Goal: Information Seeking & Learning: Compare options

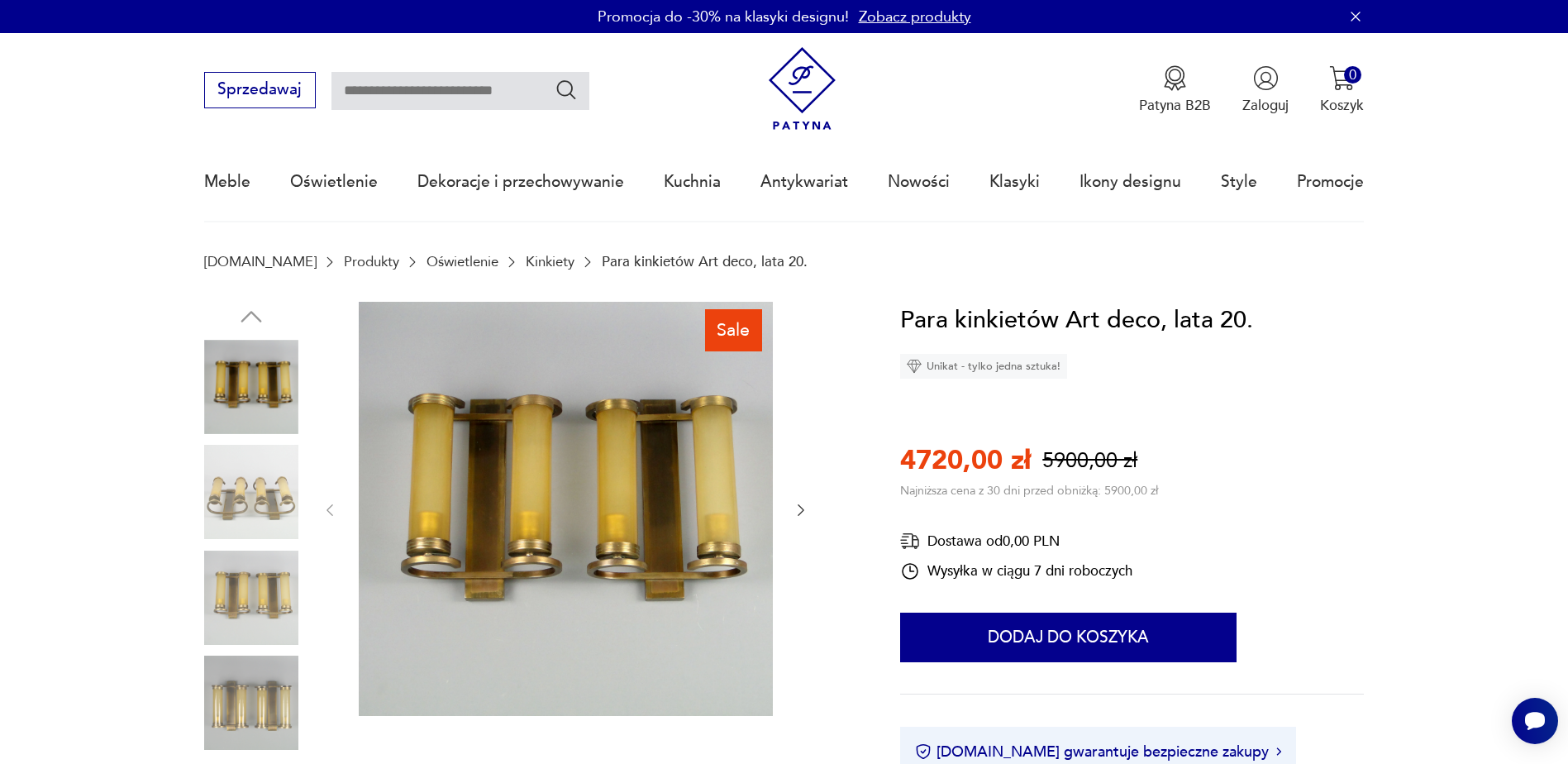
click at [426, 261] on link "Oświetlenie" at bounding box center [462, 261] width 72 height 16
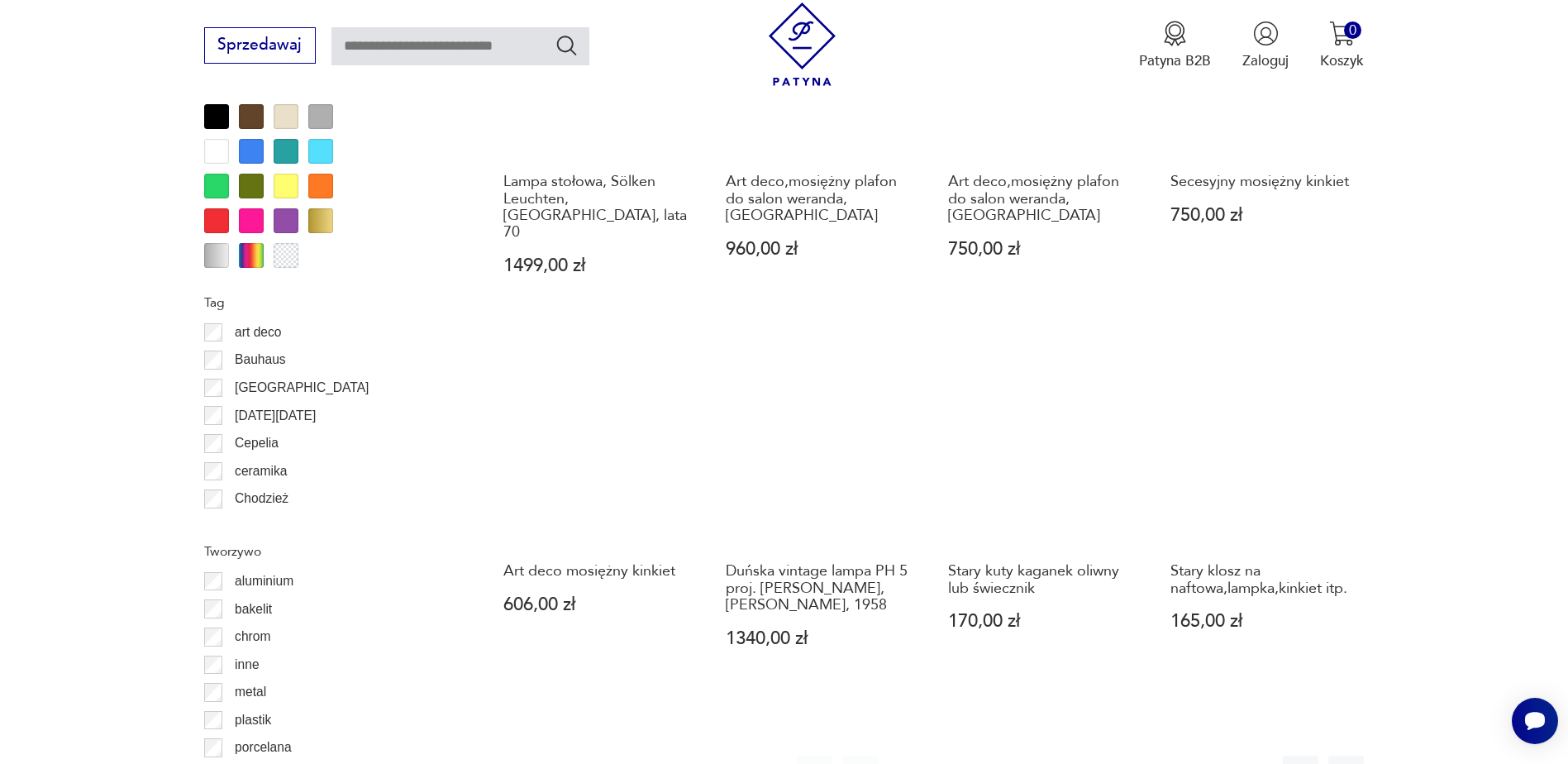
scroll to position [1706, 0]
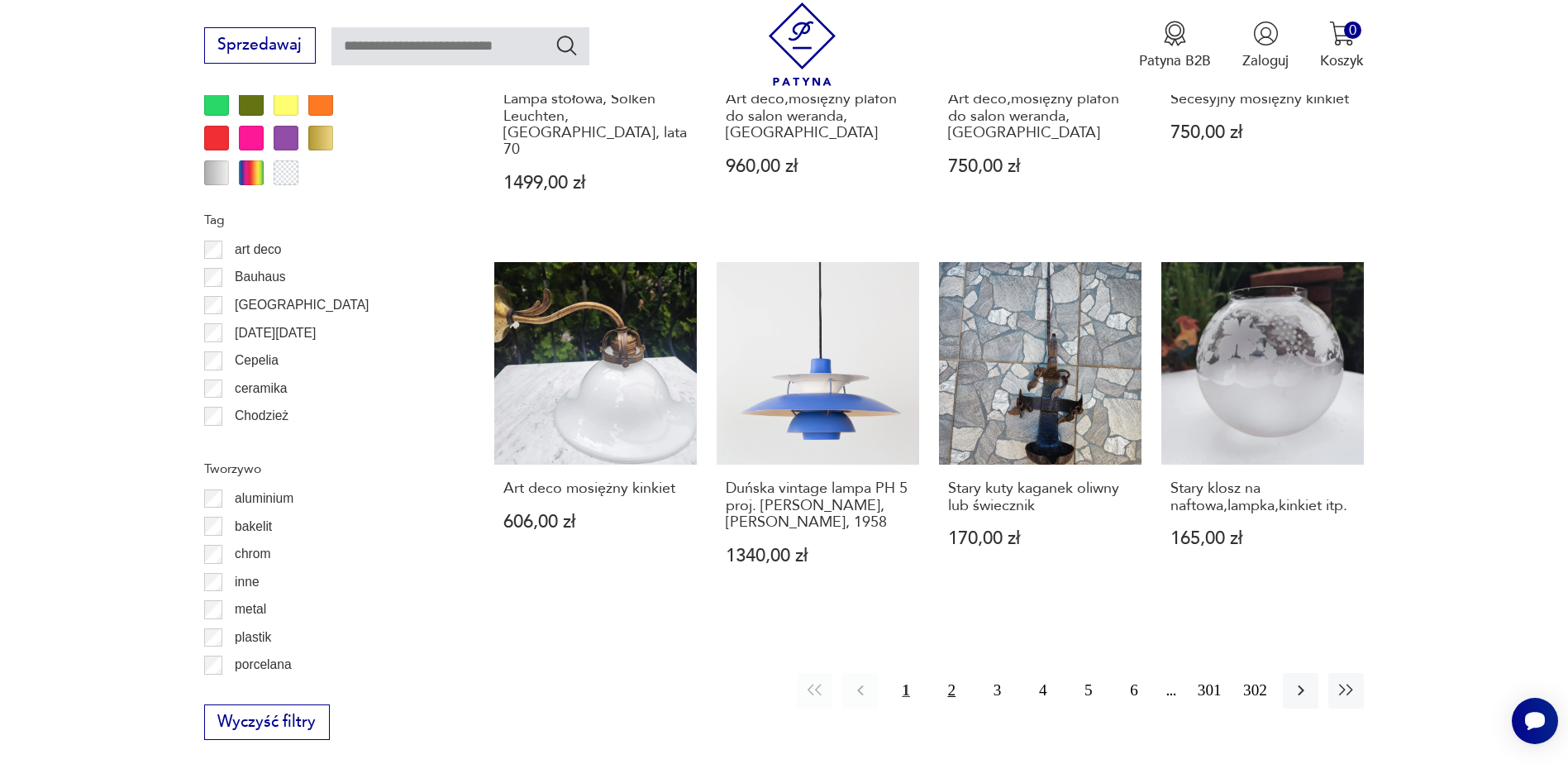
click at [954, 673] on button "2" at bounding box center [951, 690] width 35 height 35
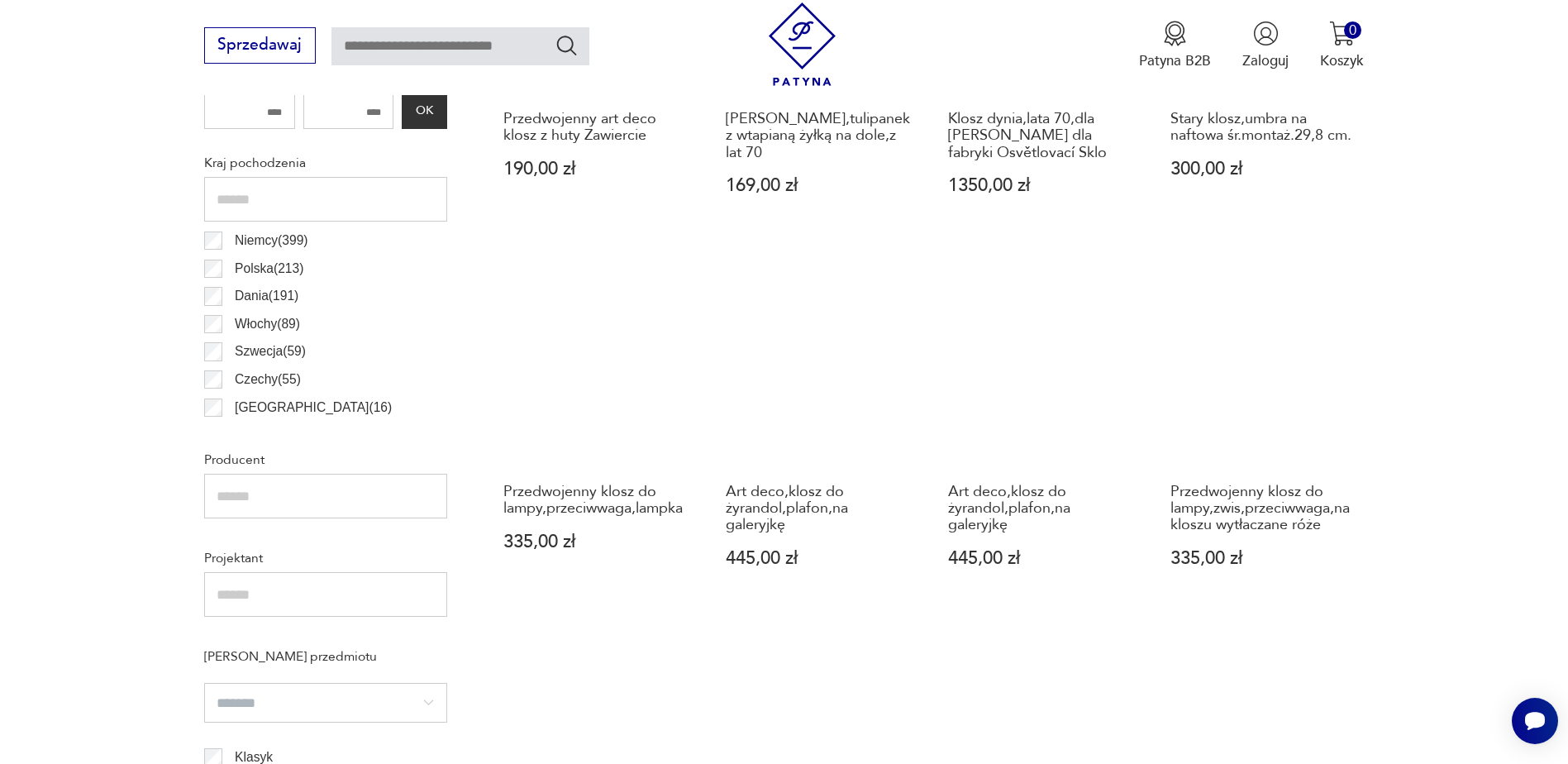
scroll to position [904, 0]
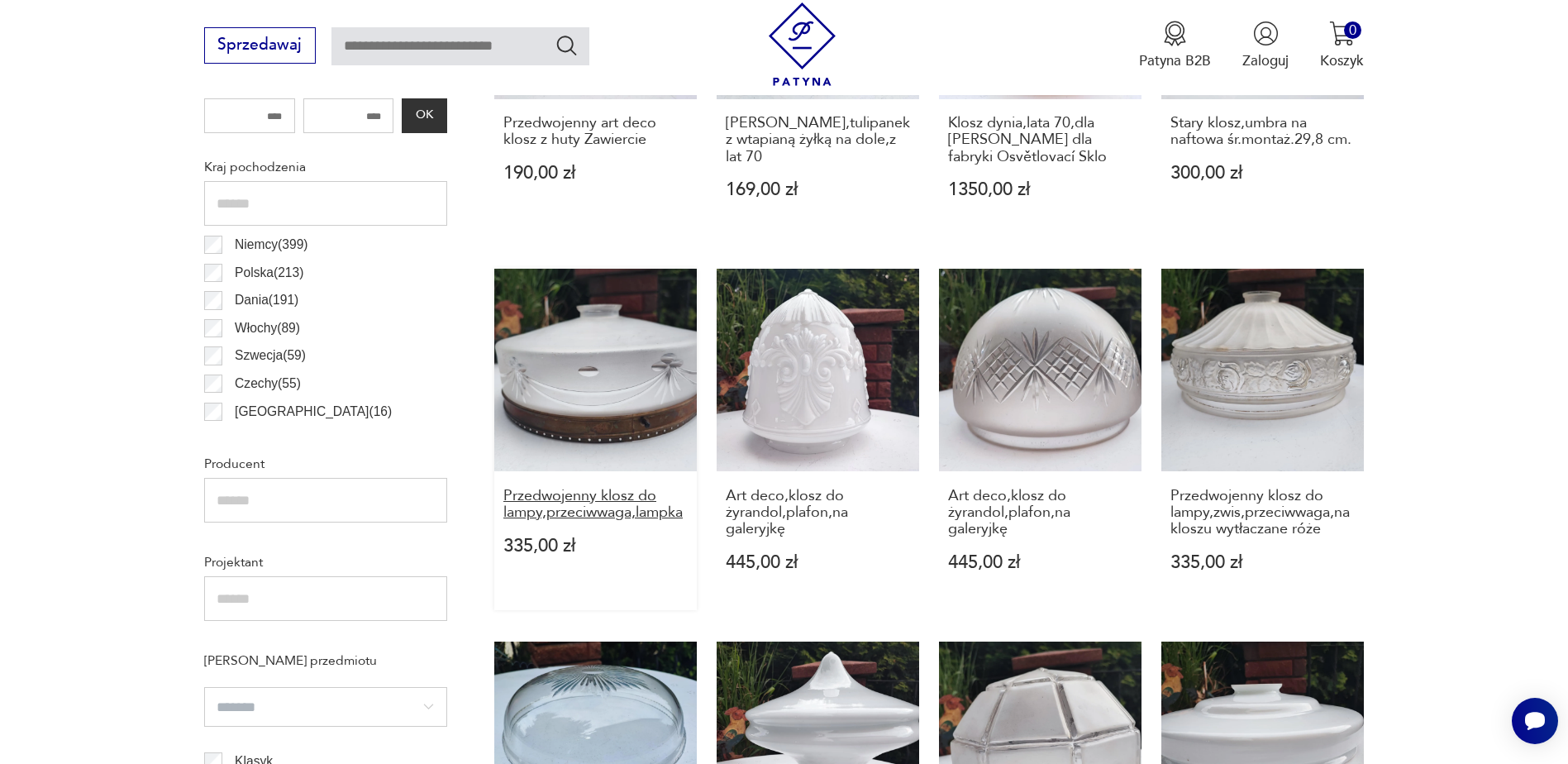
click at [578, 504] on h3 "Przedwojenny klosz do lampy,przeciwwaga,lampka" at bounding box center [595, 505] width 184 height 34
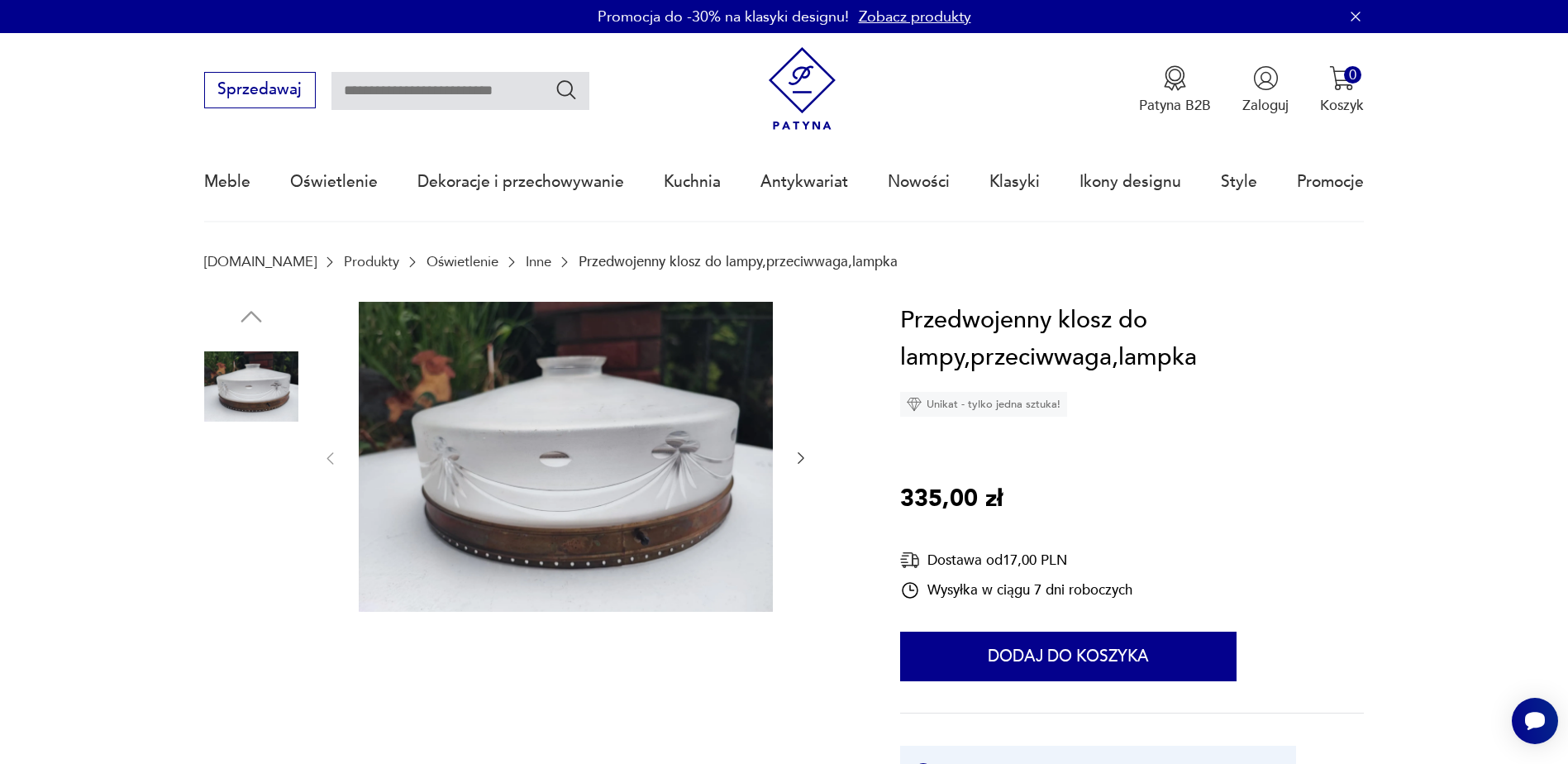
click at [261, 504] on img at bounding box center [251, 492] width 94 height 94
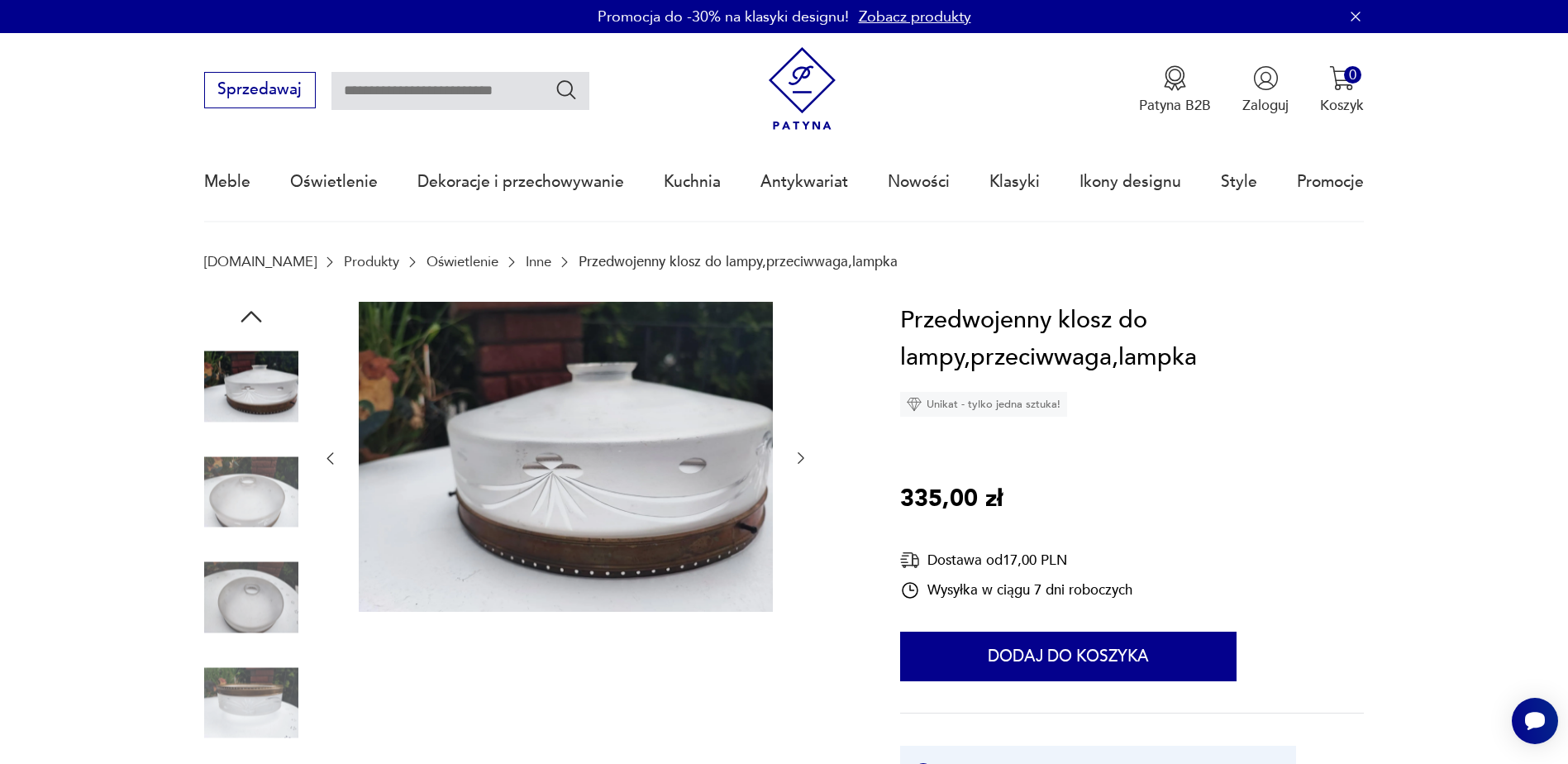
click at [264, 595] on img at bounding box center [251, 597] width 94 height 94
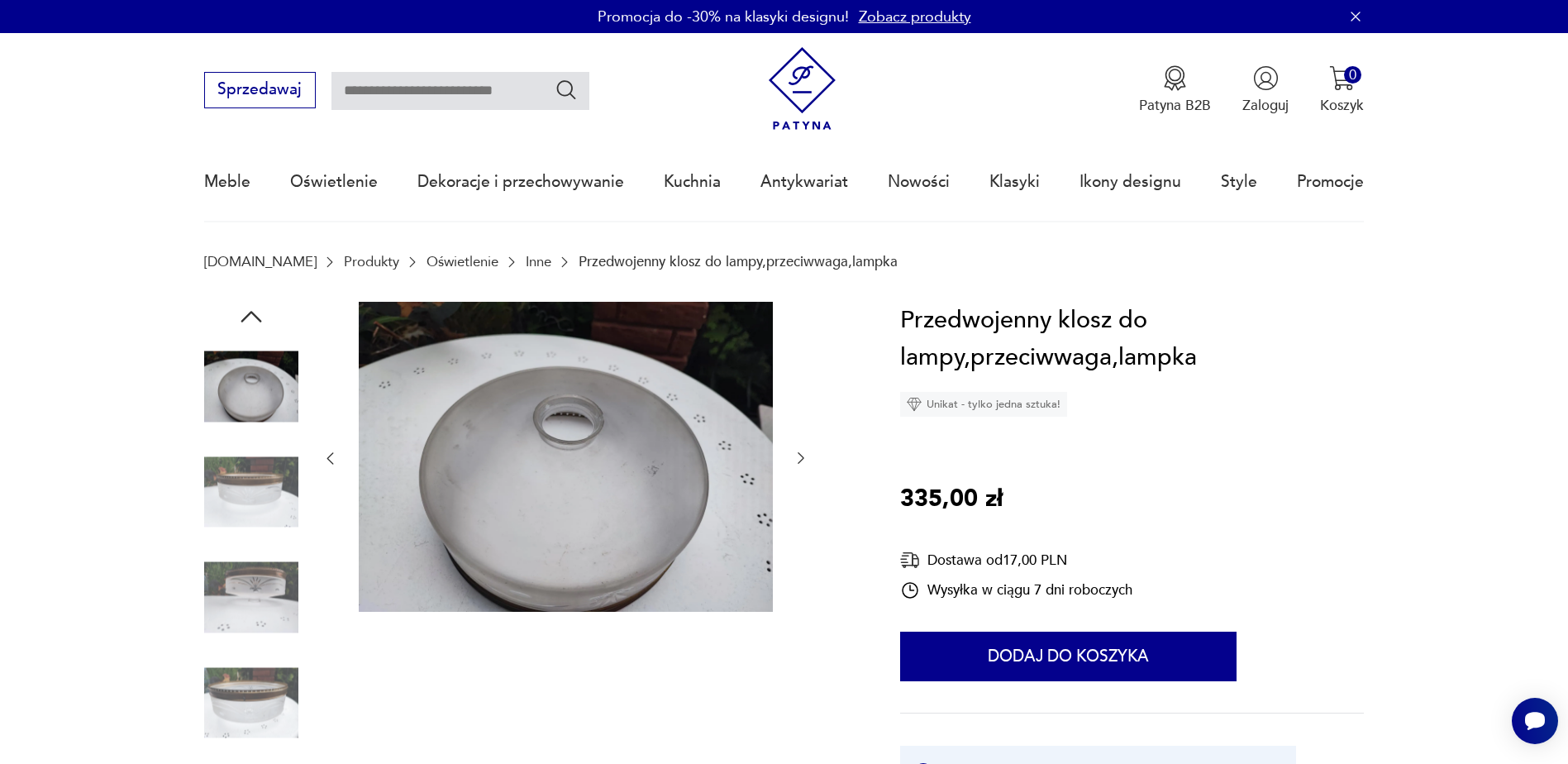
click at [264, 595] on img at bounding box center [251, 597] width 94 height 94
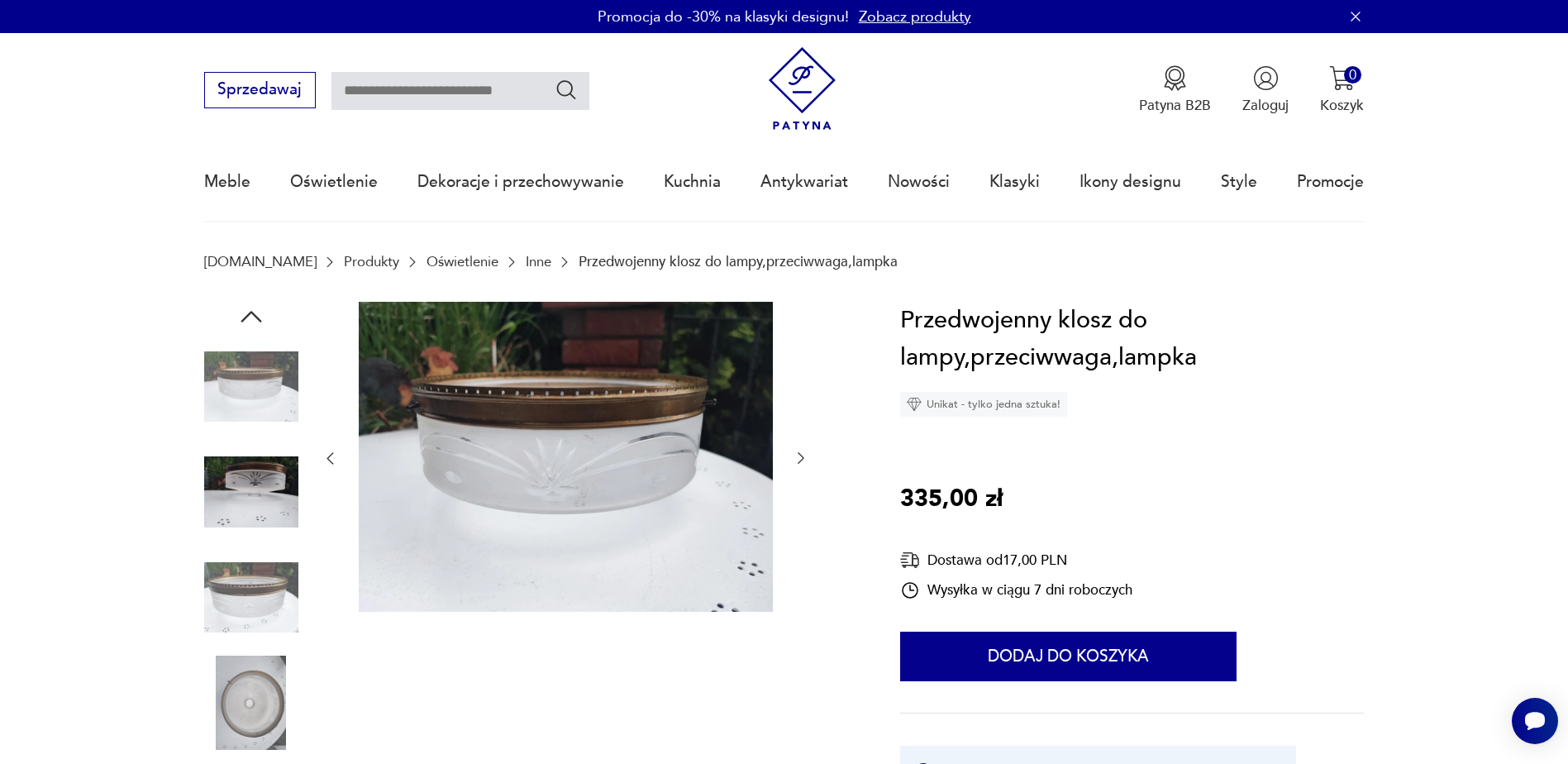
click at [264, 595] on img at bounding box center [251, 597] width 94 height 94
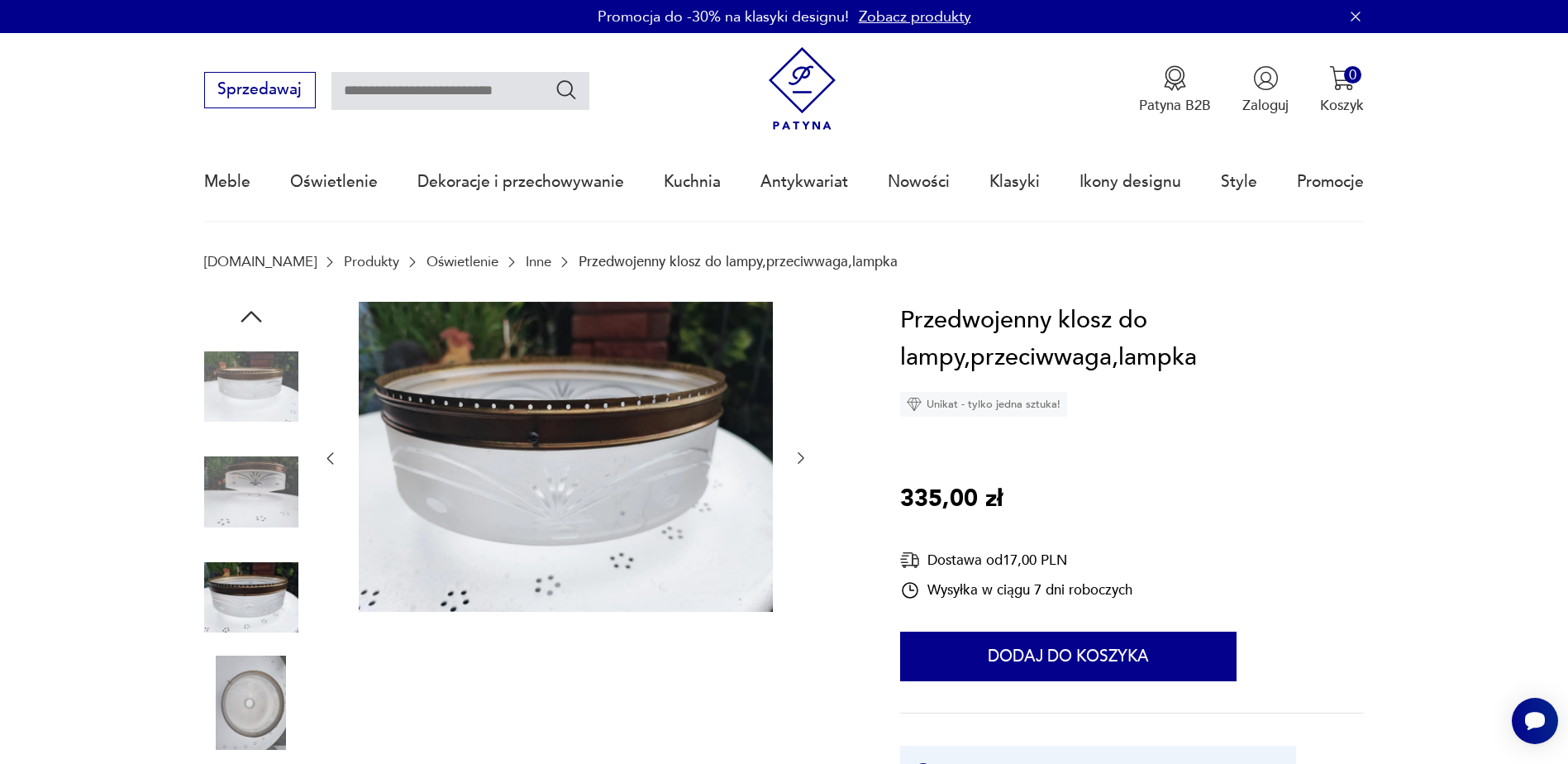
click at [806, 453] on icon "button" at bounding box center [800, 457] width 16 height 16
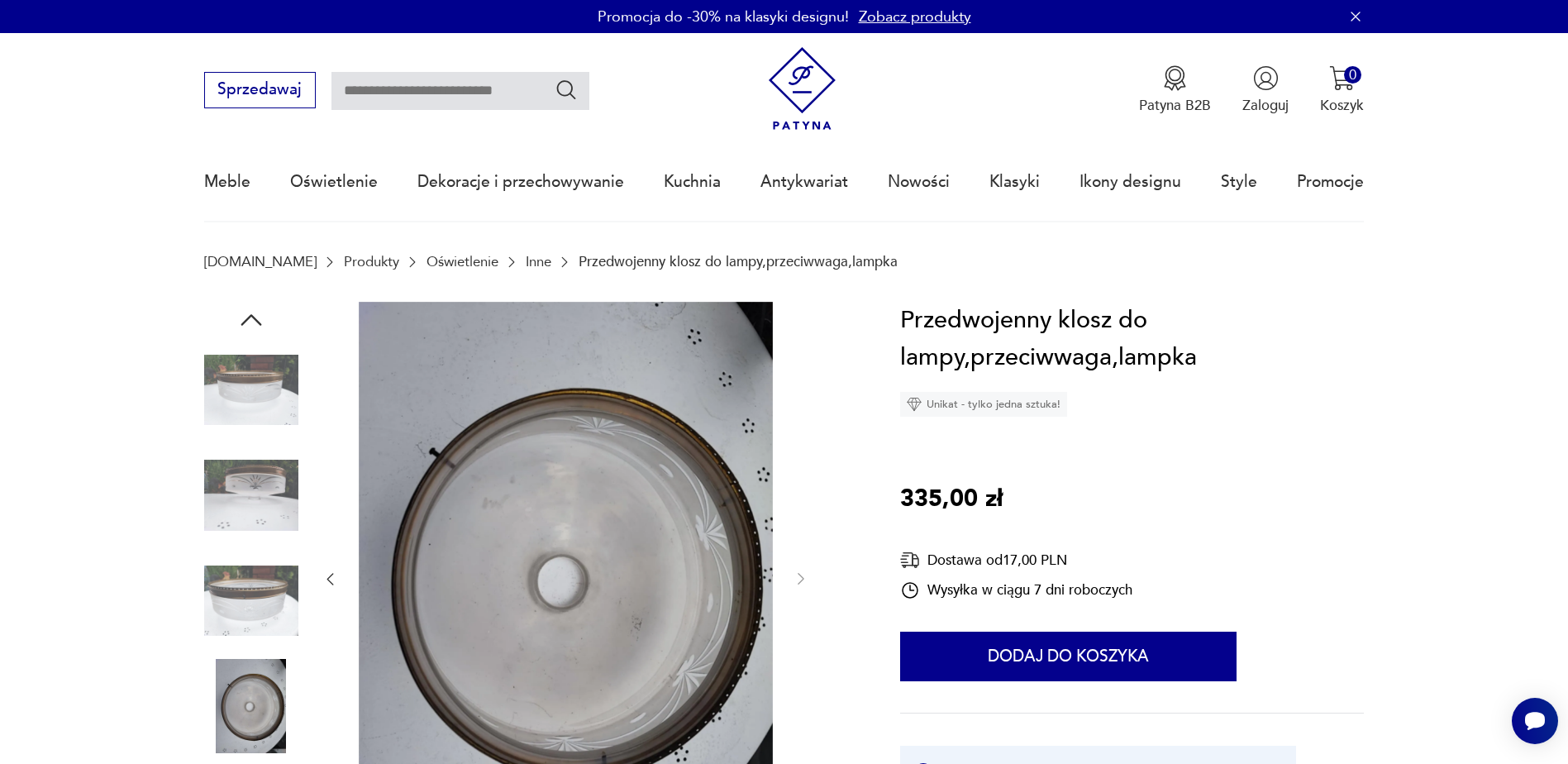
click at [806, 453] on div at bounding box center [566, 579] width 488 height 555
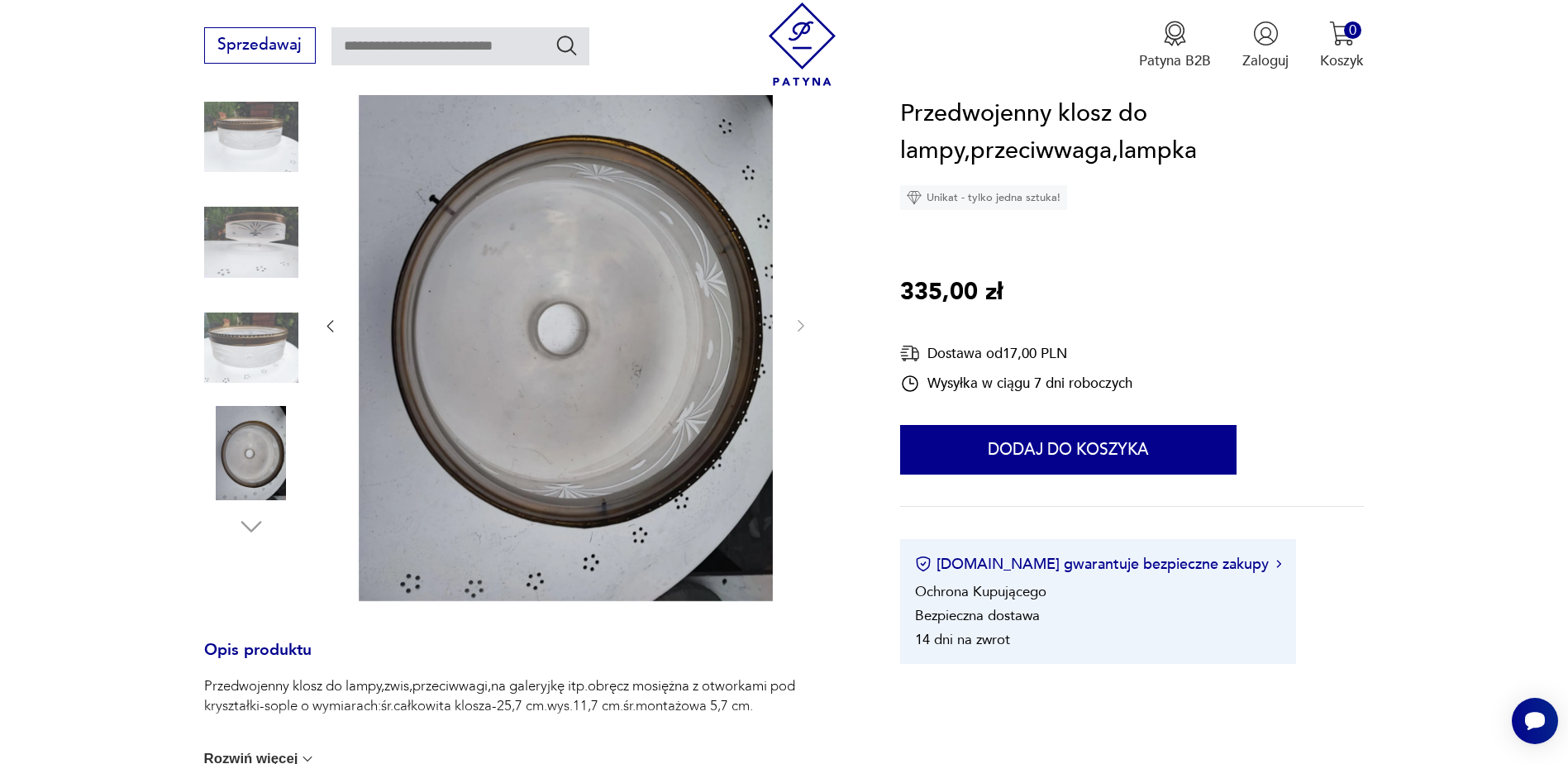
scroll to position [248, 0]
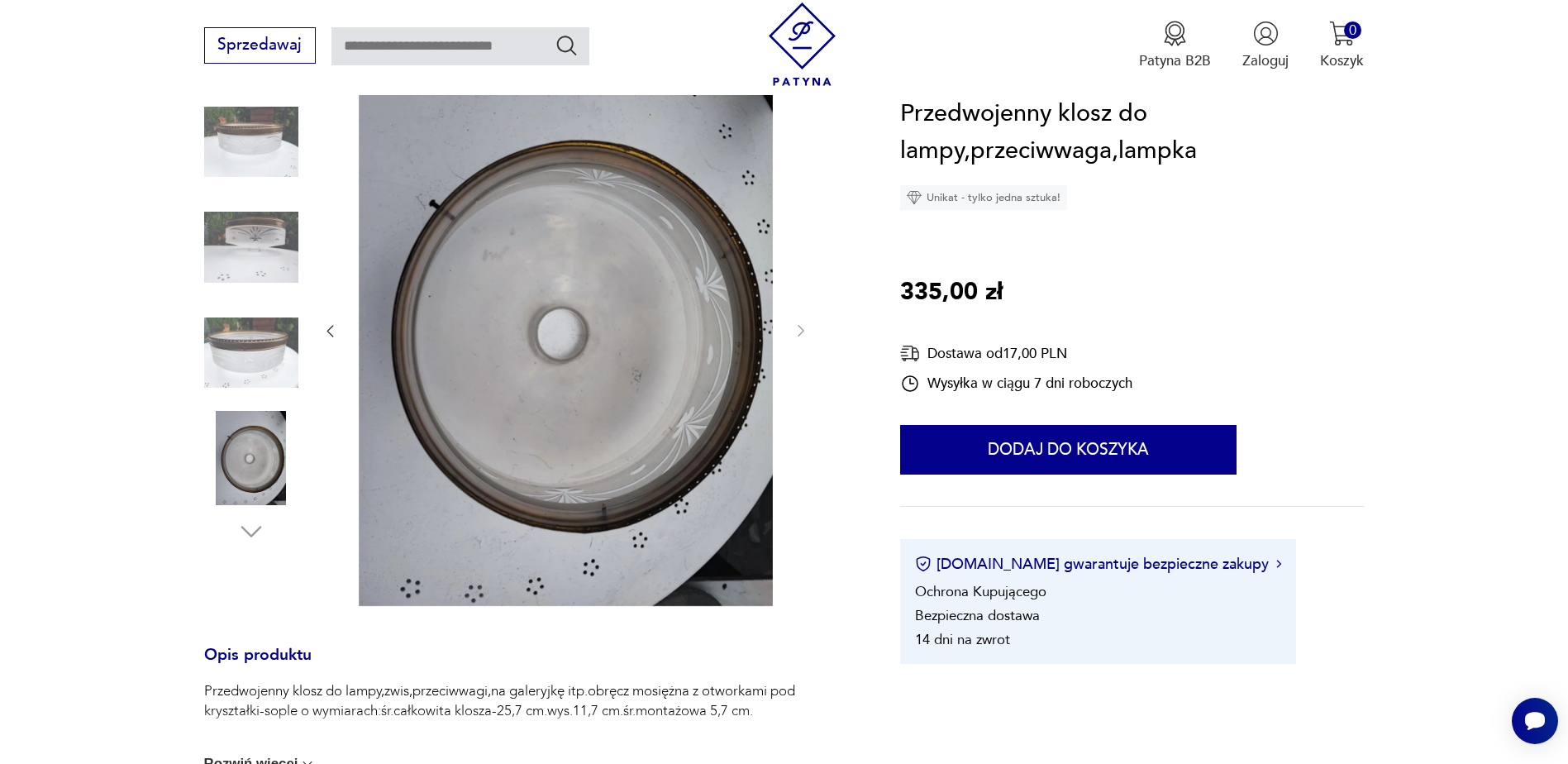
click at [586, 393] on img at bounding box center [566, 330] width 414 height 552
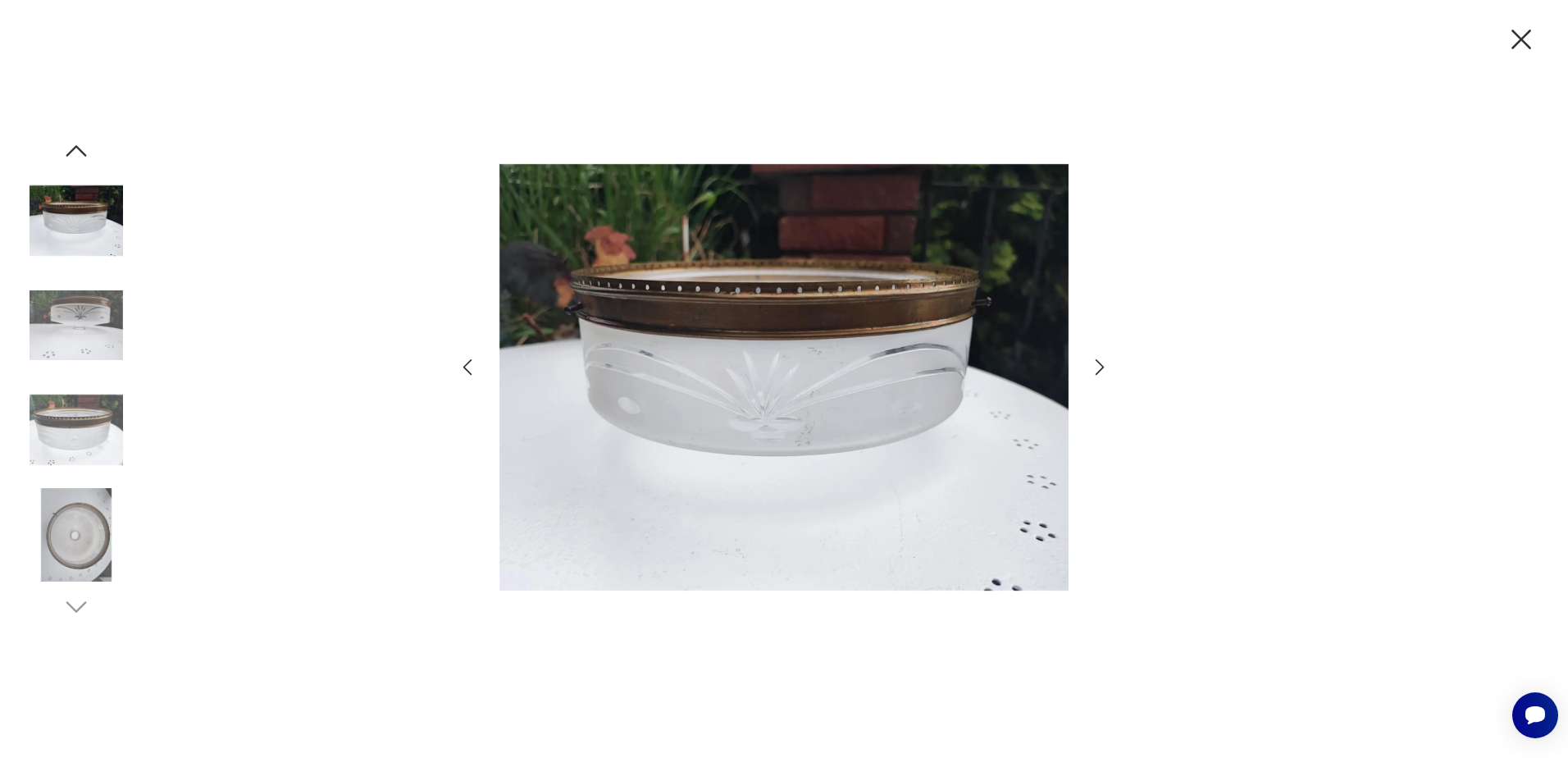
click at [1098, 367] on icon "button" at bounding box center [1100, 366] width 24 height 24
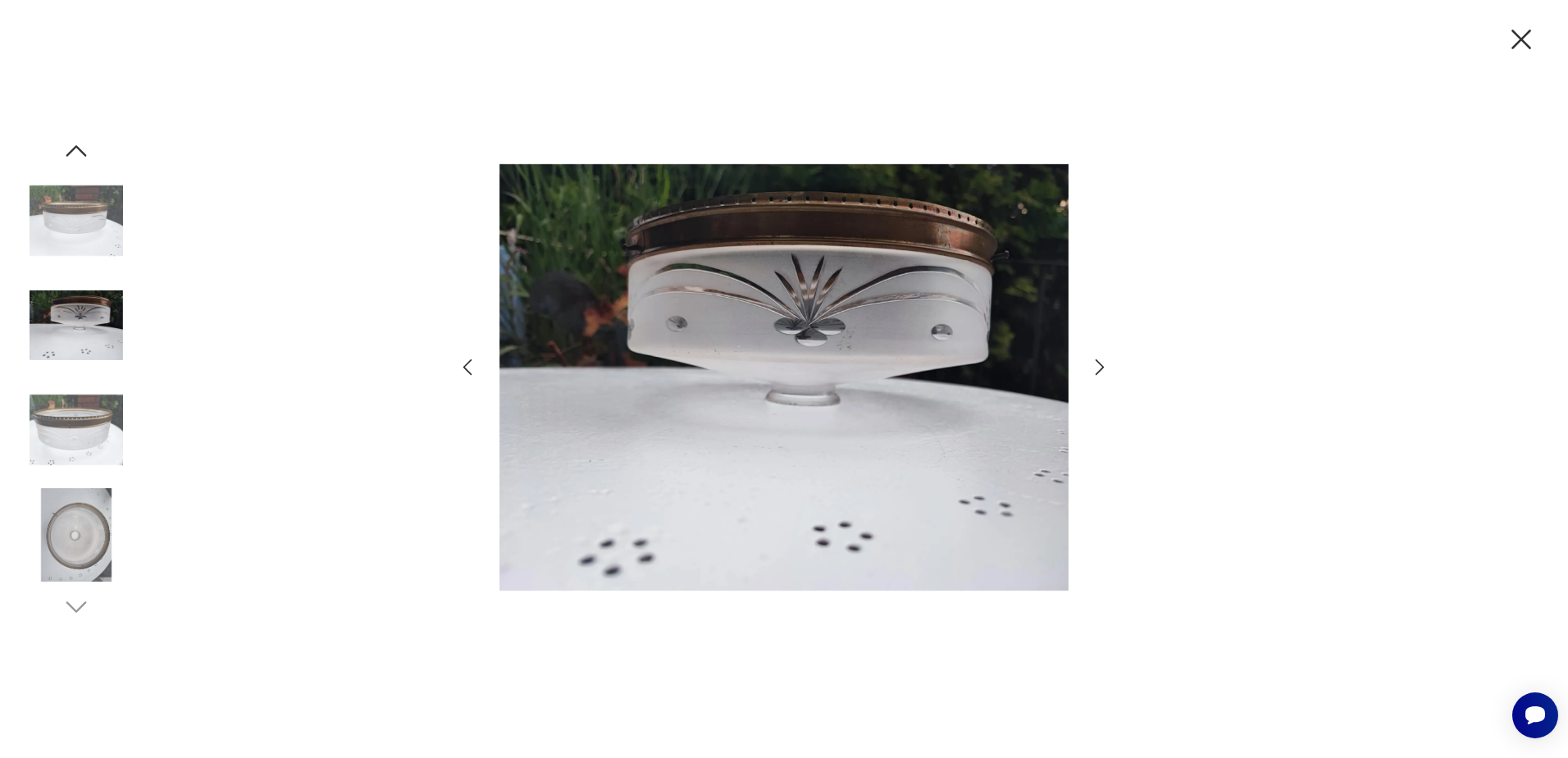
click at [1098, 367] on icon "button" at bounding box center [1100, 366] width 24 height 24
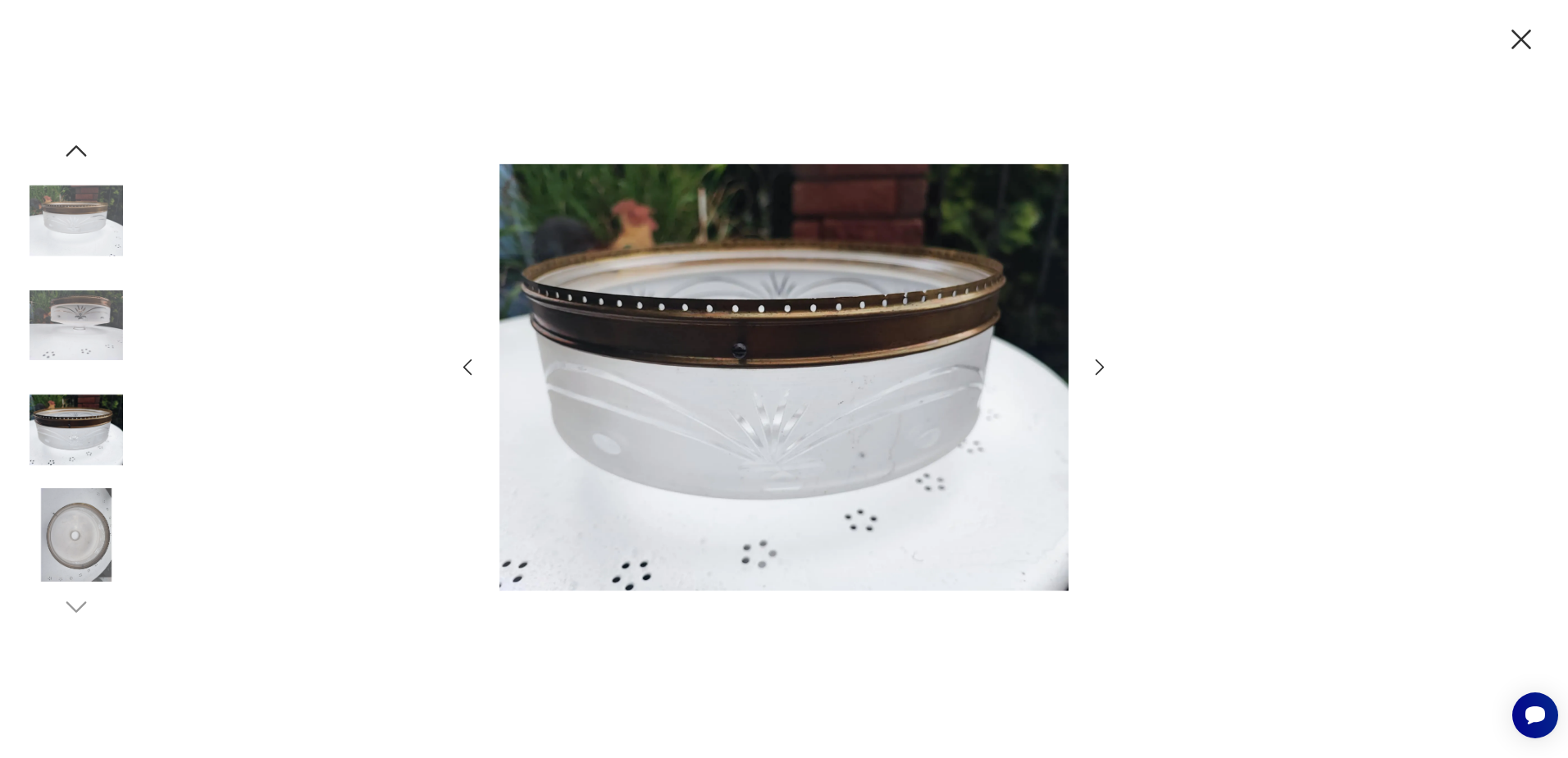
click at [1098, 367] on icon "button" at bounding box center [1100, 366] width 24 height 24
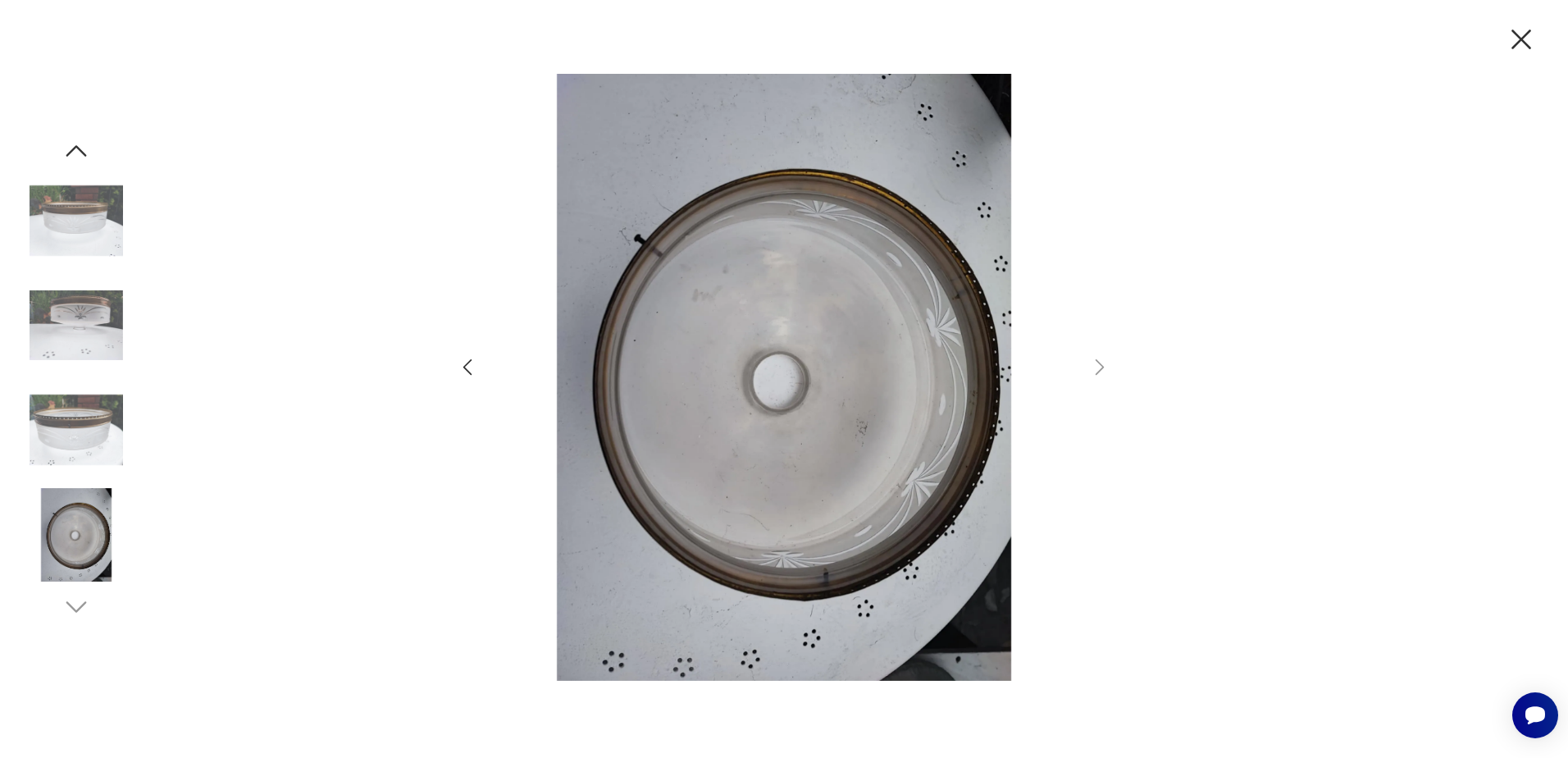
click at [1526, 41] on icon "button" at bounding box center [1521, 40] width 35 height 35
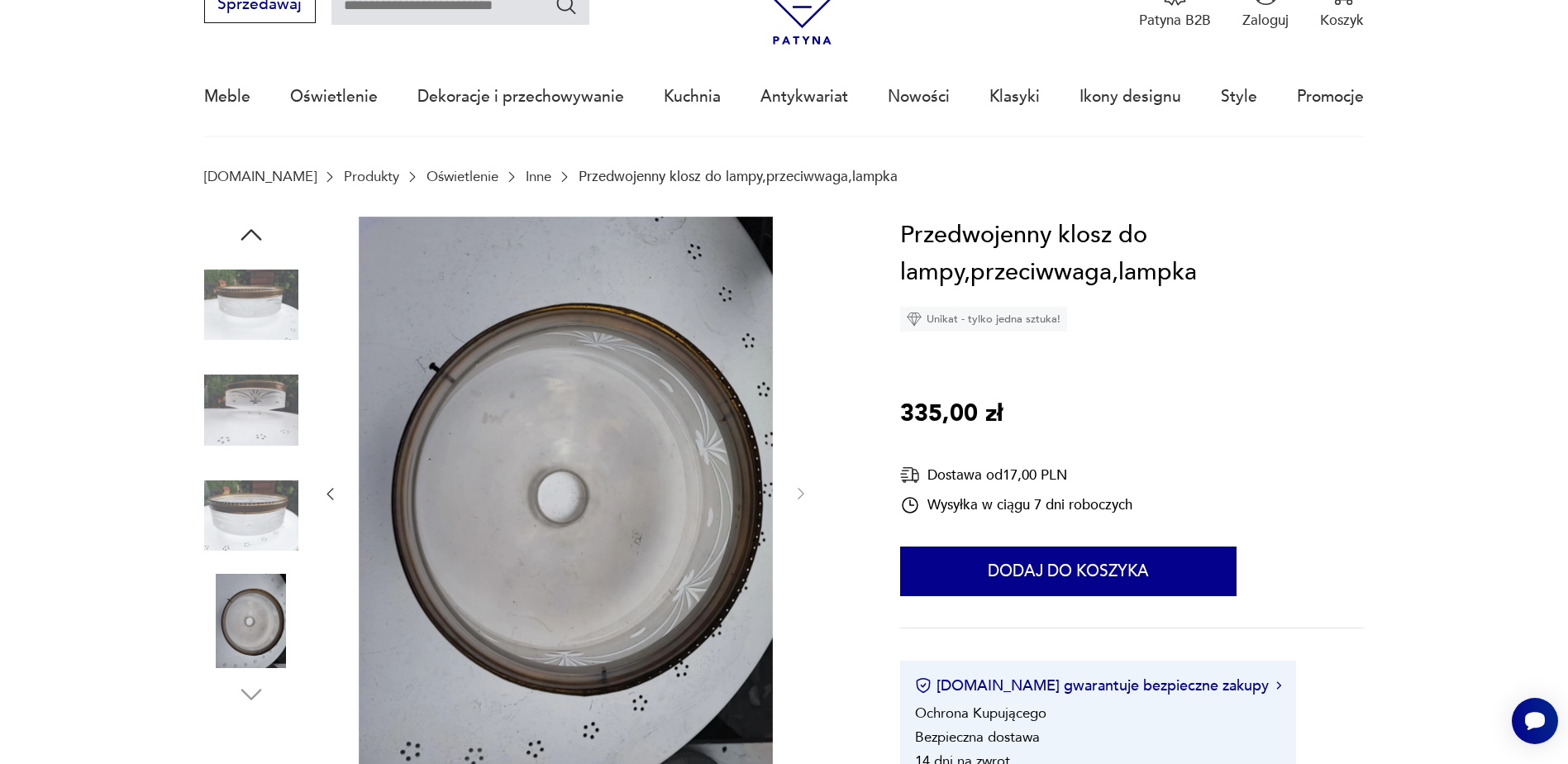
scroll to position [83, 0]
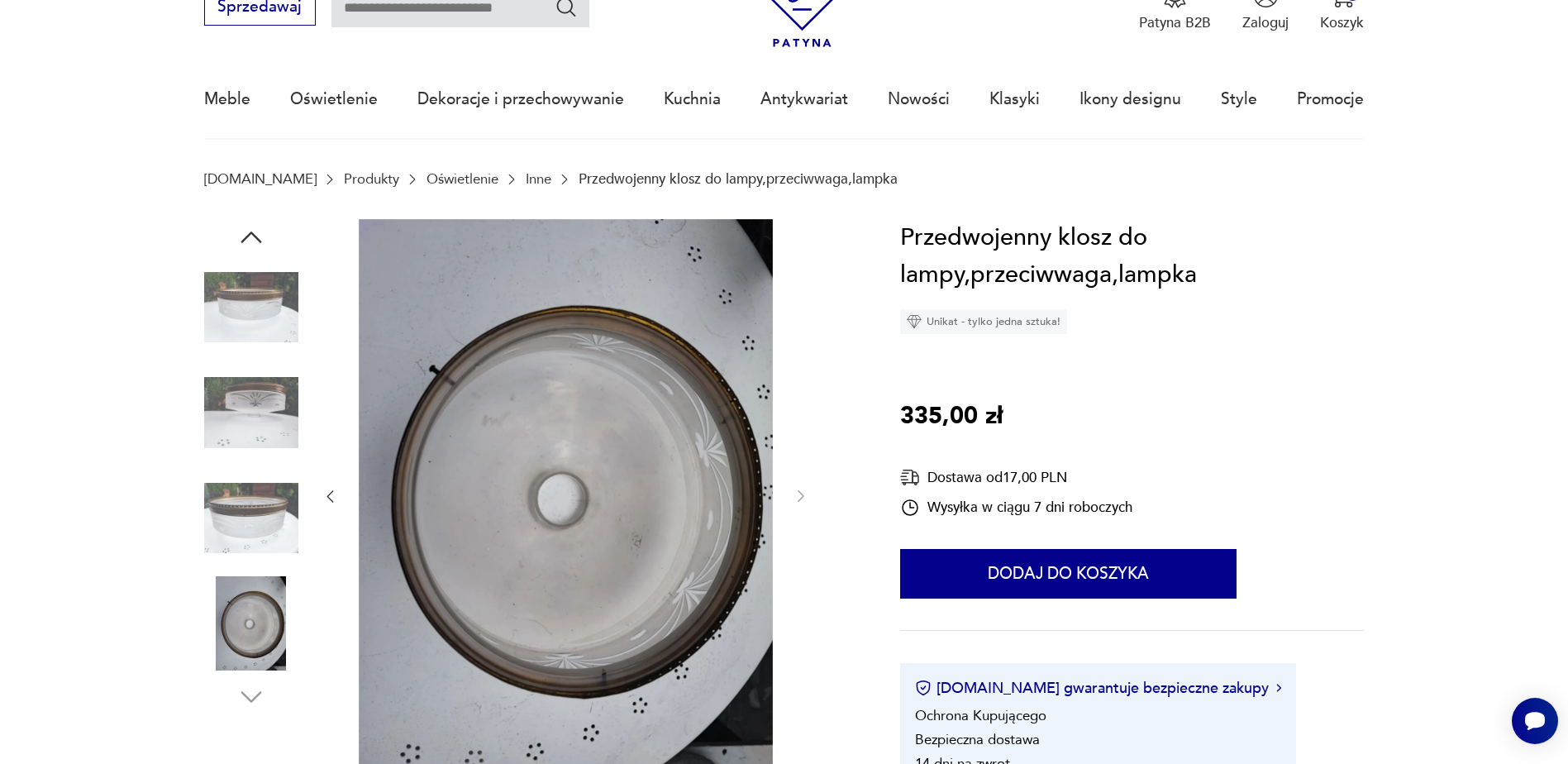
click at [273, 399] on img at bounding box center [251, 412] width 94 height 94
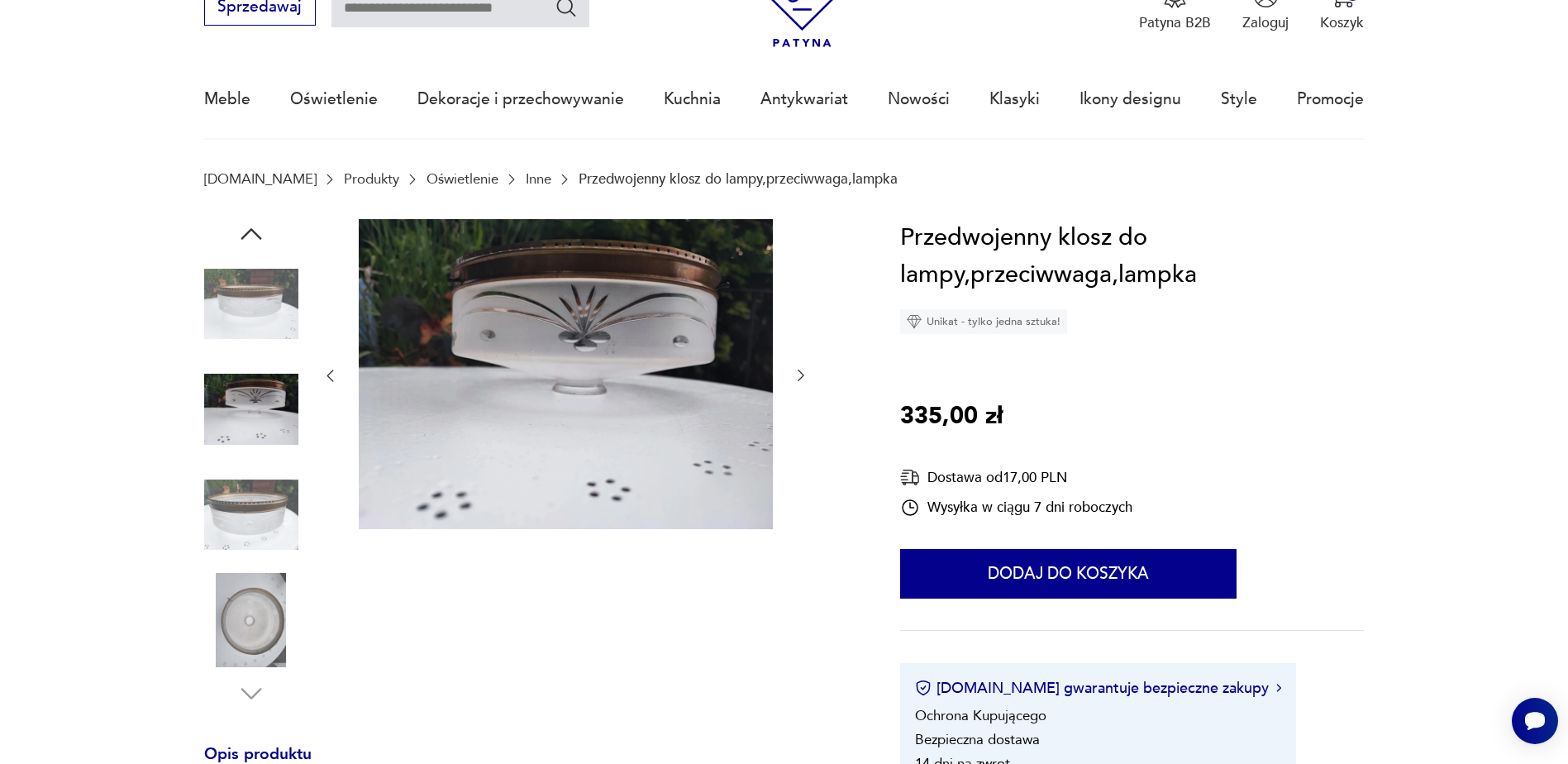
click at [247, 490] on img at bounding box center [251, 514] width 94 height 94
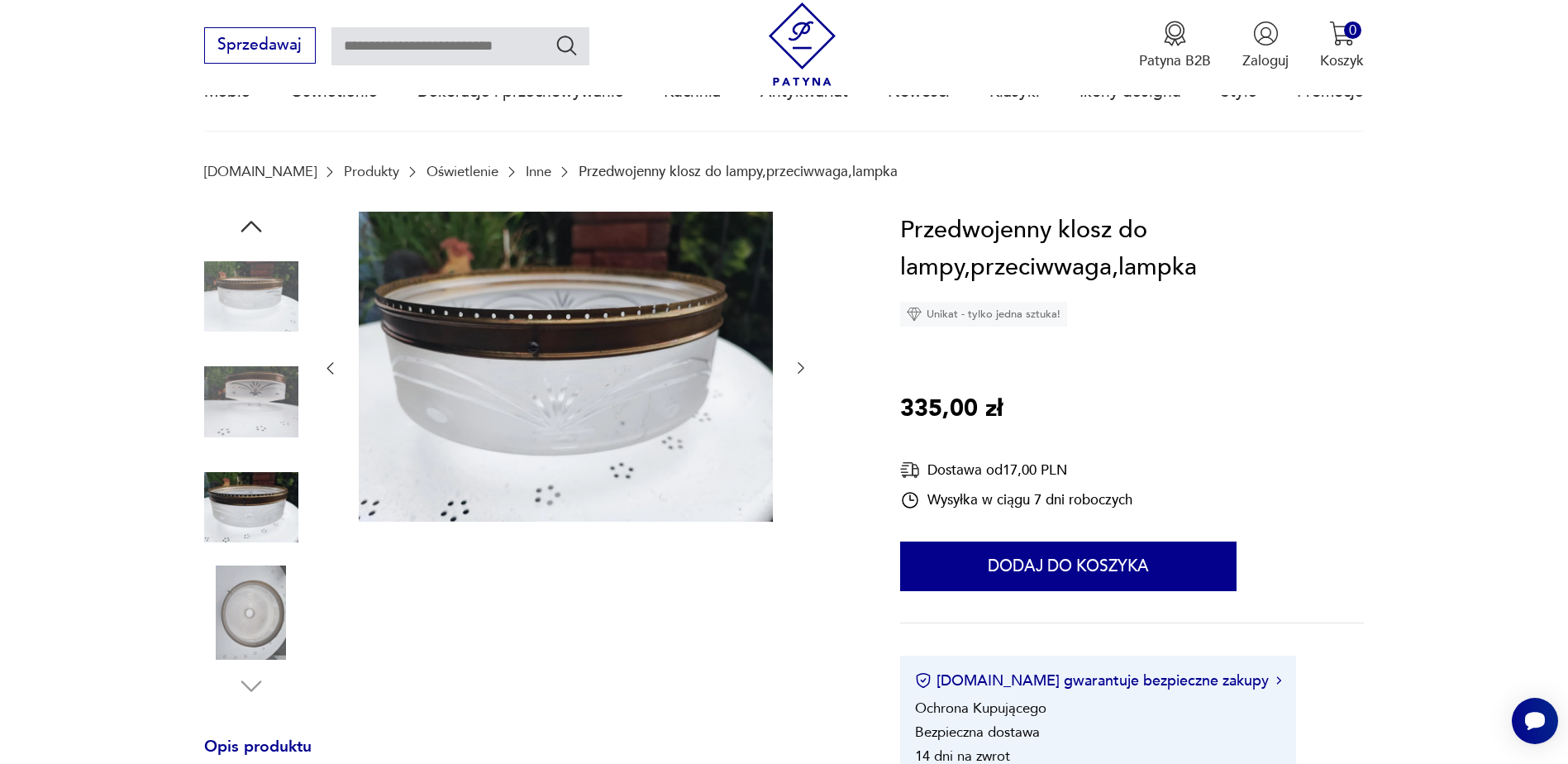
scroll to position [0, 0]
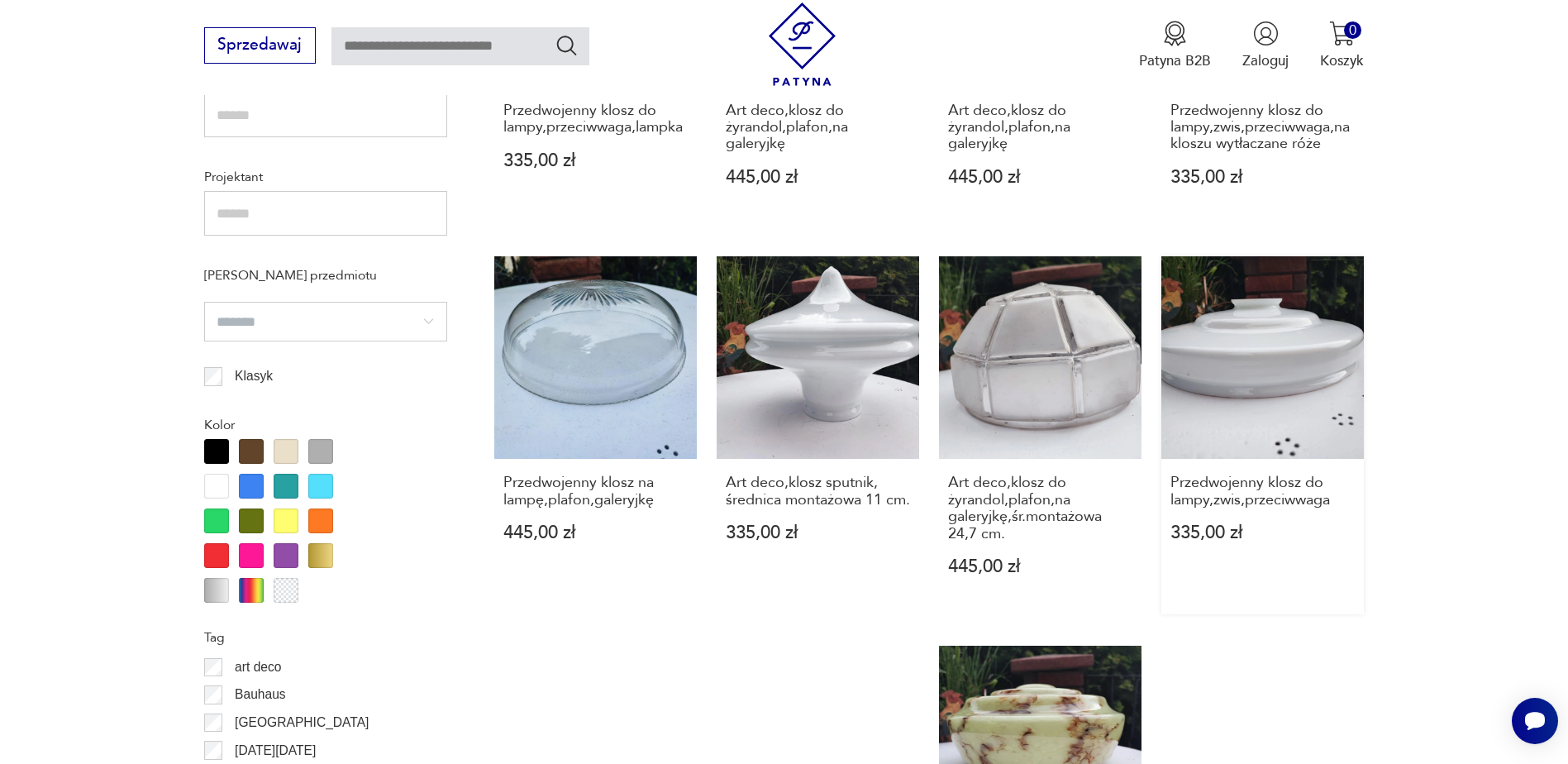
scroll to position [1317, 0]
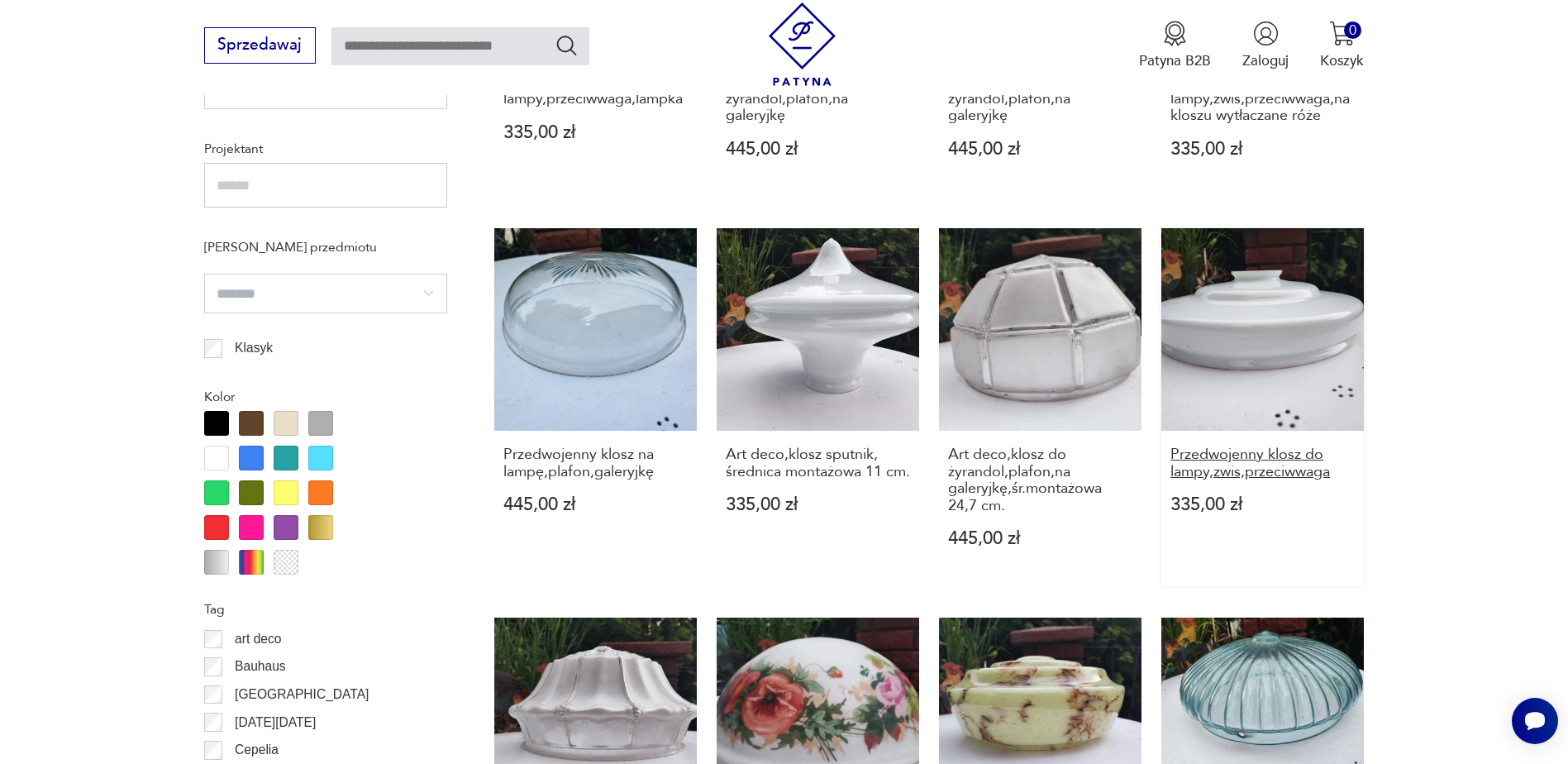
click at [1241, 457] on h3 "Przedwojenny klosz do lampy,zwis,przeciwwaga" at bounding box center [1262, 463] width 184 height 34
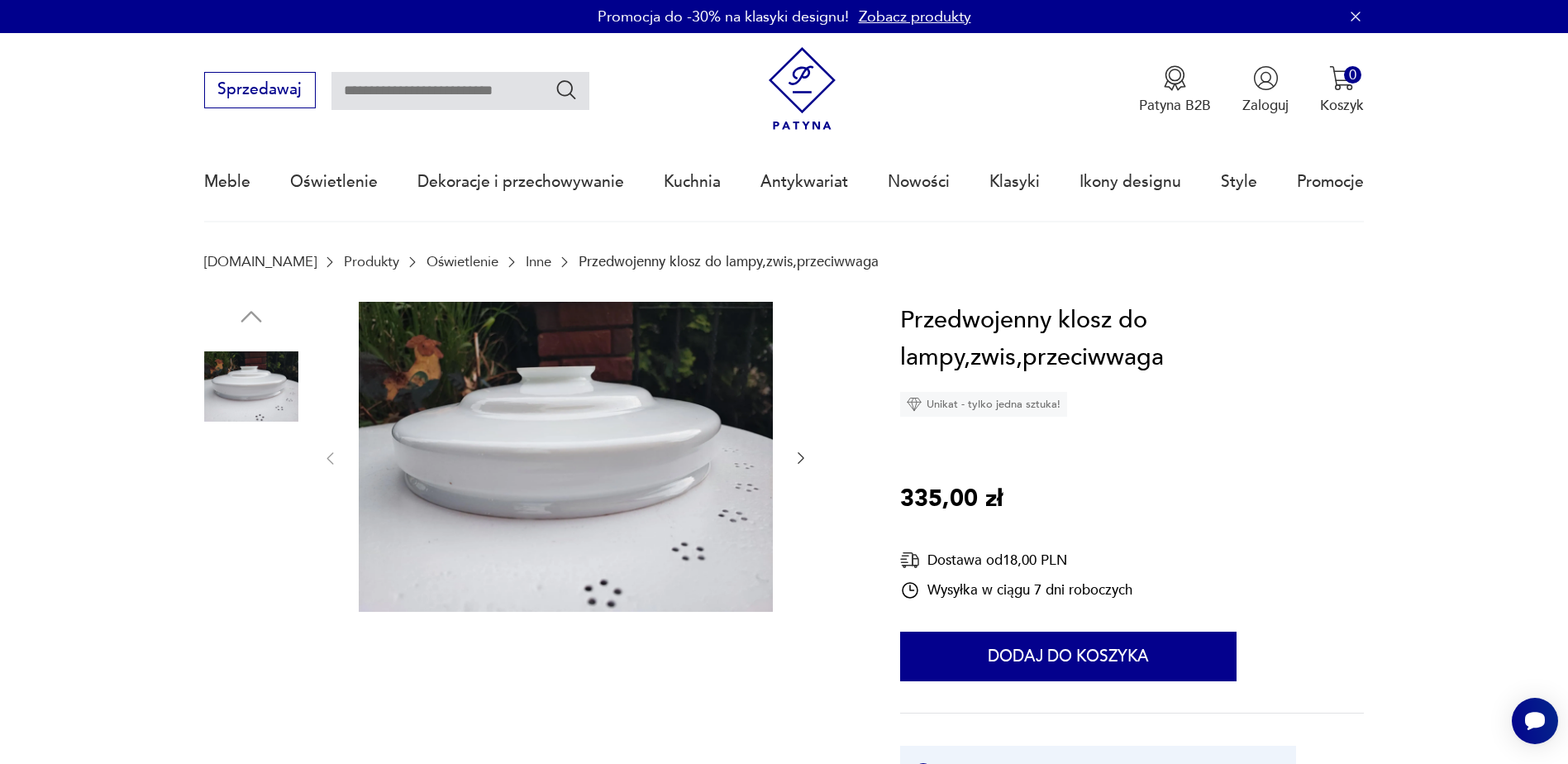
click at [256, 511] on img at bounding box center [251, 492] width 94 height 94
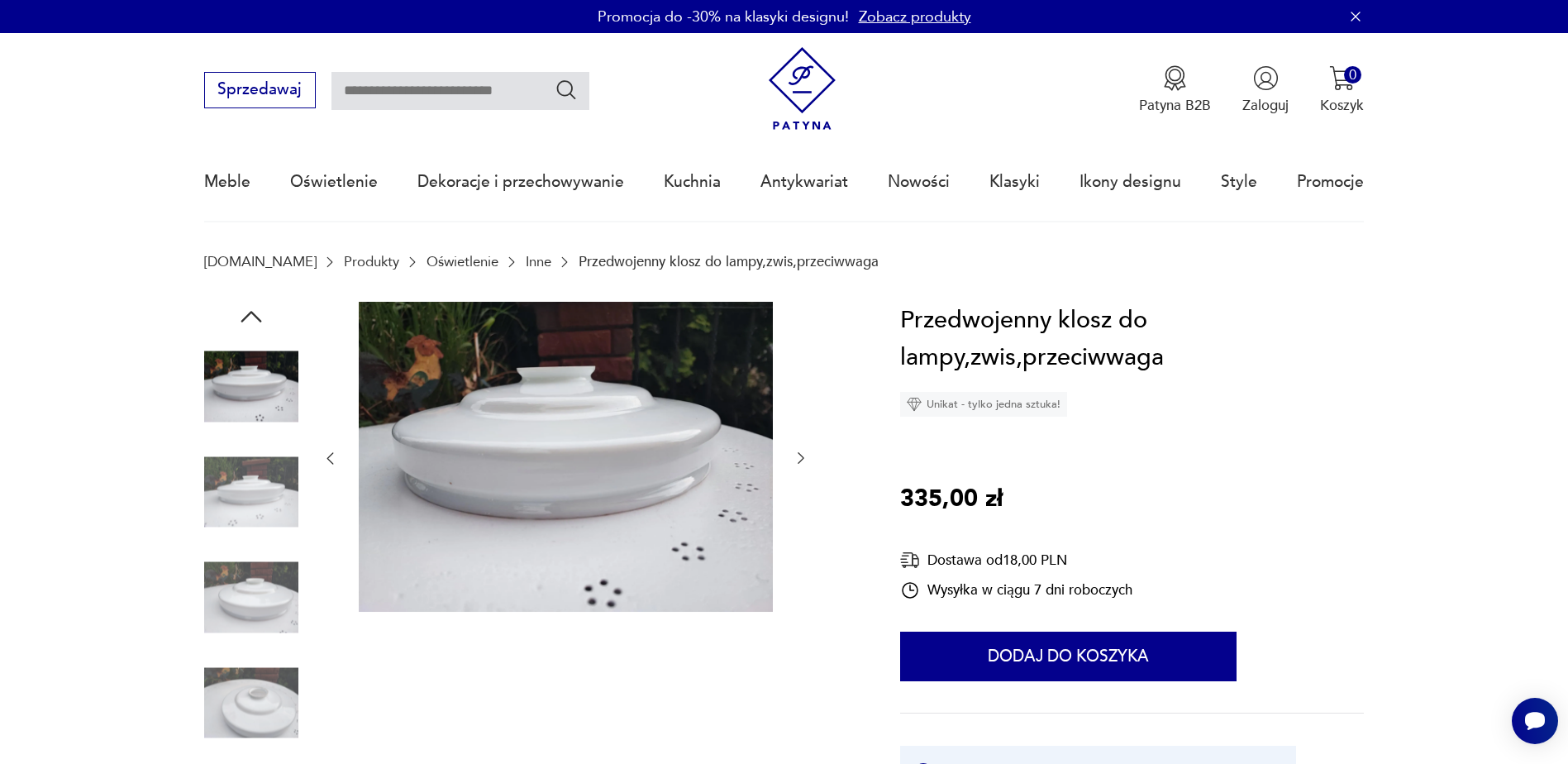
click at [258, 544] on div at bounding box center [251, 439] width 94 height 413
click at [252, 598] on img at bounding box center [251, 597] width 94 height 94
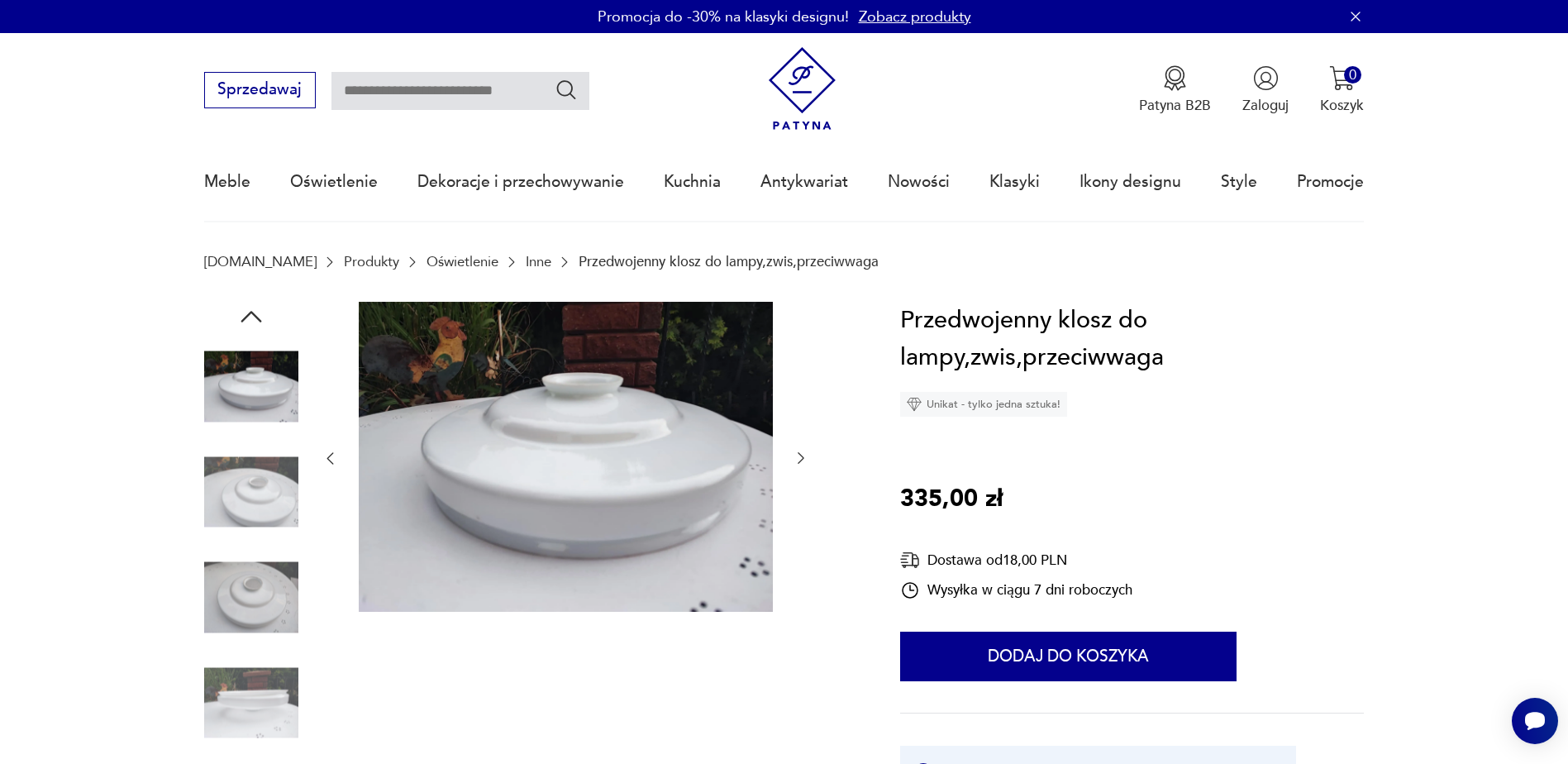
click at [800, 454] on icon "button" at bounding box center [800, 457] width 16 height 16
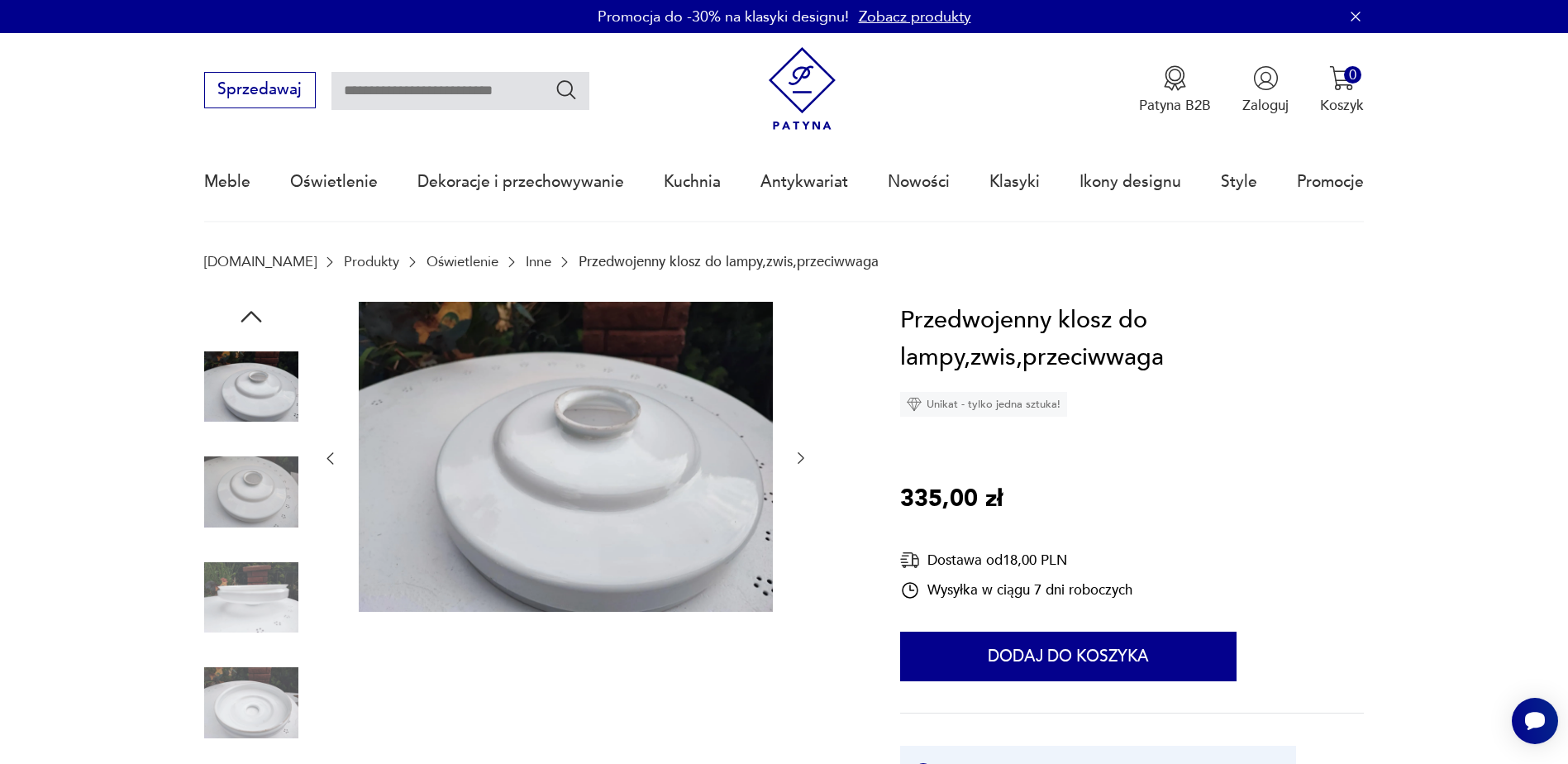
click at [800, 454] on icon "button" at bounding box center [800, 457] width 16 height 16
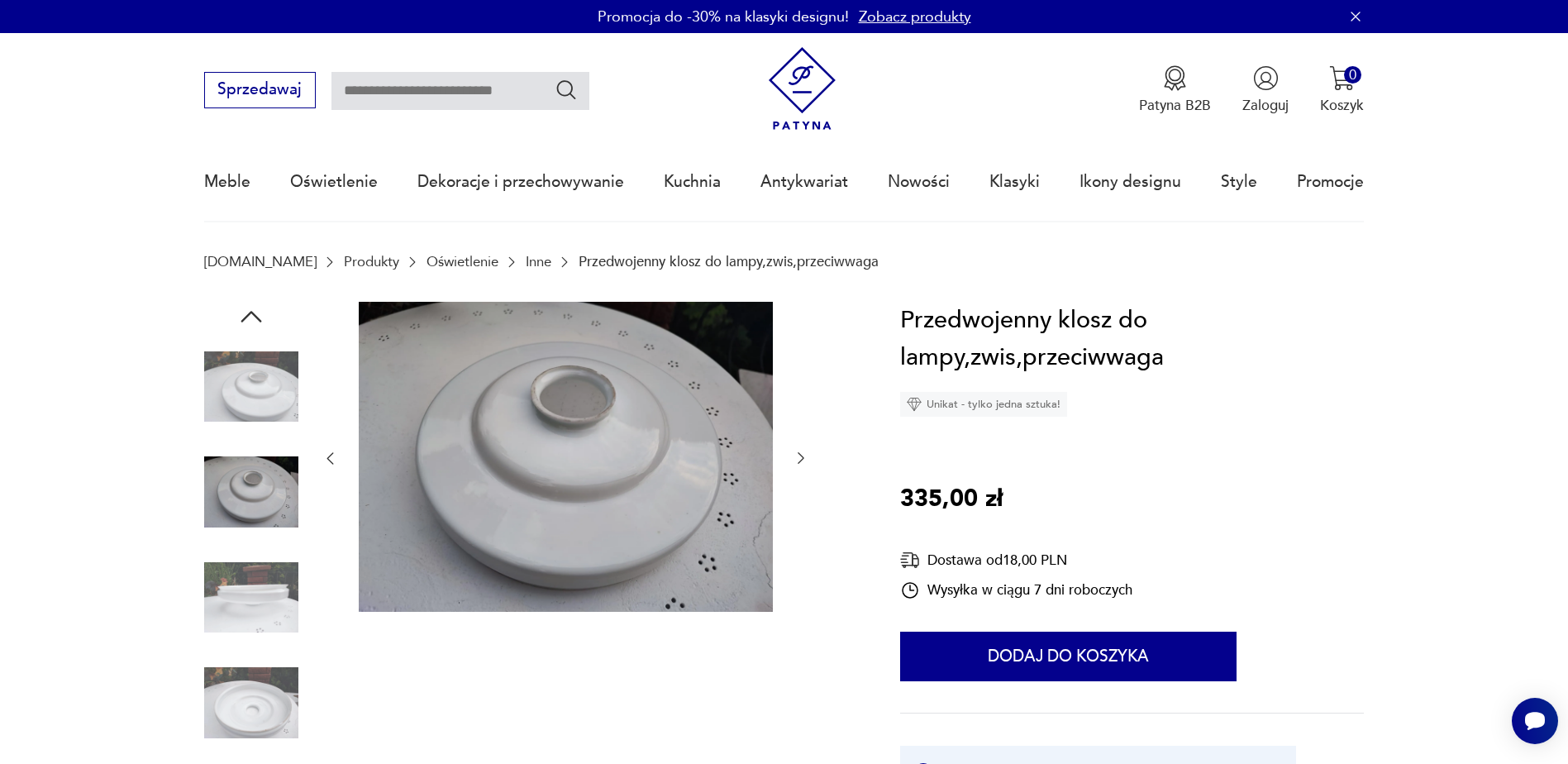
click at [800, 454] on icon "button" at bounding box center [800, 457] width 16 height 16
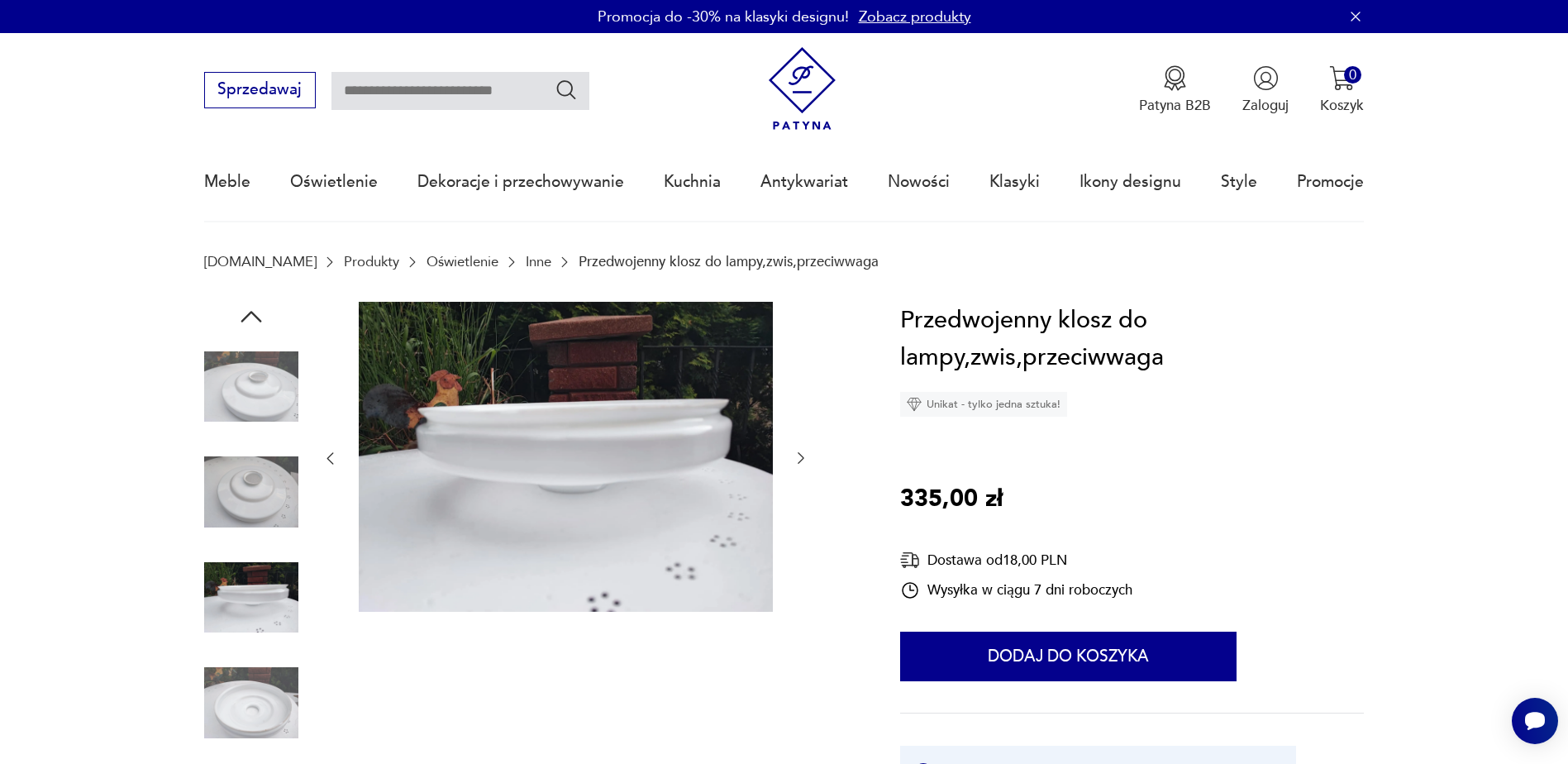
click at [800, 454] on icon "button" at bounding box center [800, 457] width 16 height 16
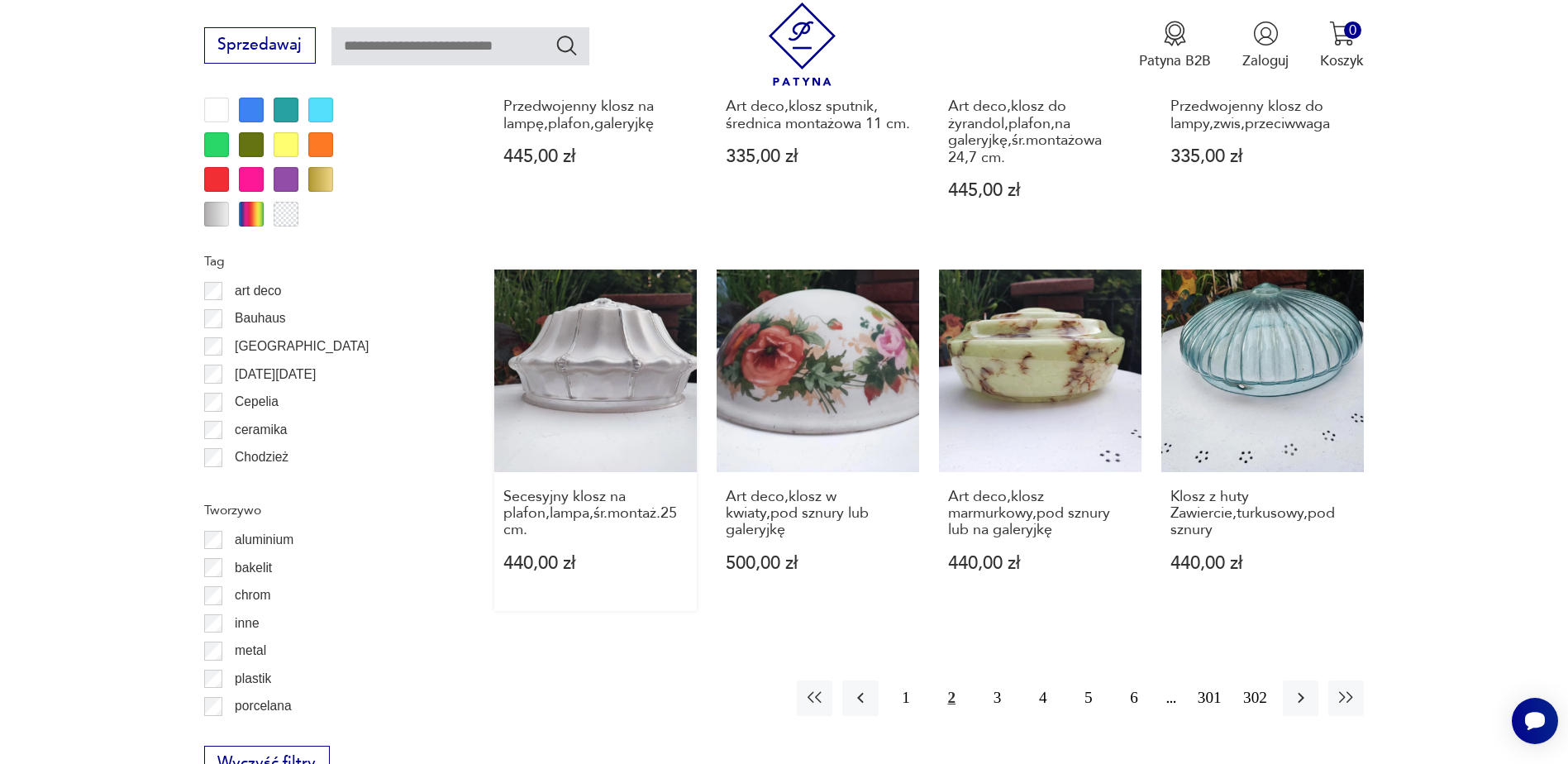
scroll to position [1667, 0]
click at [1203, 494] on h3 "Klosz z huty Zawiercie,turkusowy,pod sznury" at bounding box center [1262, 512] width 184 height 50
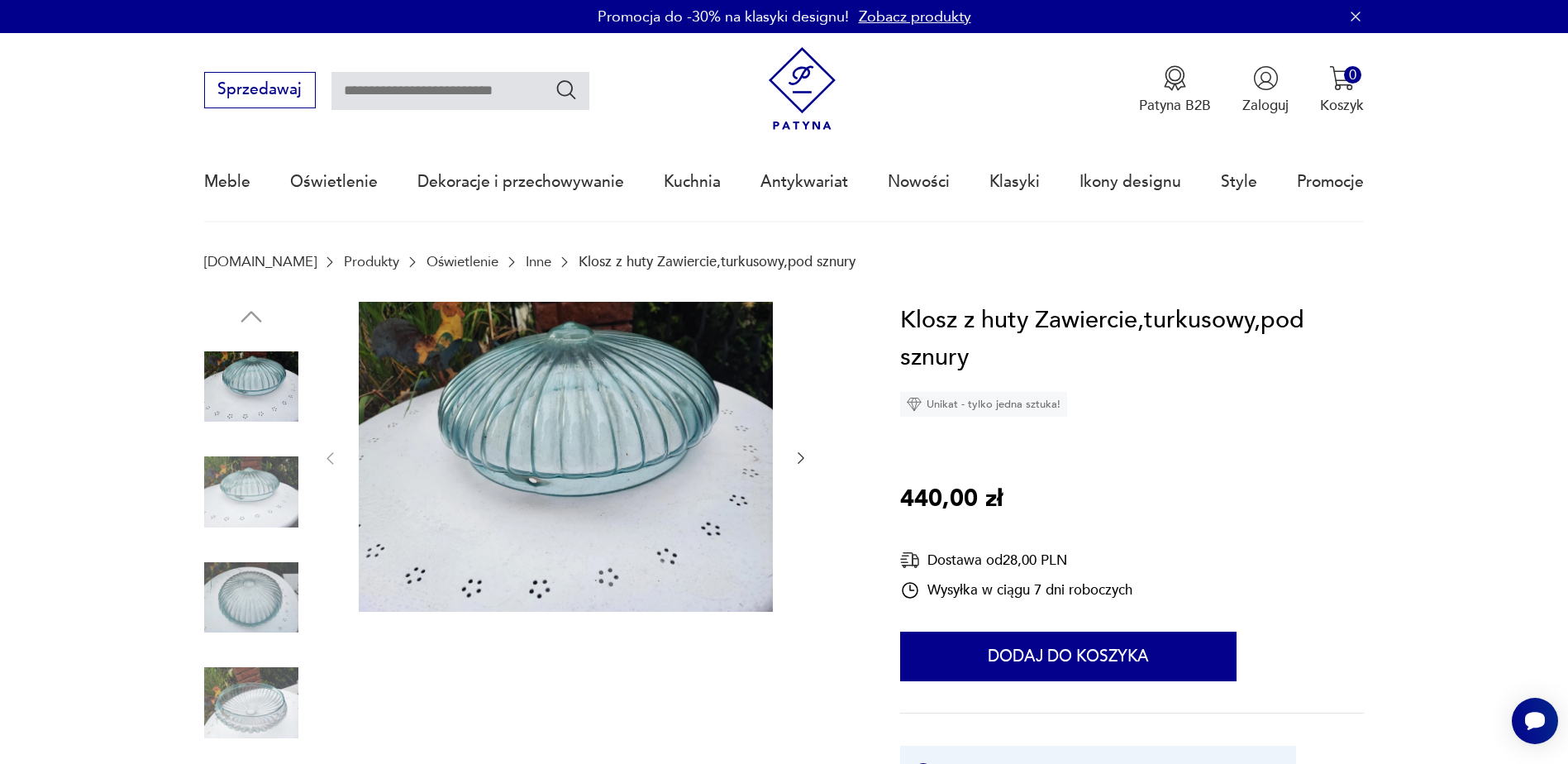
click at [577, 460] on img at bounding box center [566, 457] width 414 height 310
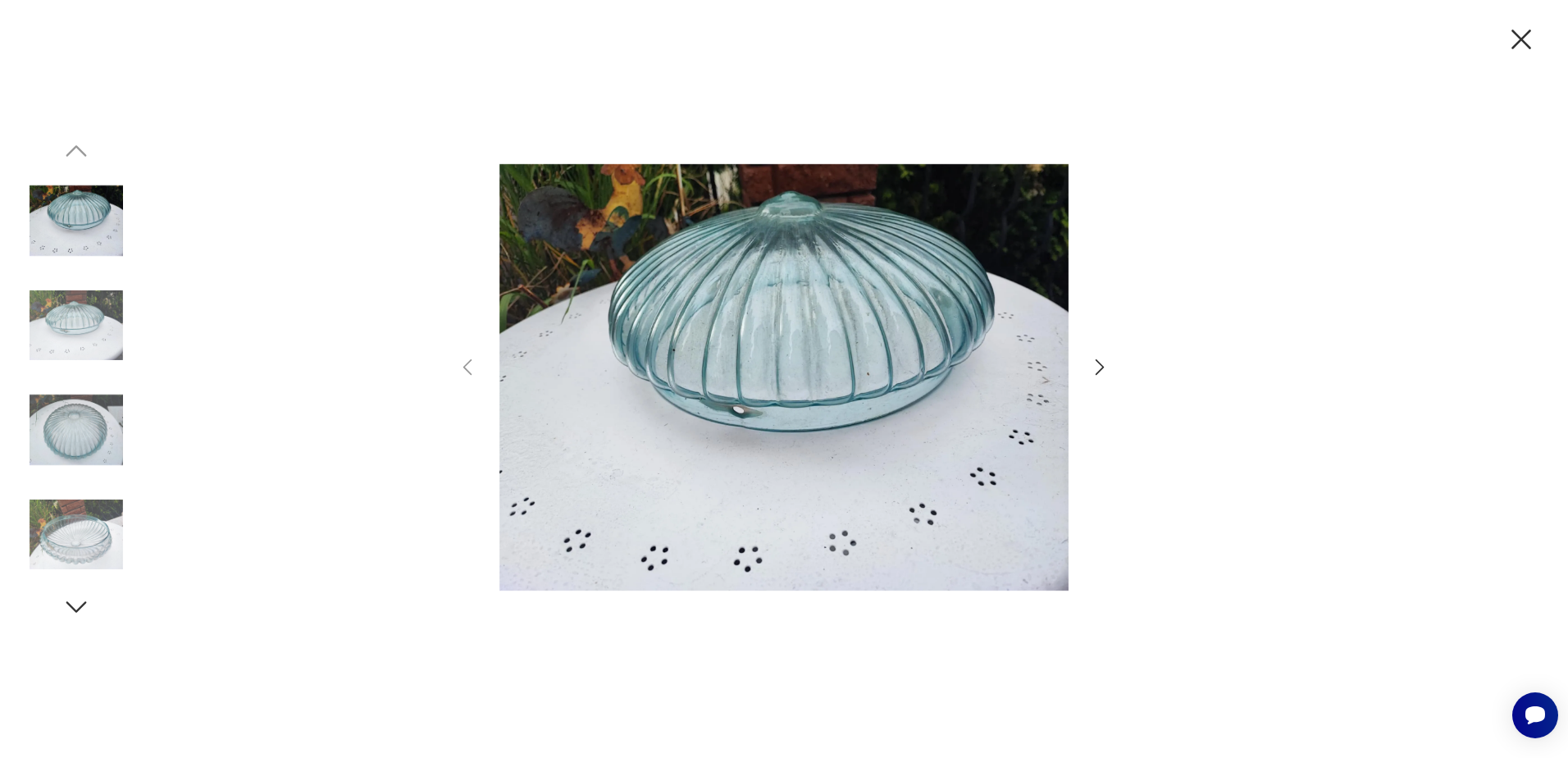
click at [1097, 369] on icon "button" at bounding box center [1100, 366] width 24 height 24
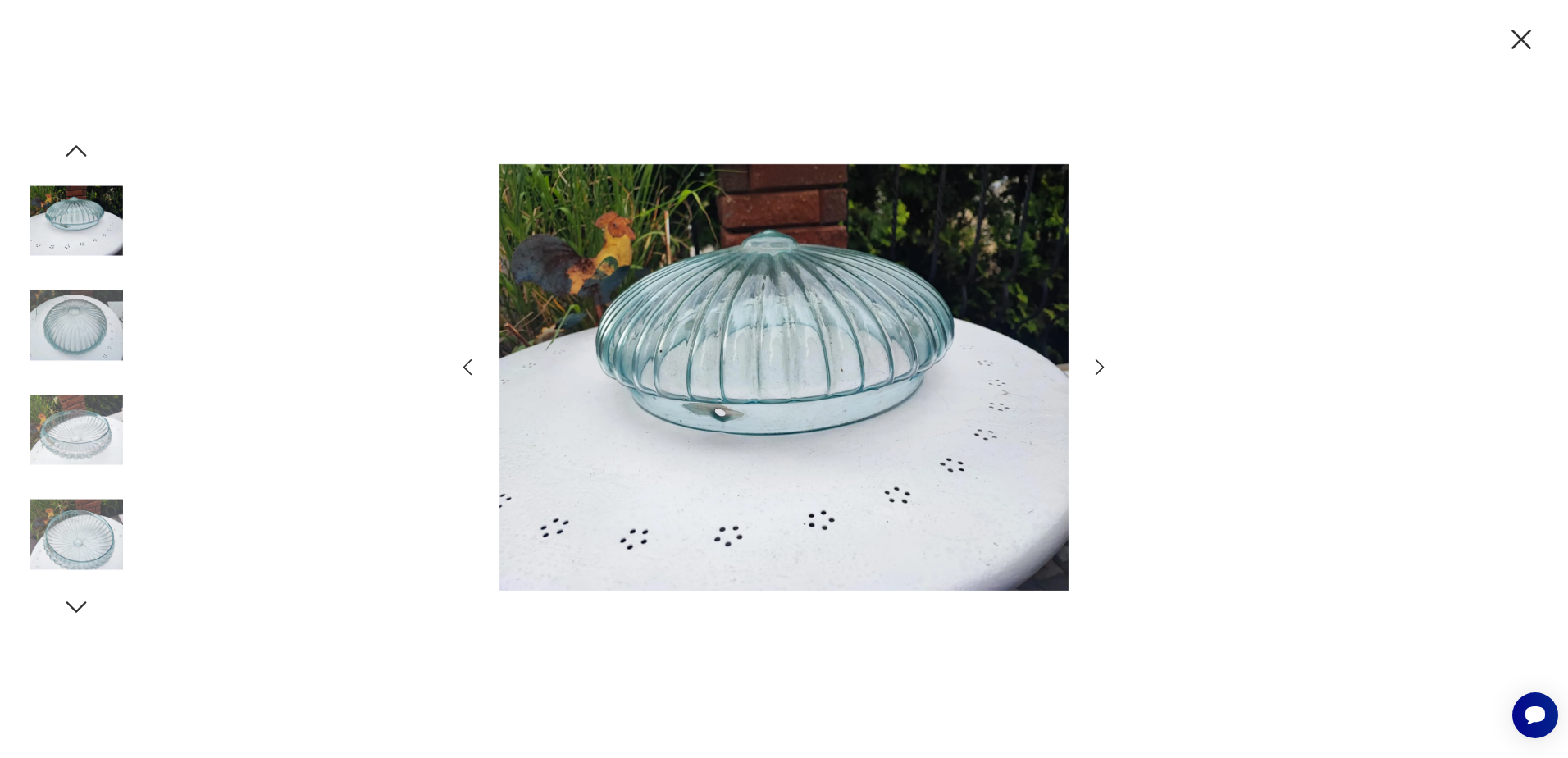
click at [1097, 369] on icon "button" at bounding box center [1100, 366] width 24 height 24
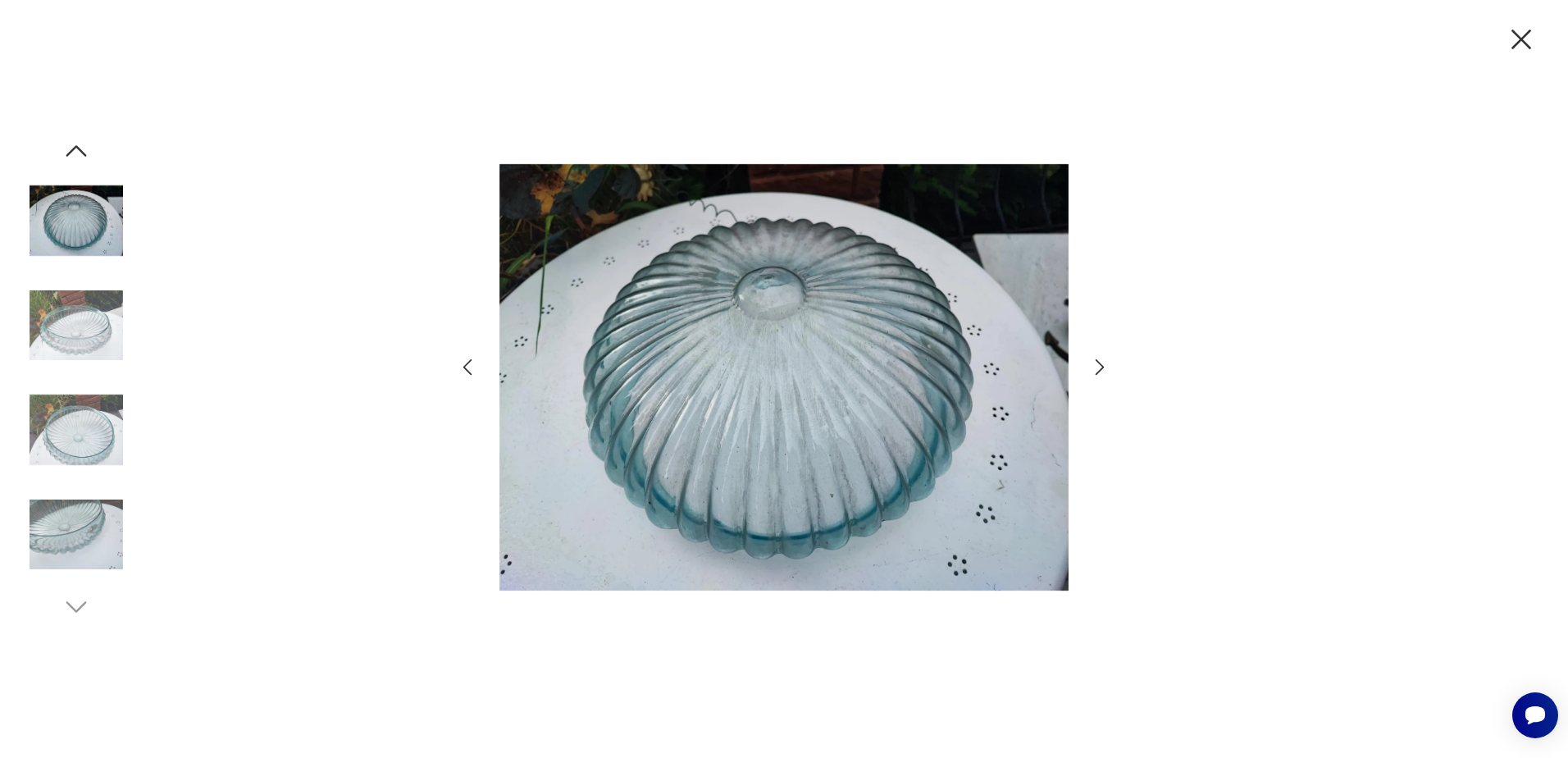
click at [1097, 369] on icon "button" at bounding box center [1100, 366] width 24 height 24
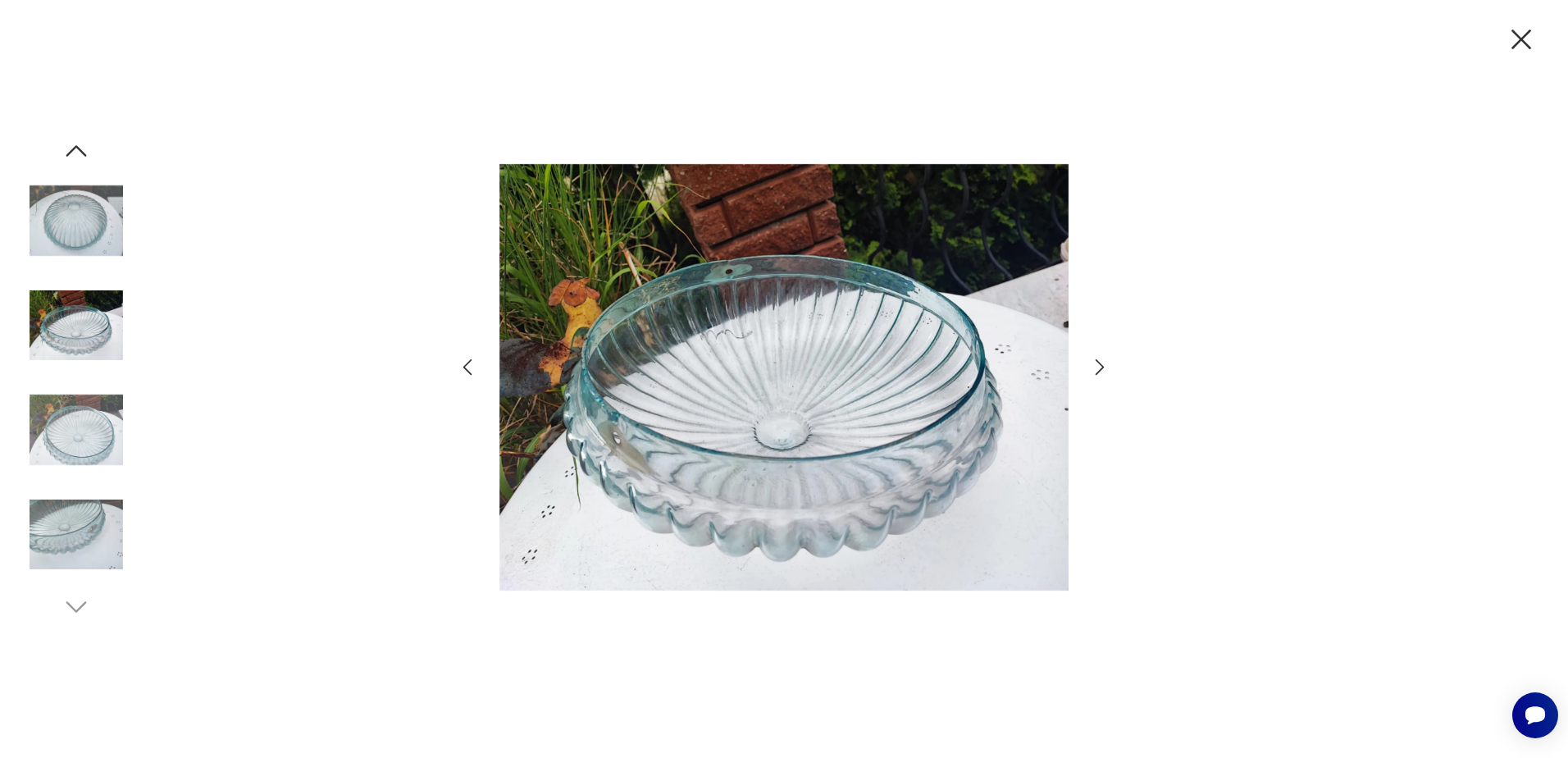
click at [1097, 369] on icon "button" at bounding box center [1100, 366] width 24 height 24
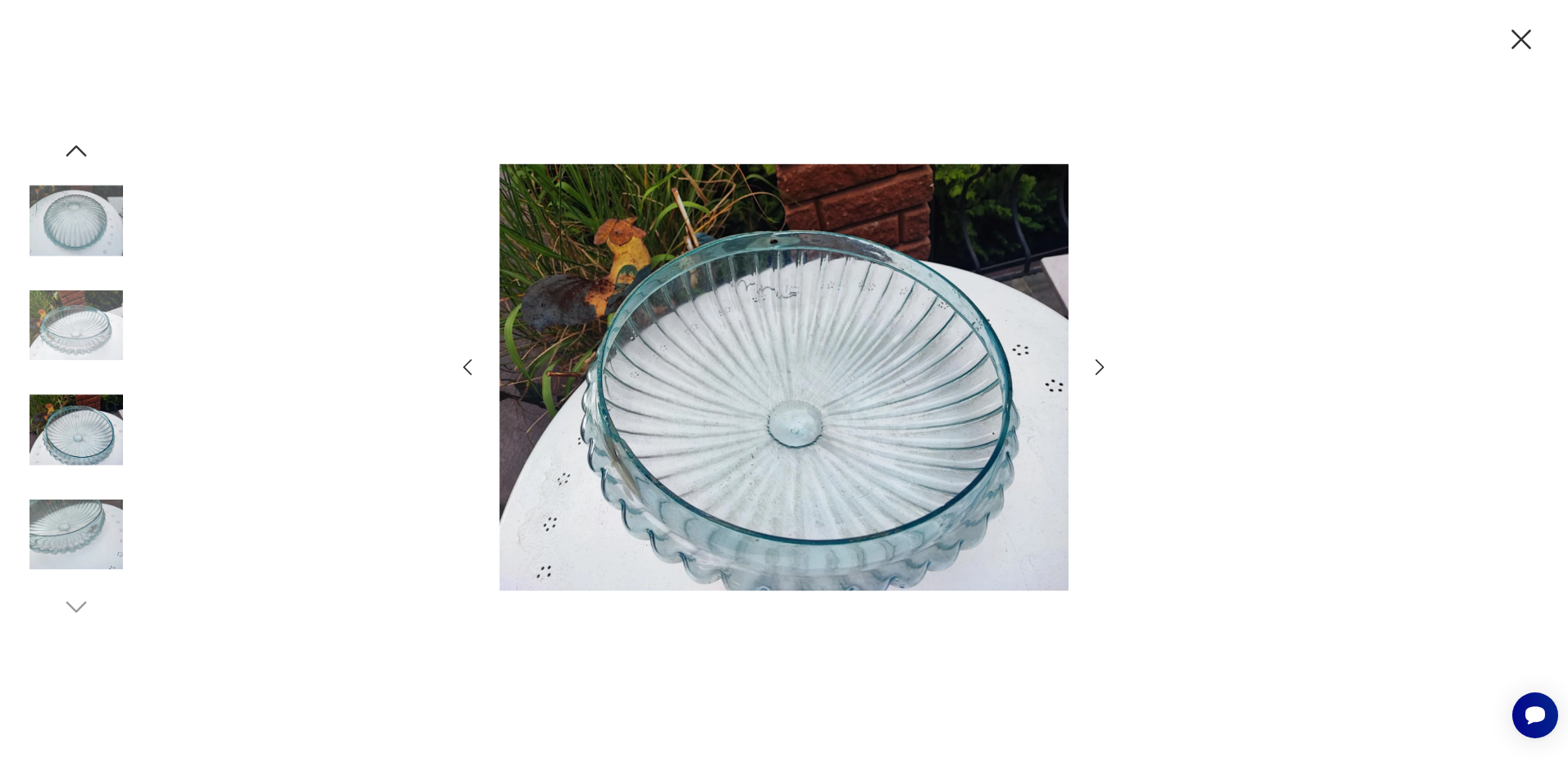
click at [1097, 369] on icon "button" at bounding box center [1100, 366] width 24 height 24
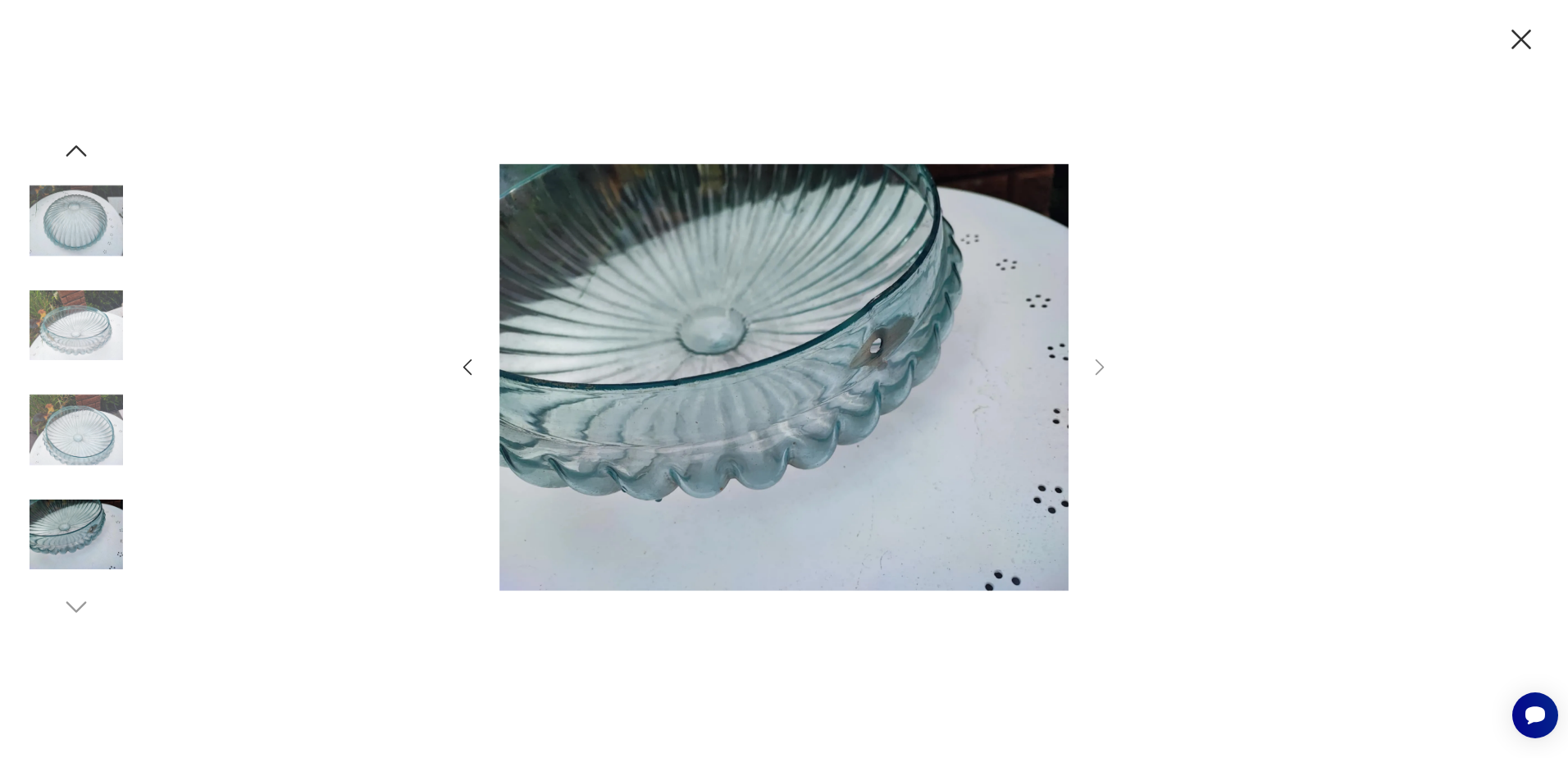
click at [1524, 38] on icon "button" at bounding box center [1521, 39] width 20 height 20
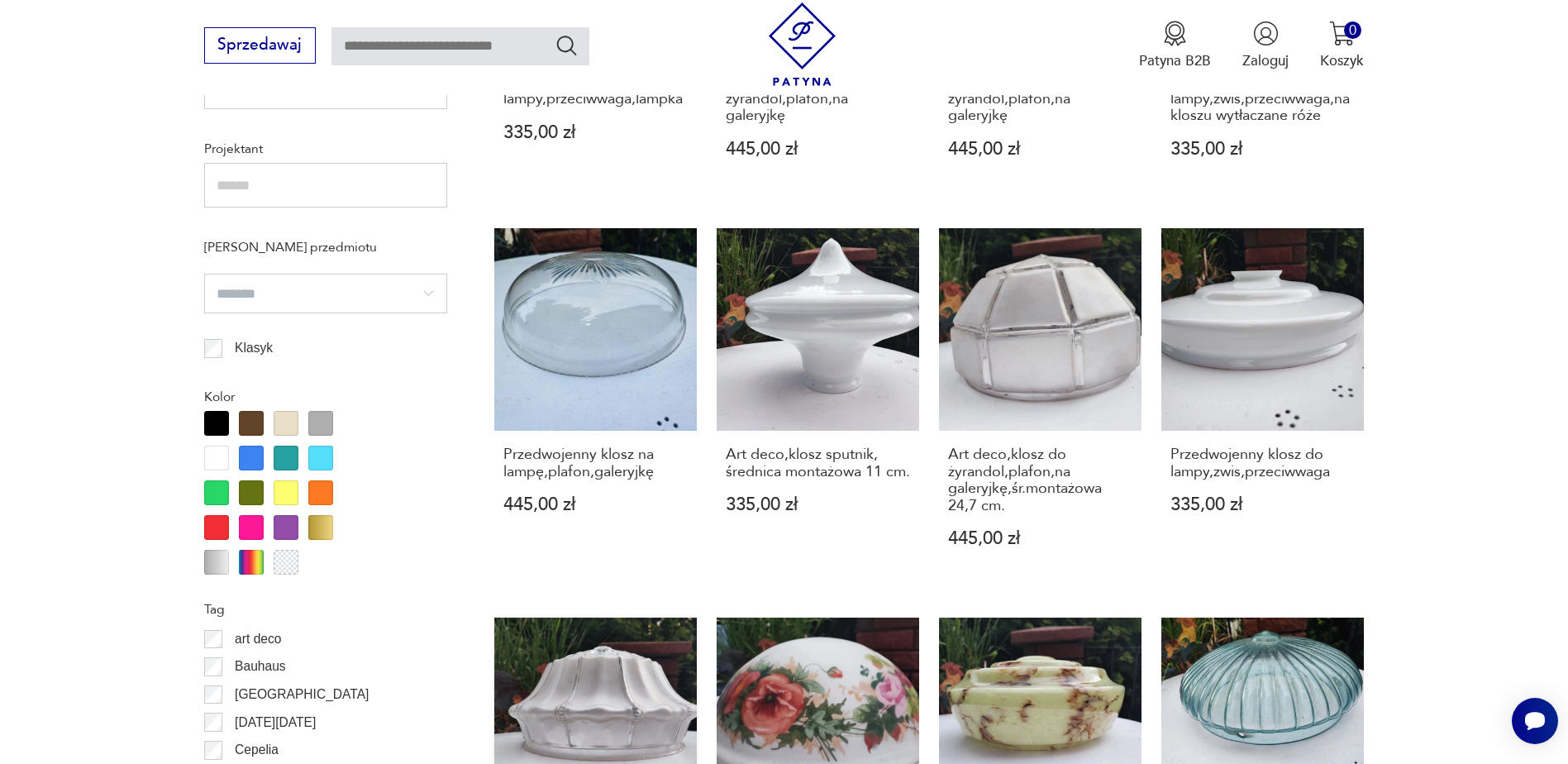
scroll to position [1270, 0]
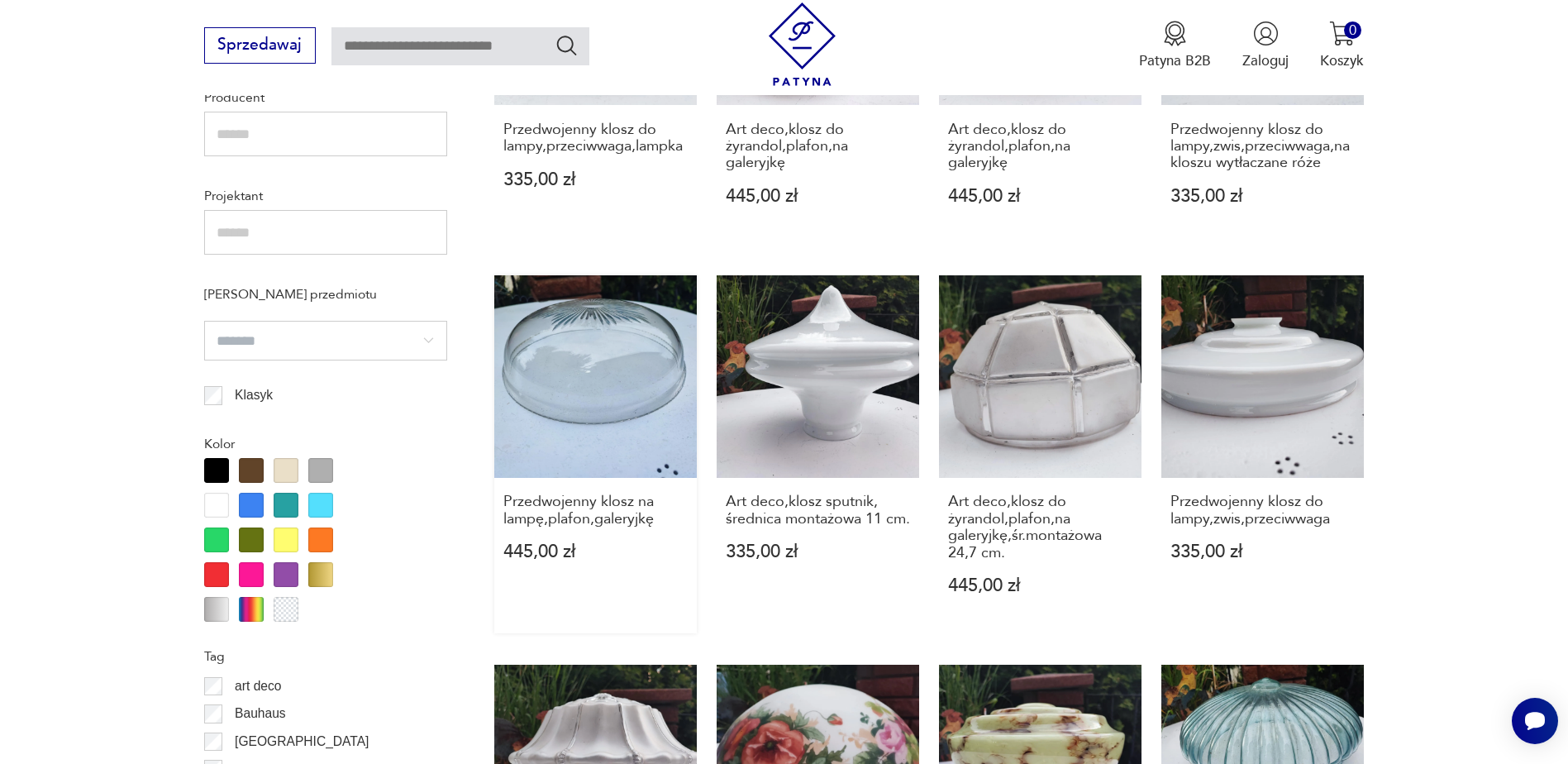
click at [605, 387] on link "Przedwojenny klosz na lampę,plafon,galeryjkę 445,00 zł" at bounding box center [595, 454] width 202 height 358
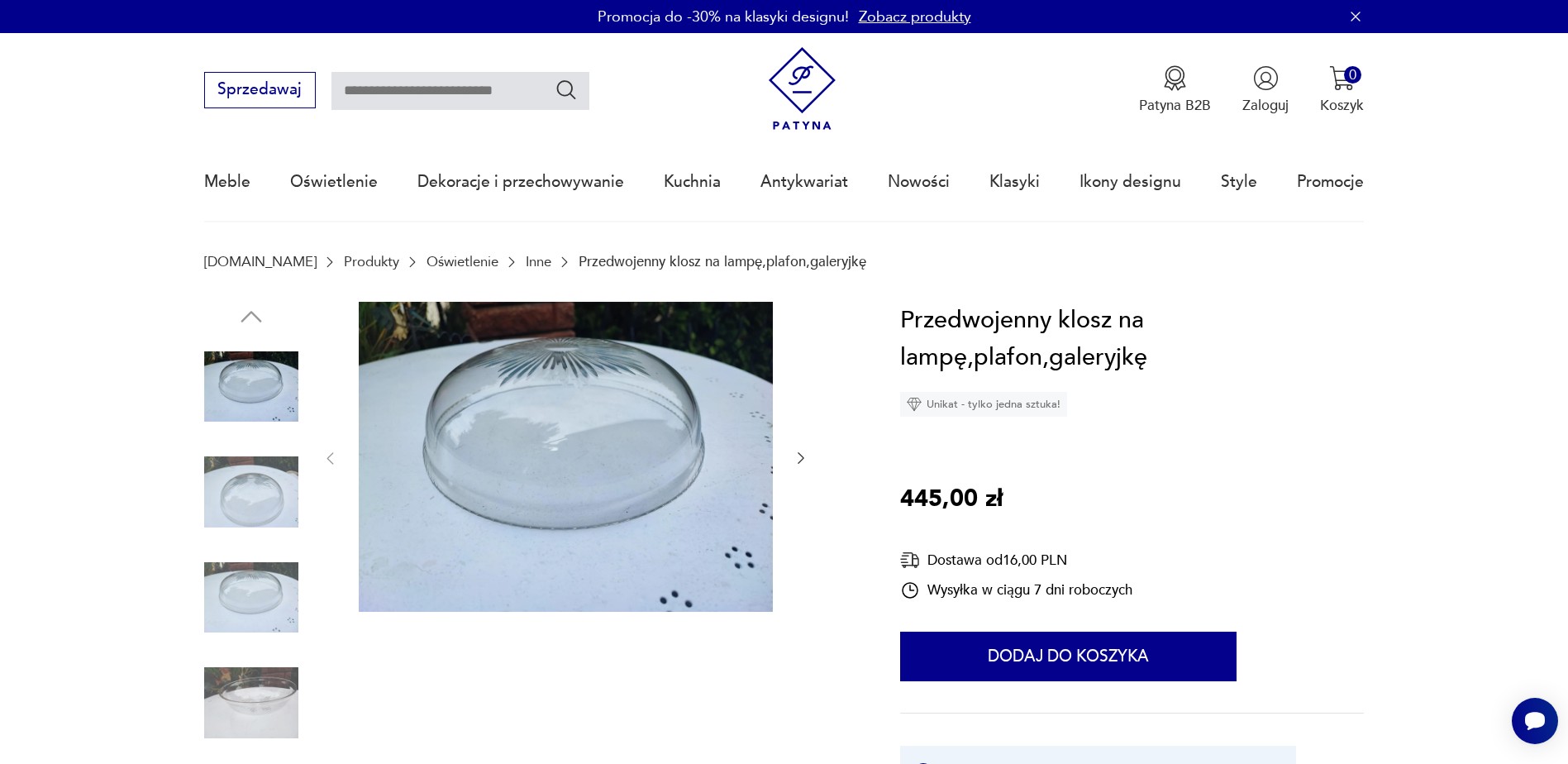
click at [240, 492] on img at bounding box center [251, 492] width 94 height 94
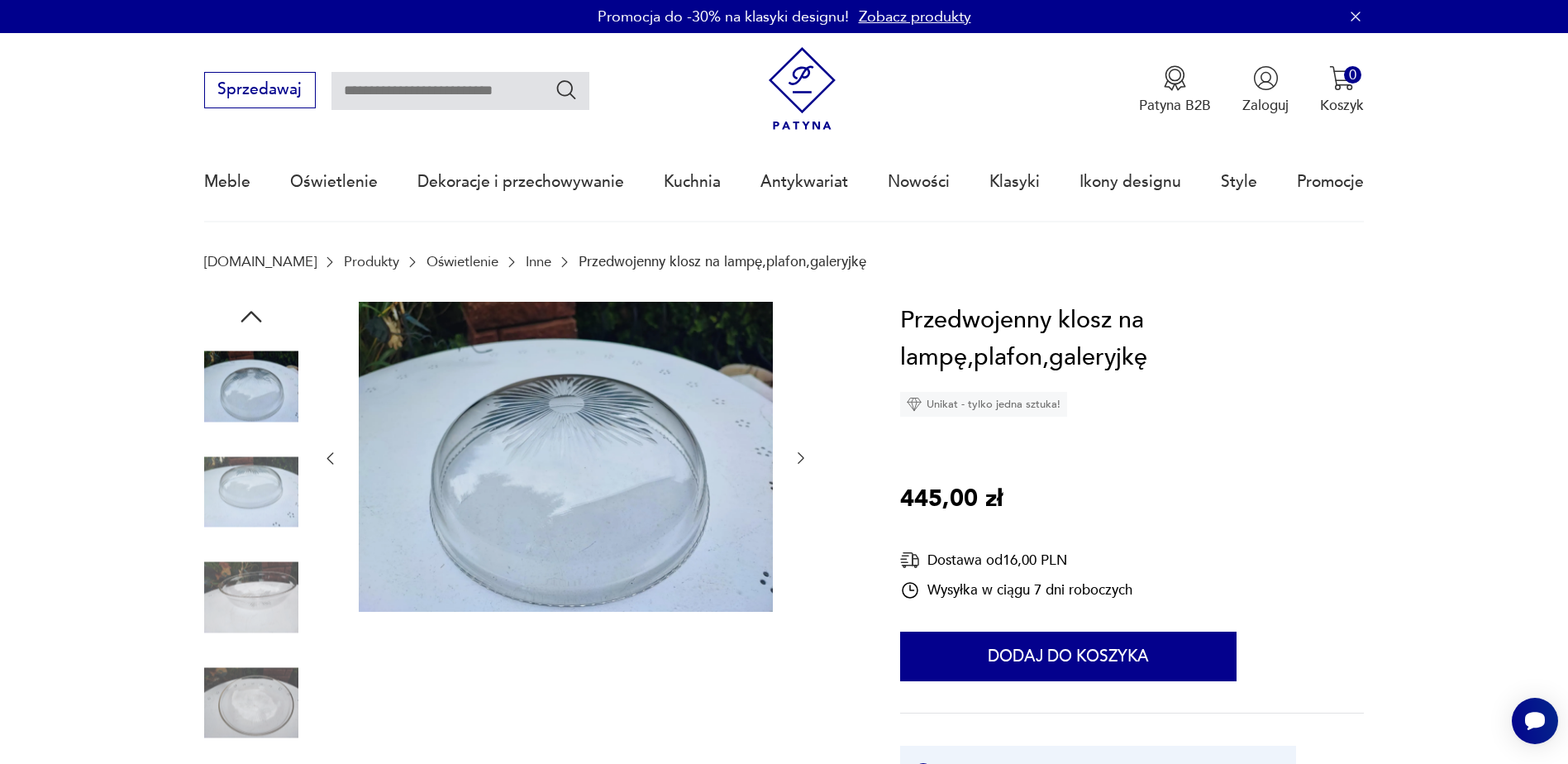
click at [244, 498] on img at bounding box center [251, 492] width 94 height 94
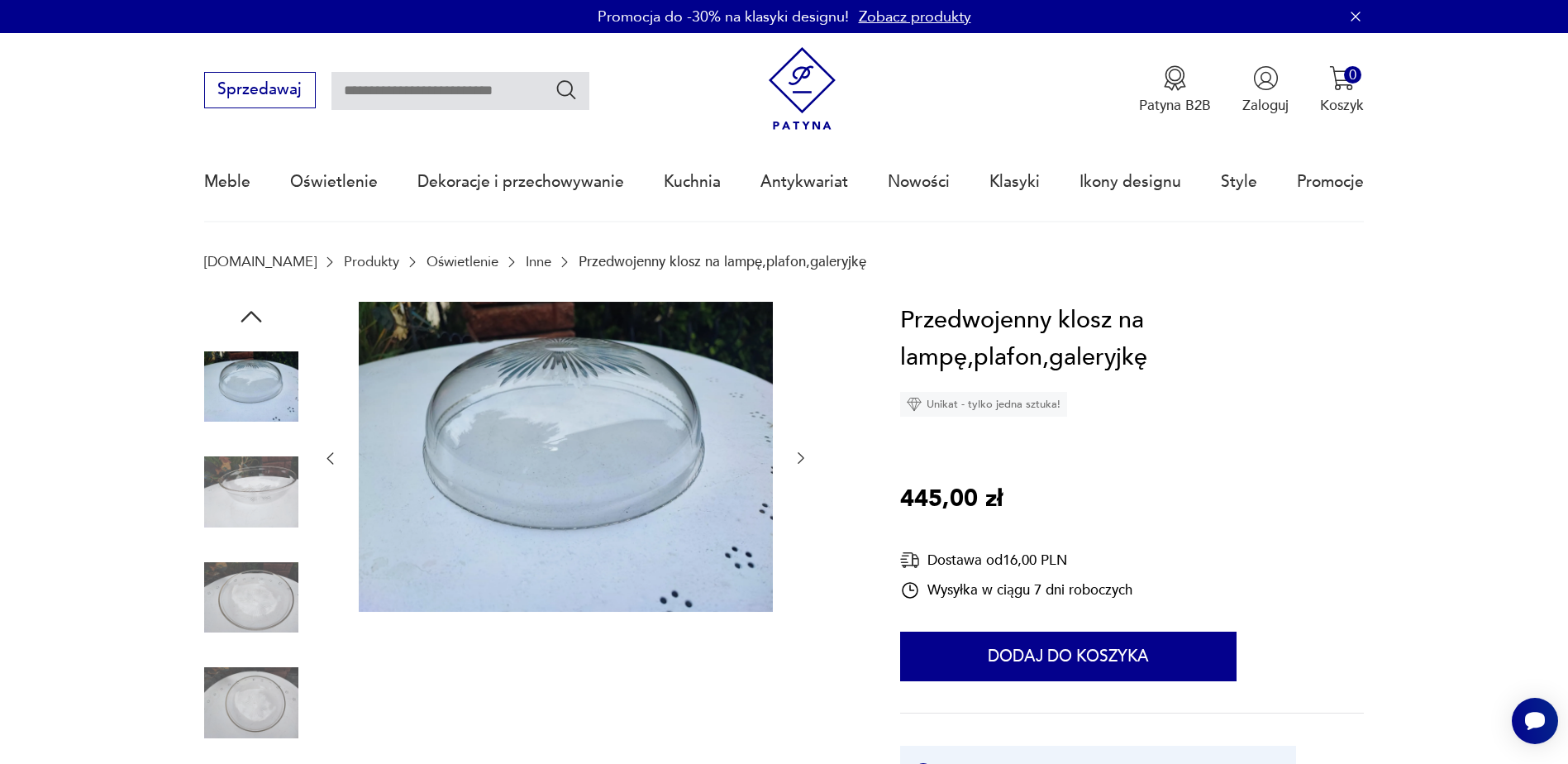
click at [244, 498] on img at bounding box center [251, 492] width 94 height 94
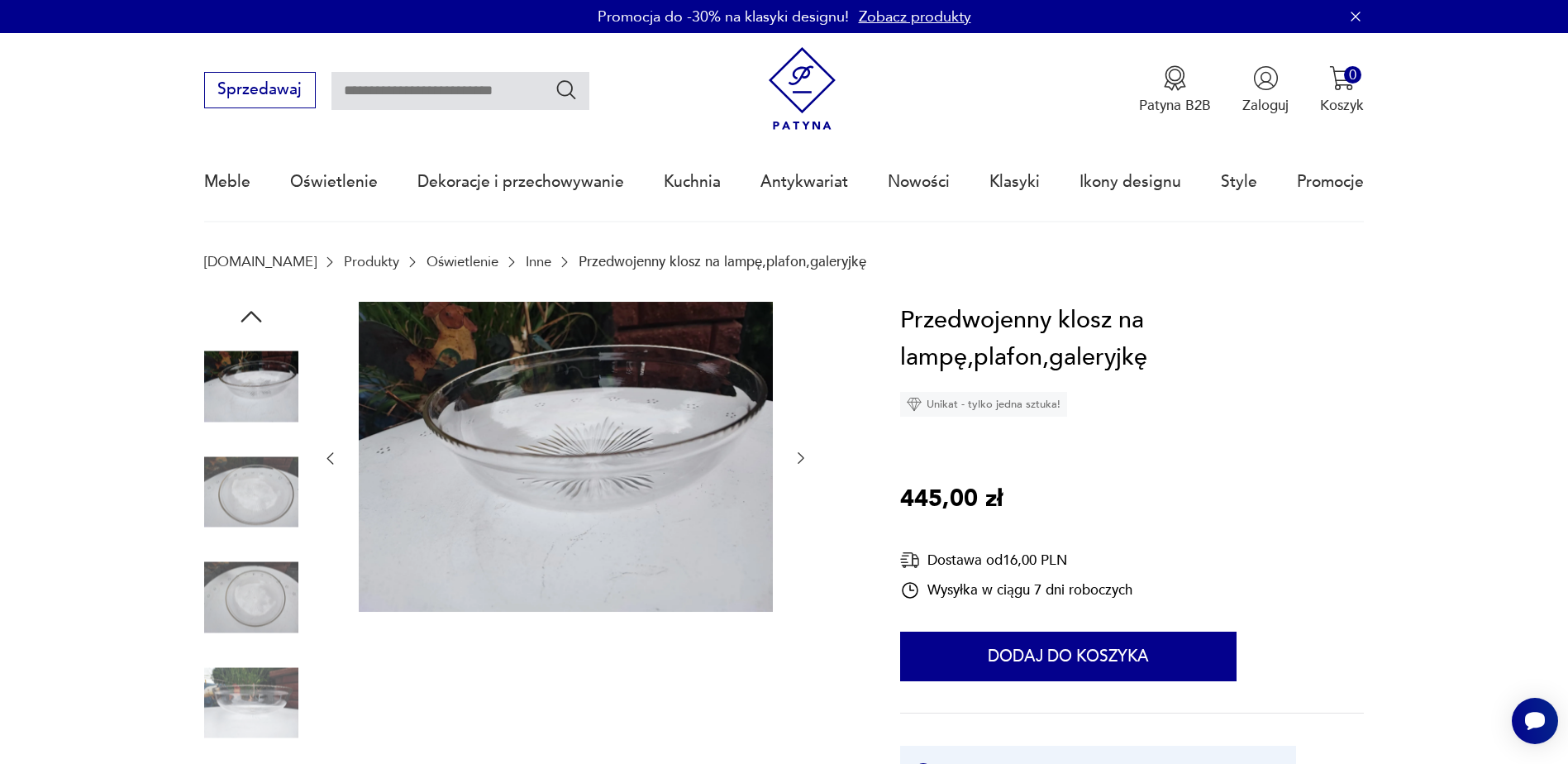
click at [244, 498] on img at bounding box center [251, 492] width 94 height 94
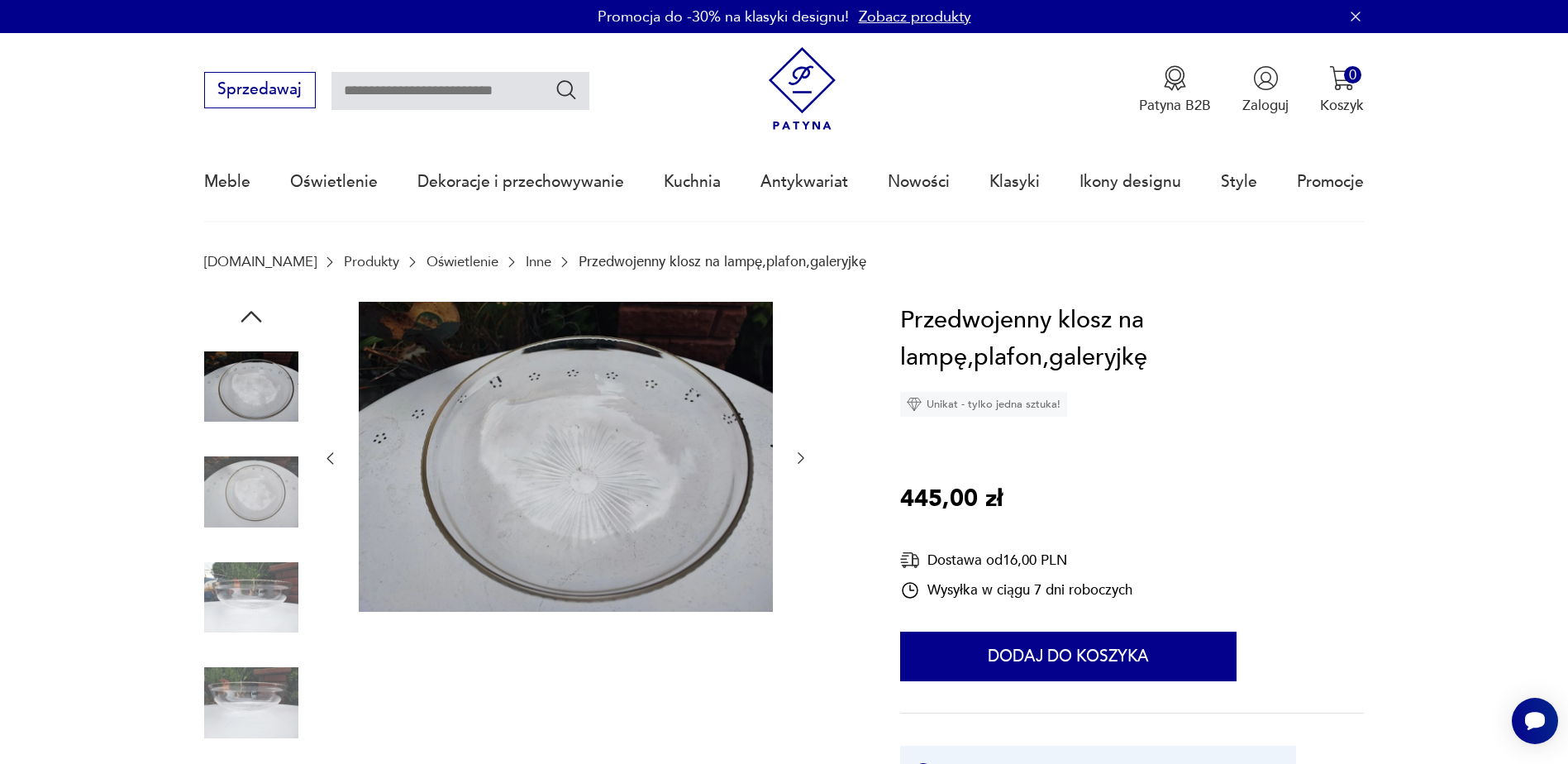
click at [244, 498] on img at bounding box center [251, 492] width 94 height 94
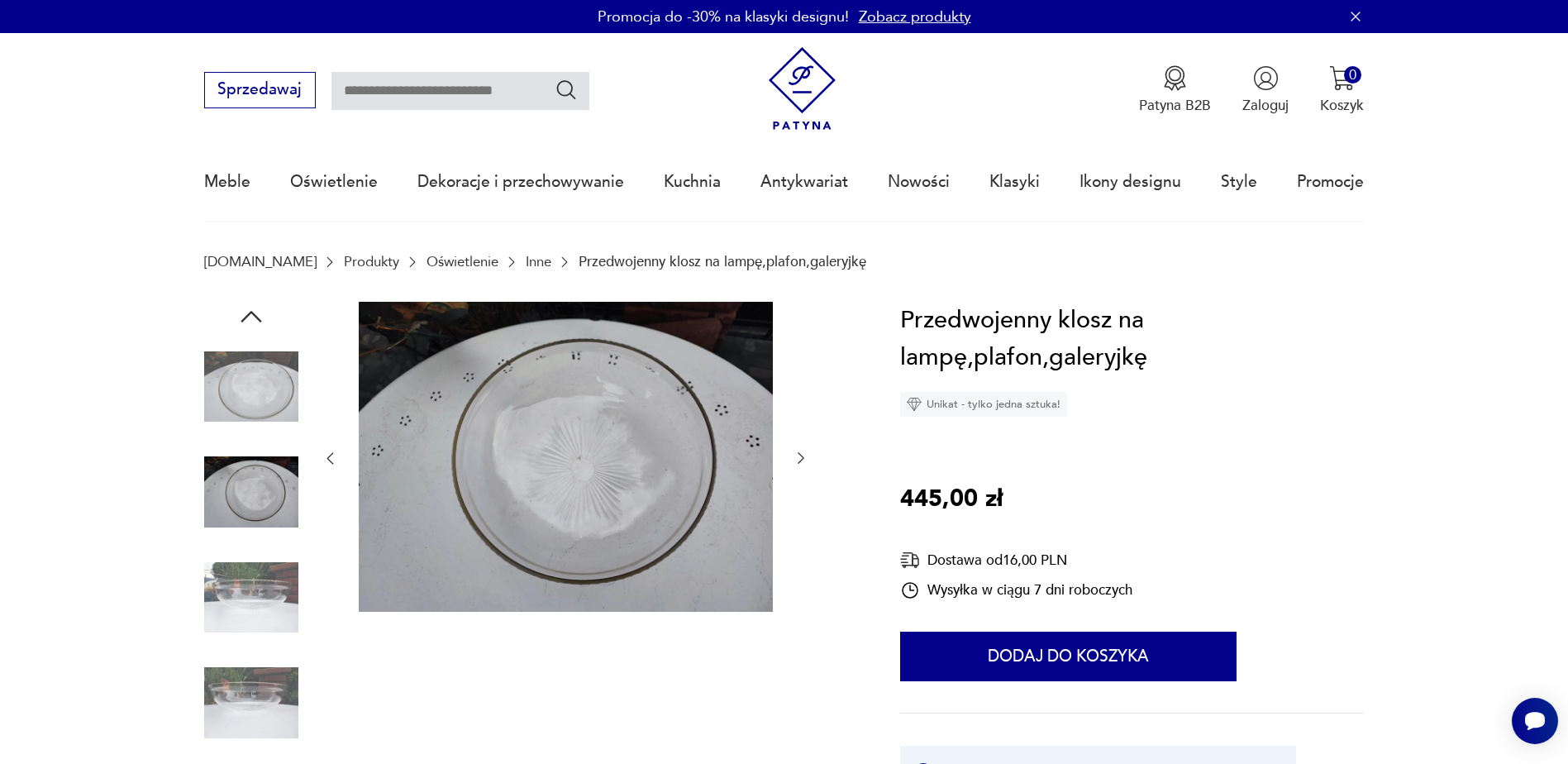
click at [264, 593] on img at bounding box center [251, 597] width 94 height 94
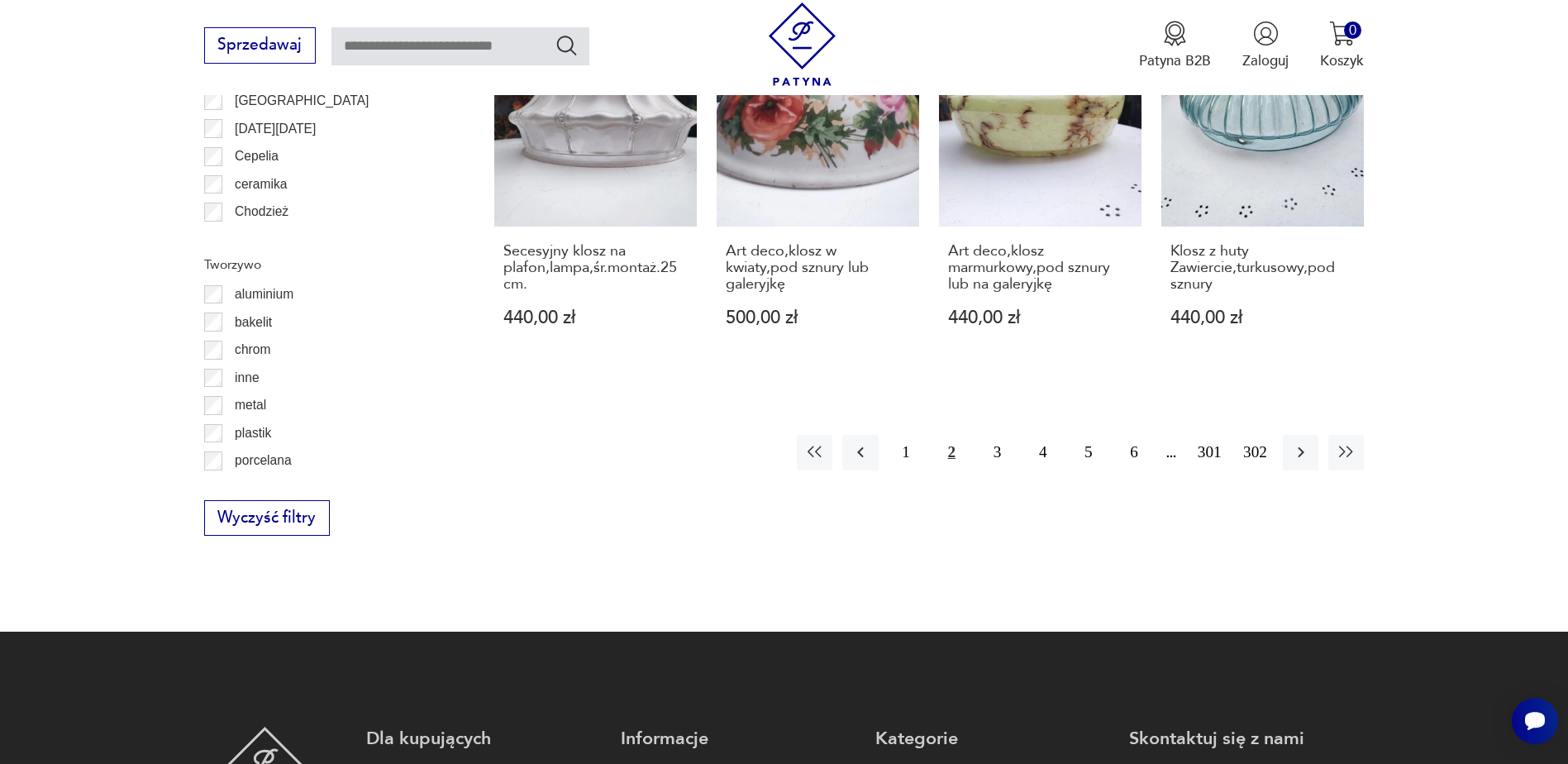
scroll to position [1948, 0]
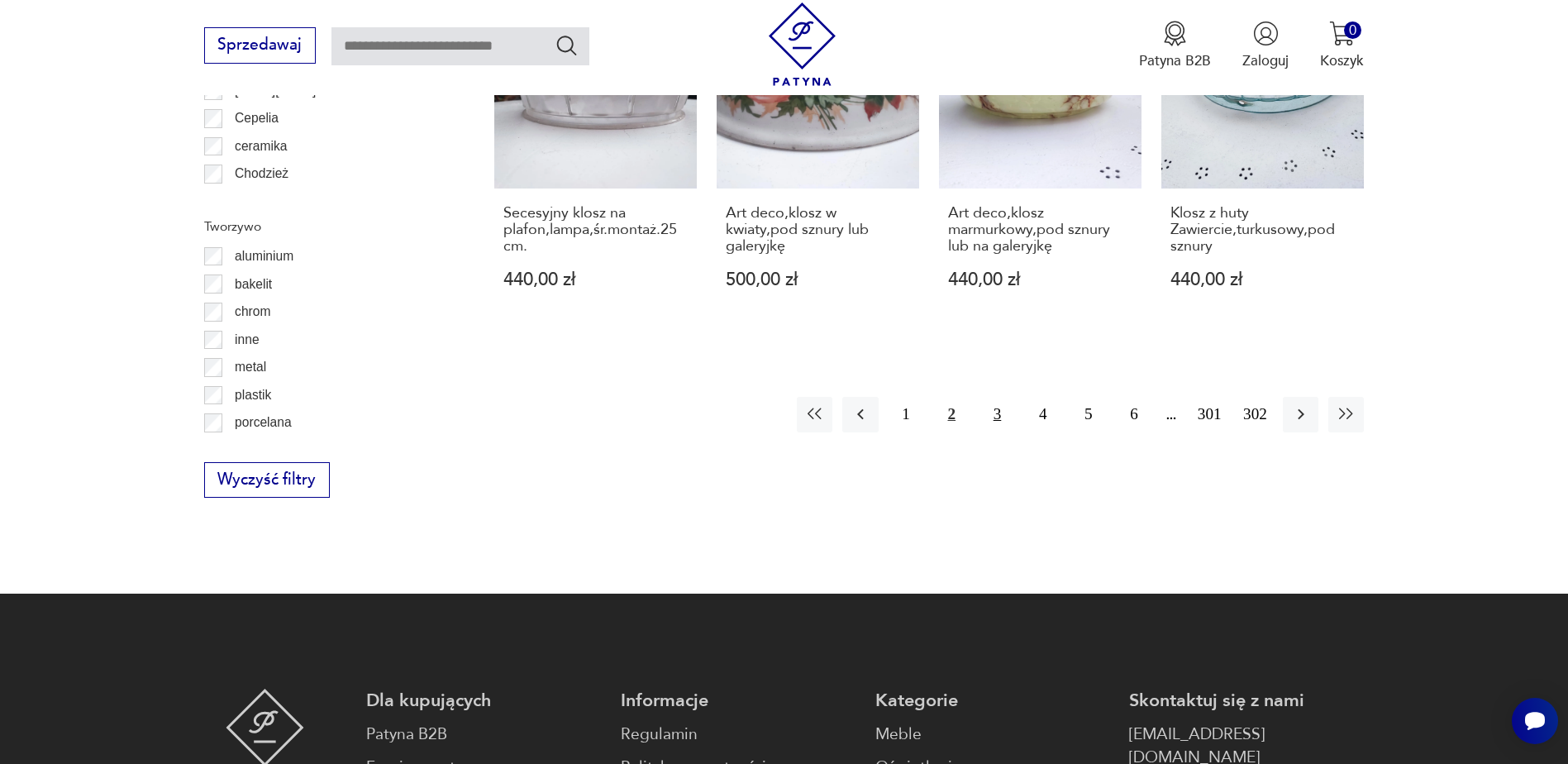
click at [998, 413] on button "3" at bounding box center [997, 414] width 35 height 35
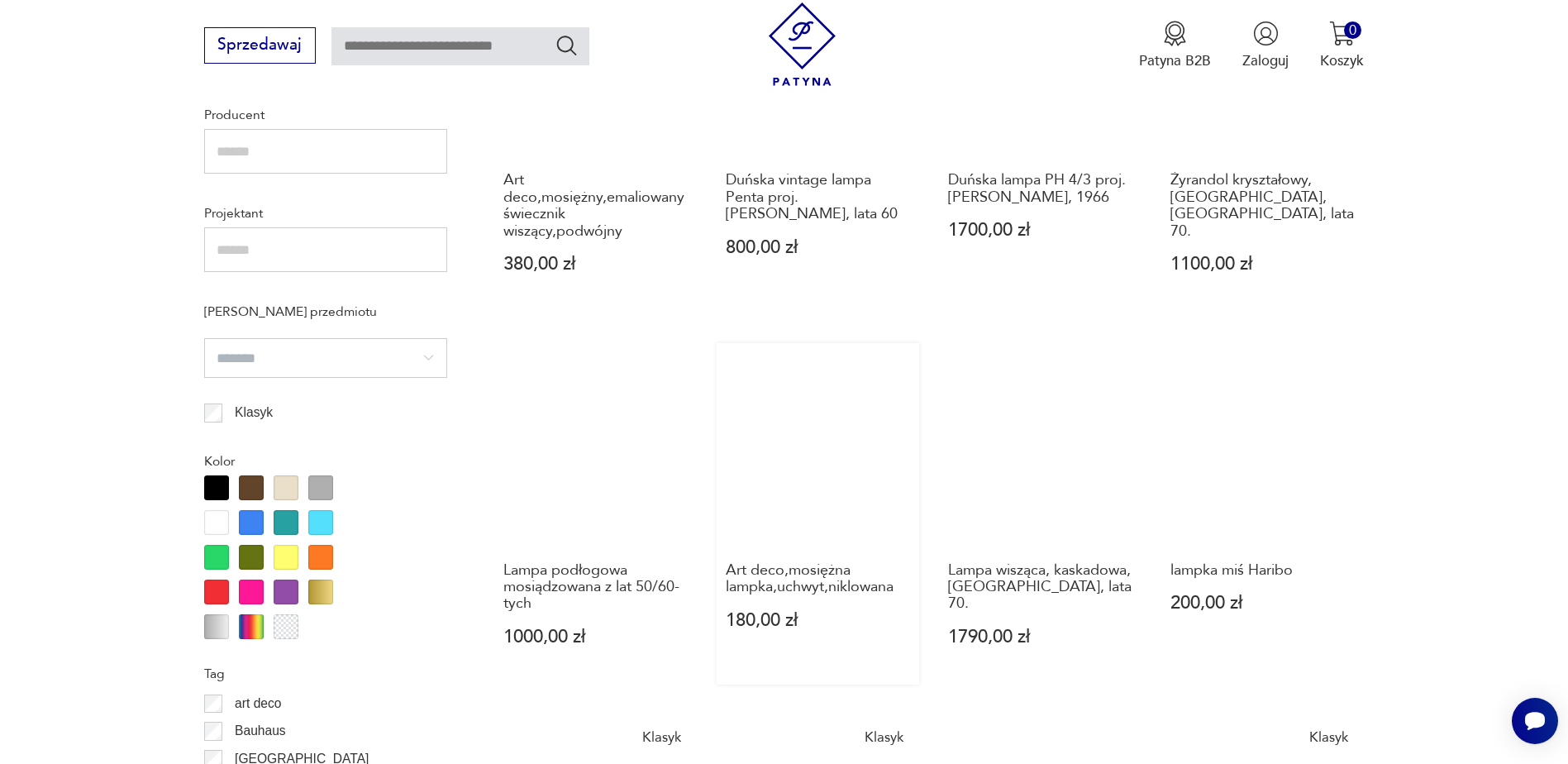
scroll to position [1317, 0]
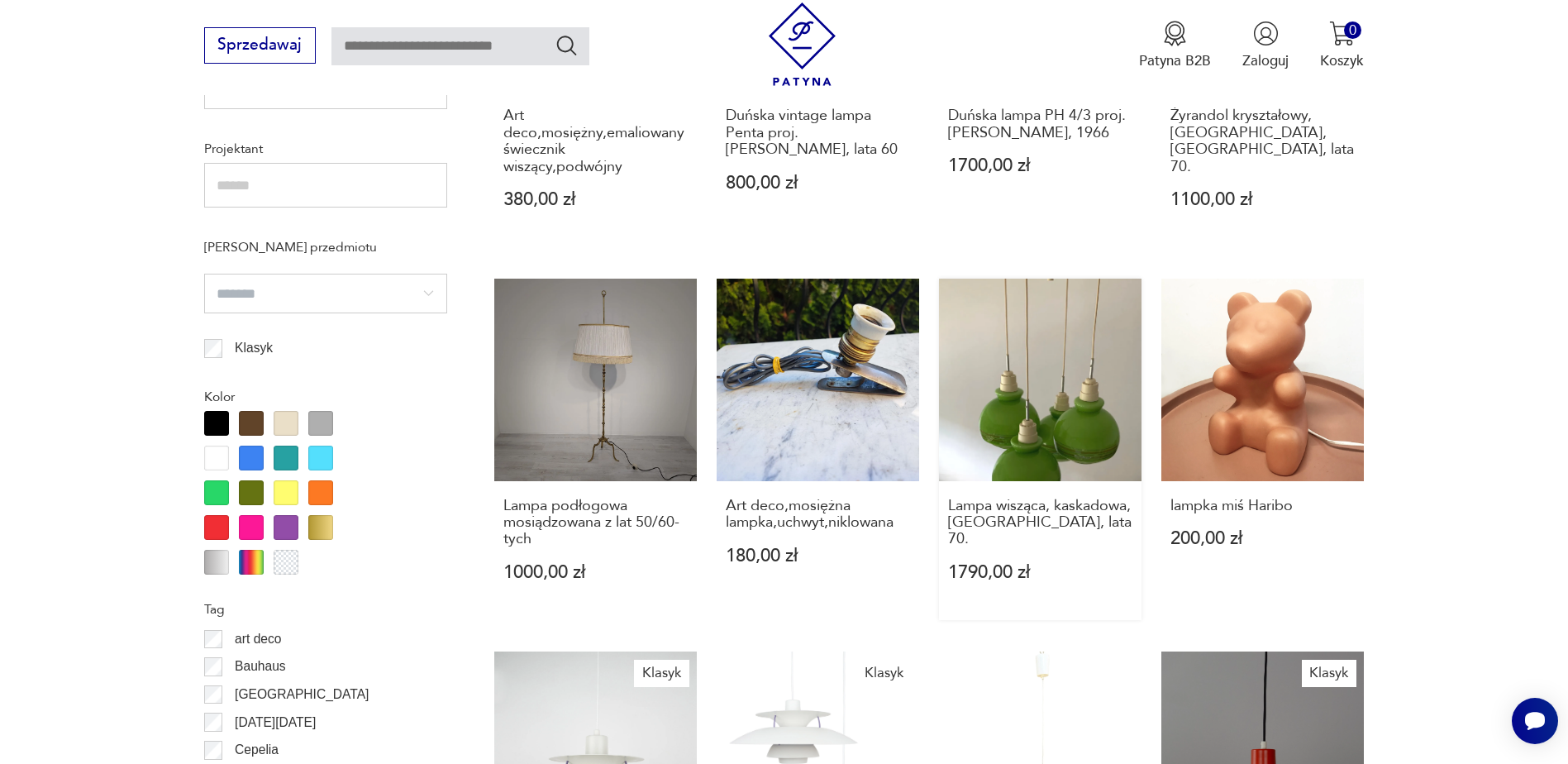
click at [1058, 386] on link "Lampa wisząca, kaskadowa, zielona, lata 70. 1790,00 zł" at bounding box center [1039, 448] width 202 height 341
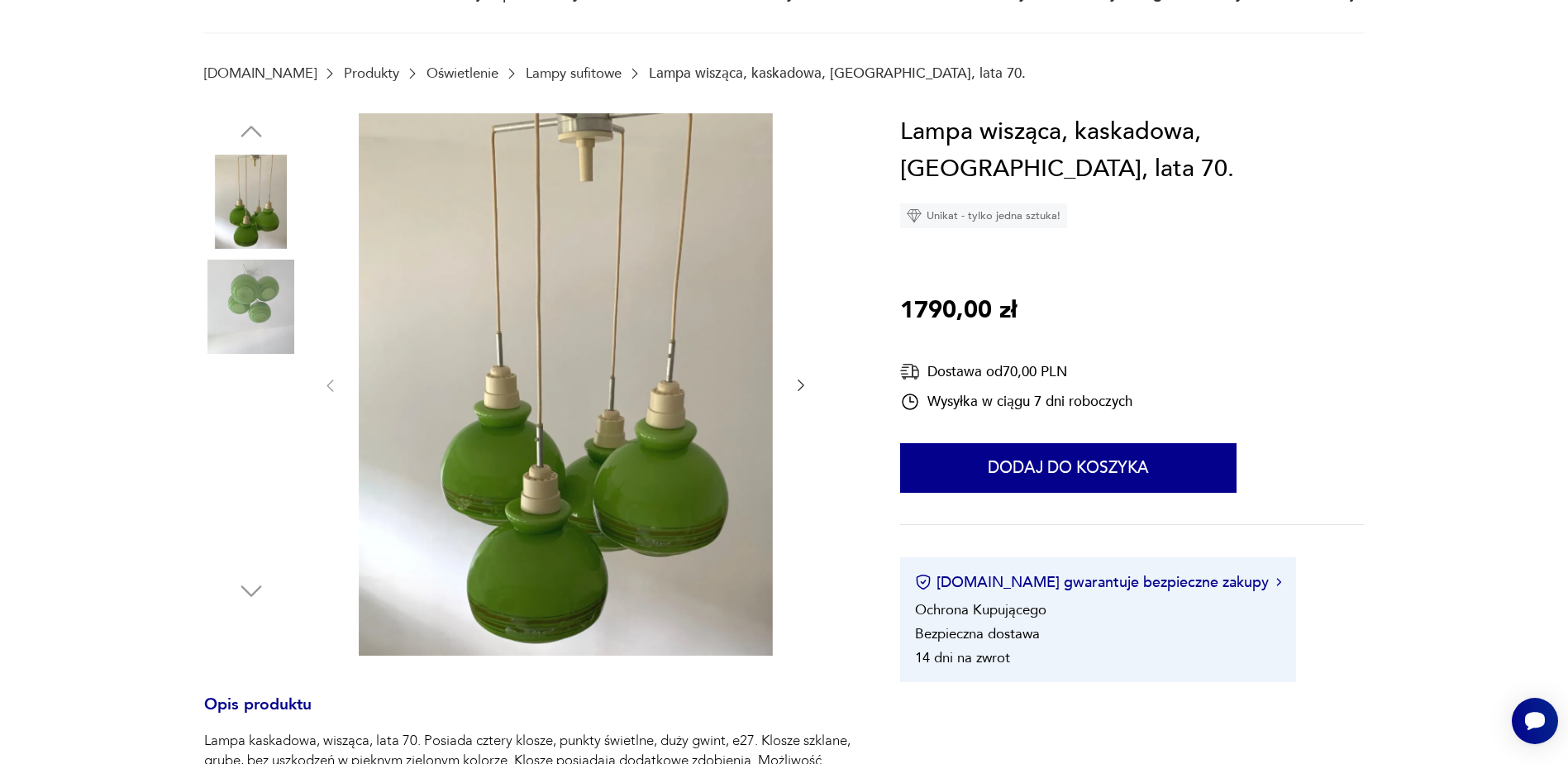
scroll to position [248, 0]
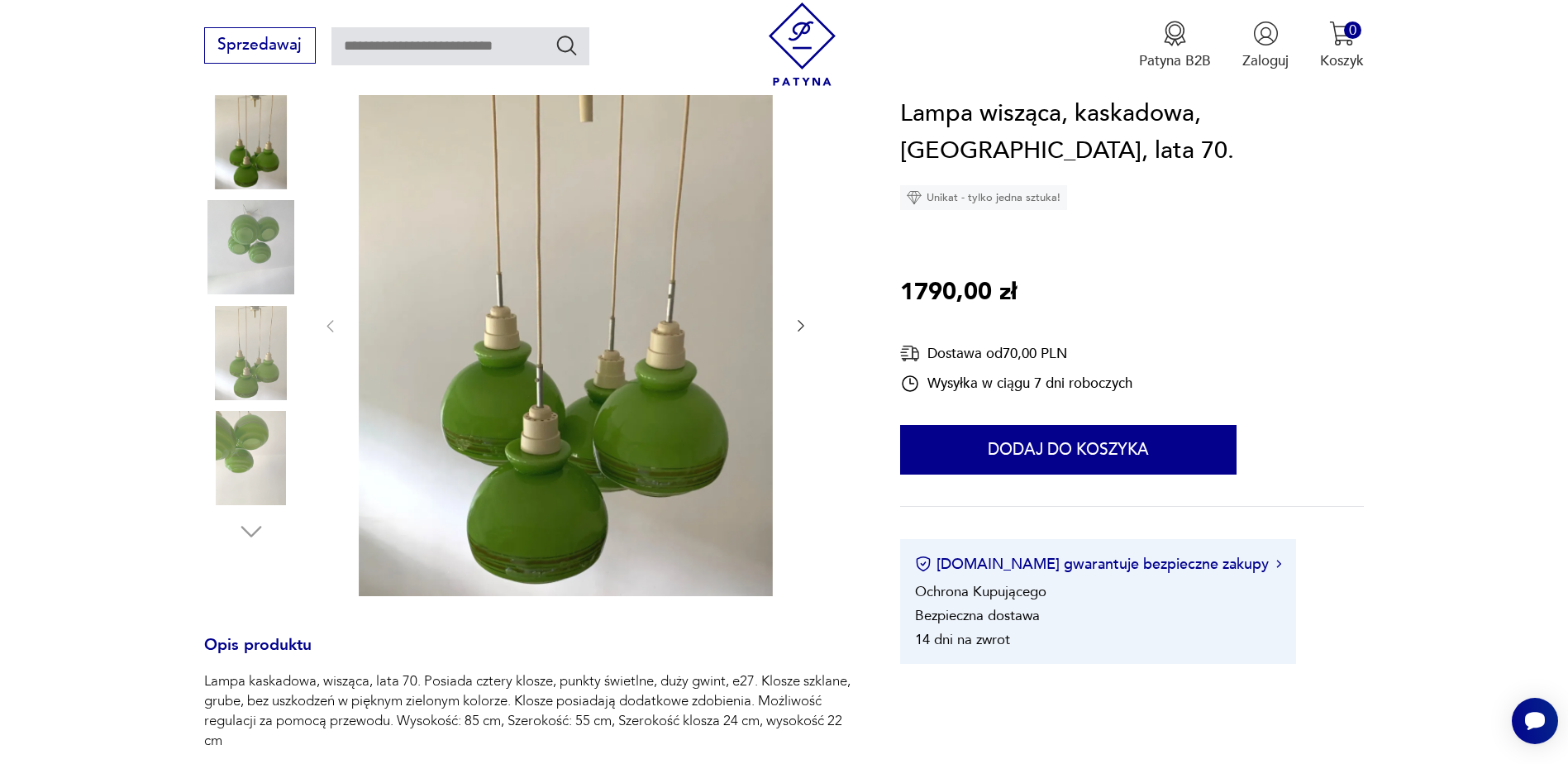
click at [802, 325] on icon "button" at bounding box center [800, 326] width 7 height 11
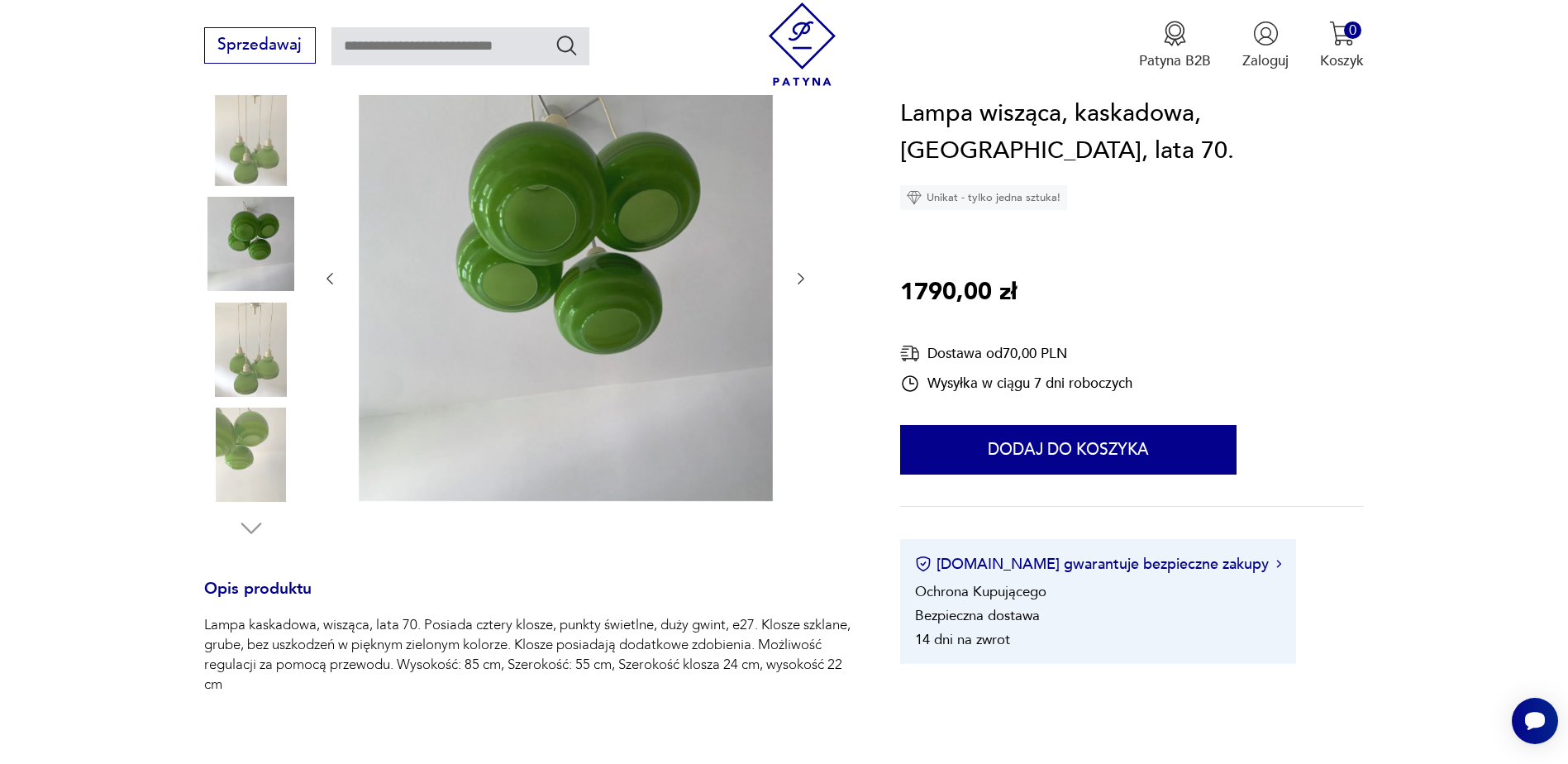
click at [802, 325] on div at bounding box center [566, 279] width 488 height 451
click at [796, 281] on icon "button" at bounding box center [800, 278] width 16 height 16
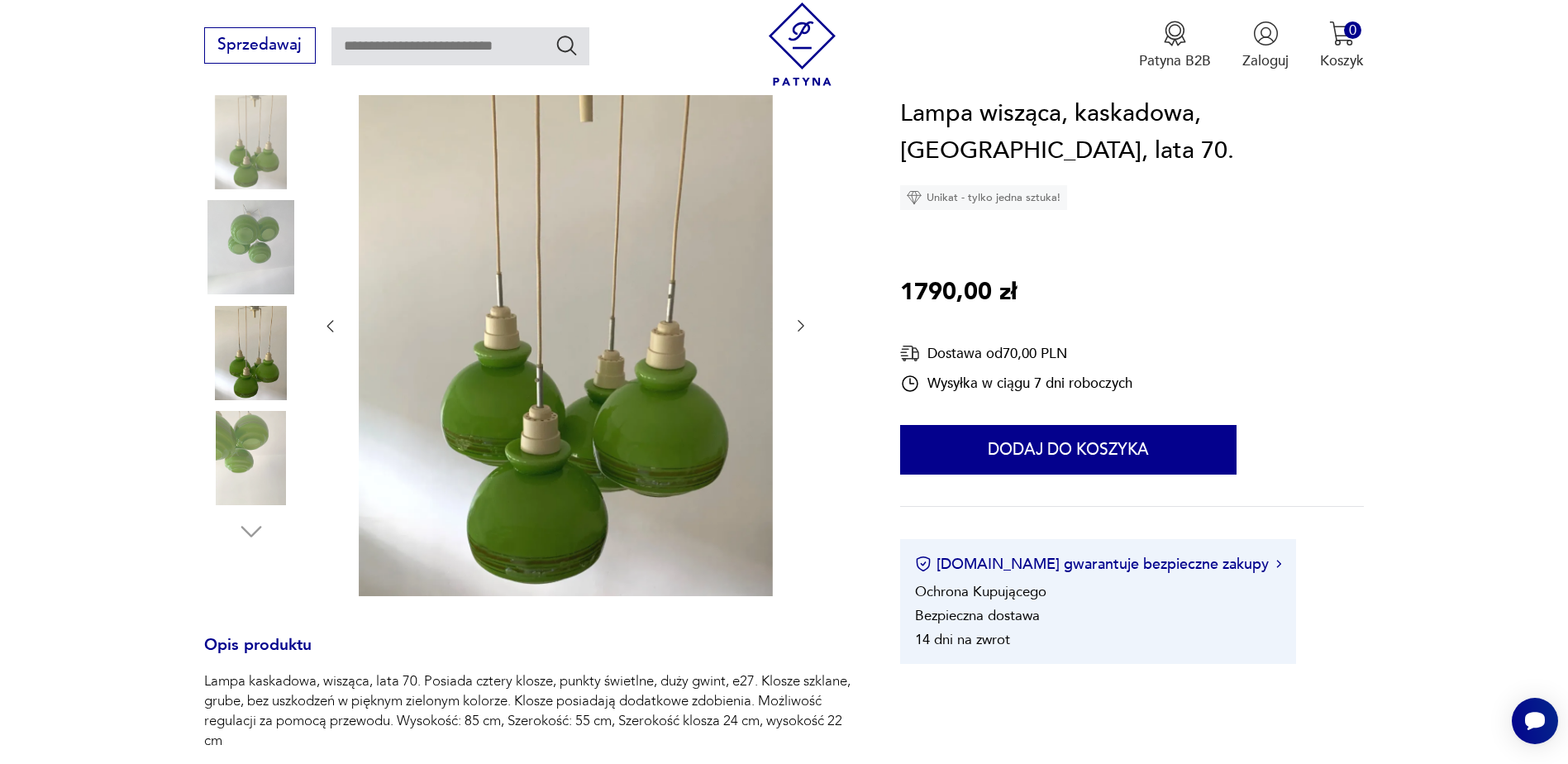
click at [800, 322] on icon "button" at bounding box center [800, 325] width 16 height 16
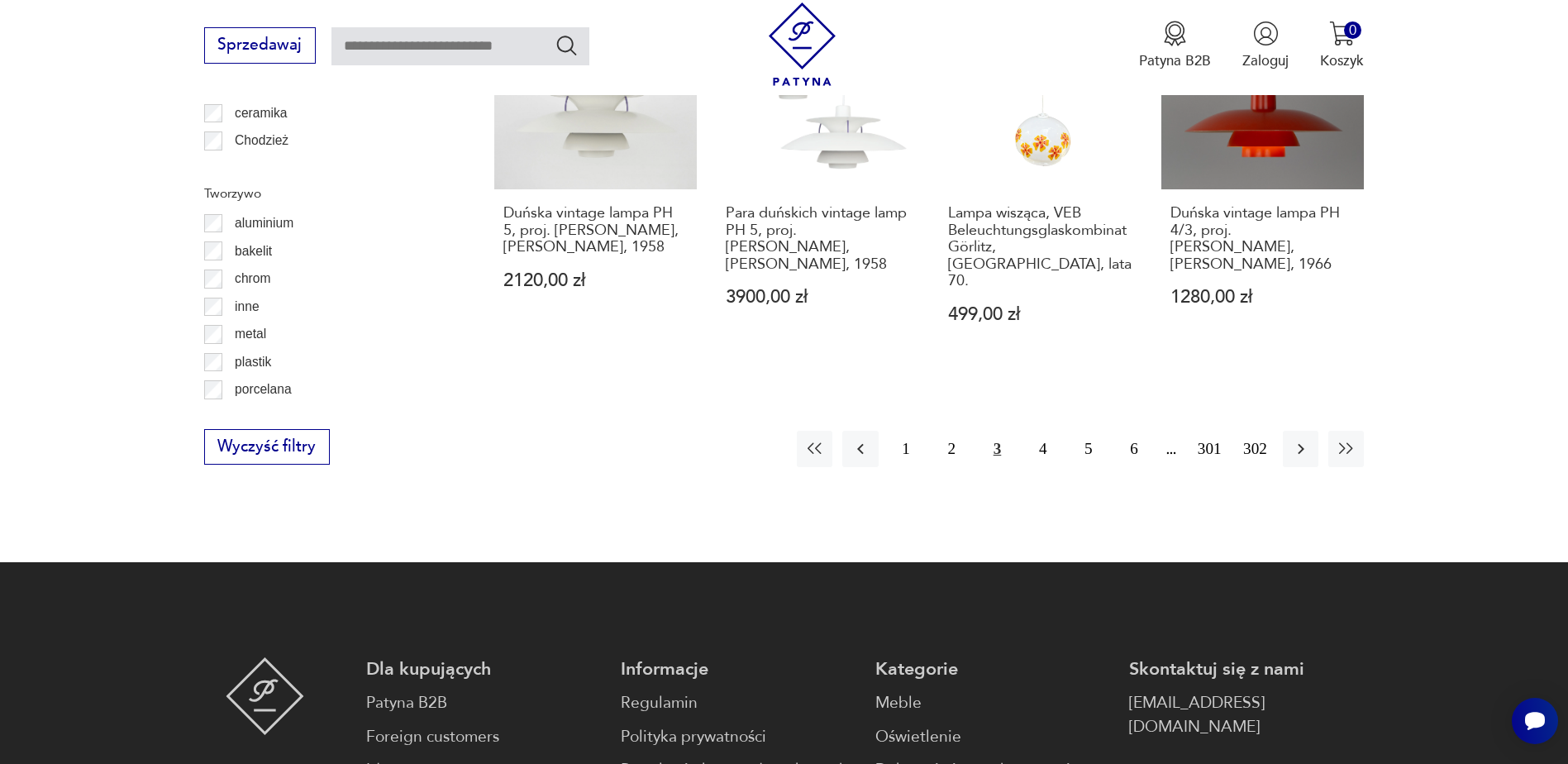
scroll to position [1997, 0]
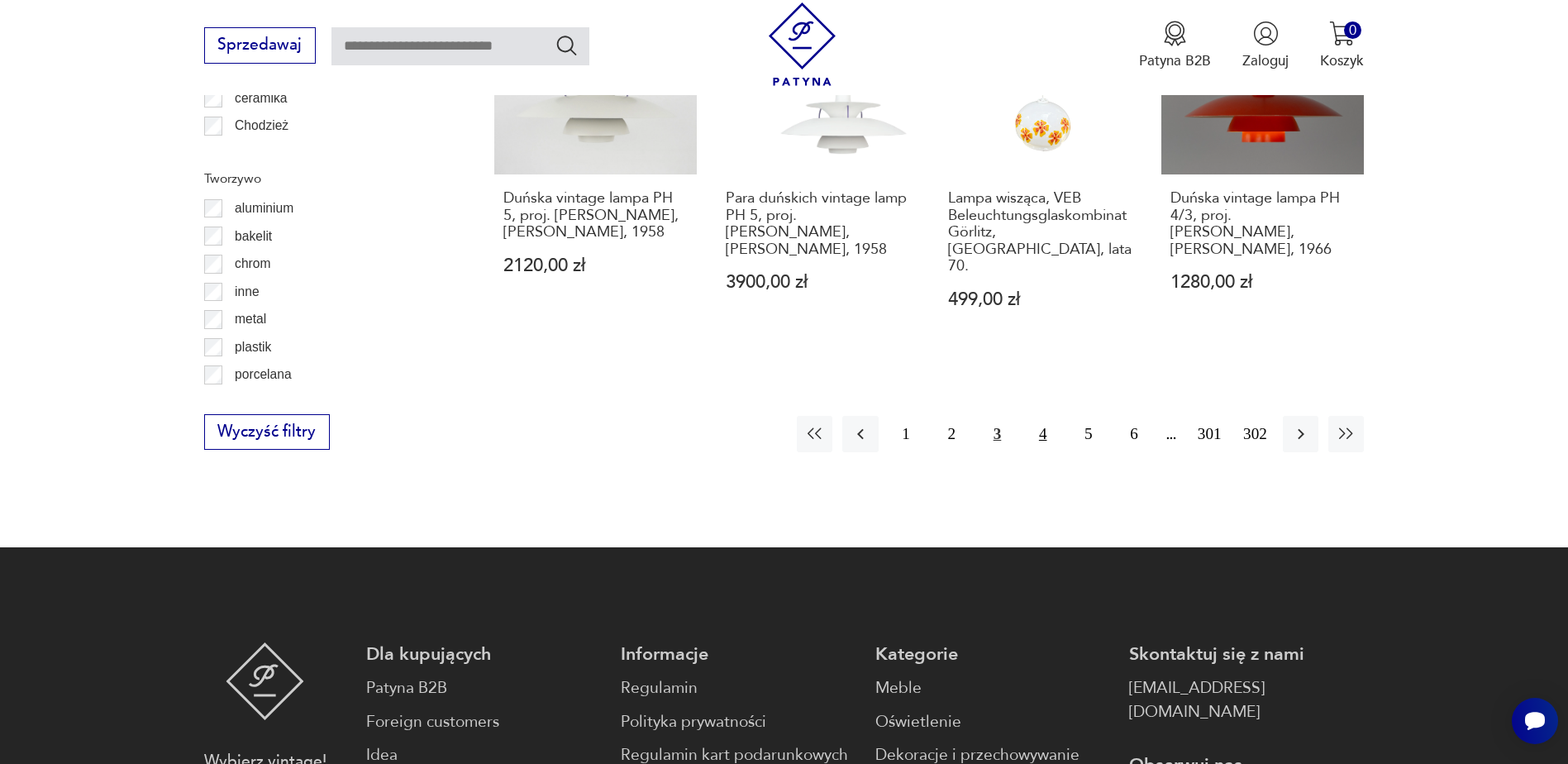
click at [1045, 416] on button "4" at bounding box center [1042, 433] width 35 height 35
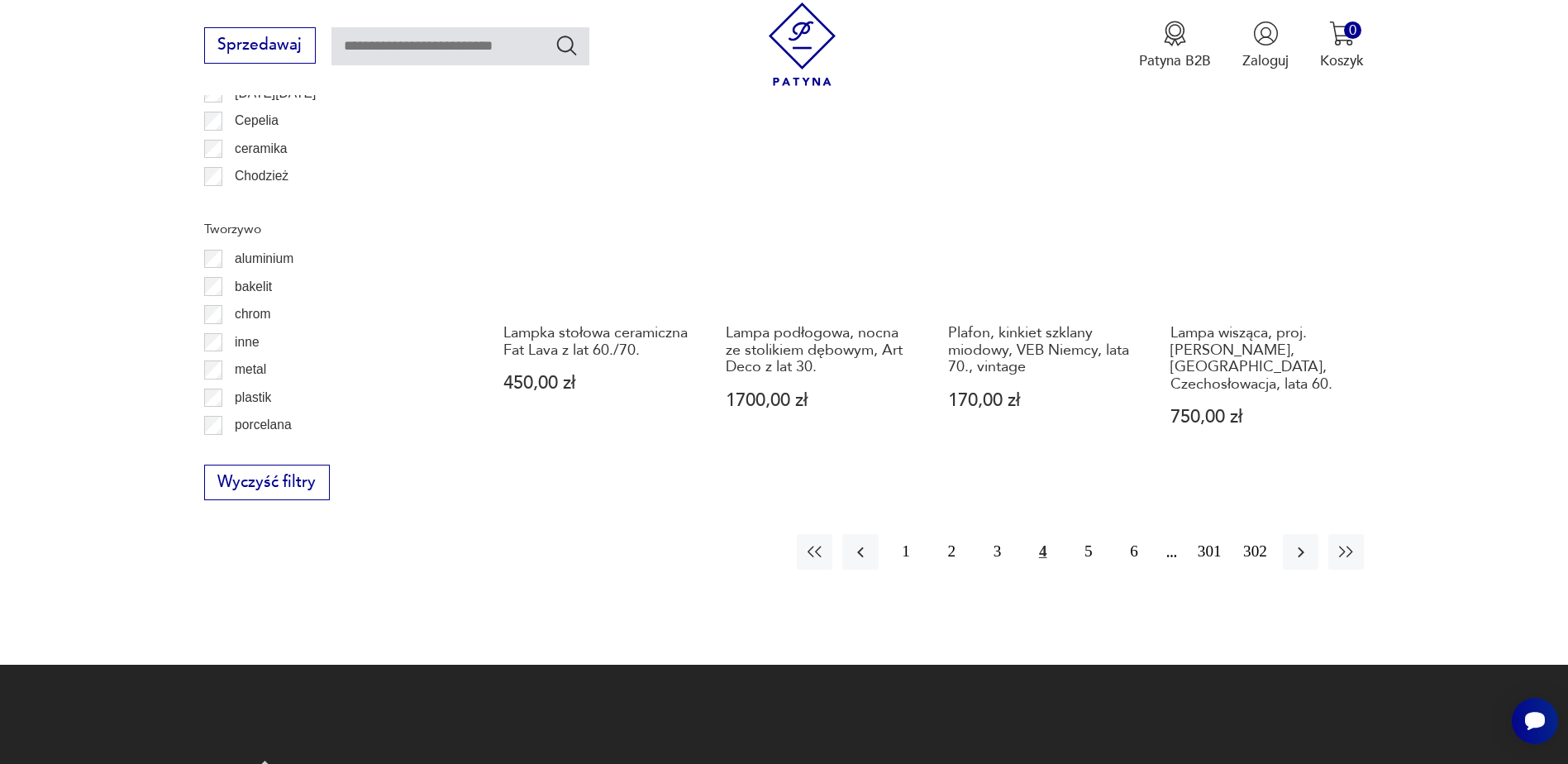
scroll to position [1979, 0]
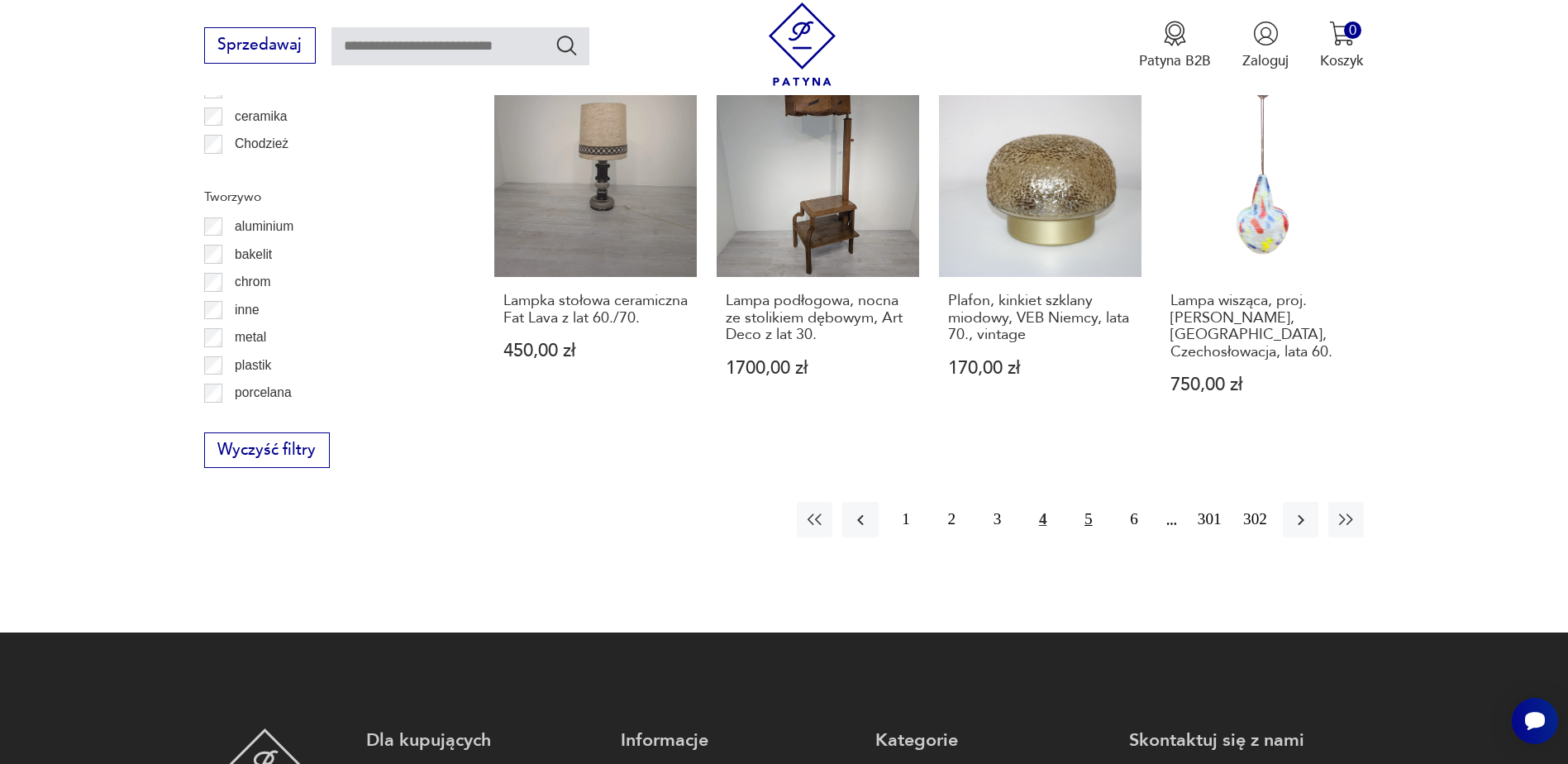
click at [1090, 502] on button "5" at bounding box center [1088, 519] width 35 height 35
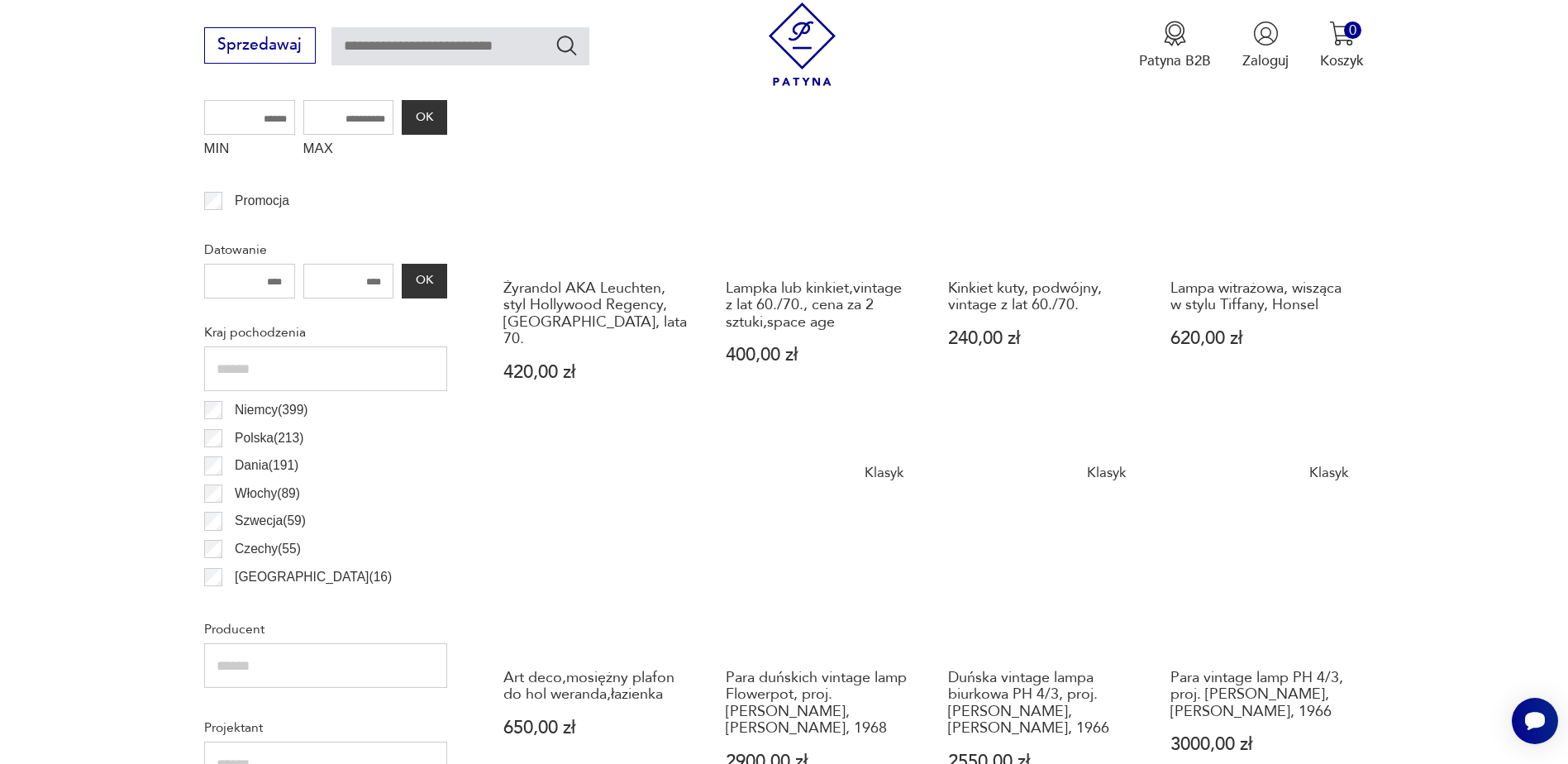
scroll to position [656, 0]
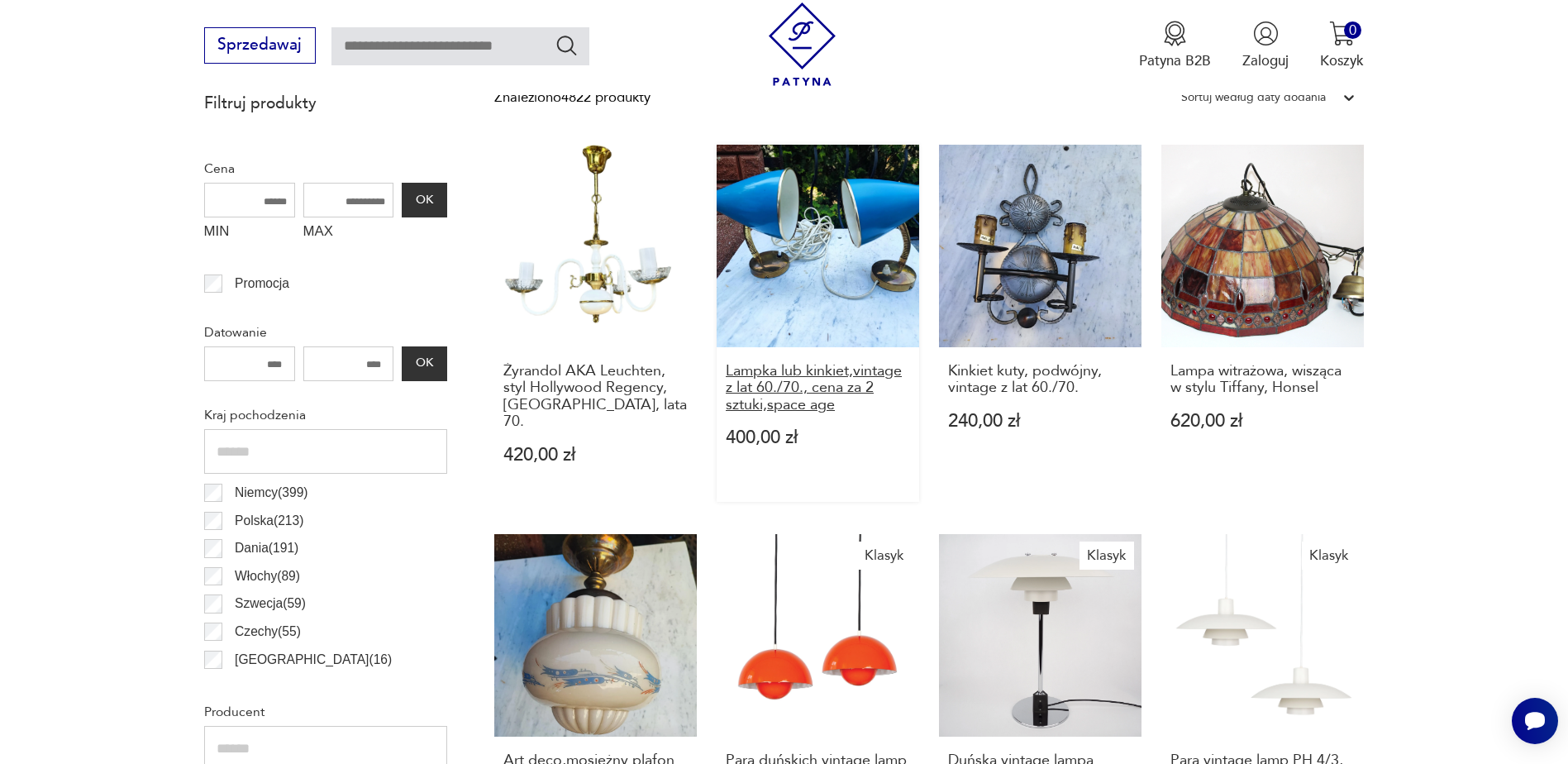
click at [808, 389] on h3 "Lampka lub kinkiet,vintage z lat 60./70., cena za 2 sztuki,space age" at bounding box center [818, 387] width 184 height 50
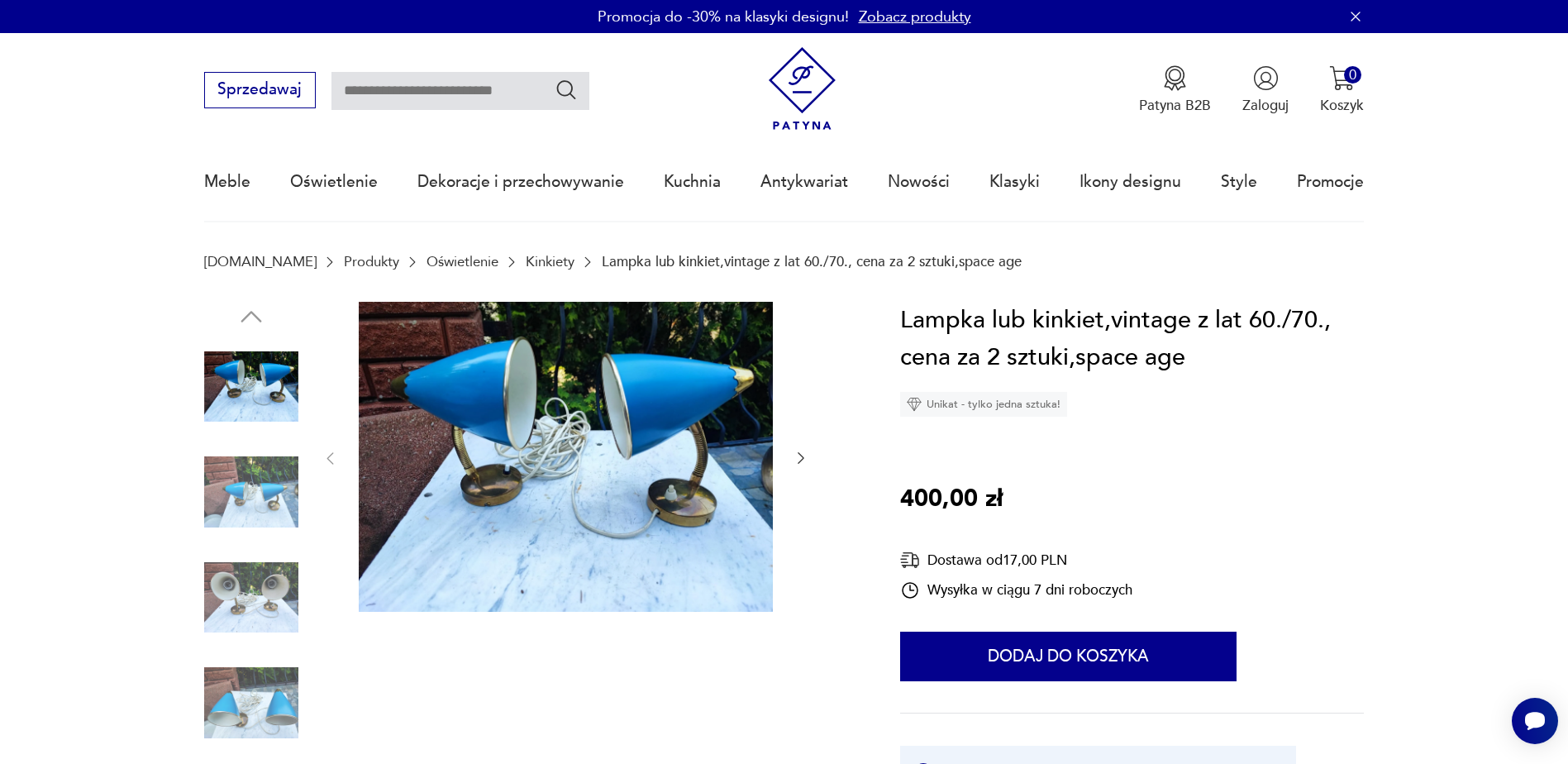
click at [258, 499] on img at bounding box center [251, 492] width 94 height 94
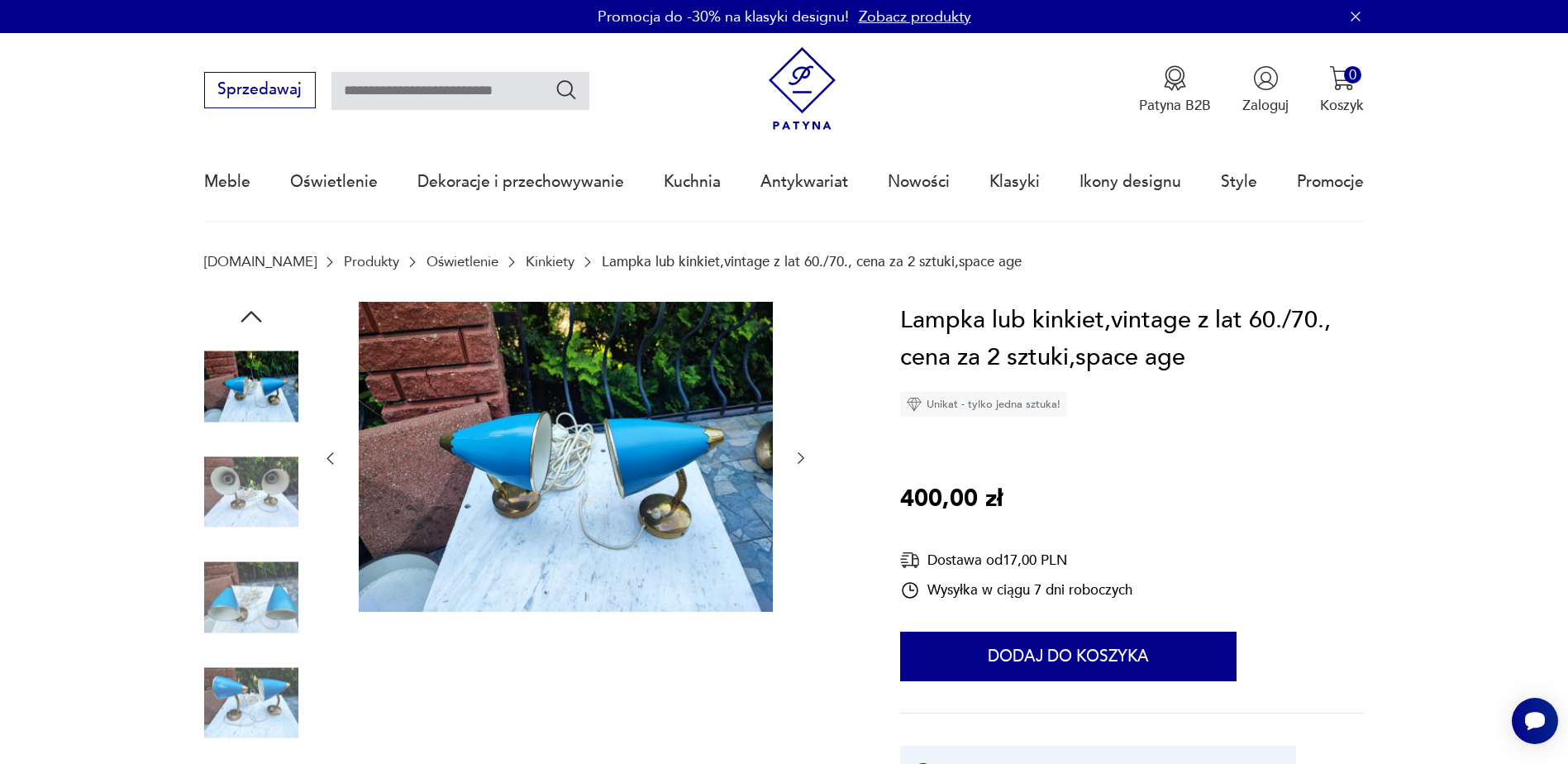
click at [262, 605] on img at bounding box center [251, 597] width 94 height 94
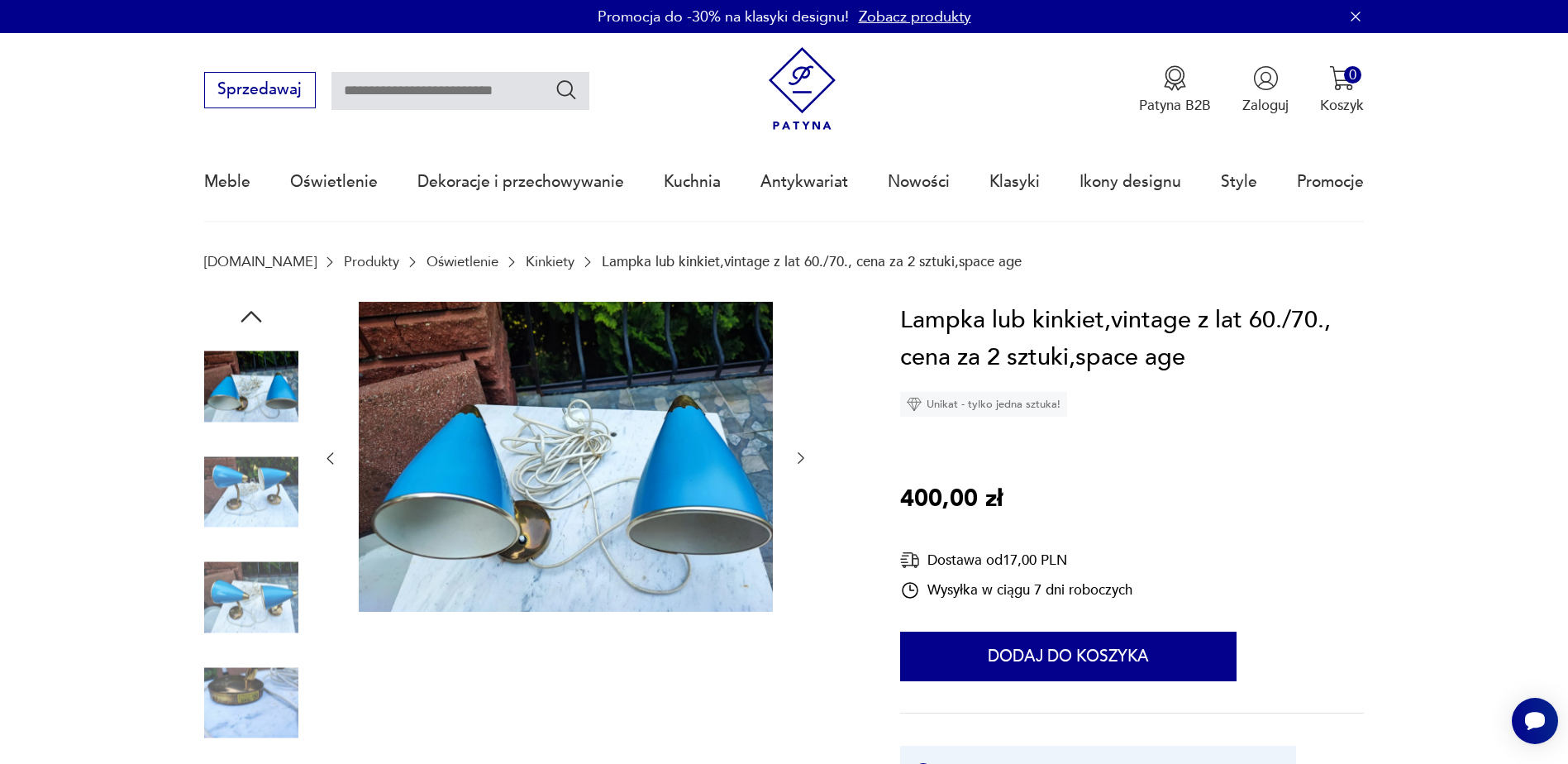
click at [262, 604] on img at bounding box center [251, 597] width 94 height 94
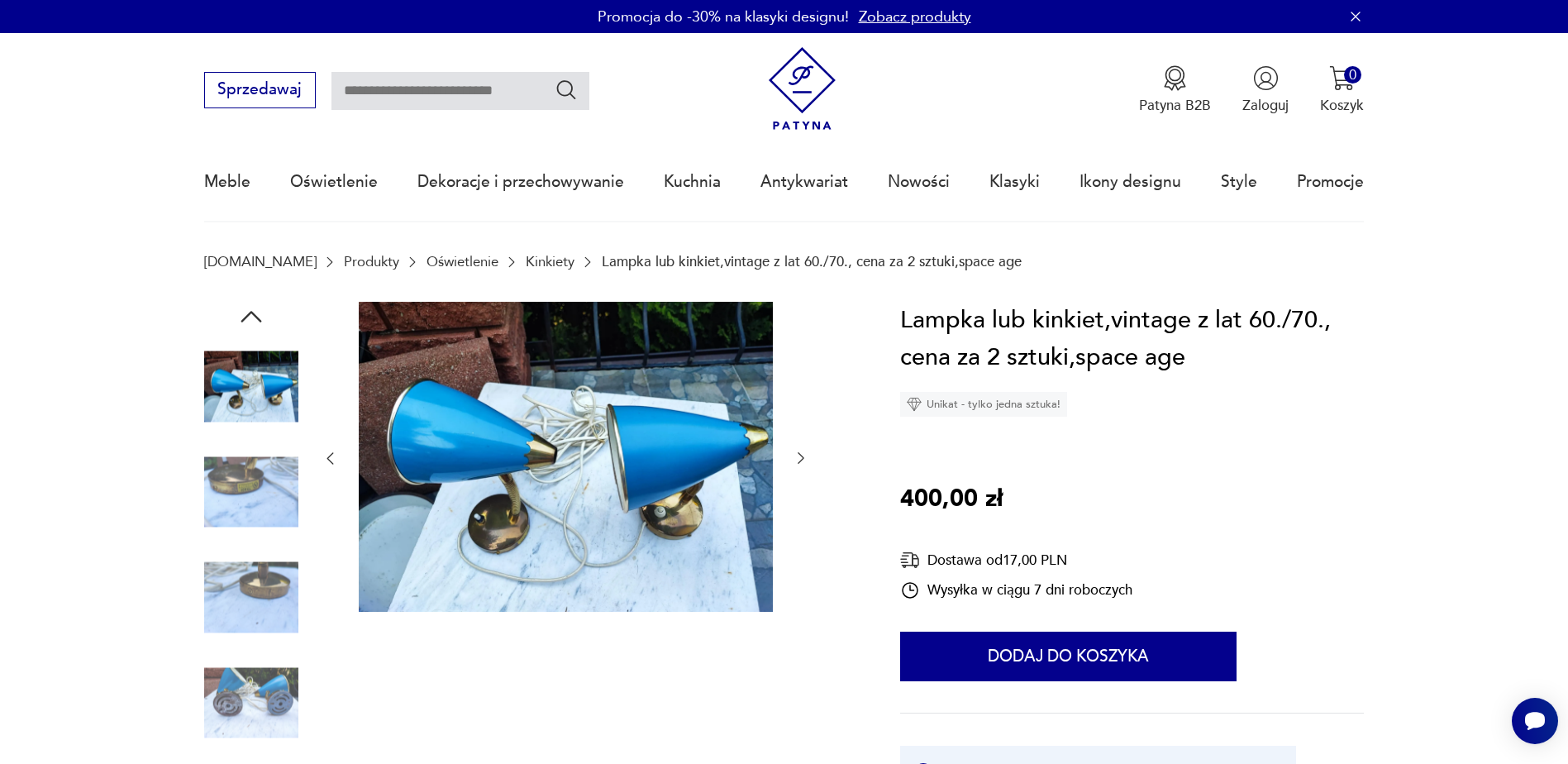
click at [262, 604] on img at bounding box center [251, 597] width 94 height 94
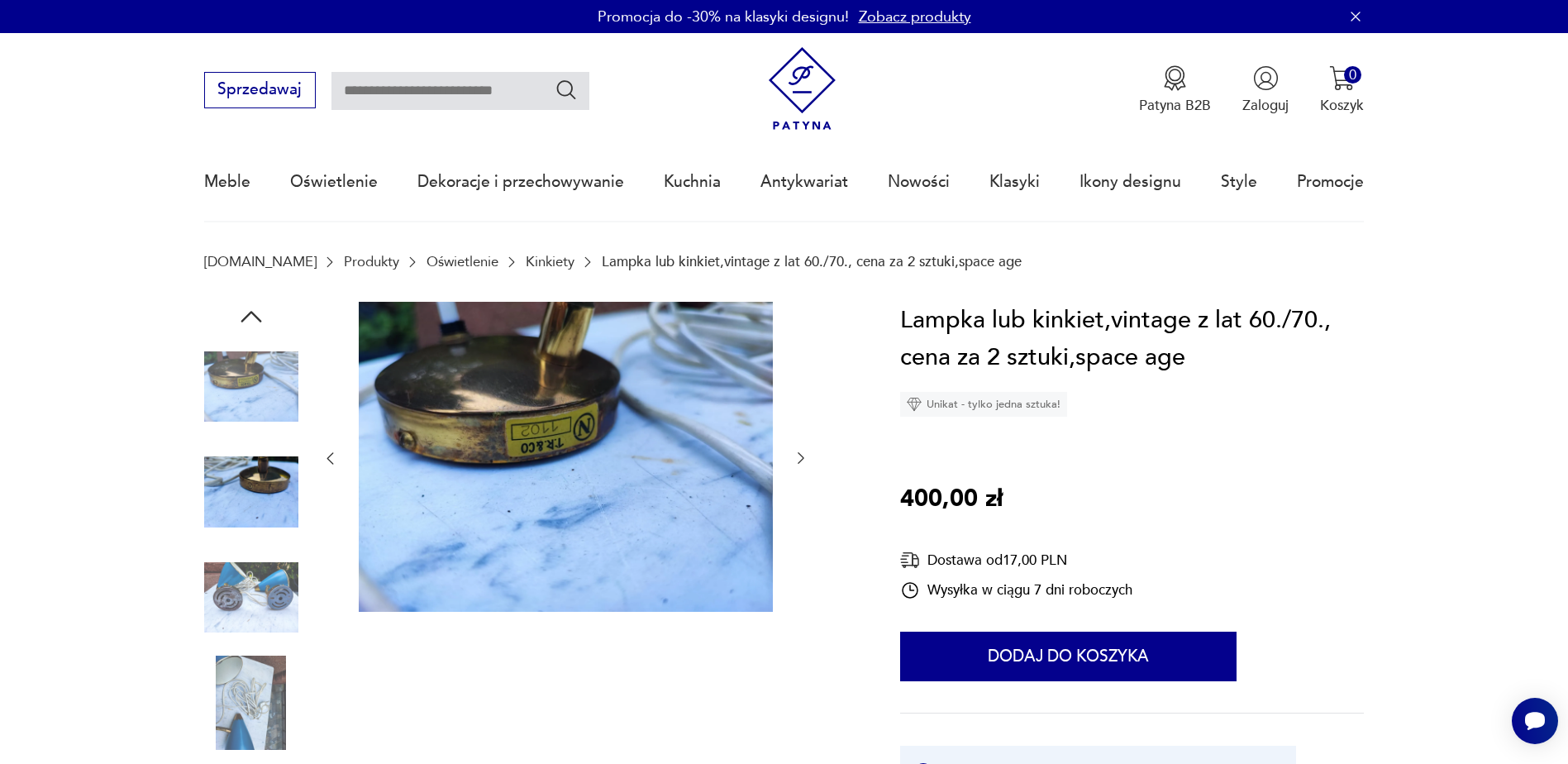
click at [262, 604] on img at bounding box center [251, 597] width 94 height 94
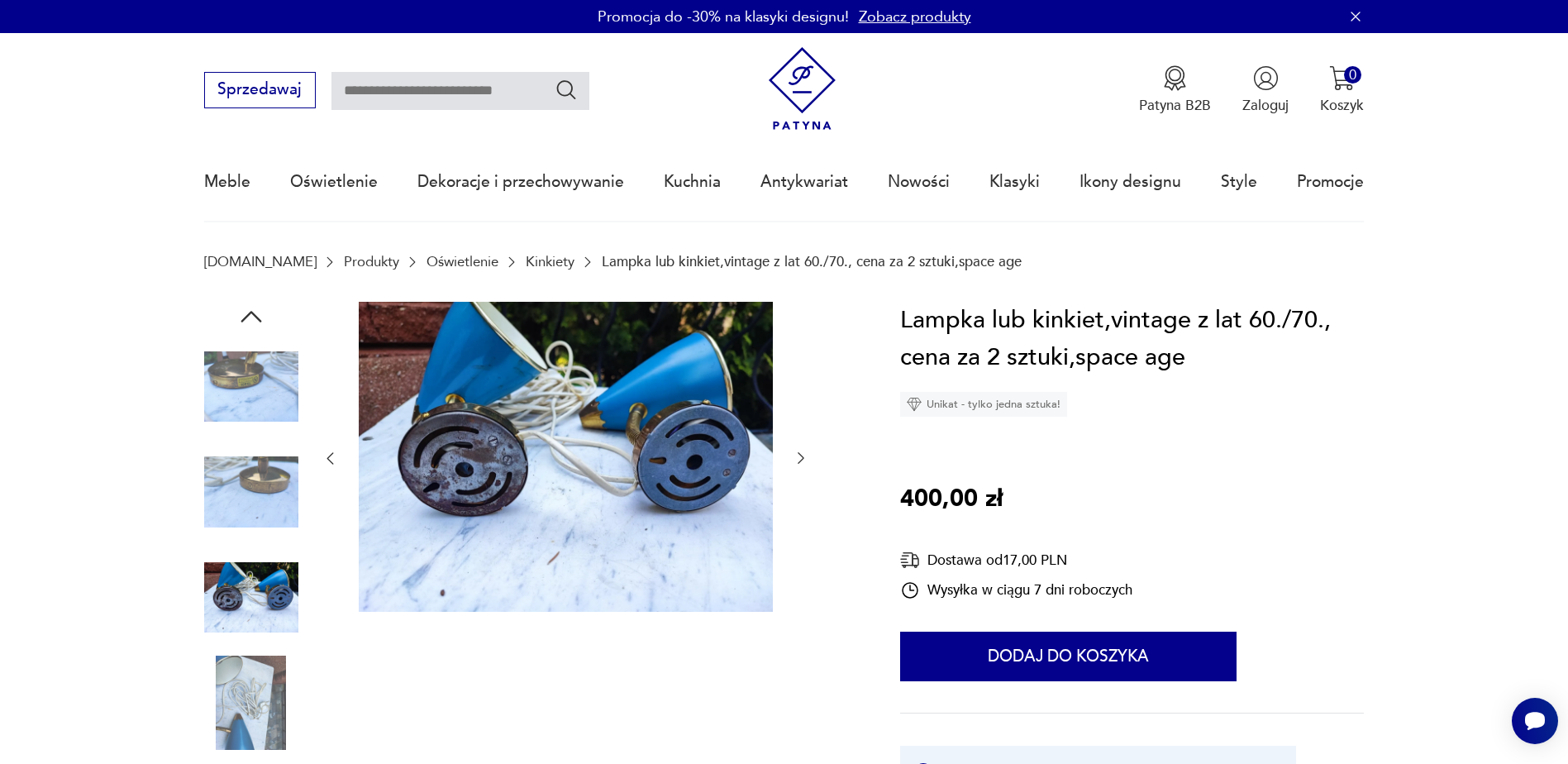
click at [262, 604] on img at bounding box center [251, 597] width 94 height 94
click at [265, 689] on img at bounding box center [251, 702] width 94 height 94
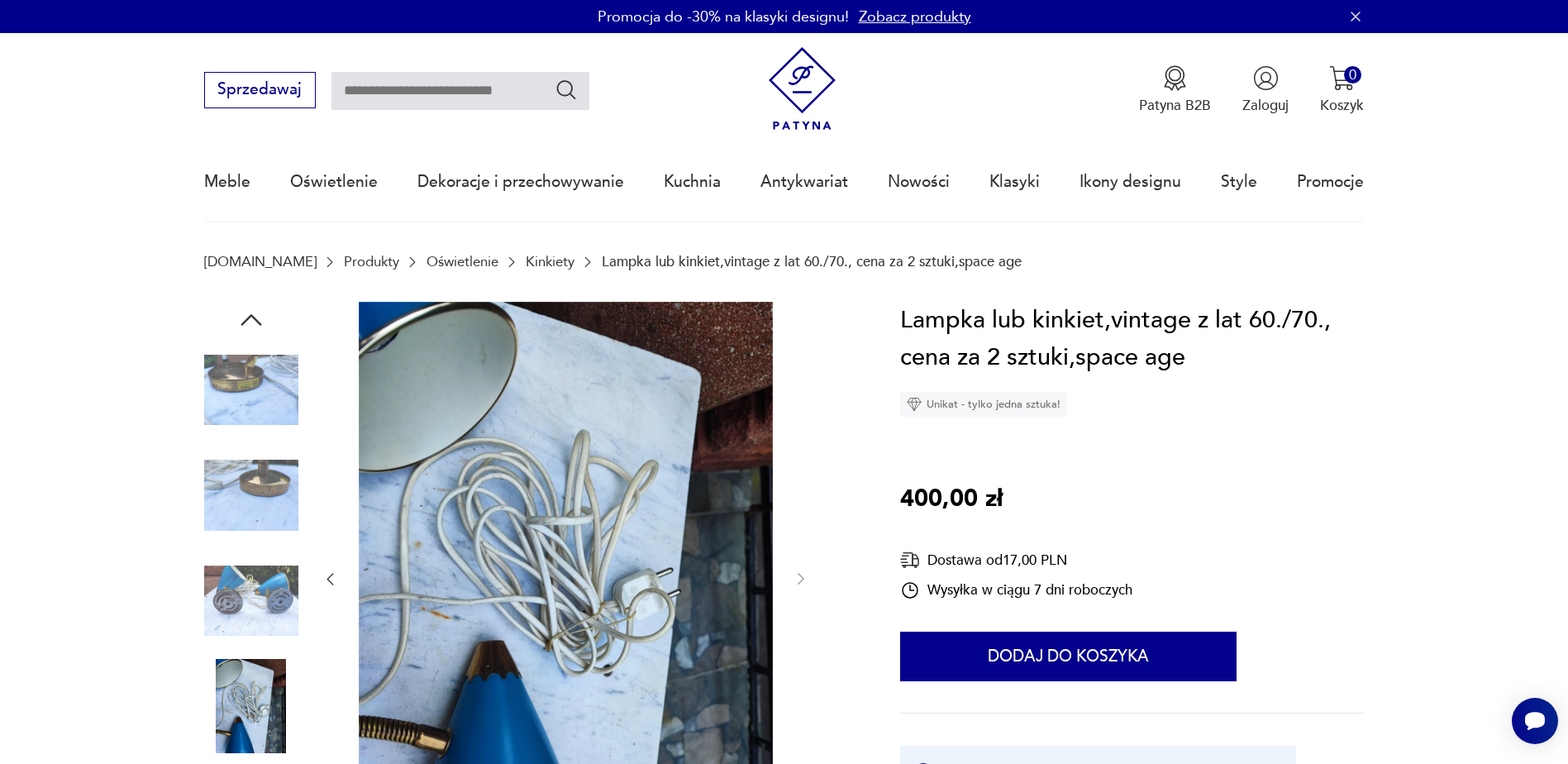
click at [269, 611] on img at bounding box center [251, 600] width 94 height 94
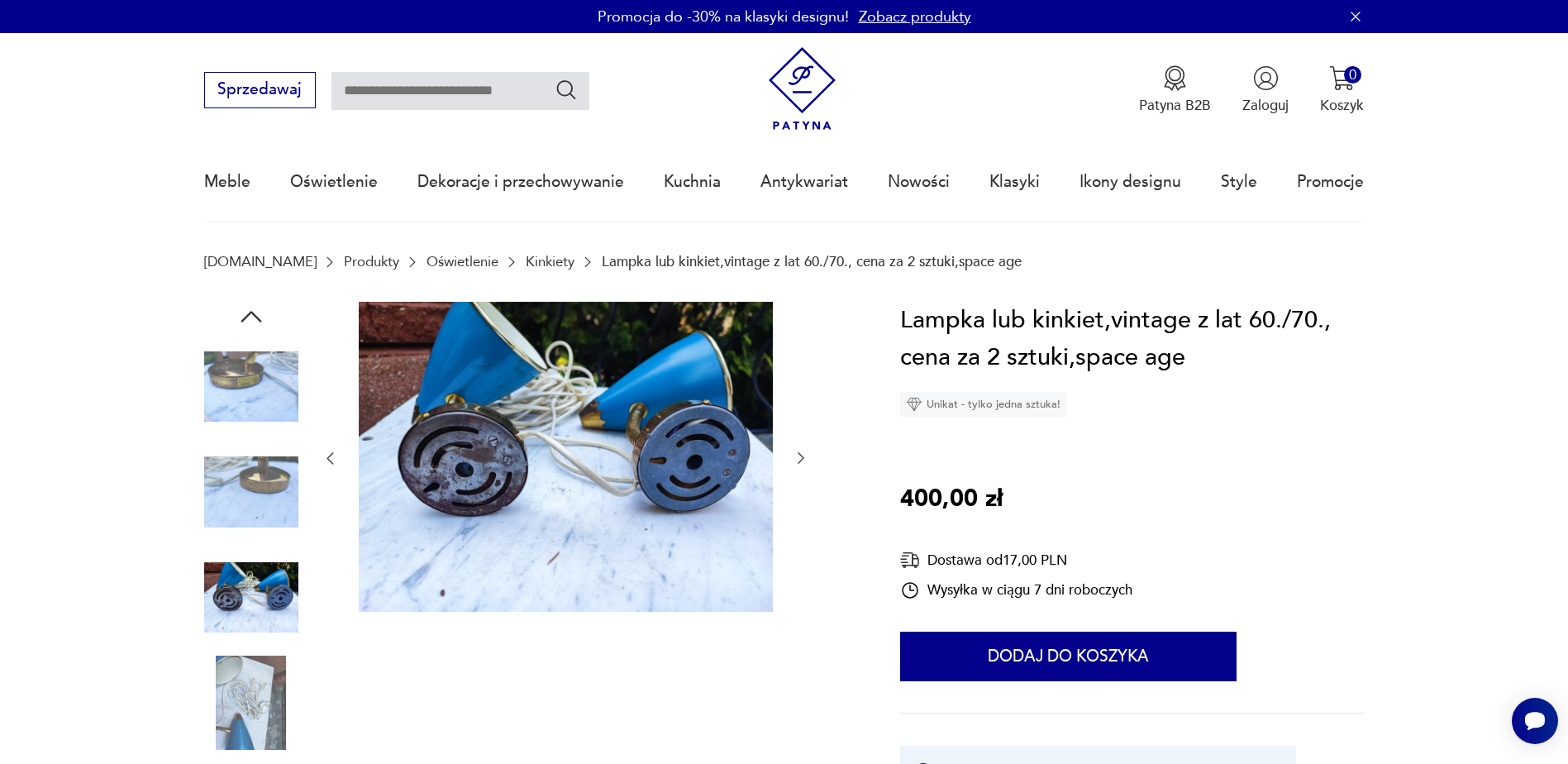
click at [269, 496] on img at bounding box center [251, 492] width 94 height 94
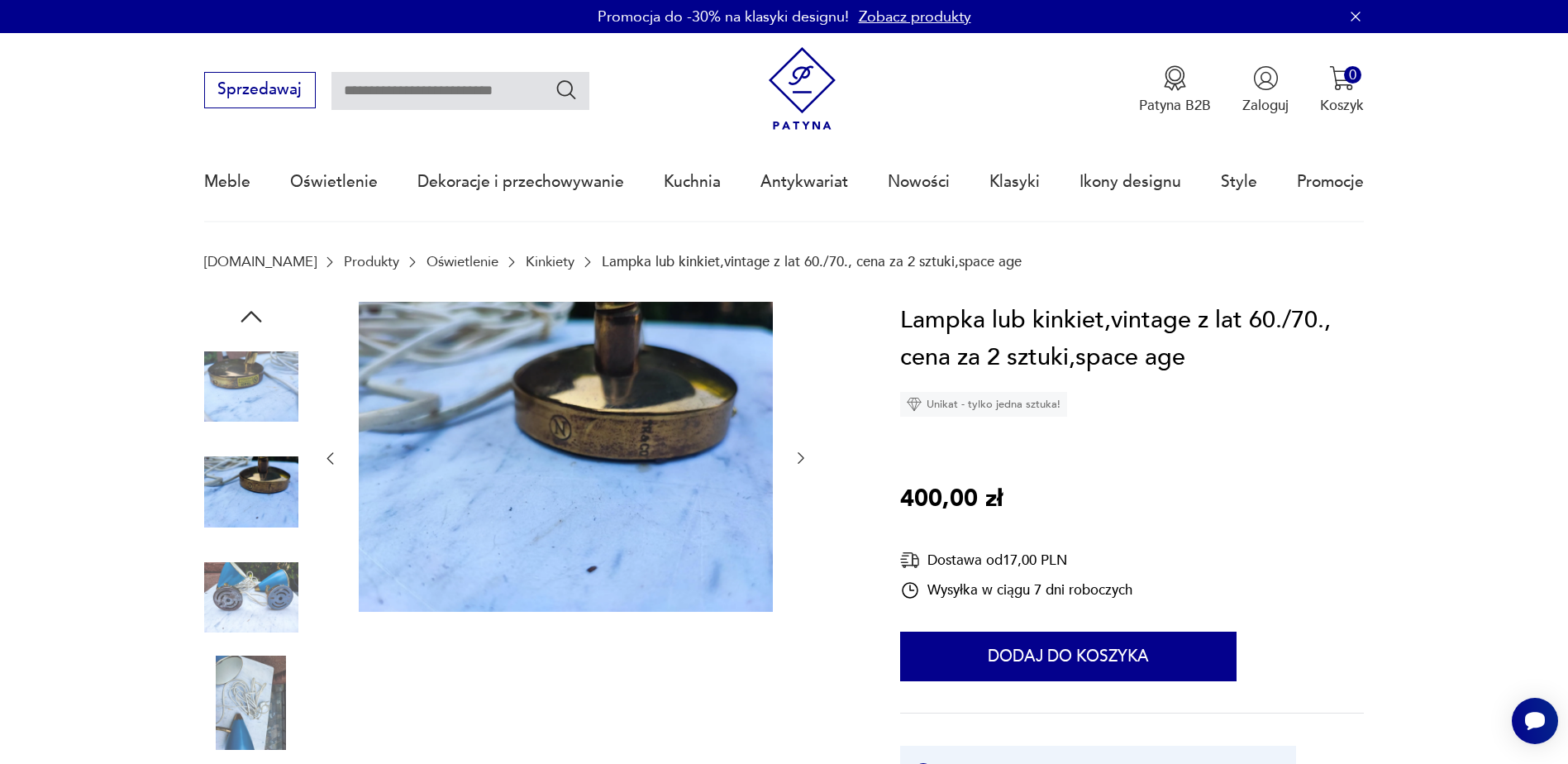
click at [281, 386] on img at bounding box center [251, 386] width 94 height 94
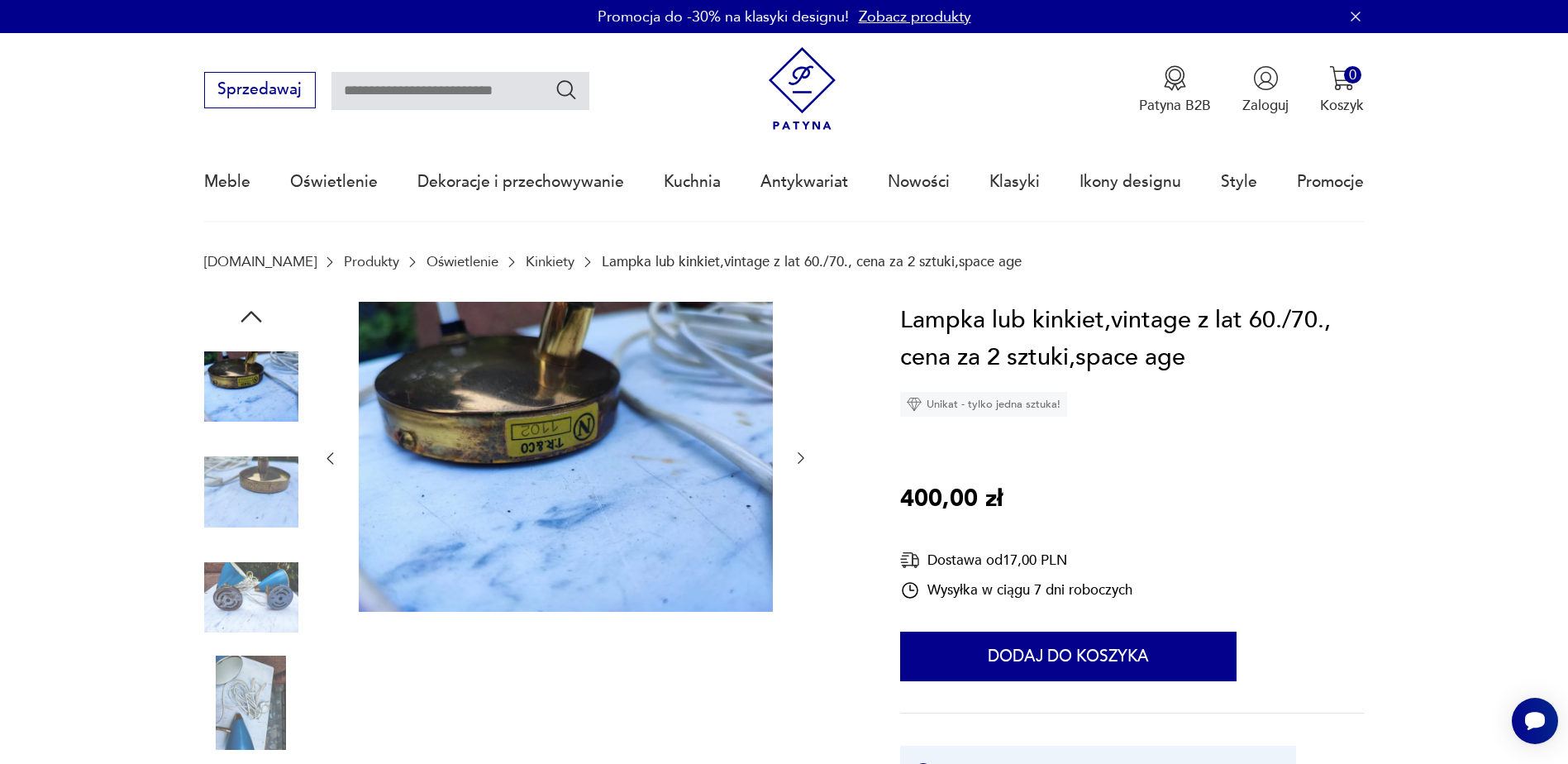
click at [252, 309] on icon "button" at bounding box center [251, 316] width 29 height 29
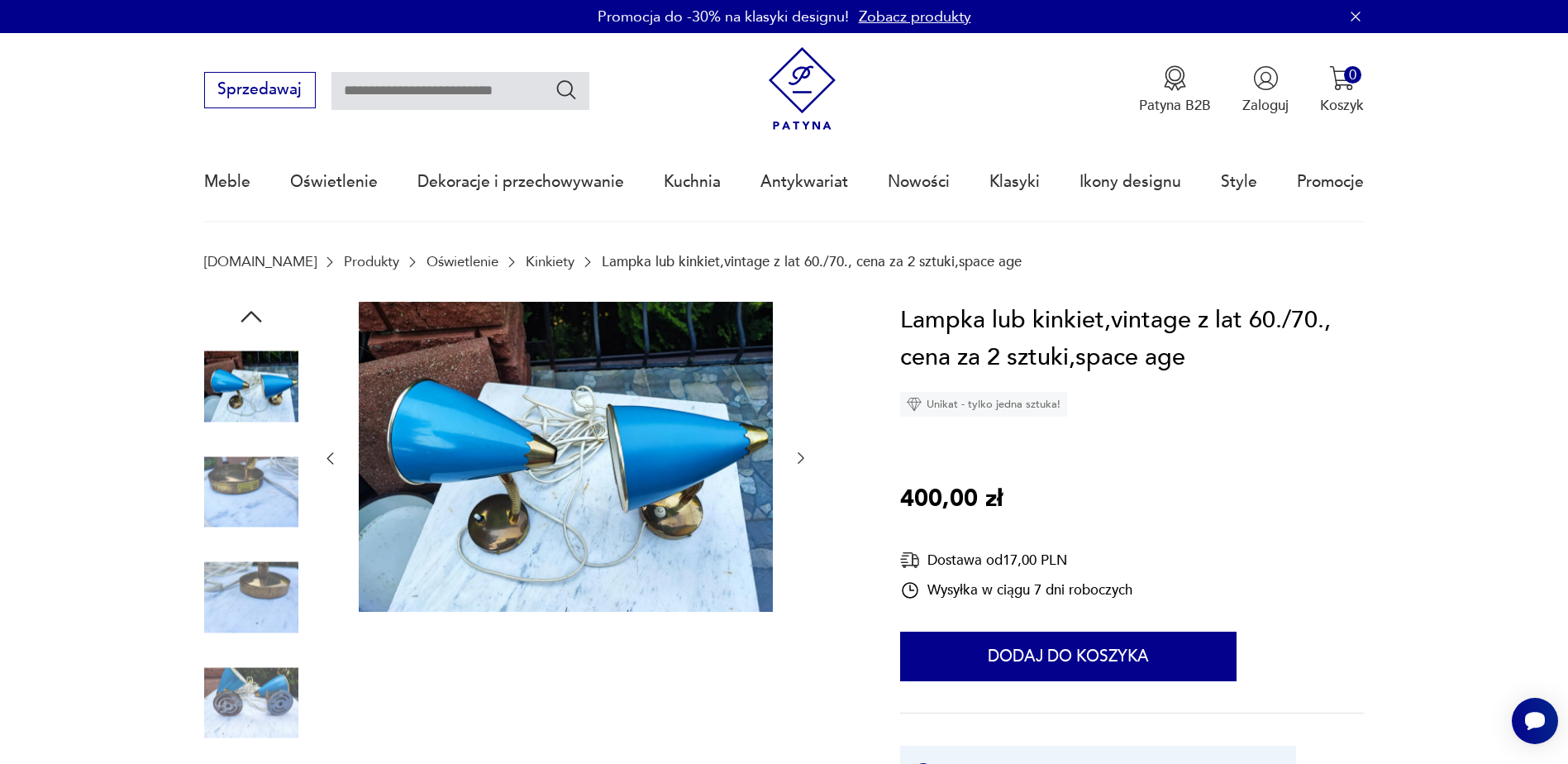
click at [256, 311] on icon "button" at bounding box center [251, 316] width 29 height 29
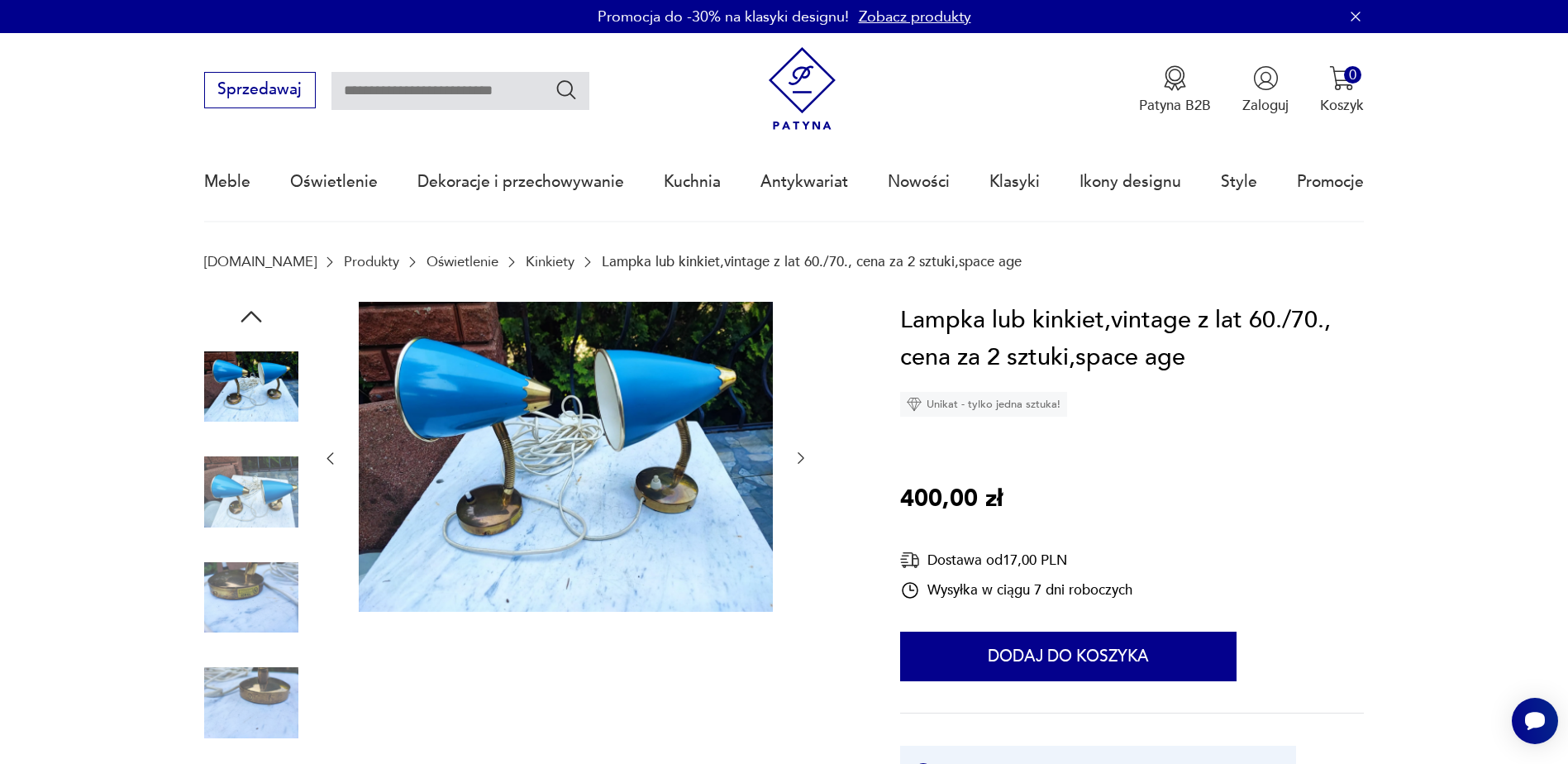
click at [256, 311] on icon "button" at bounding box center [251, 316] width 29 height 29
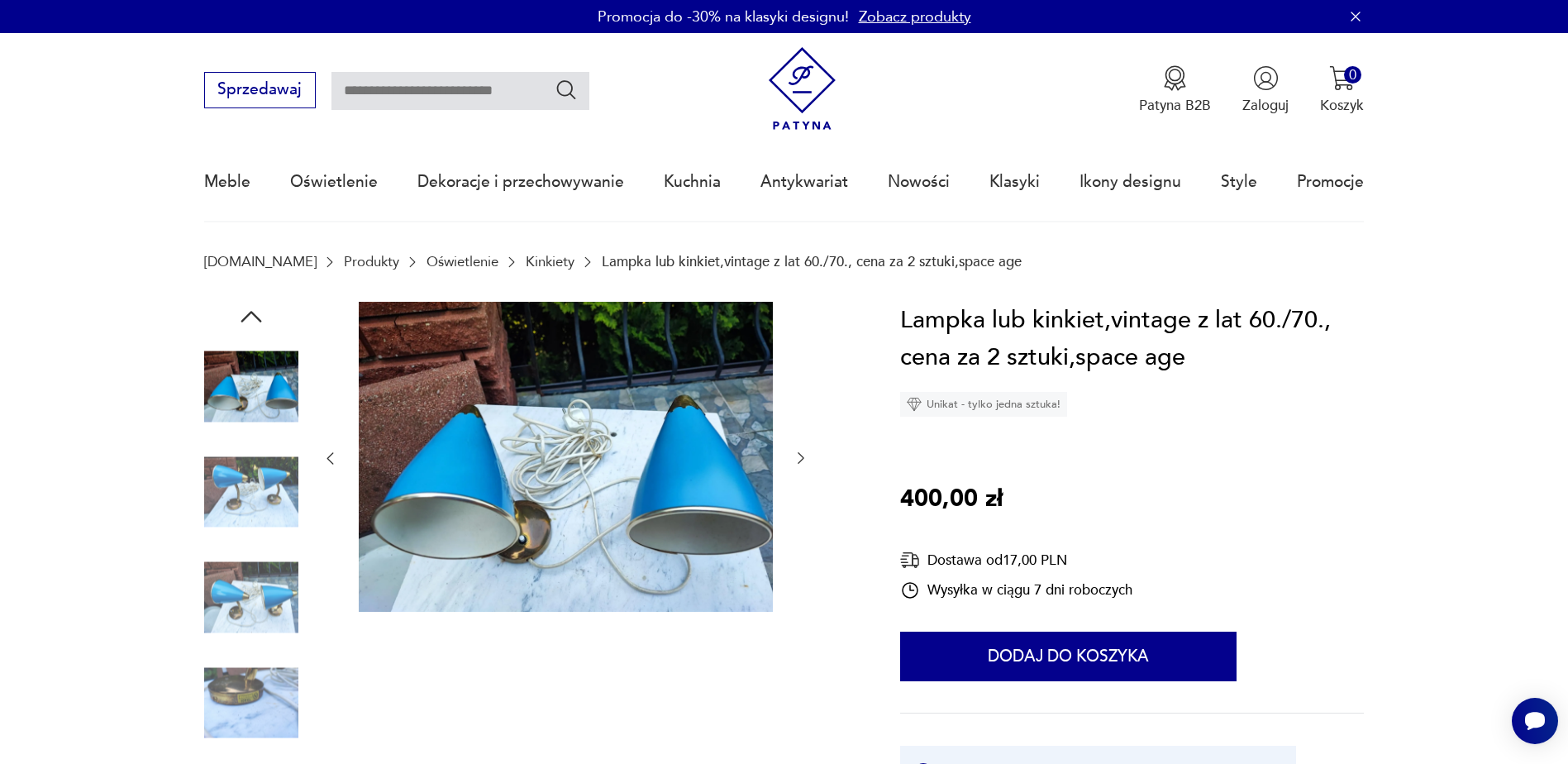
click at [256, 311] on icon "button" at bounding box center [251, 316] width 29 height 29
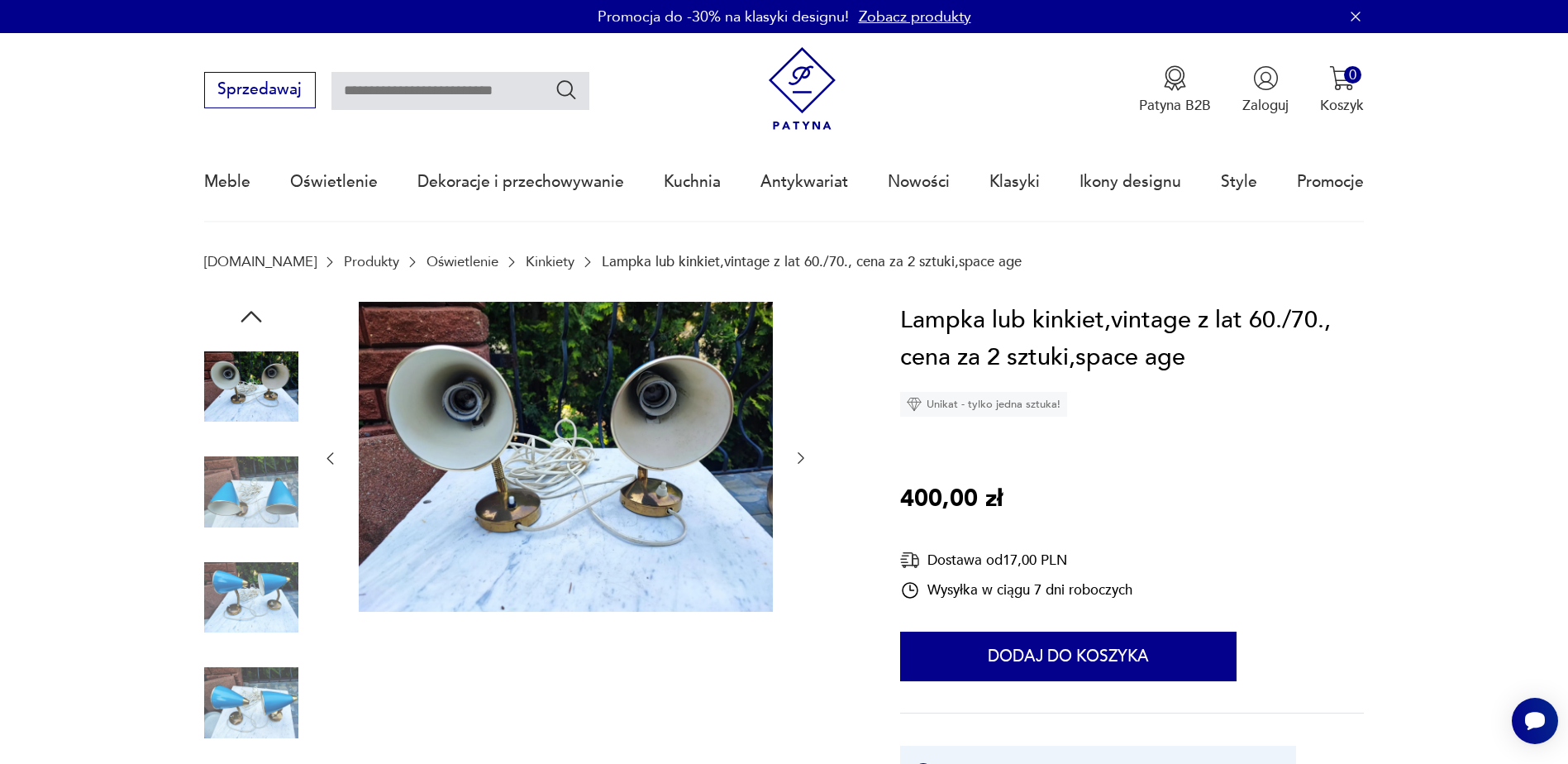
click at [256, 311] on icon "button" at bounding box center [251, 316] width 29 height 29
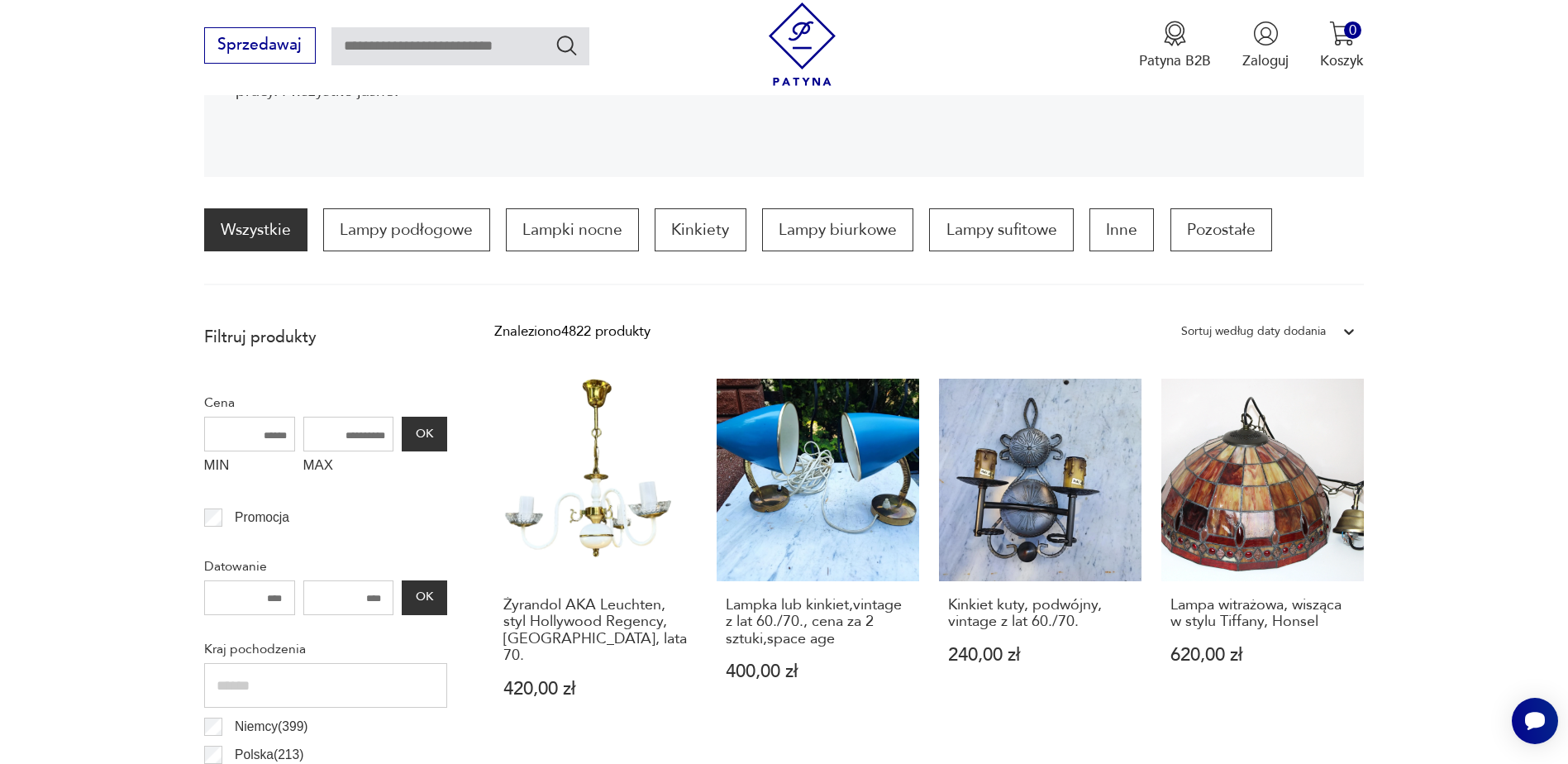
scroll to position [408, 0]
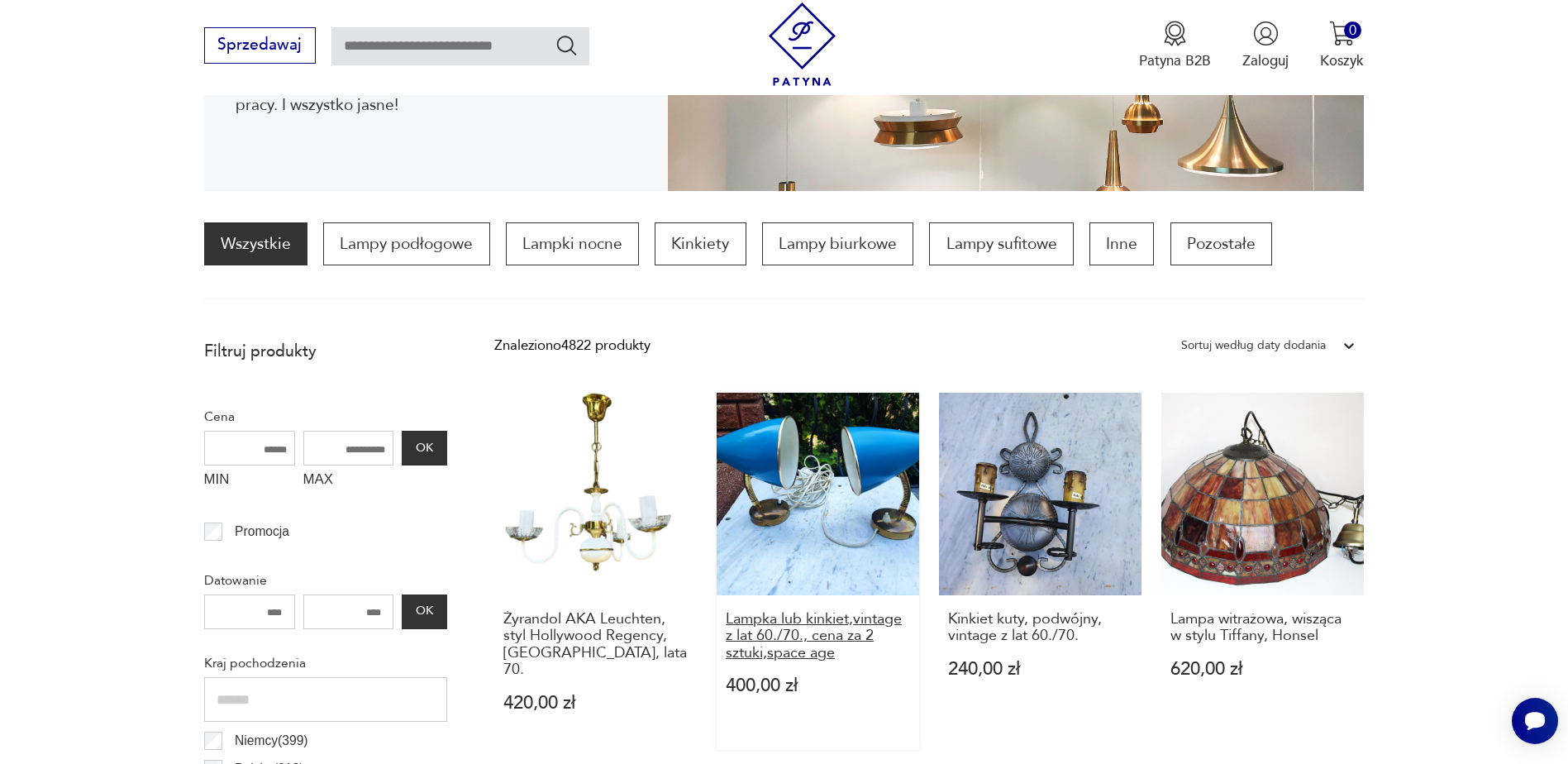
click at [797, 647] on h3 "Lampka lub kinkiet,vintage z lat 60./70., cena za 2 sztuki,space age" at bounding box center [818, 636] width 184 height 50
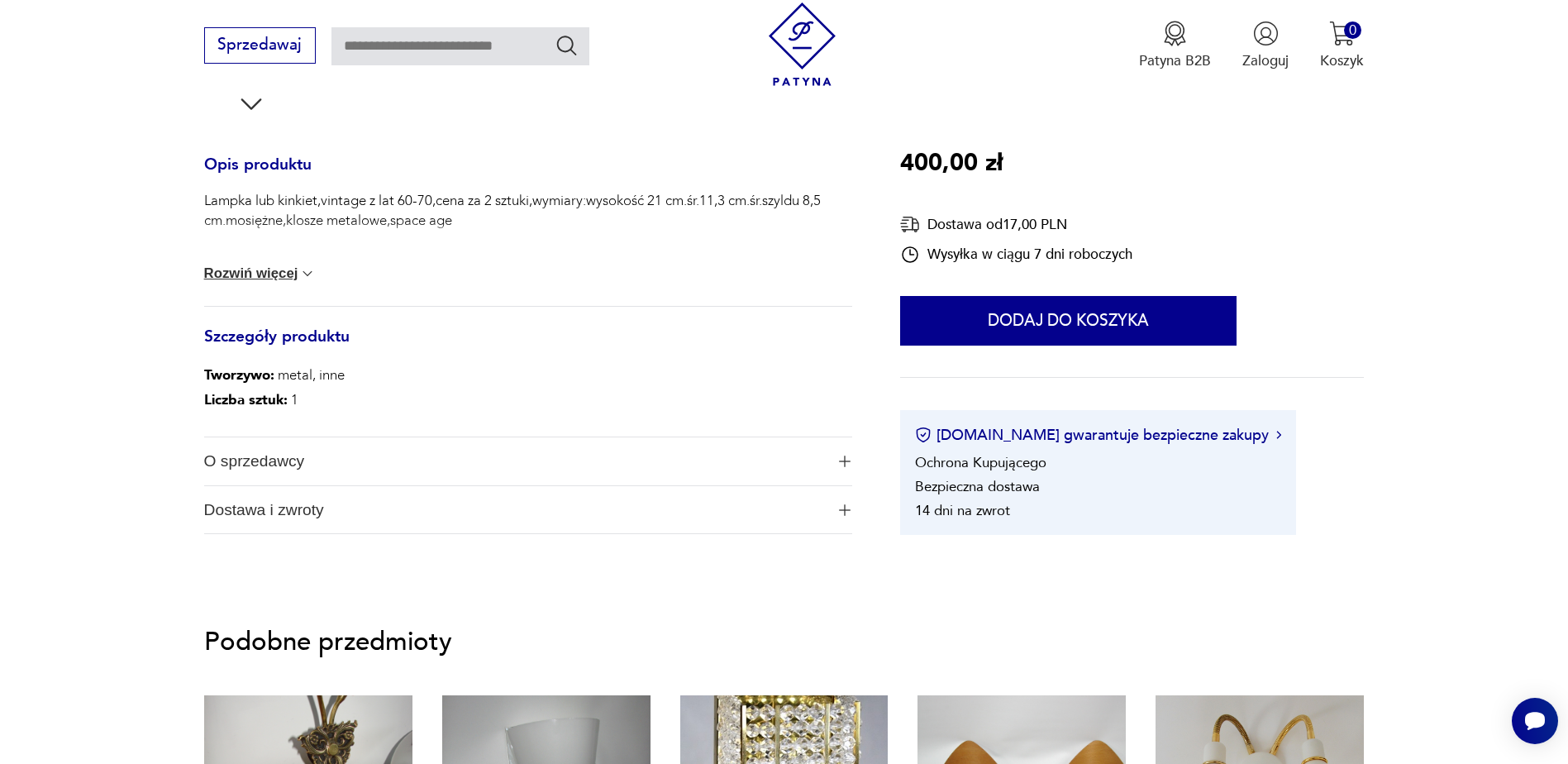
scroll to position [662, 0]
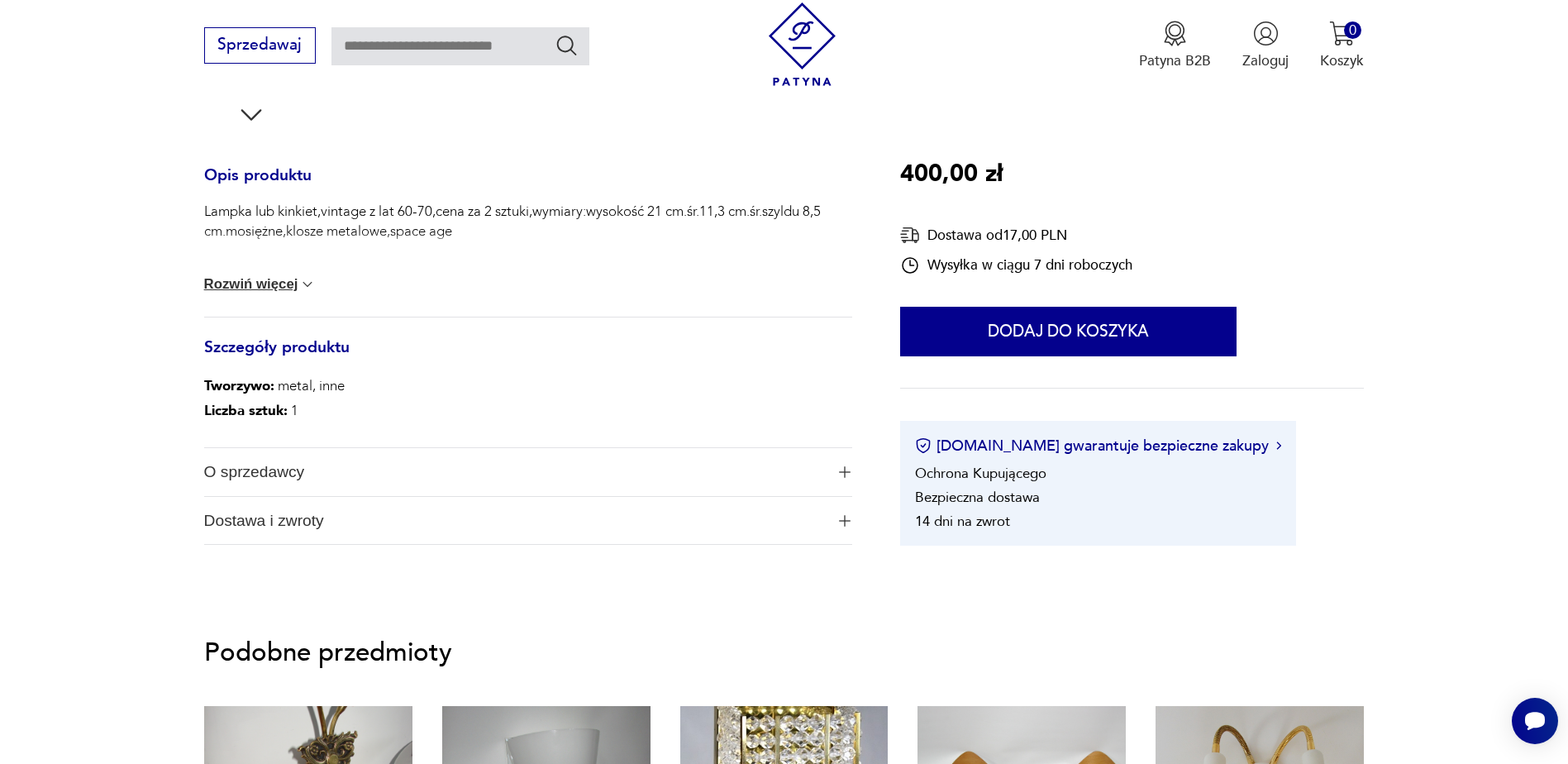
click at [845, 474] on img "button" at bounding box center [845, 472] width 11 height 11
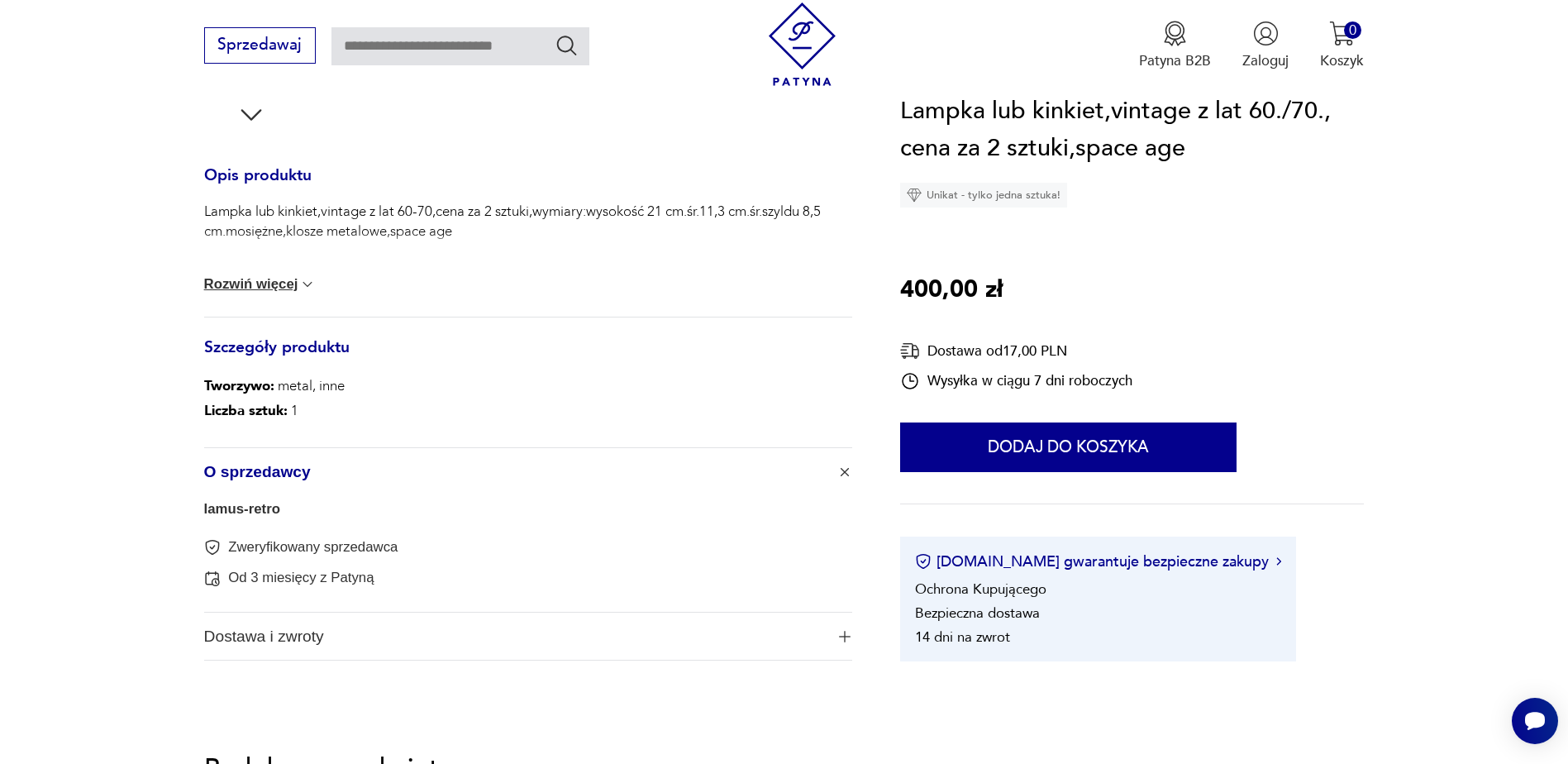
click at [847, 640] on img "button" at bounding box center [845, 636] width 11 height 11
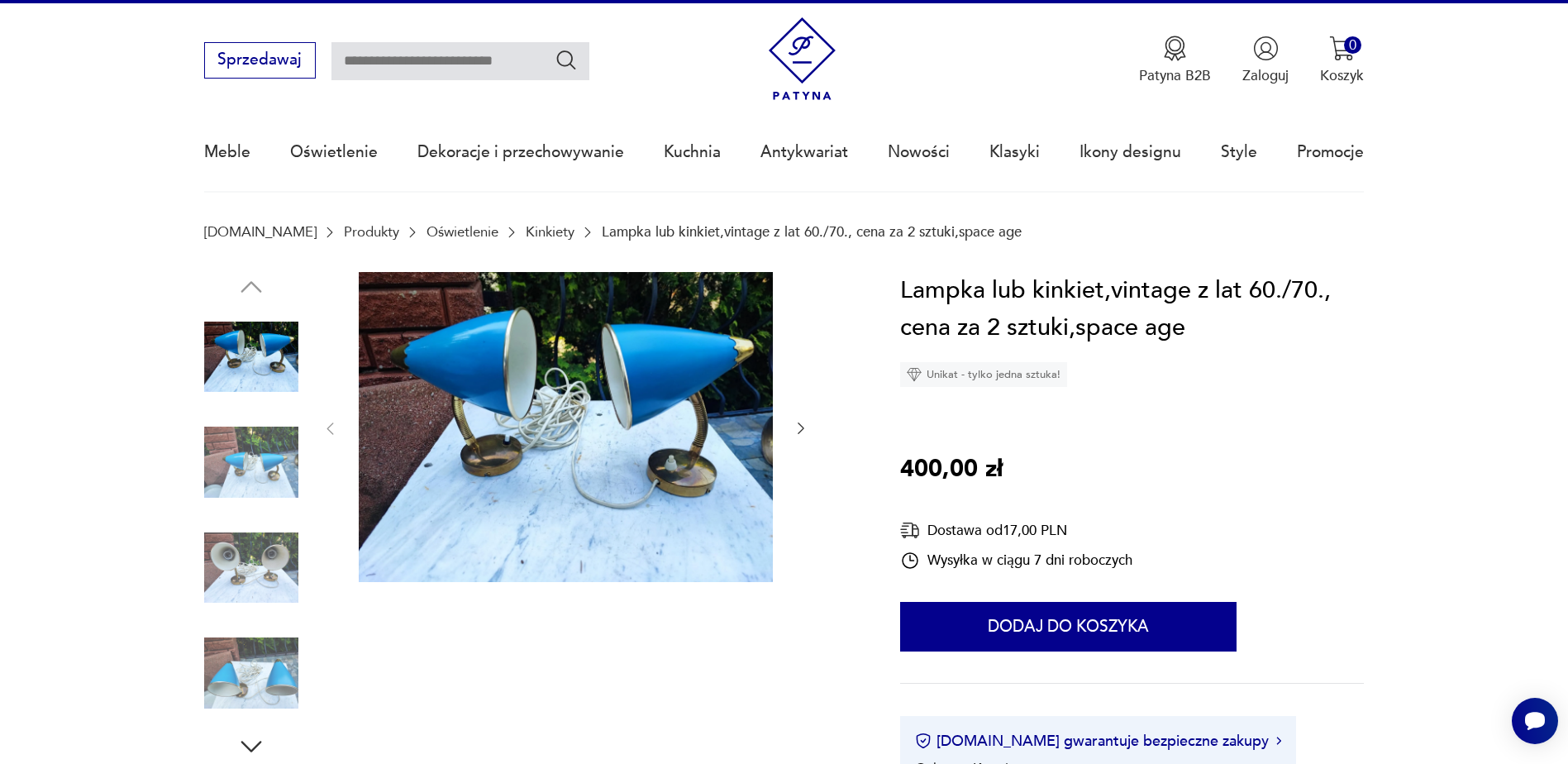
scroll to position [0, 0]
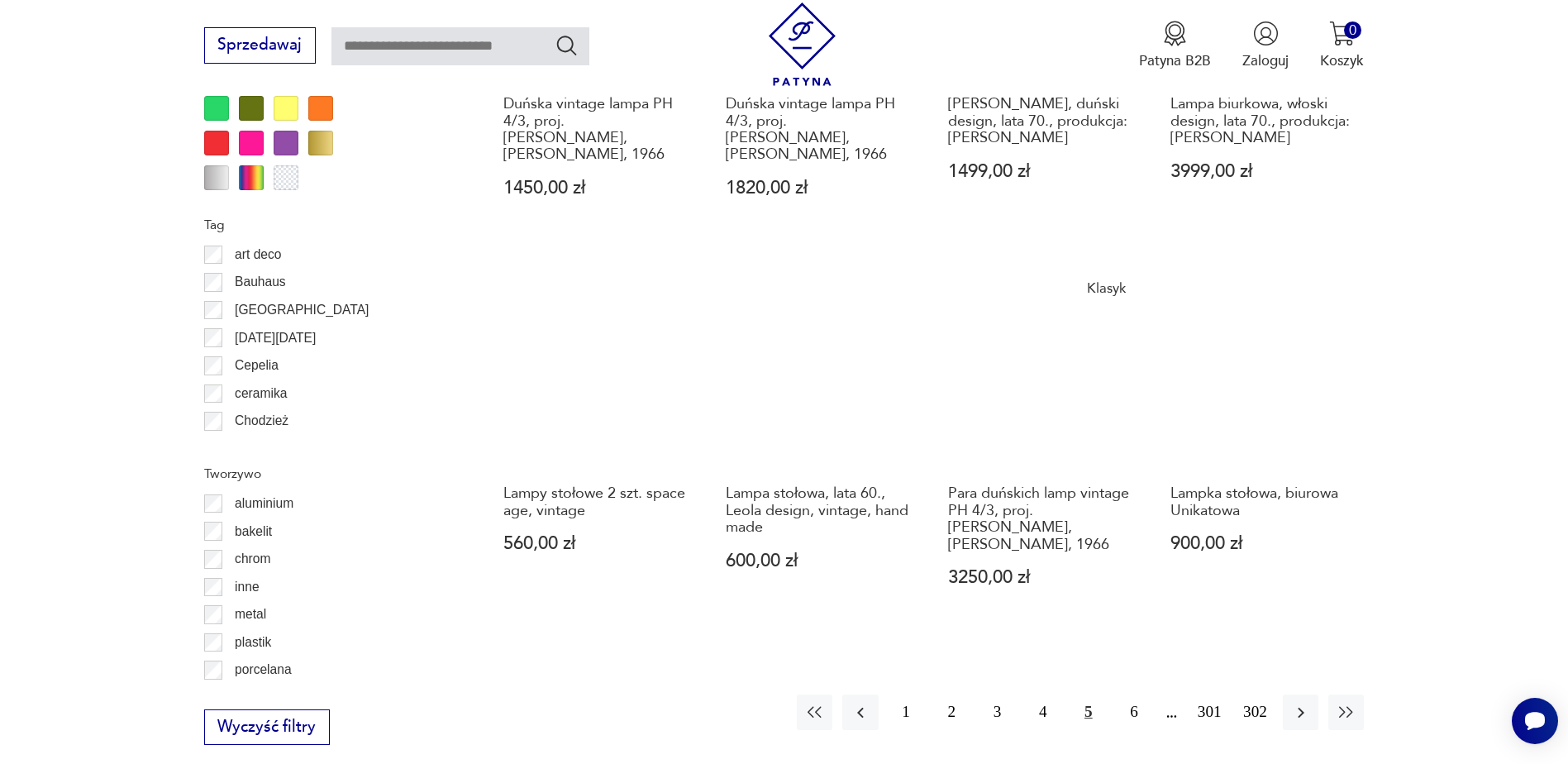
scroll to position [1731, 0]
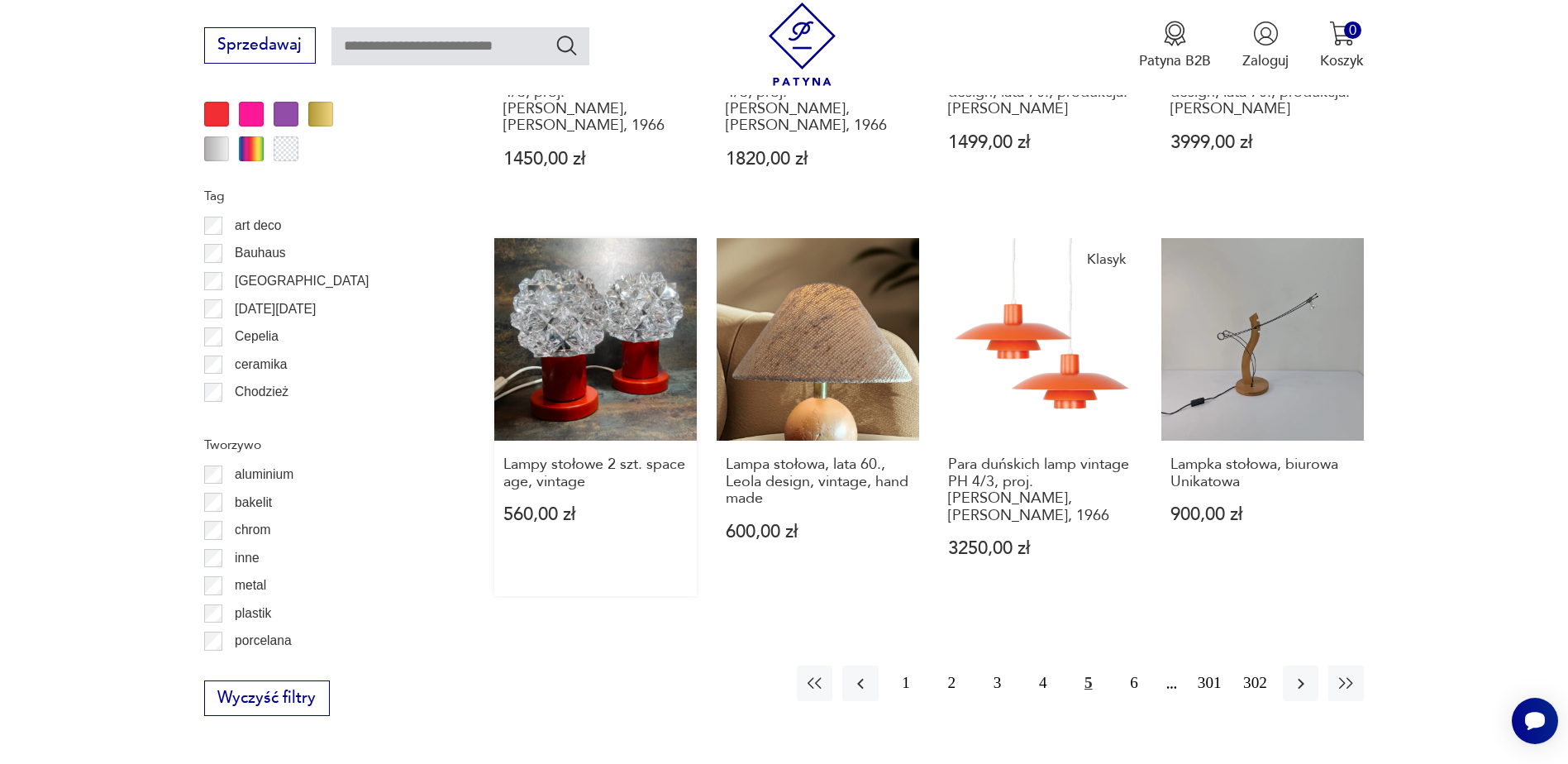
click at [598, 390] on link "Lampy stołowe 2 szt. space age, vintage 560,00 zł" at bounding box center [595, 417] width 202 height 358
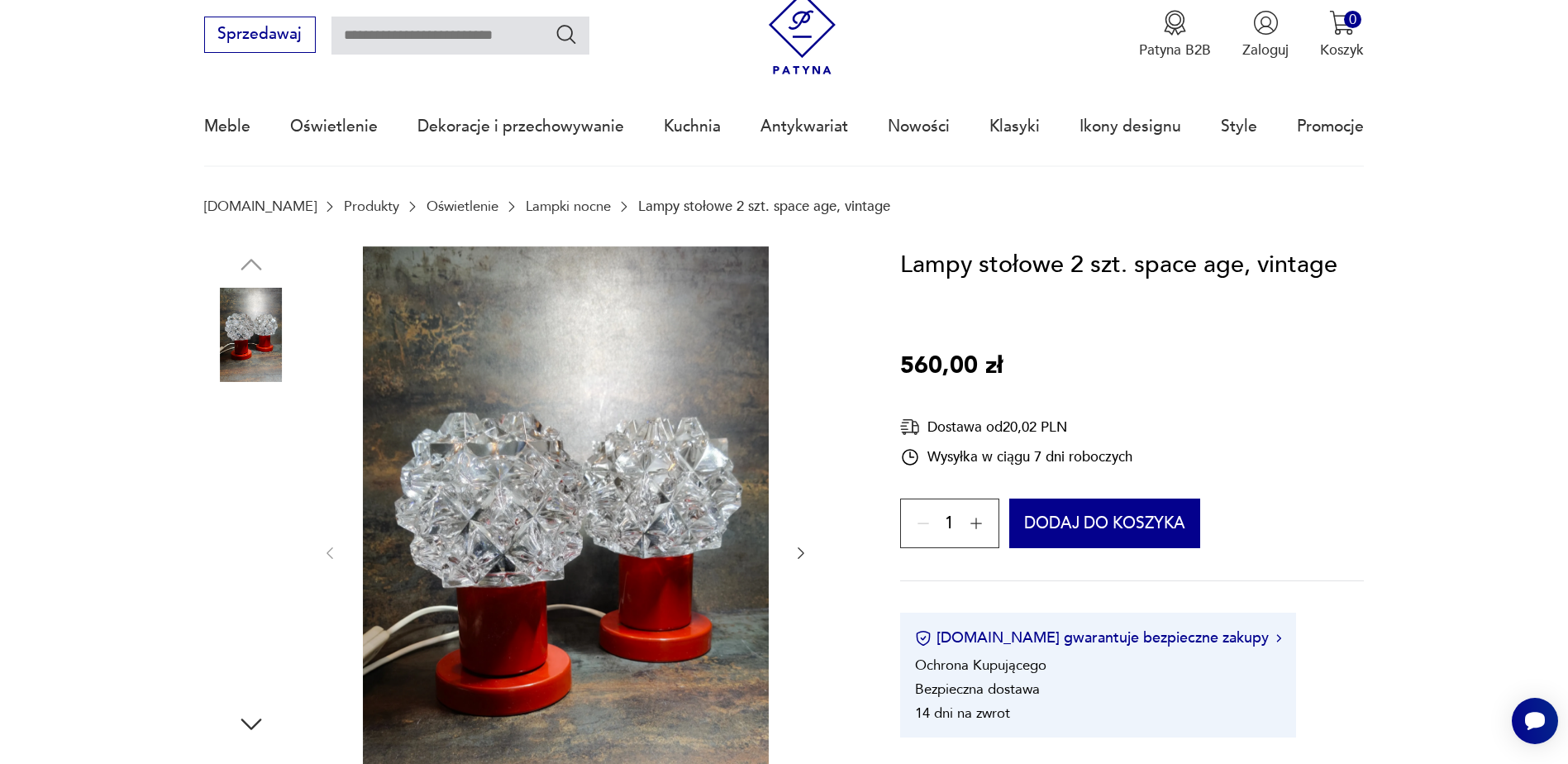
scroll to position [165, 0]
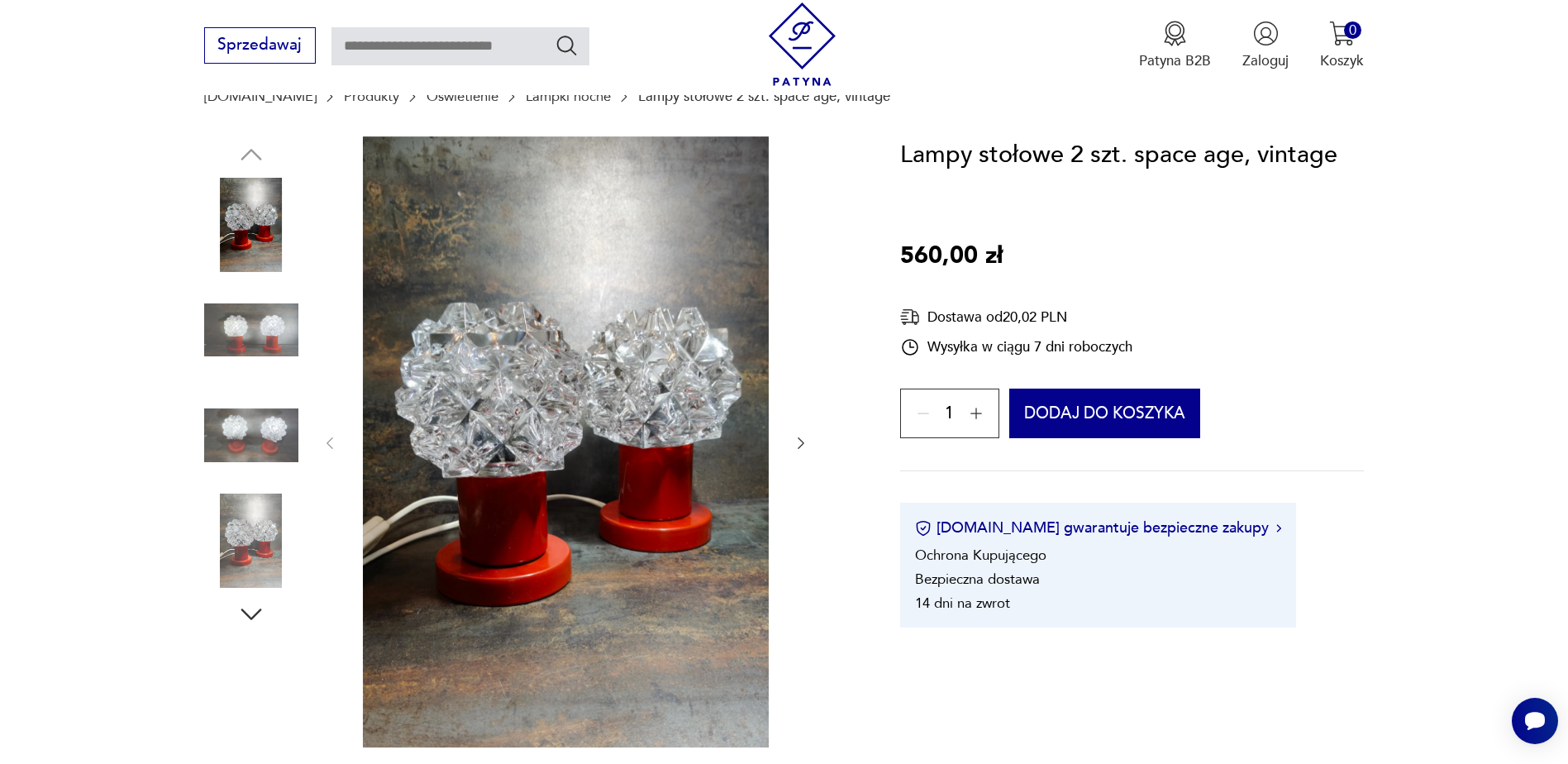
click at [797, 439] on icon "button" at bounding box center [800, 442] width 16 height 16
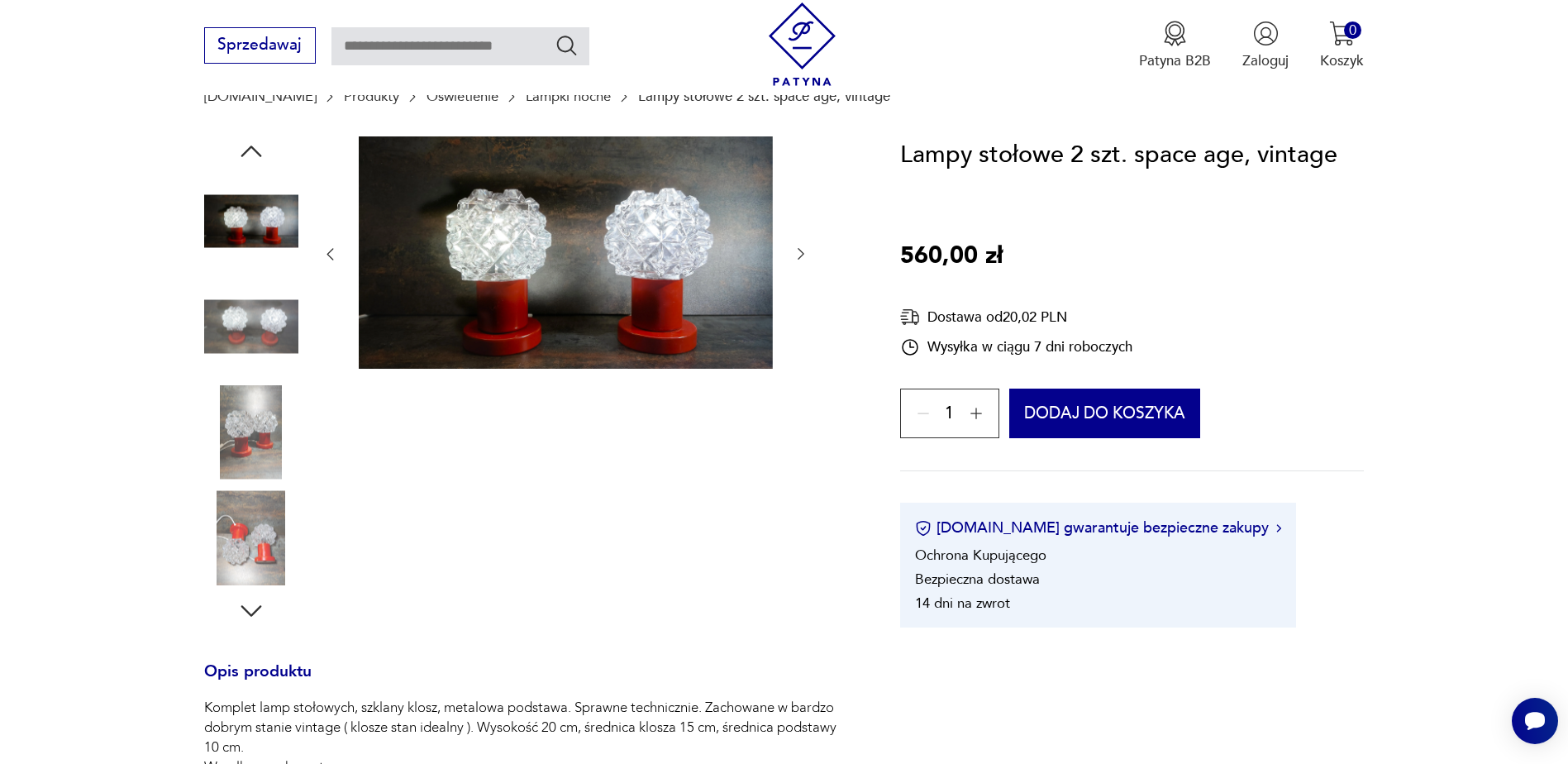
click at [797, 439] on div at bounding box center [566, 382] width 488 height 490
click at [256, 427] on img at bounding box center [251, 432] width 94 height 94
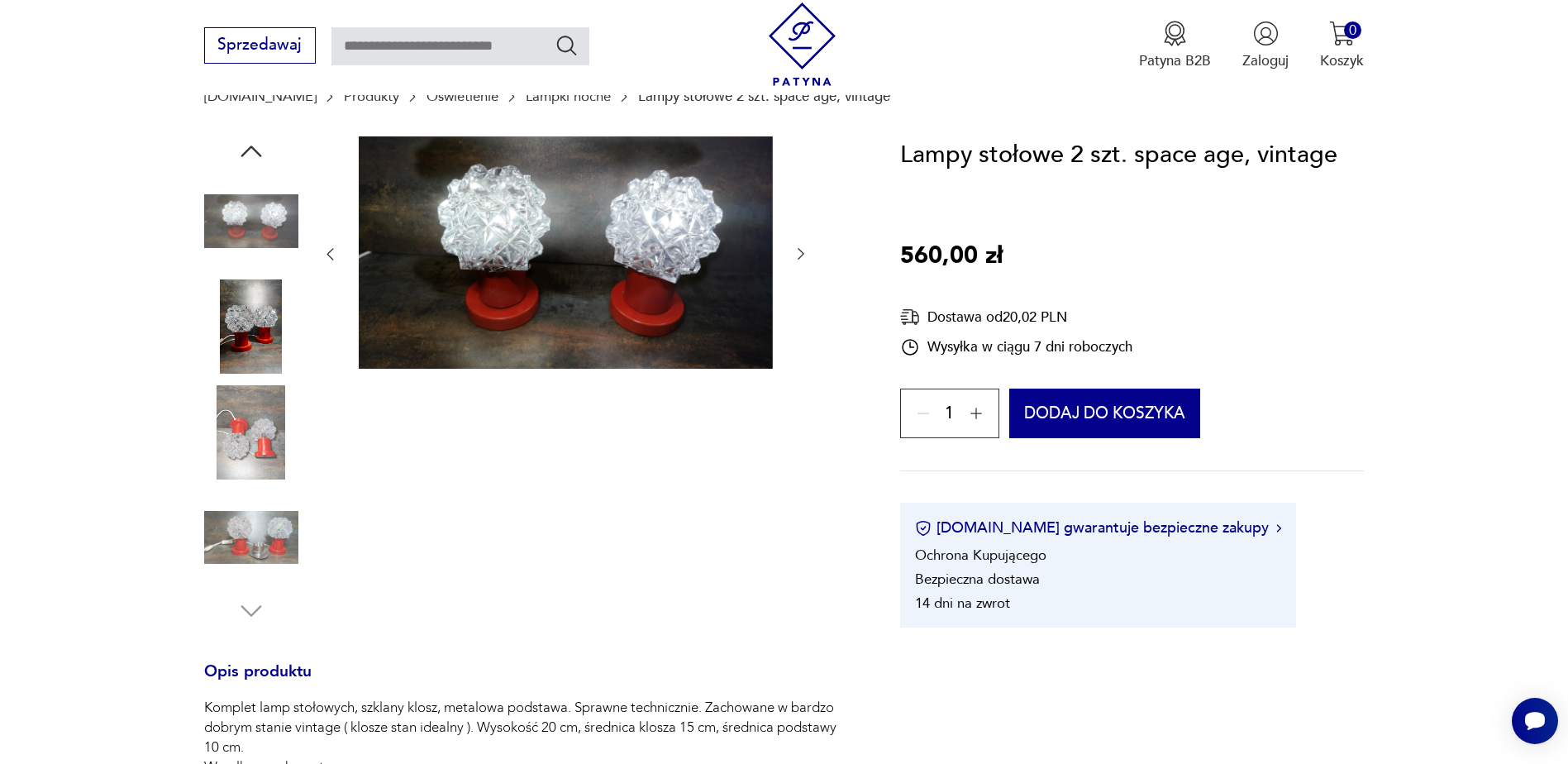
click at [263, 537] on img at bounding box center [251, 536] width 94 height 94
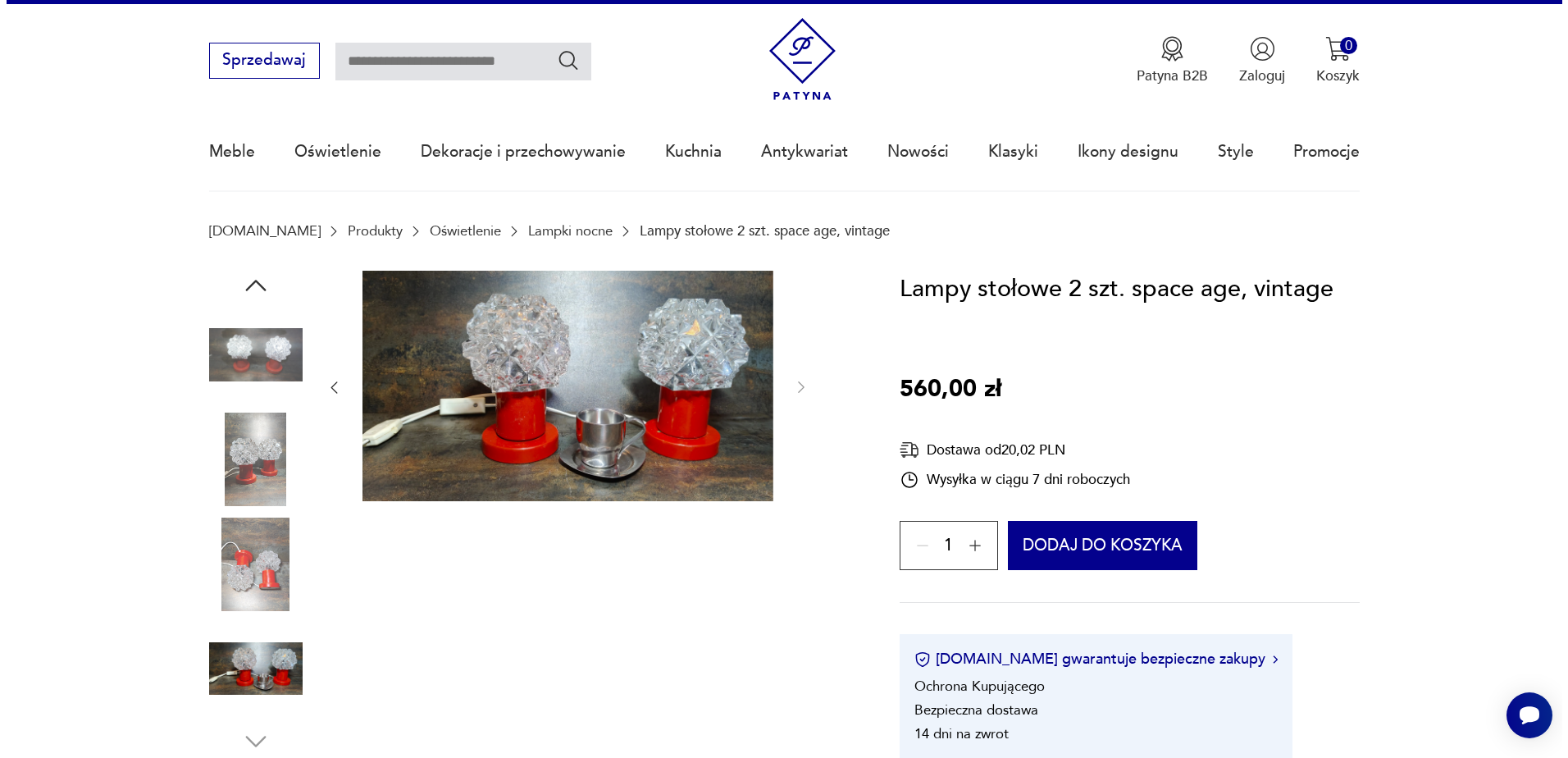
scroll to position [0, 0]
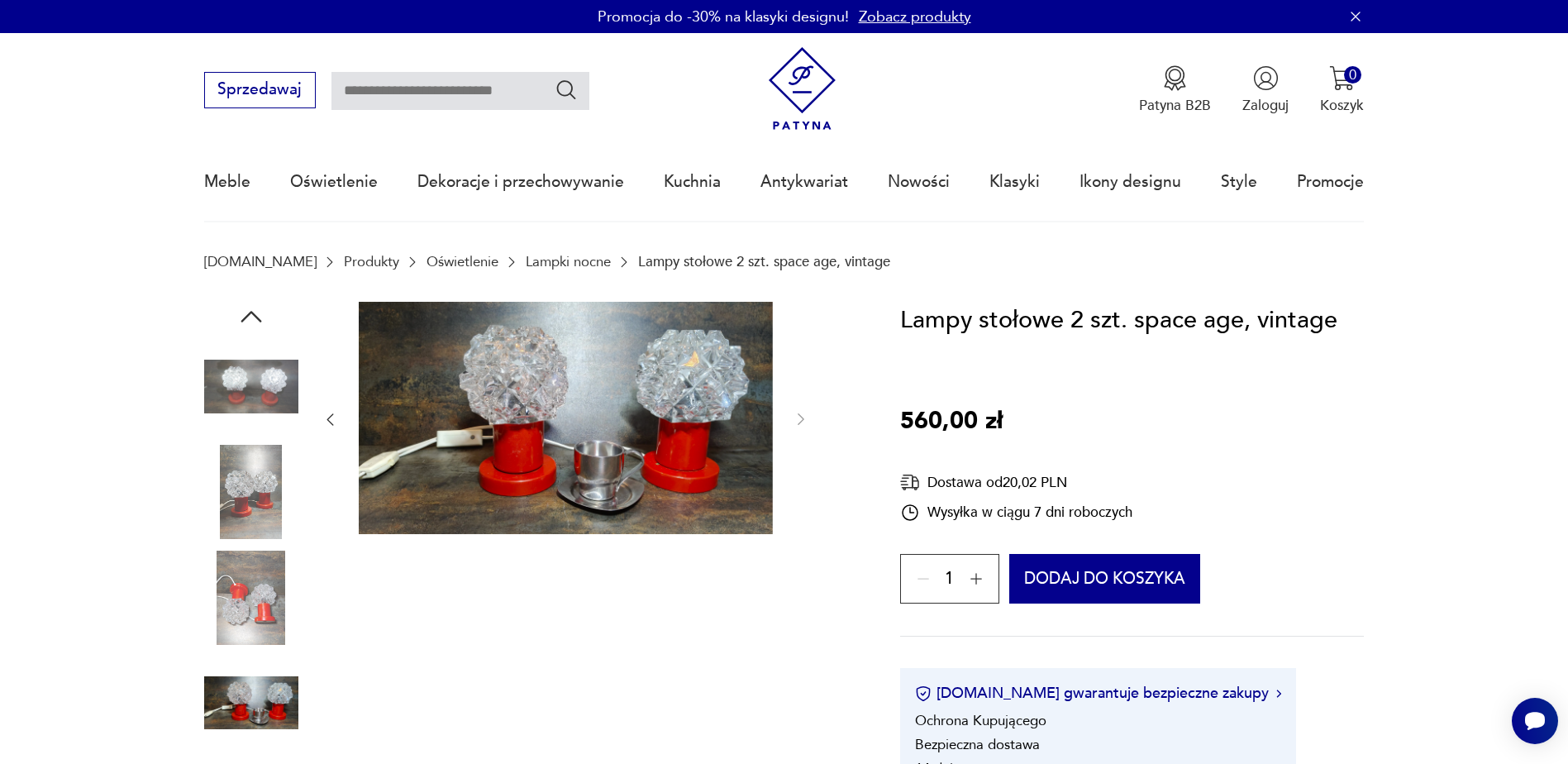
click at [567, 446] on img at bounding box center [566, 419] width 414 height 233
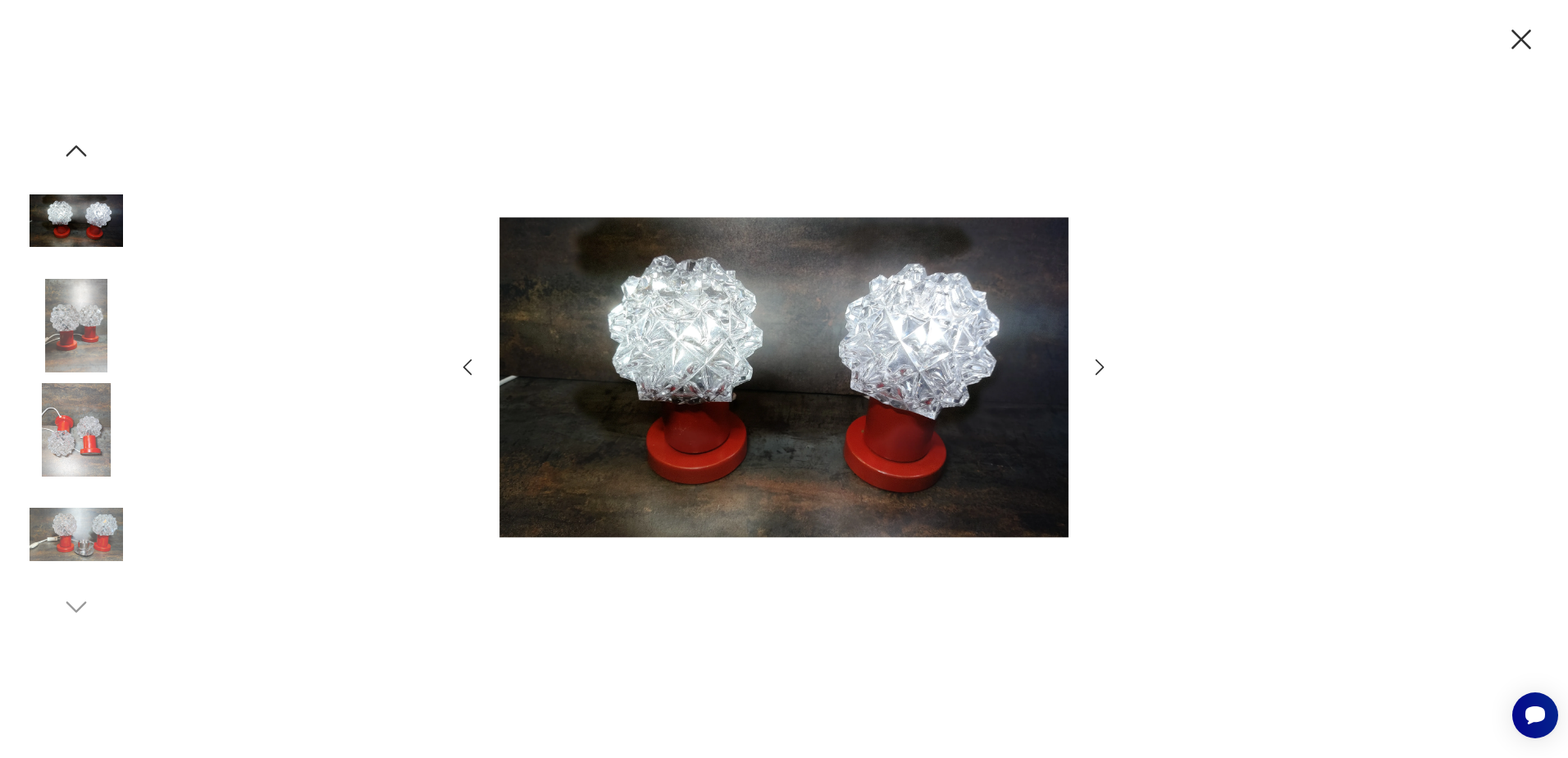
click at [1101, 365] on icon "button" at bounding box center [1100, 366] width 24 height 24
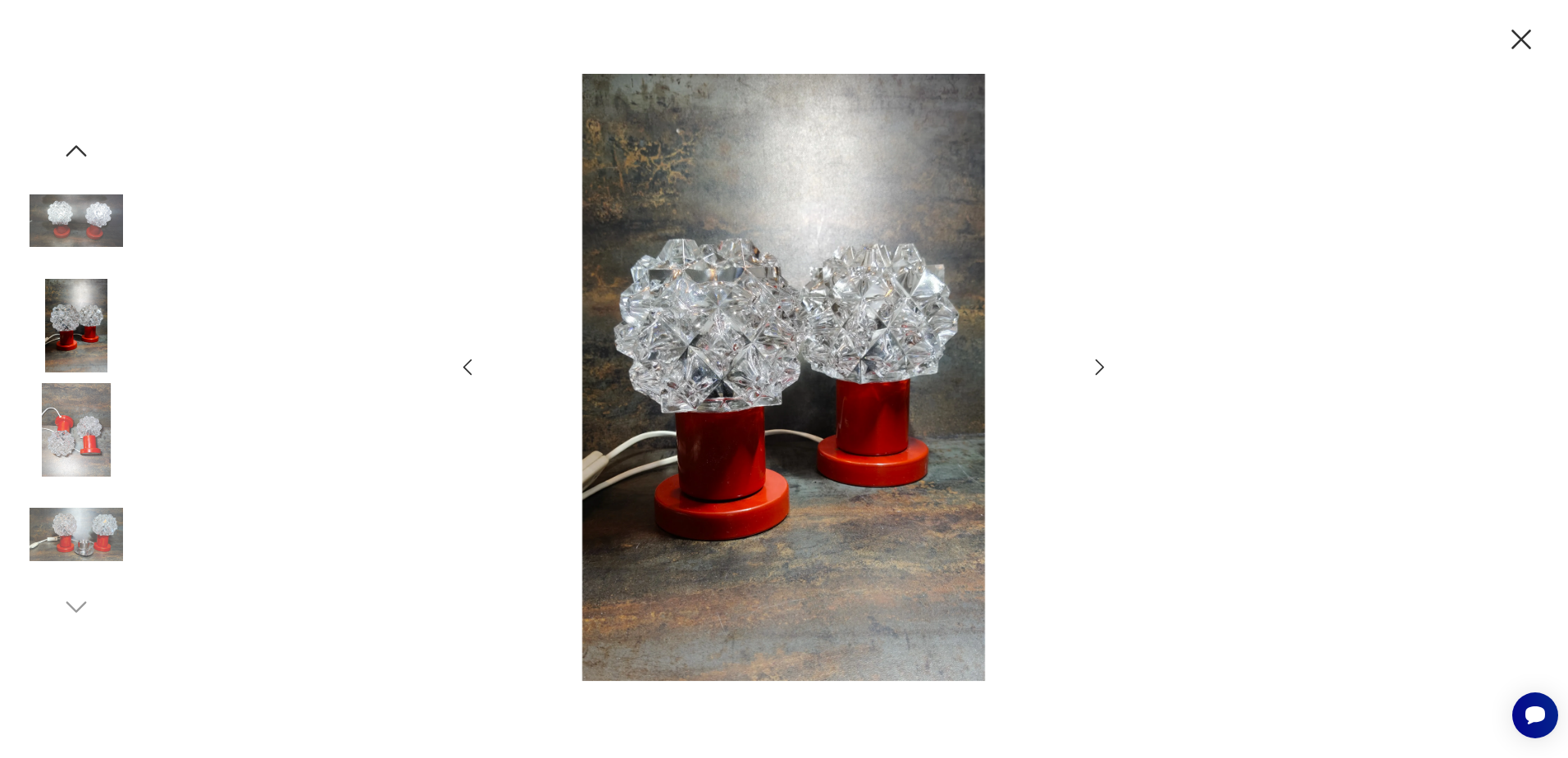
click at [1101, 365] on icon "button" at bounding box center [1100, 366] width 24 height 24
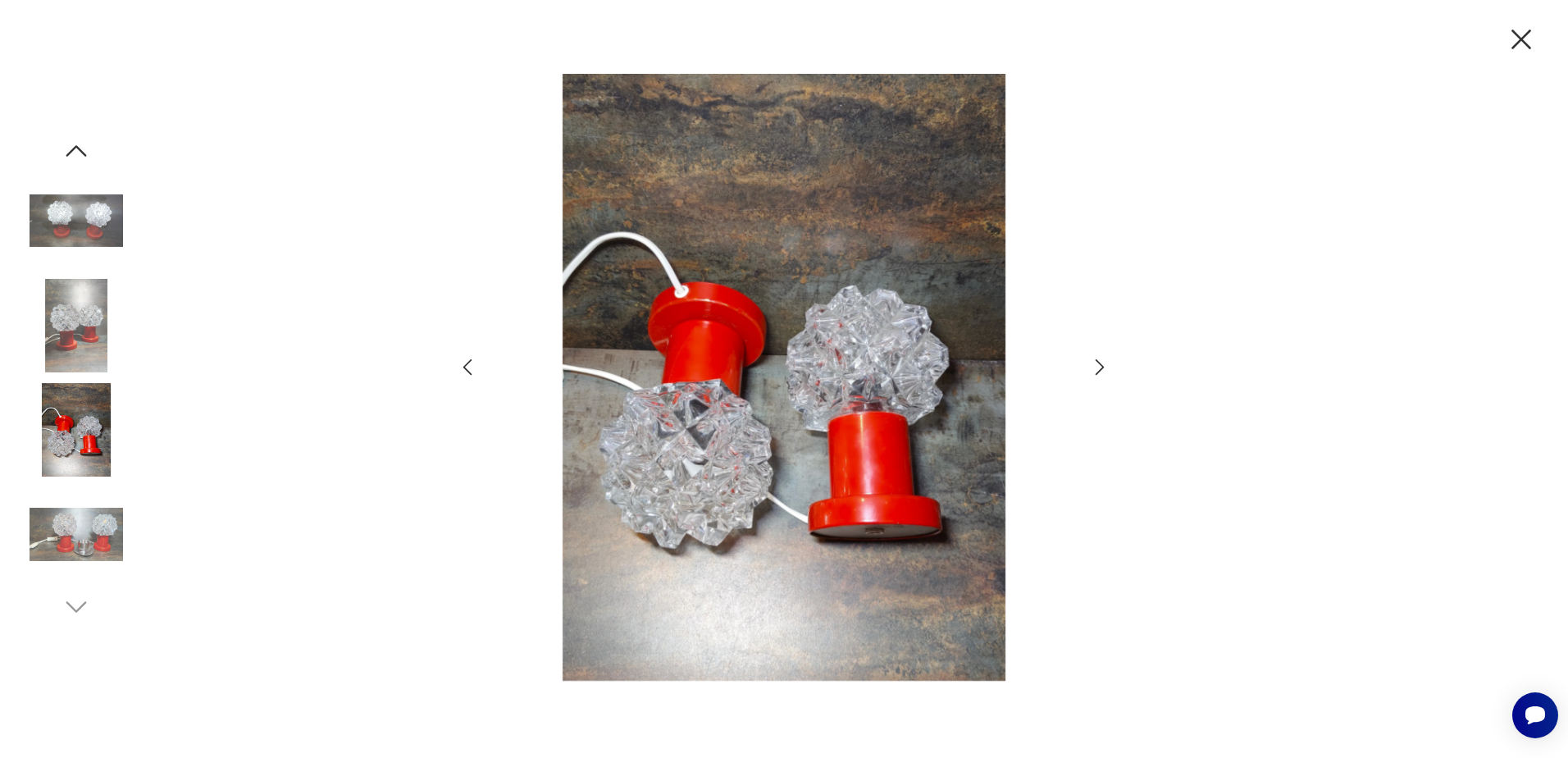
click at [1101, 365] on icon "button" at bounding box center [1100, 366] width 24 height 24
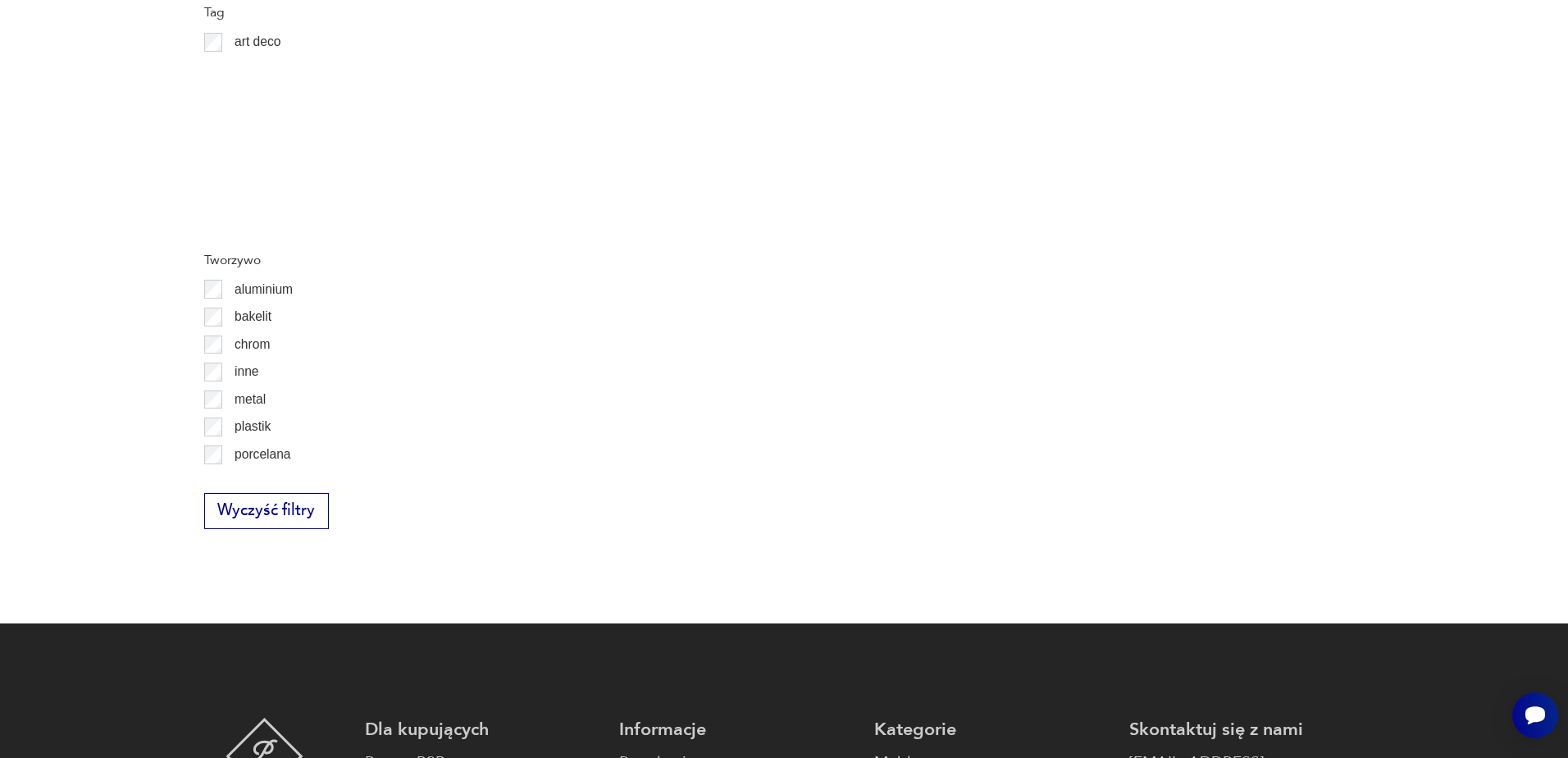
scroll to position [1899, 0]
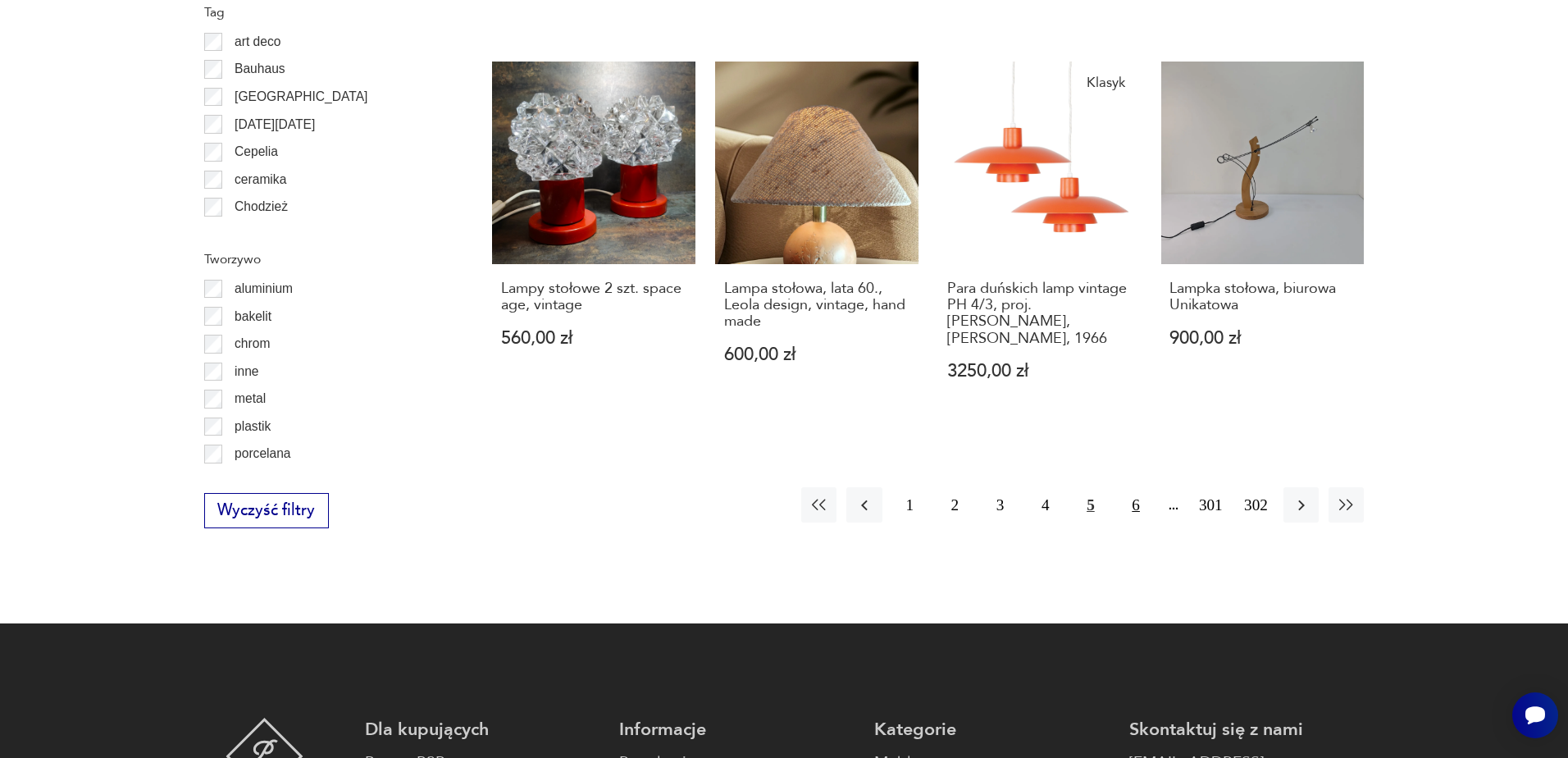
click at [1133, 487] on button "6" at bounding box center [1136, 504] width 35 height 35
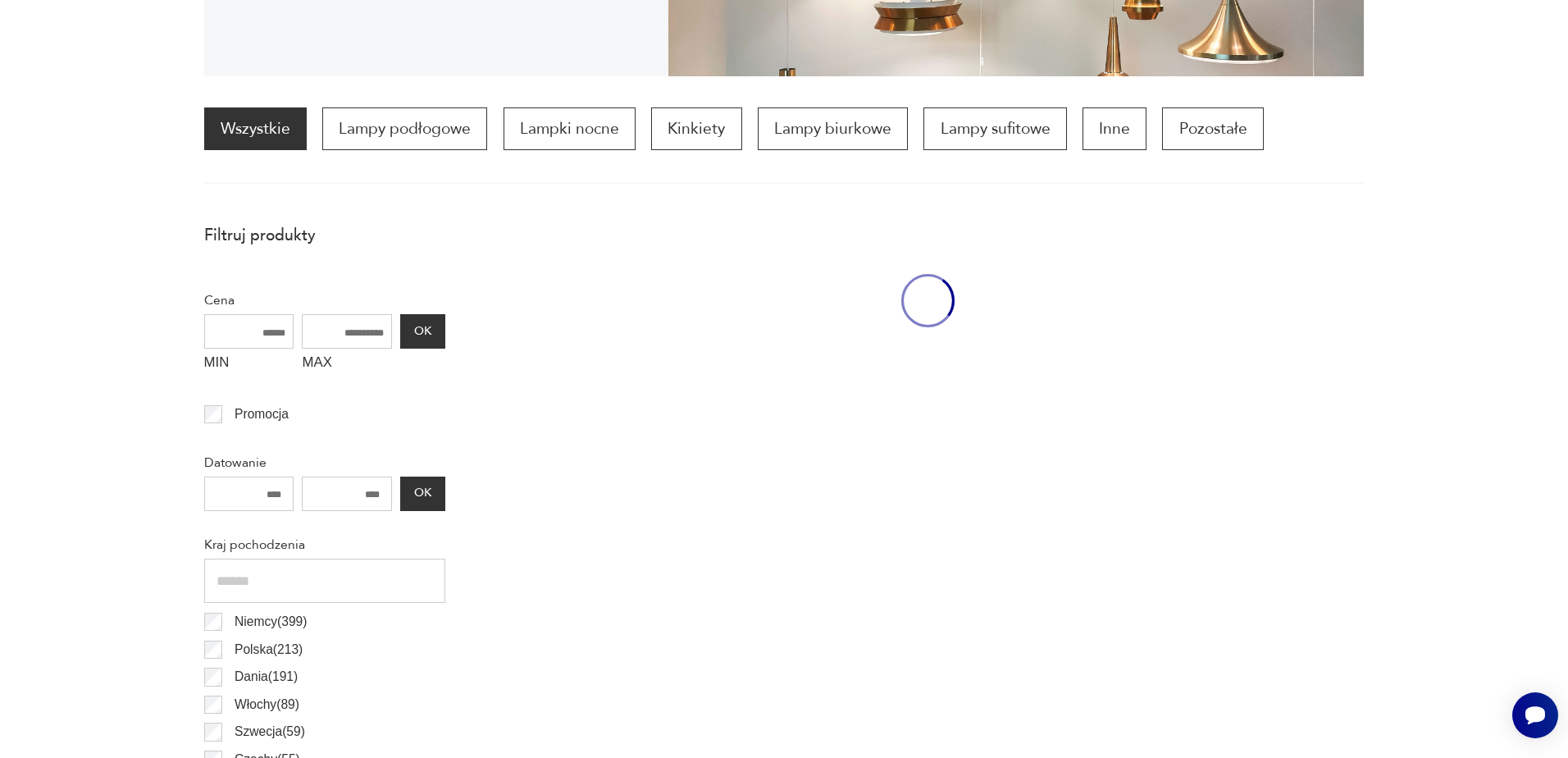
scroll to position [487, 0]
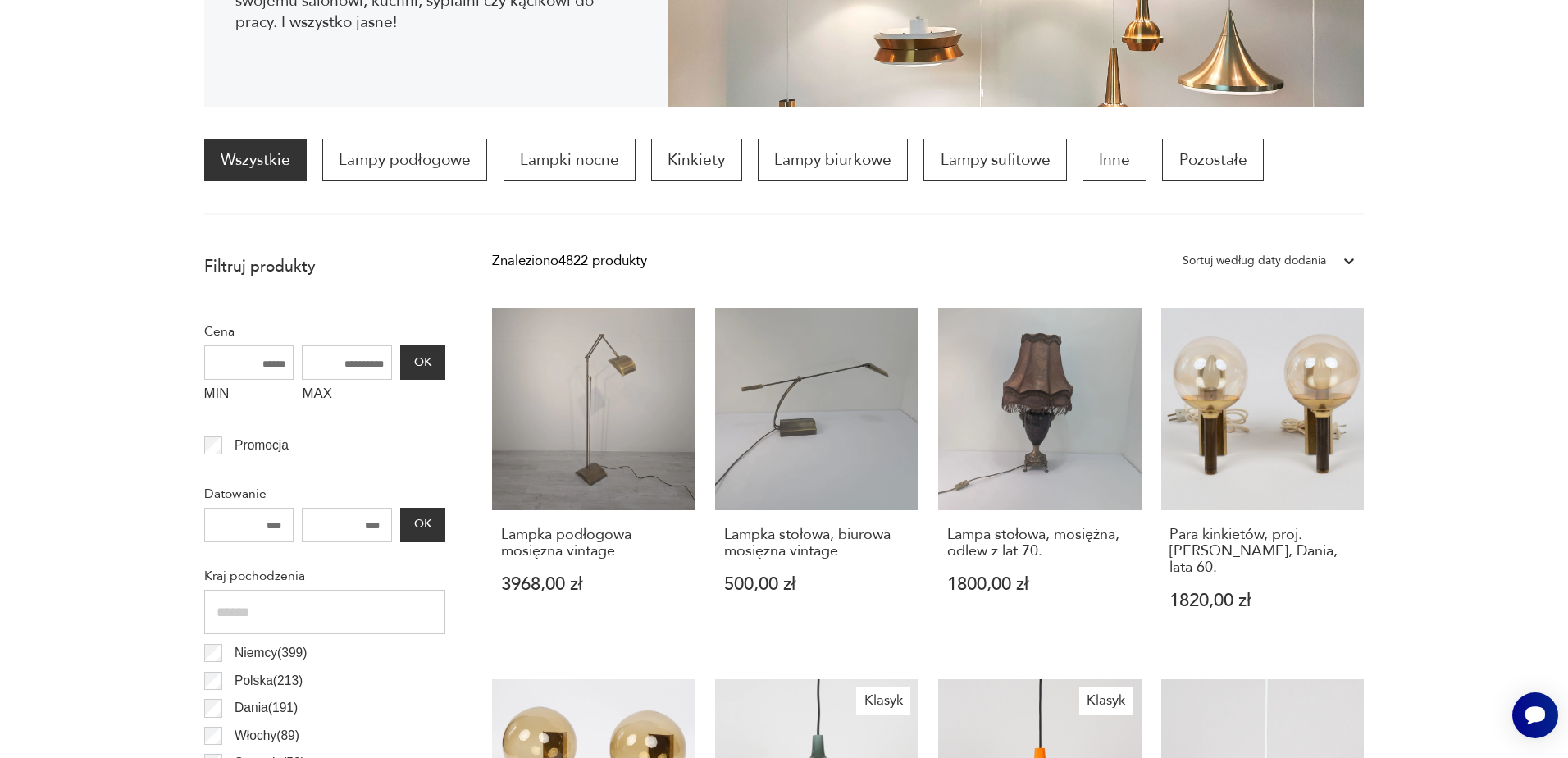
click at [579, 541] on h3 "Lampka podłogowa mosiężna vintage" at bounding box center [593, 543] width 186 height 34
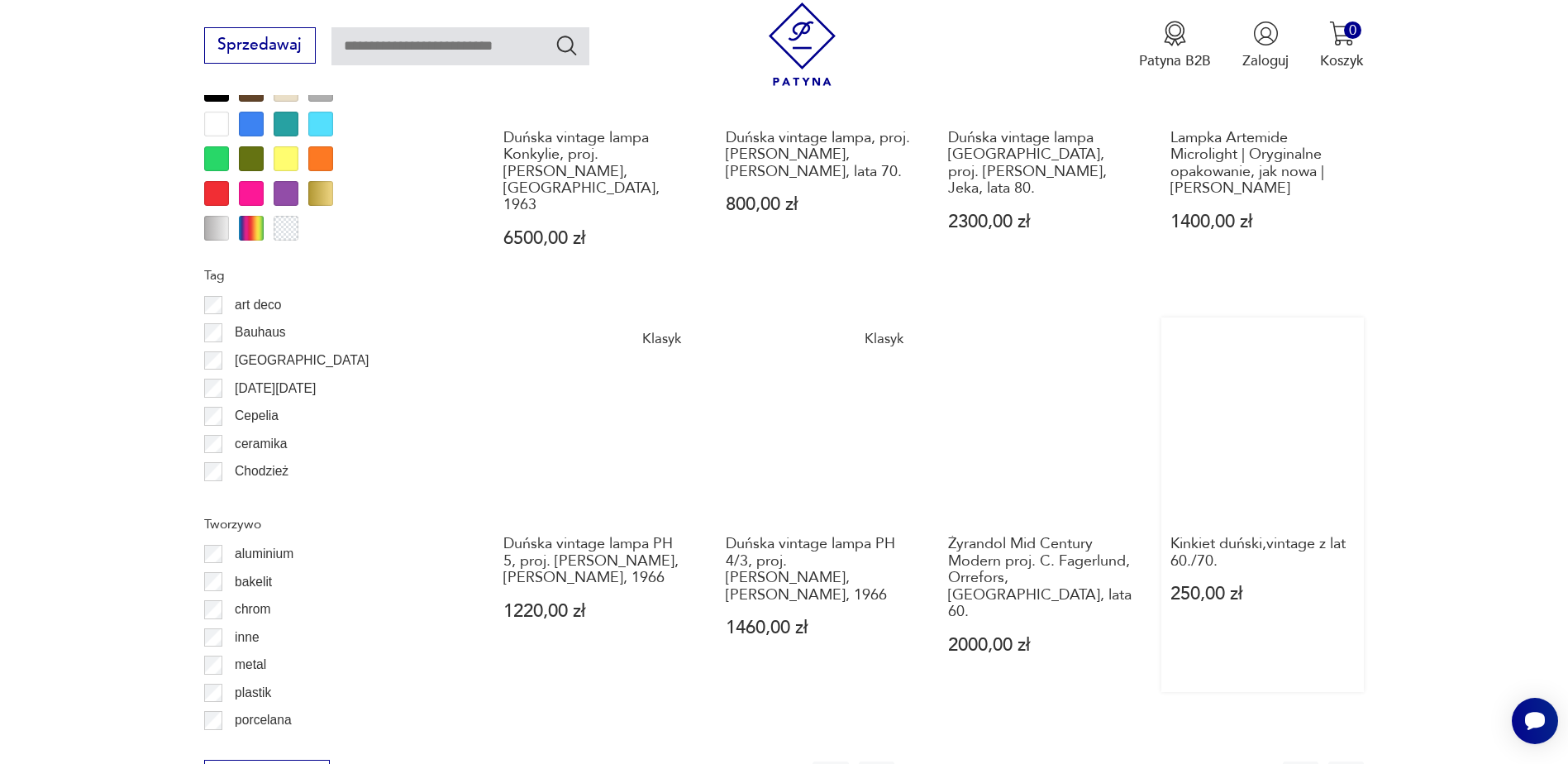
scroll to position [1731, 0]
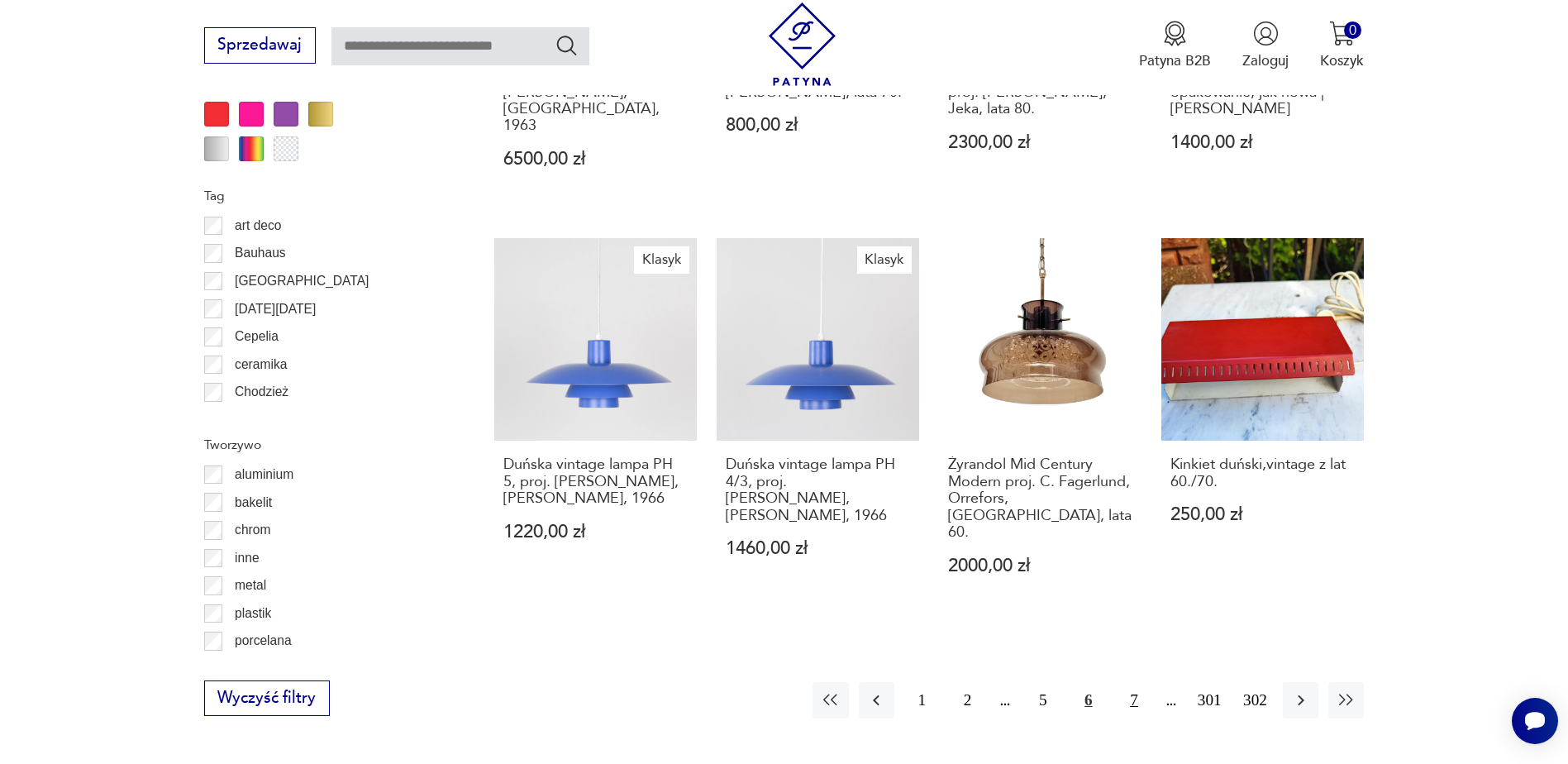
click at [1130, 681] on button "7" at bounding box center [1133, 699] width 35 height 35
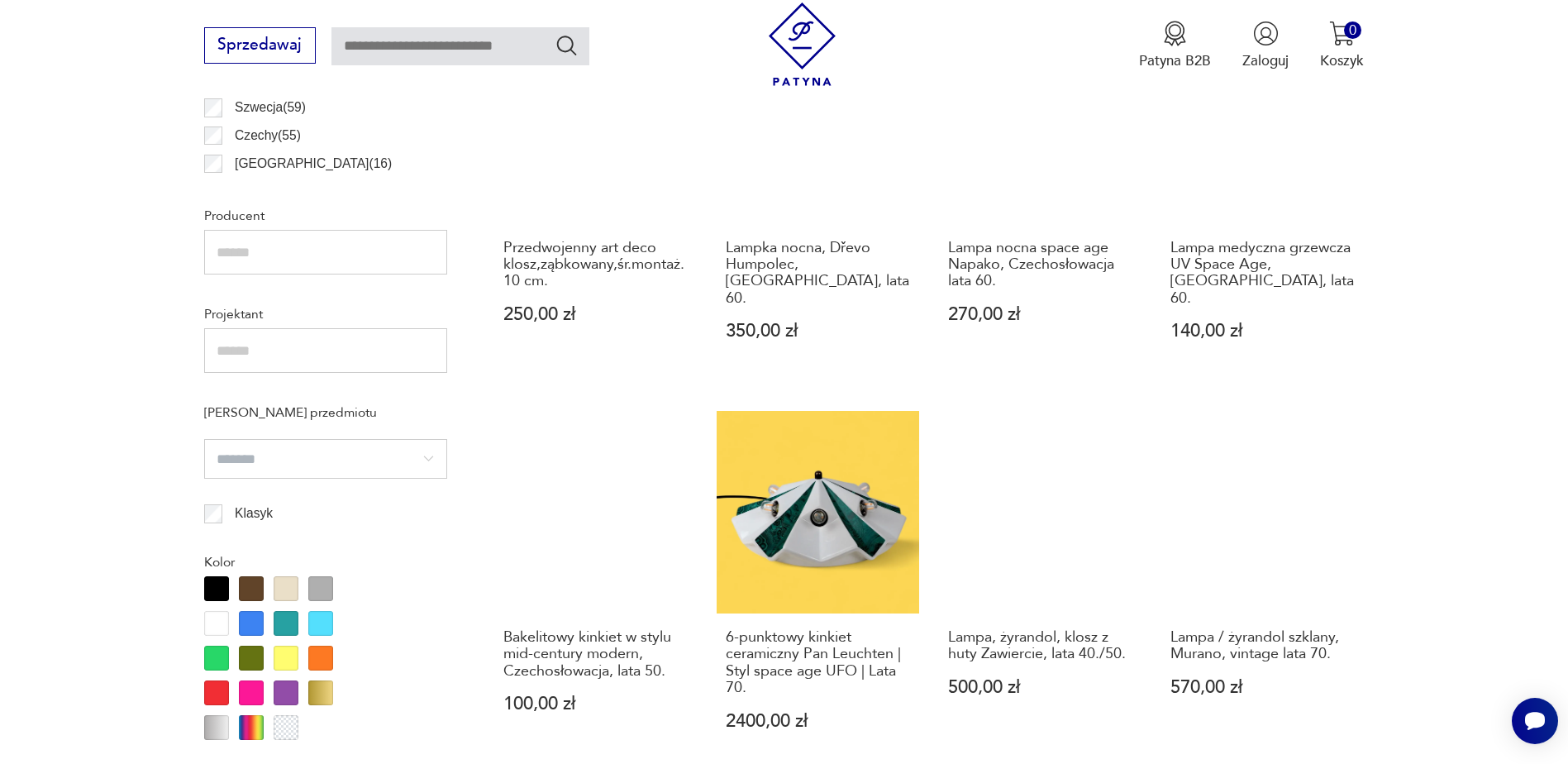
scroll to position [1235, 0]
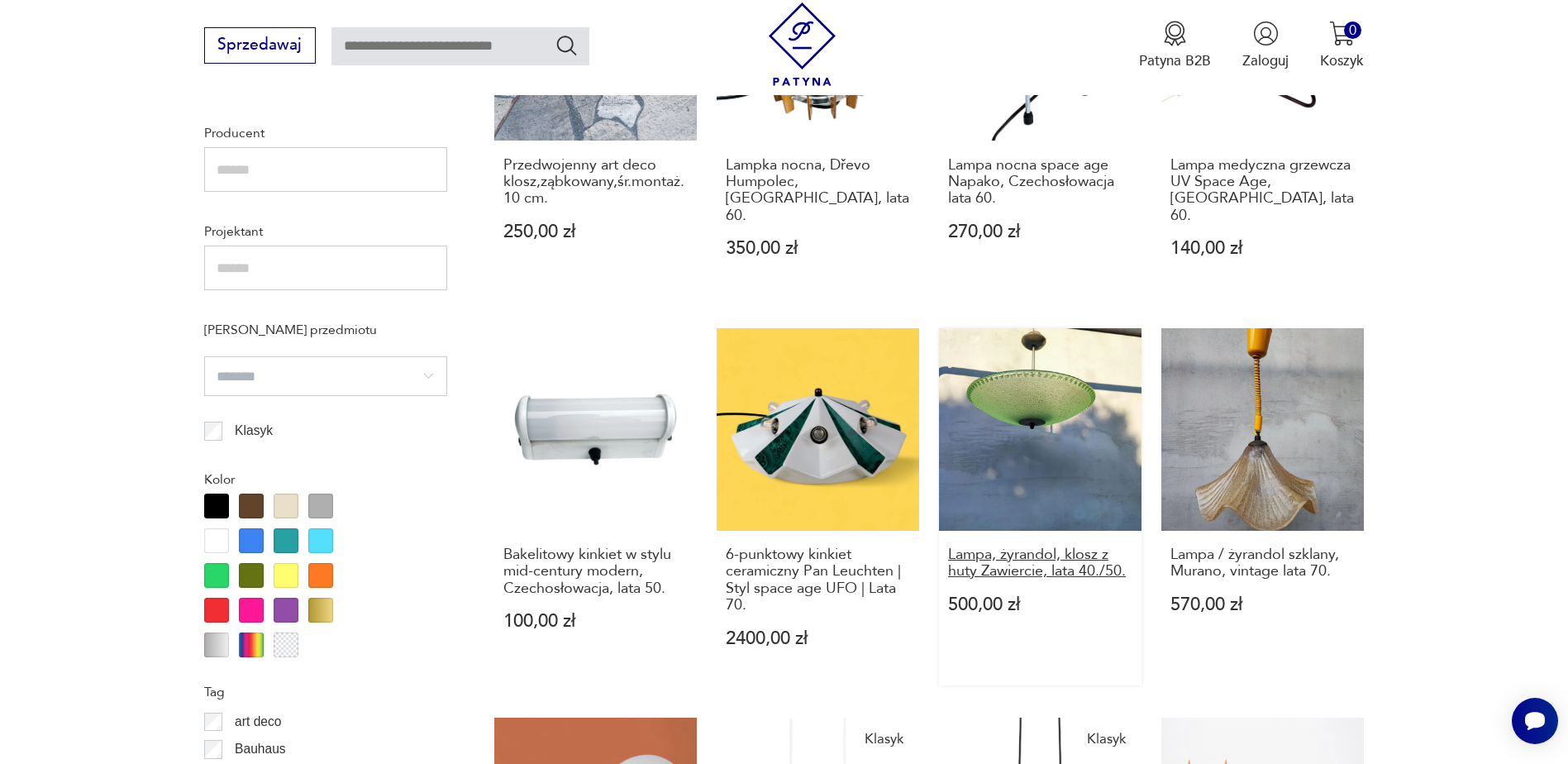
click at [999, 547] on h3 "Lampa, żyrandol, klosz z huty Zawiercie, lata 40./50." at bounding box center [1040, 564] width 184 height 34
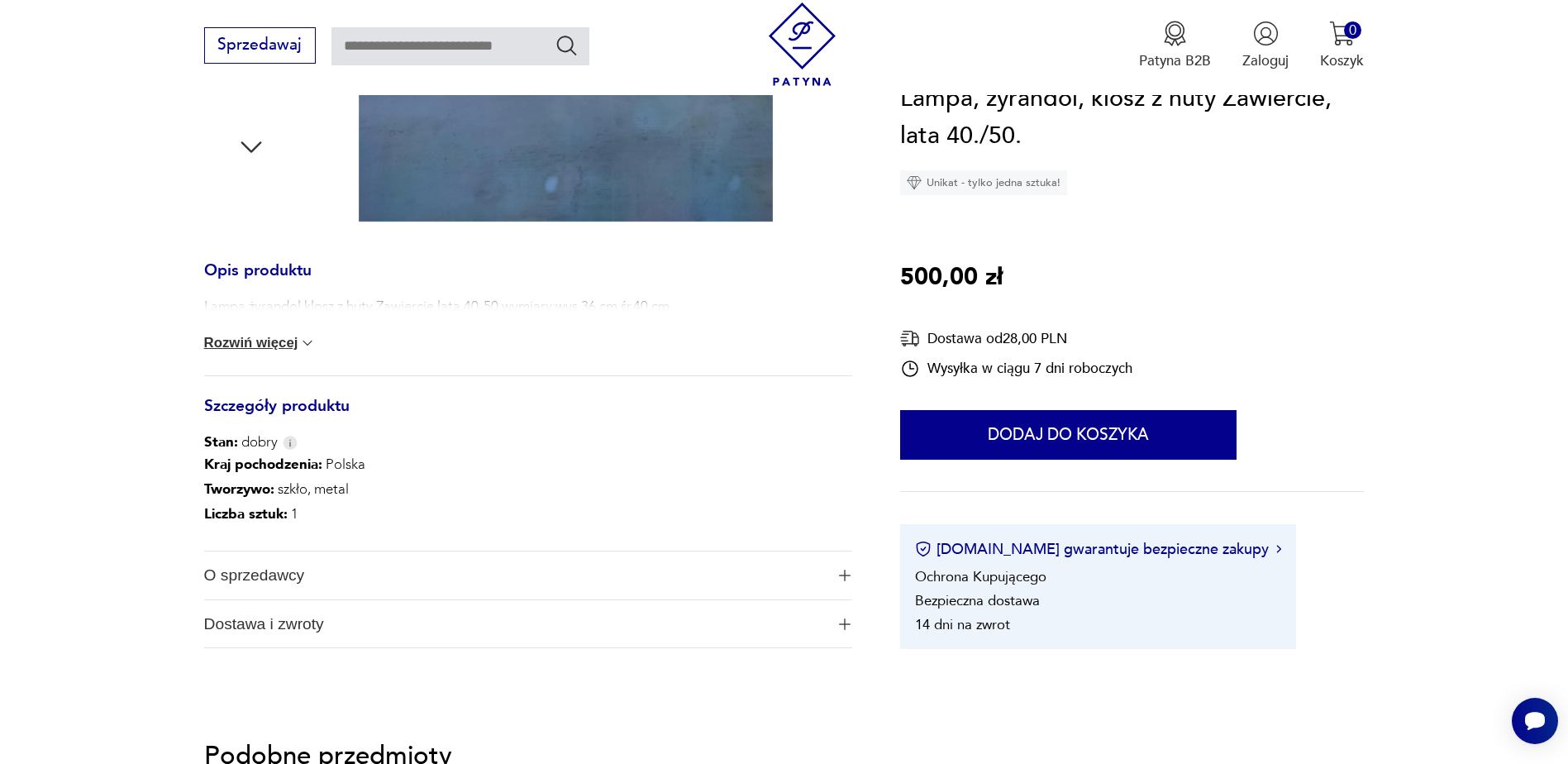
scroll to position [662, 0]
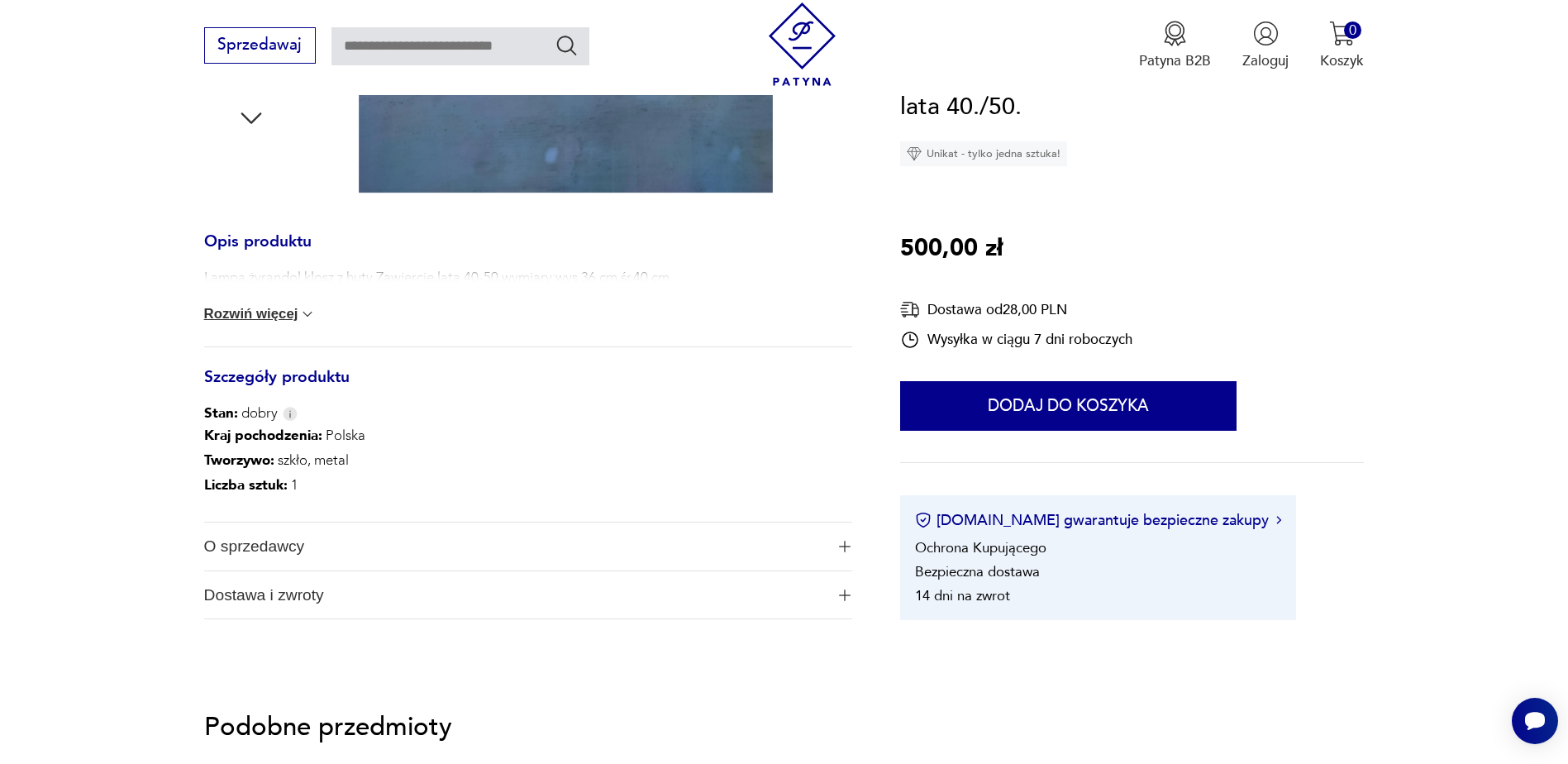
click at [278, 316] on button "Rozwiń więcej" at bounding box center [260, 313] width 112 height 16
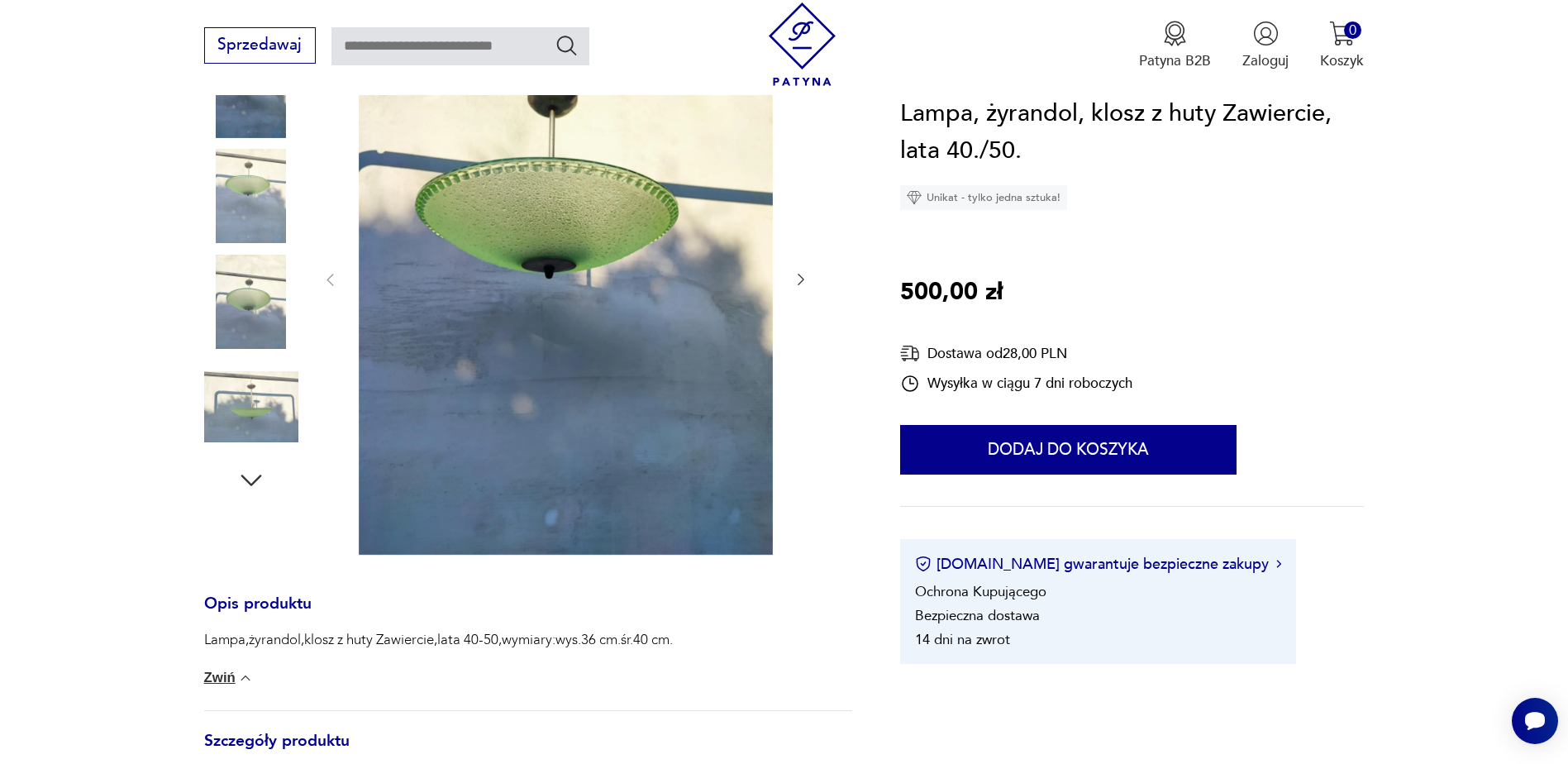
scroll to position [248, 0]
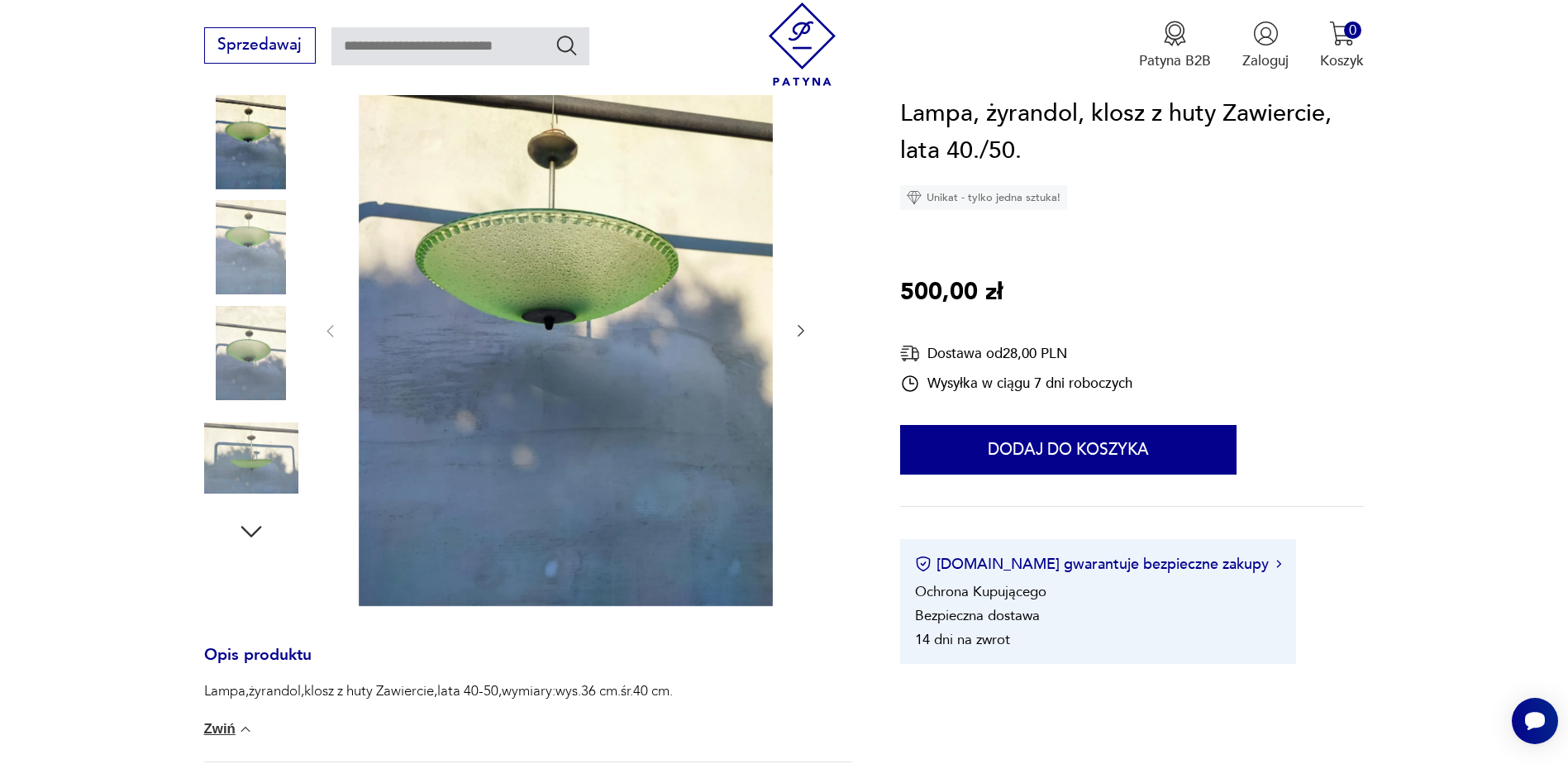
click at [247, 236] on img at bounding box center [251, 247] width 94 height 94
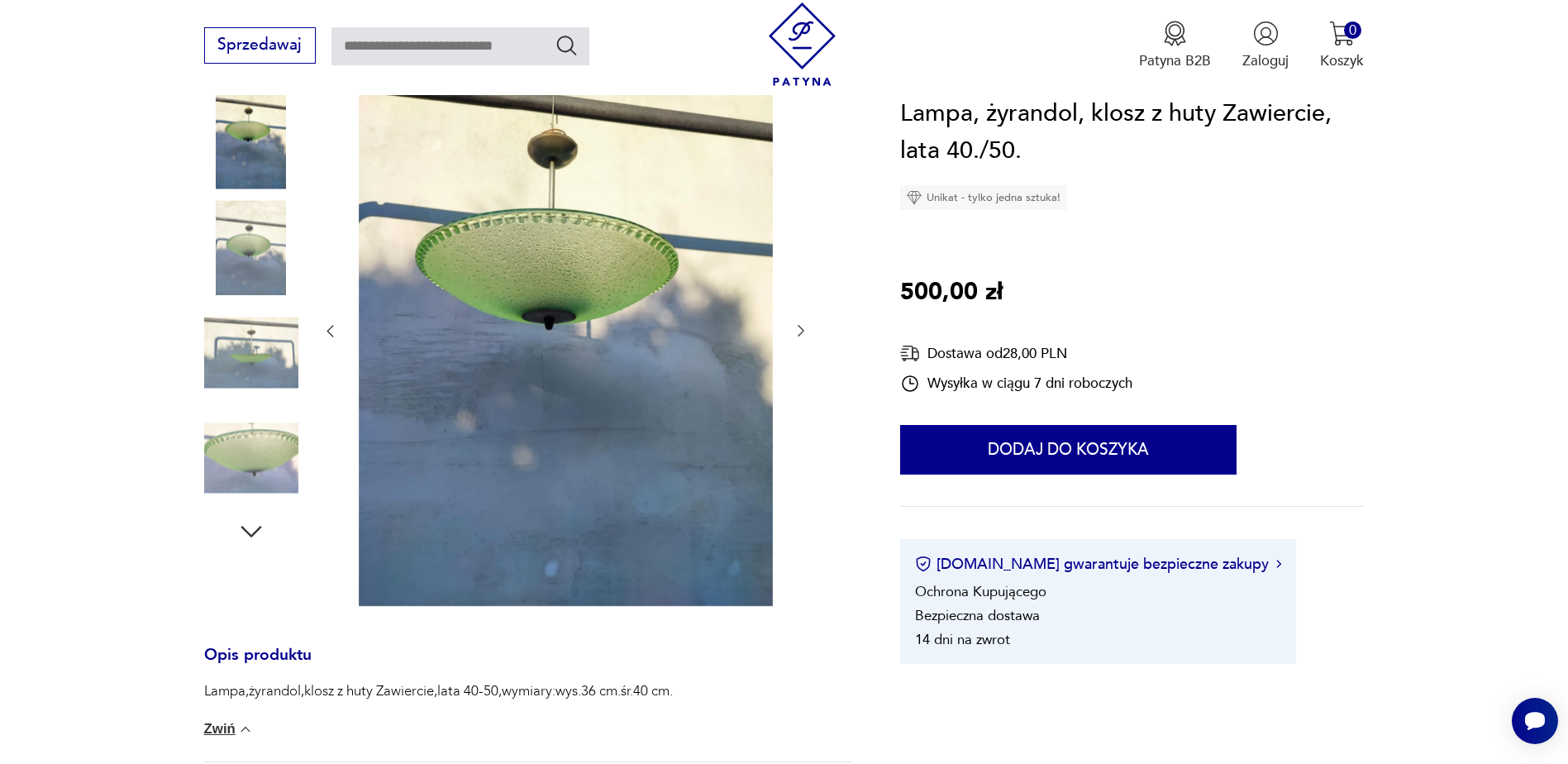
click at [258, 281] on img at bounding box center [251, 247] width 94 height 94
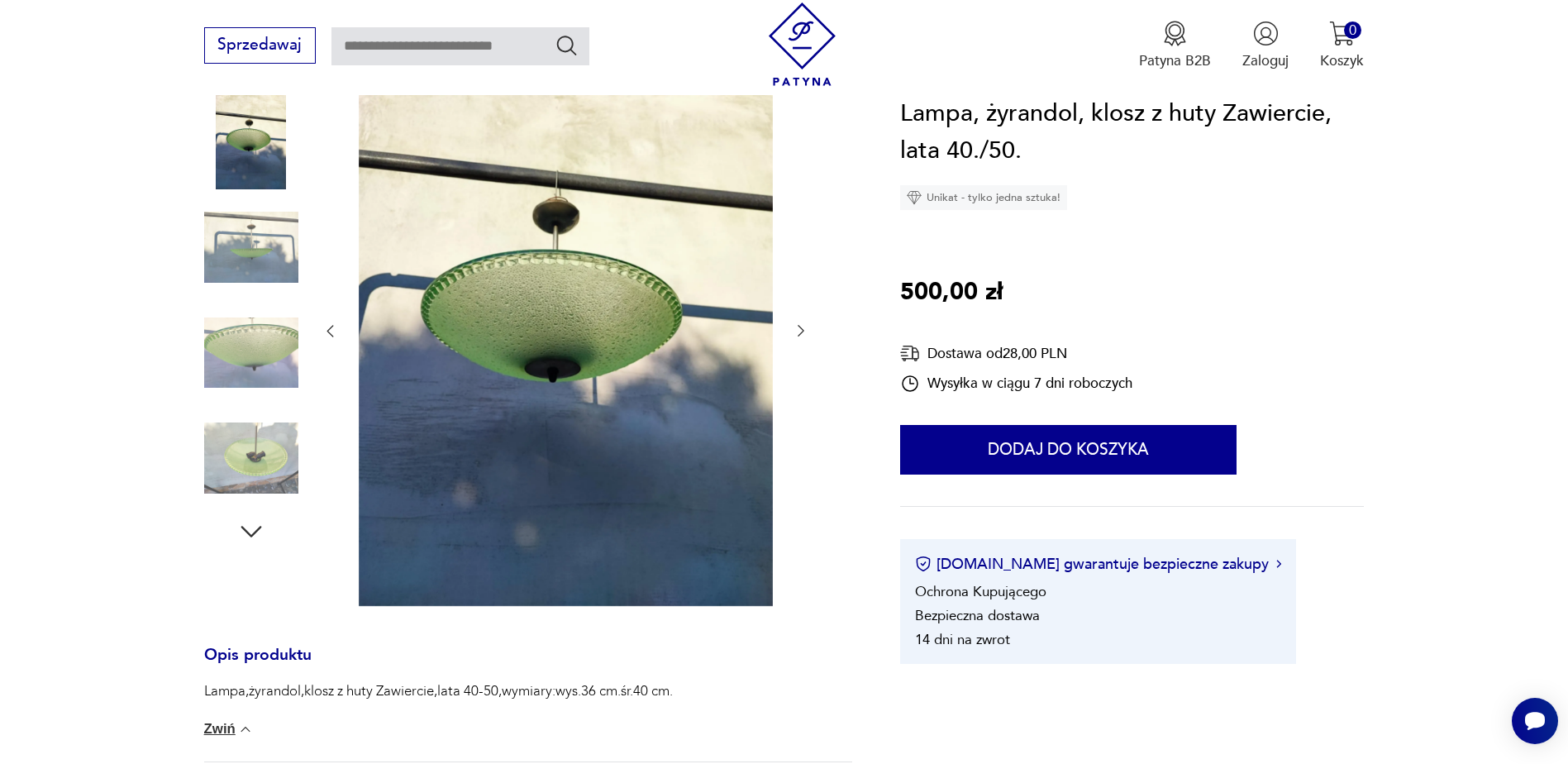
click at [258, 281] on img at bounding box center [251, 247] width 94 height 94
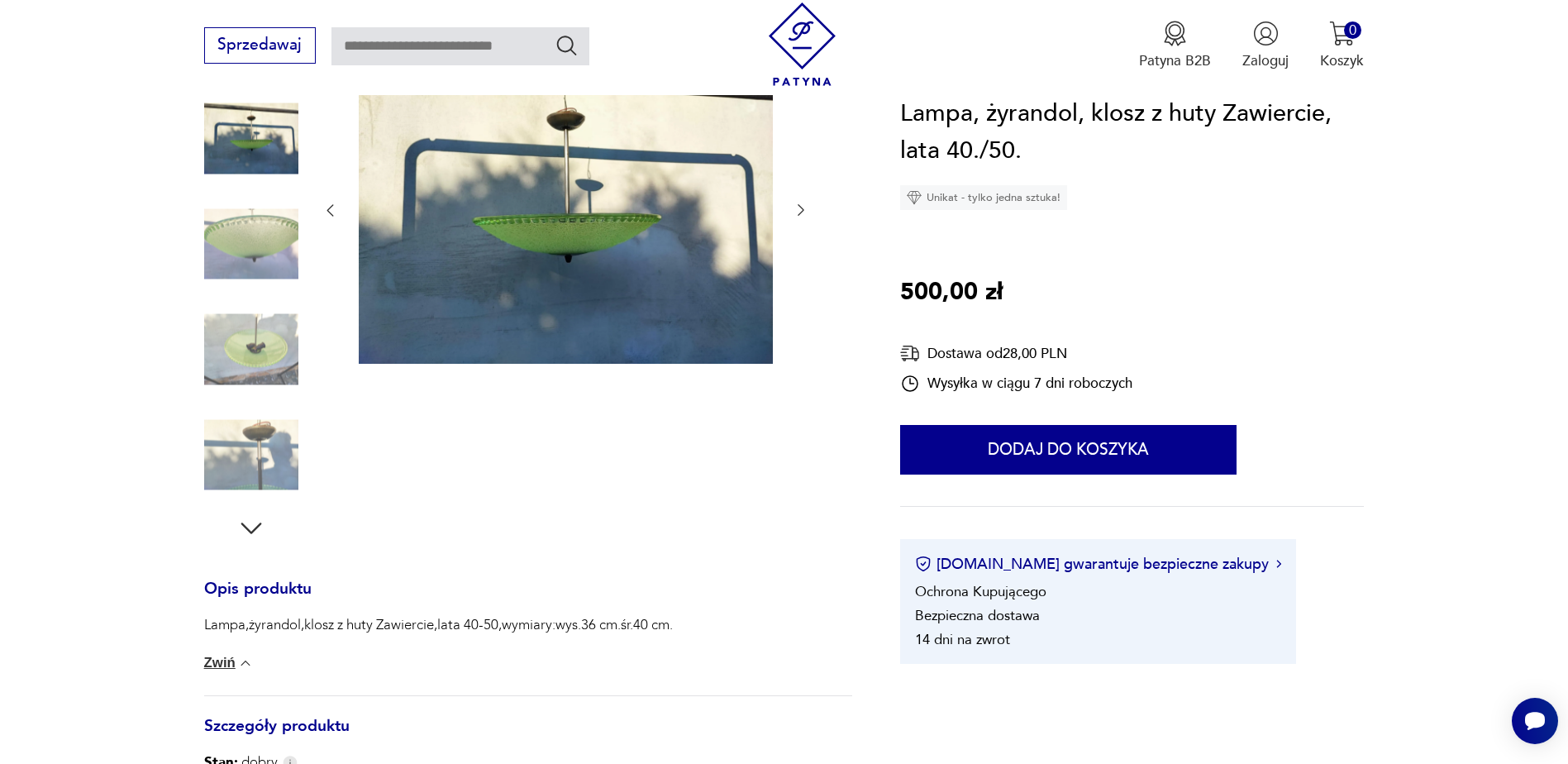
click at [258, 281] on img at bounding box center [251, 243] width 94 height 94
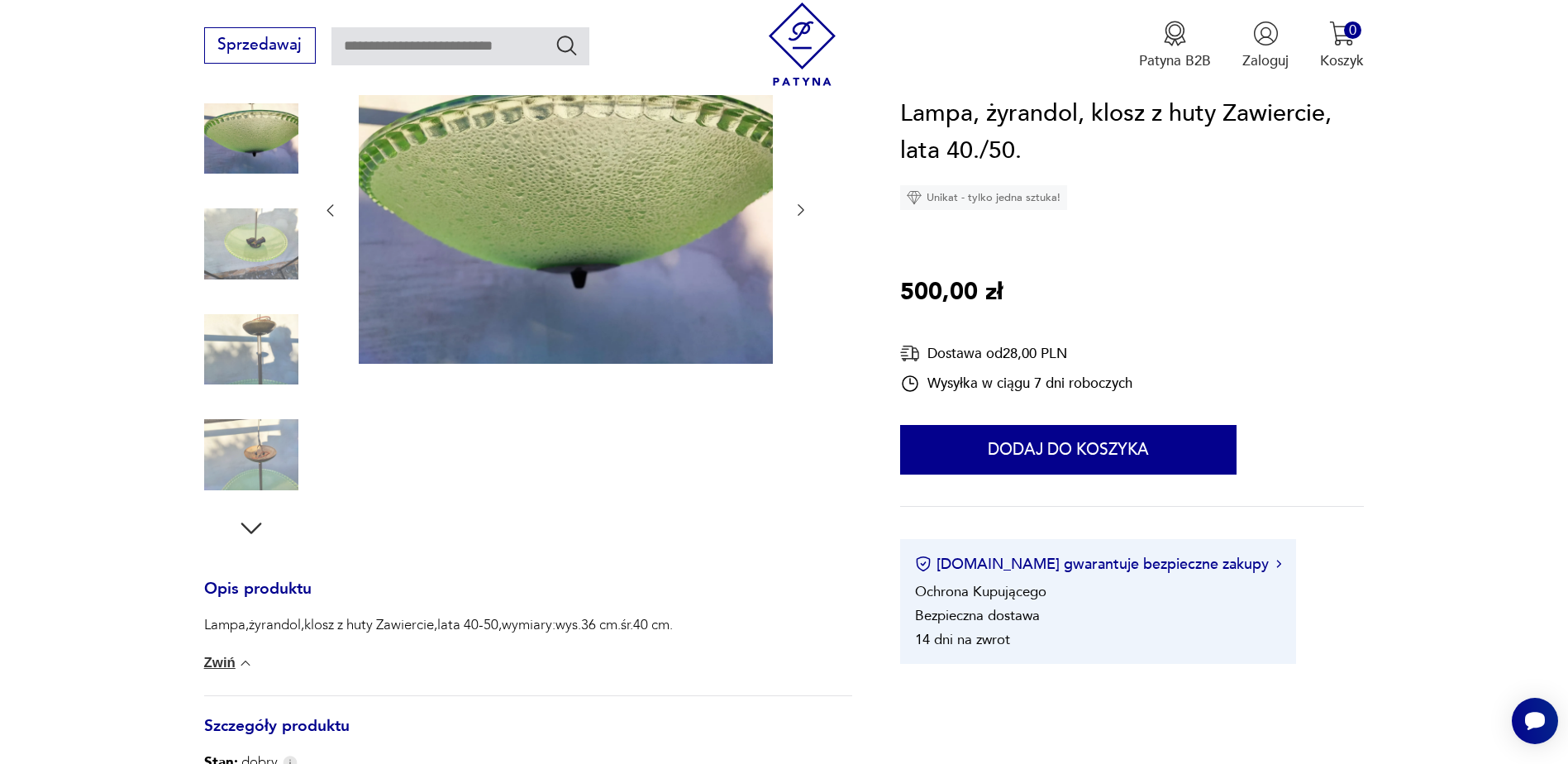
click at [258, 281] on img at bounding box center [251, 243] width 94 height 94
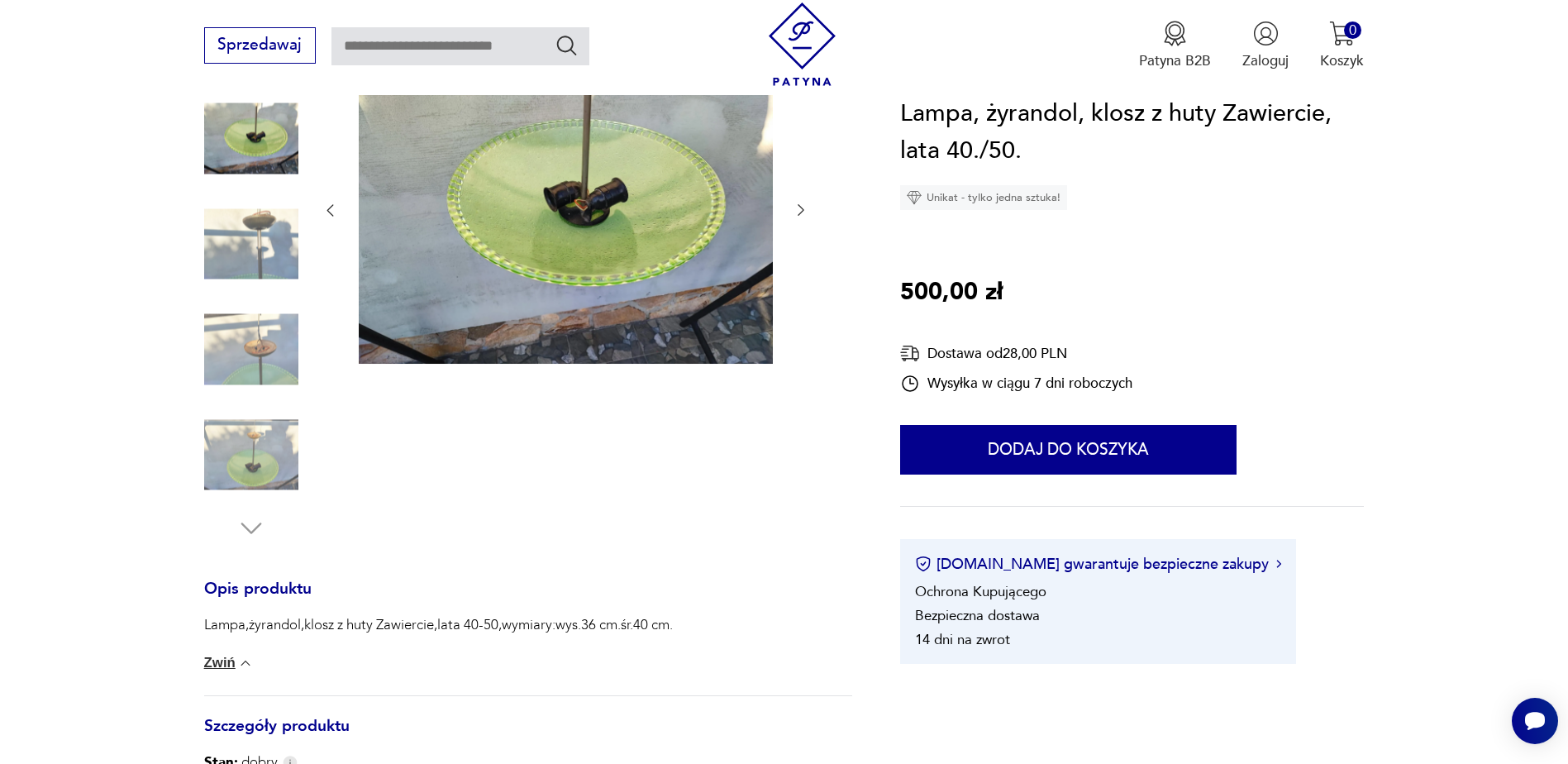
click at [258, 281] on img at bounding box center [251, 243] width 94 height 94
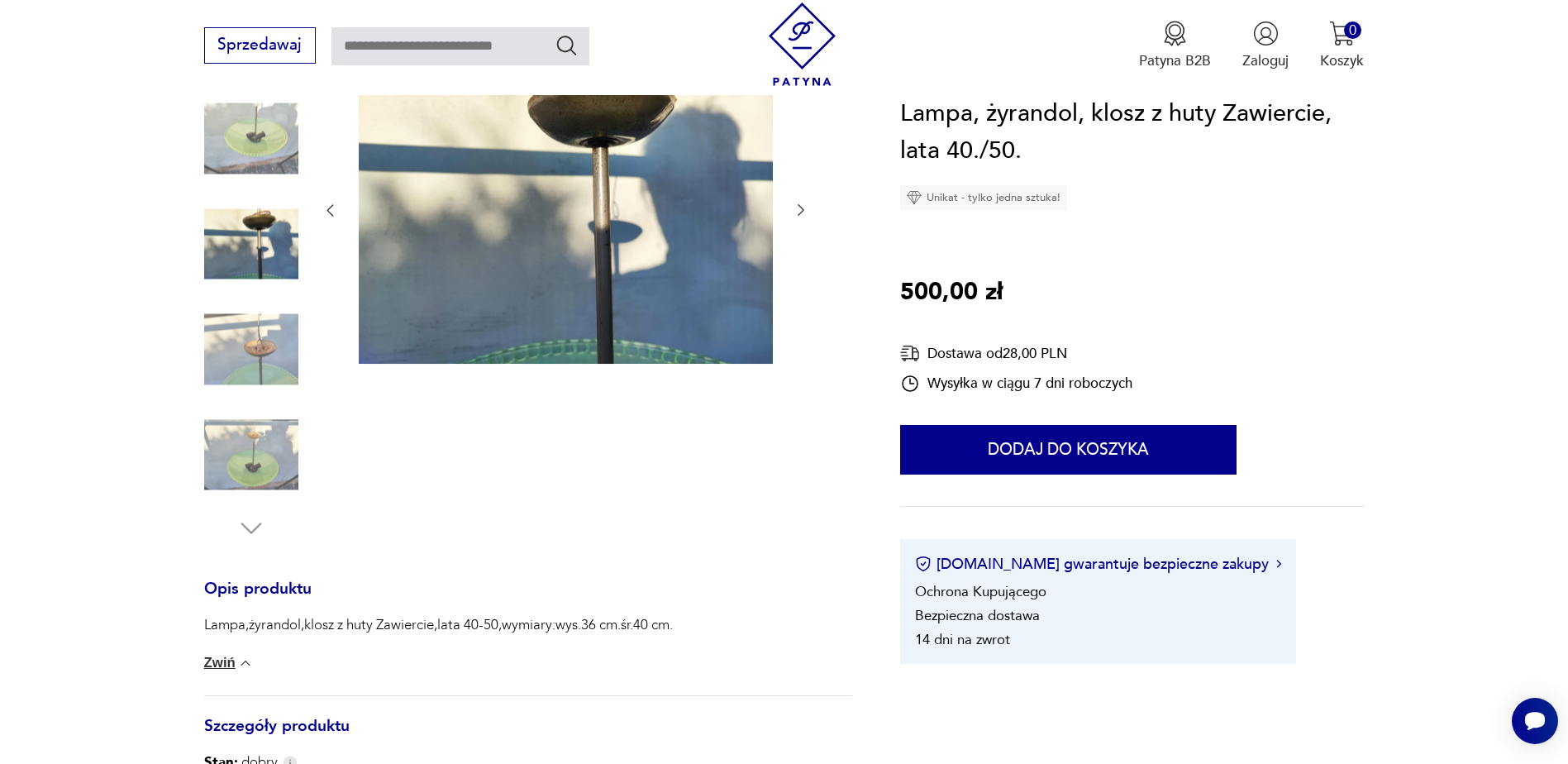
click at [258, 281] on img at bounding box center [251, 243] width 94 height 94
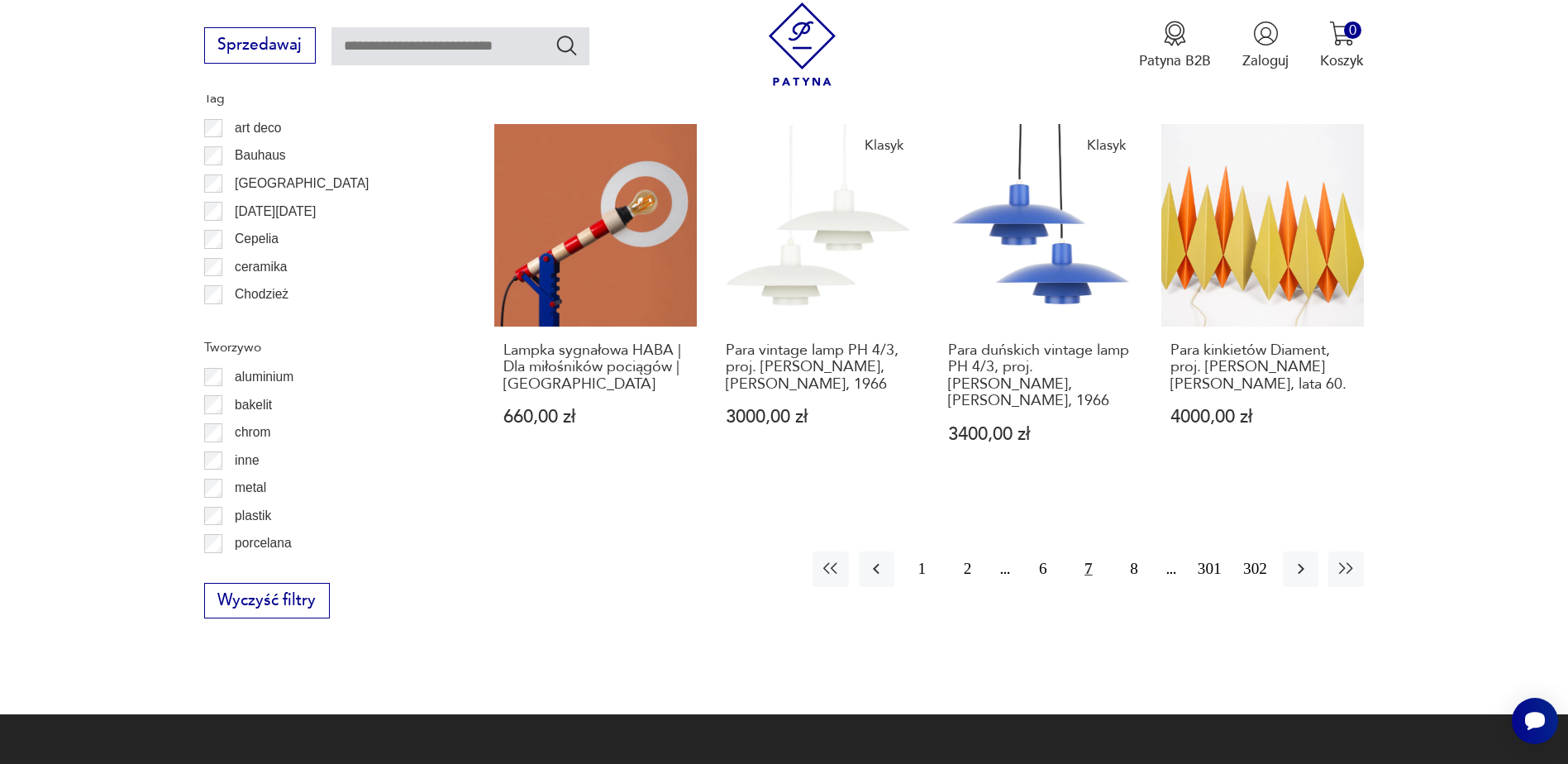
scroll to position [1829, 0]
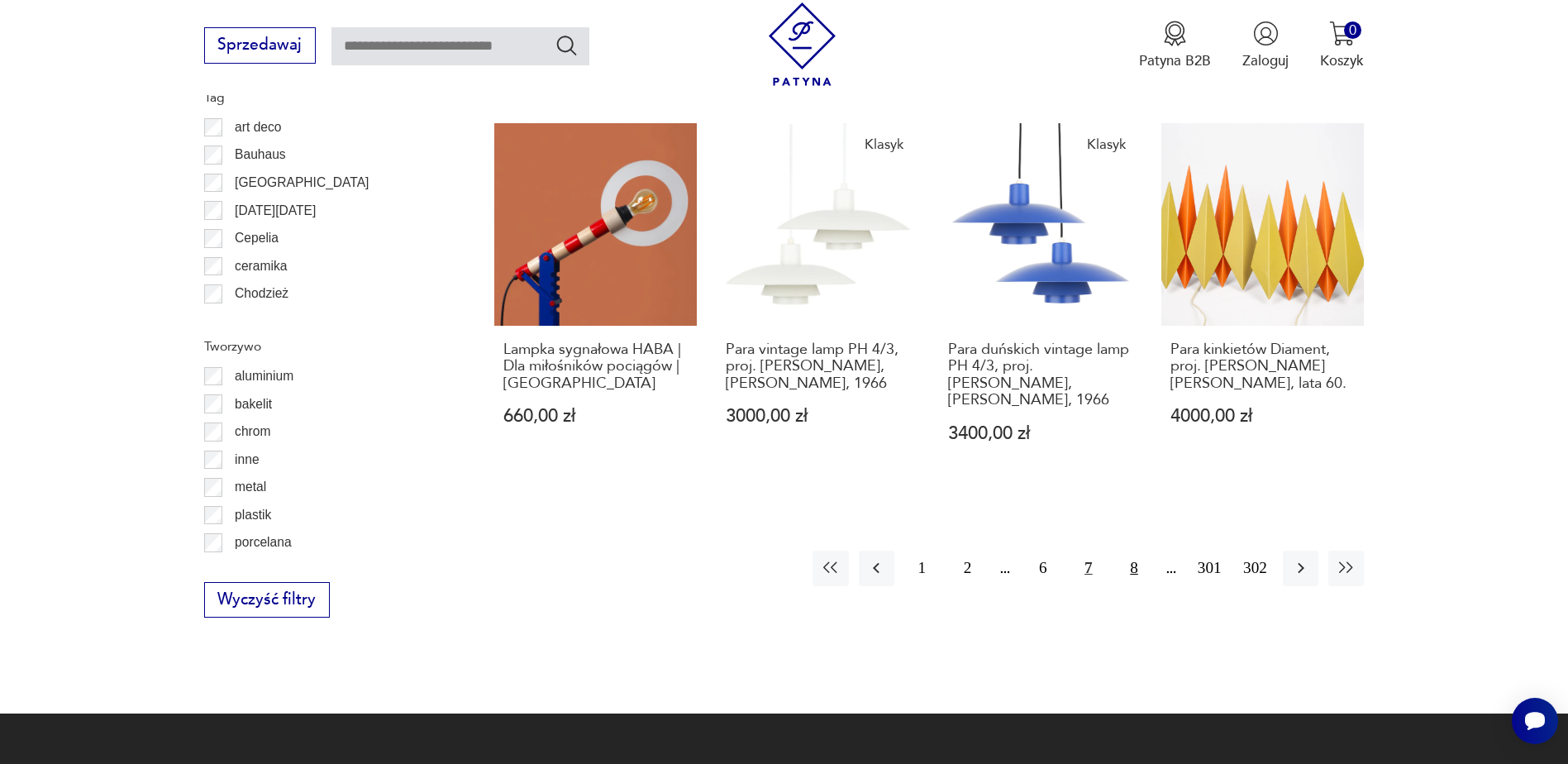
click at [1132, 554] on button "8" at bounding box center [1133, 568] width 35 height 35
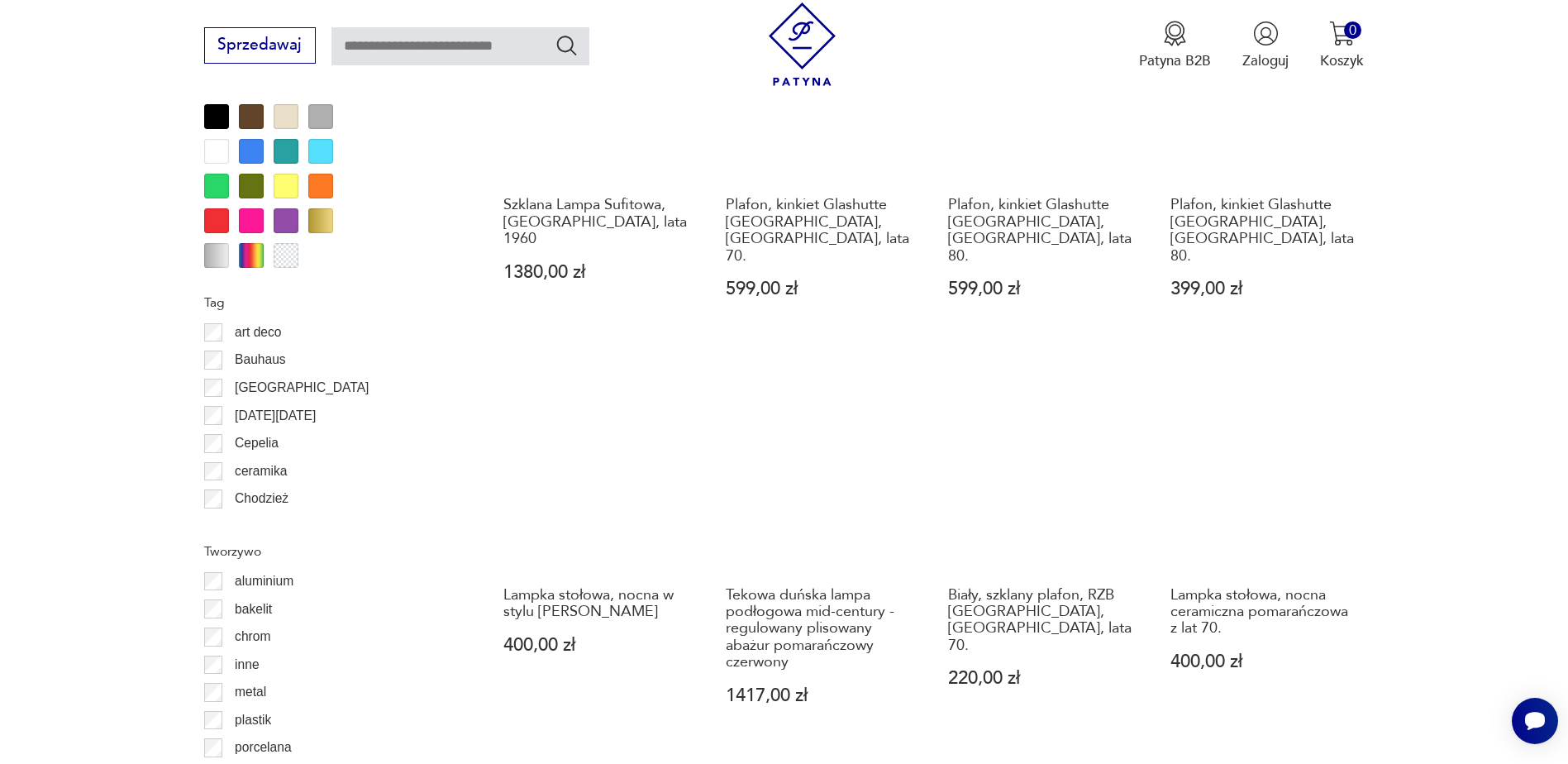
scroll to position [1896, 0]
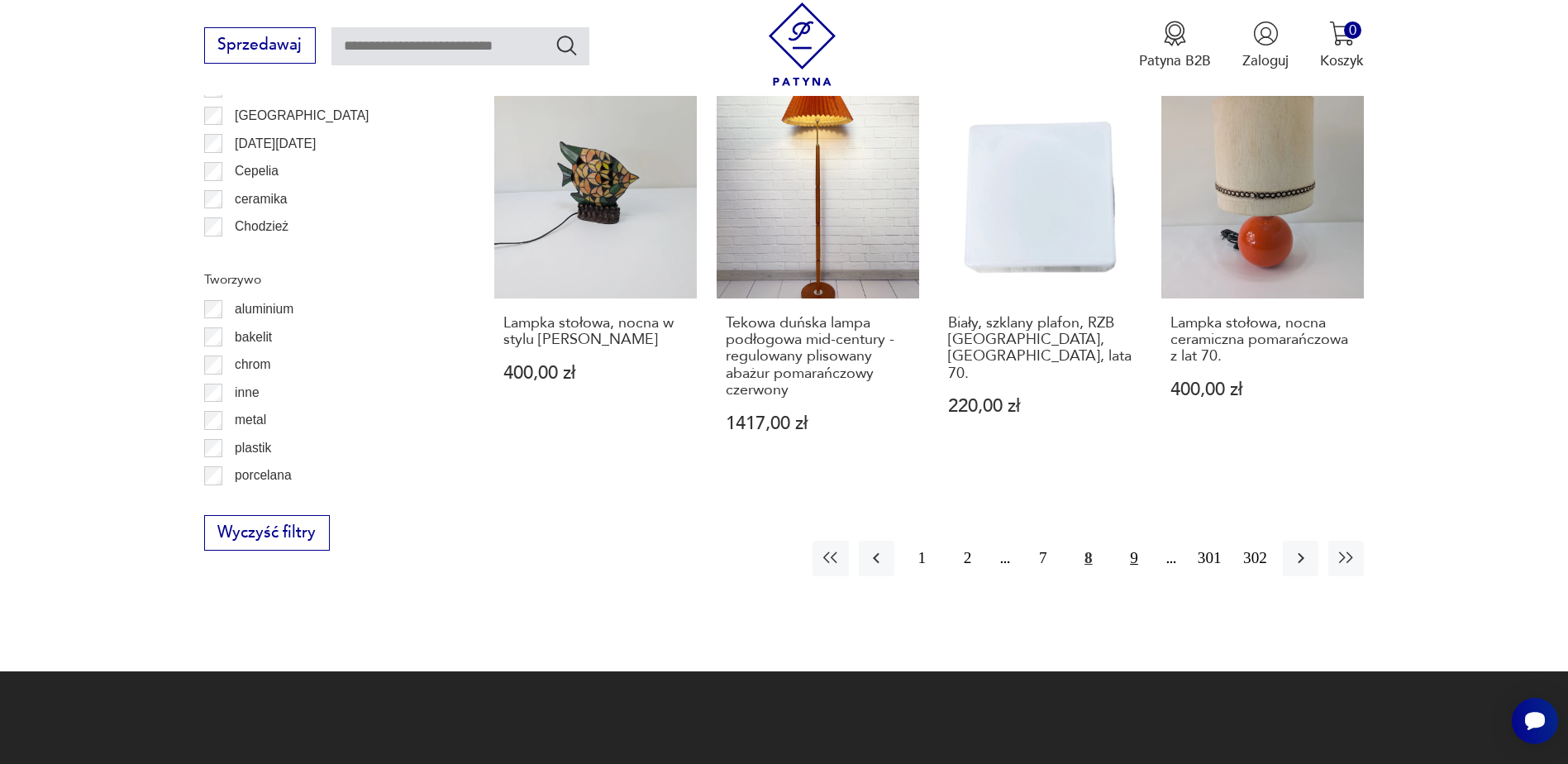
click at [1133, 541] on button "9" at bounding box center [1133, 558] width 35 height 35
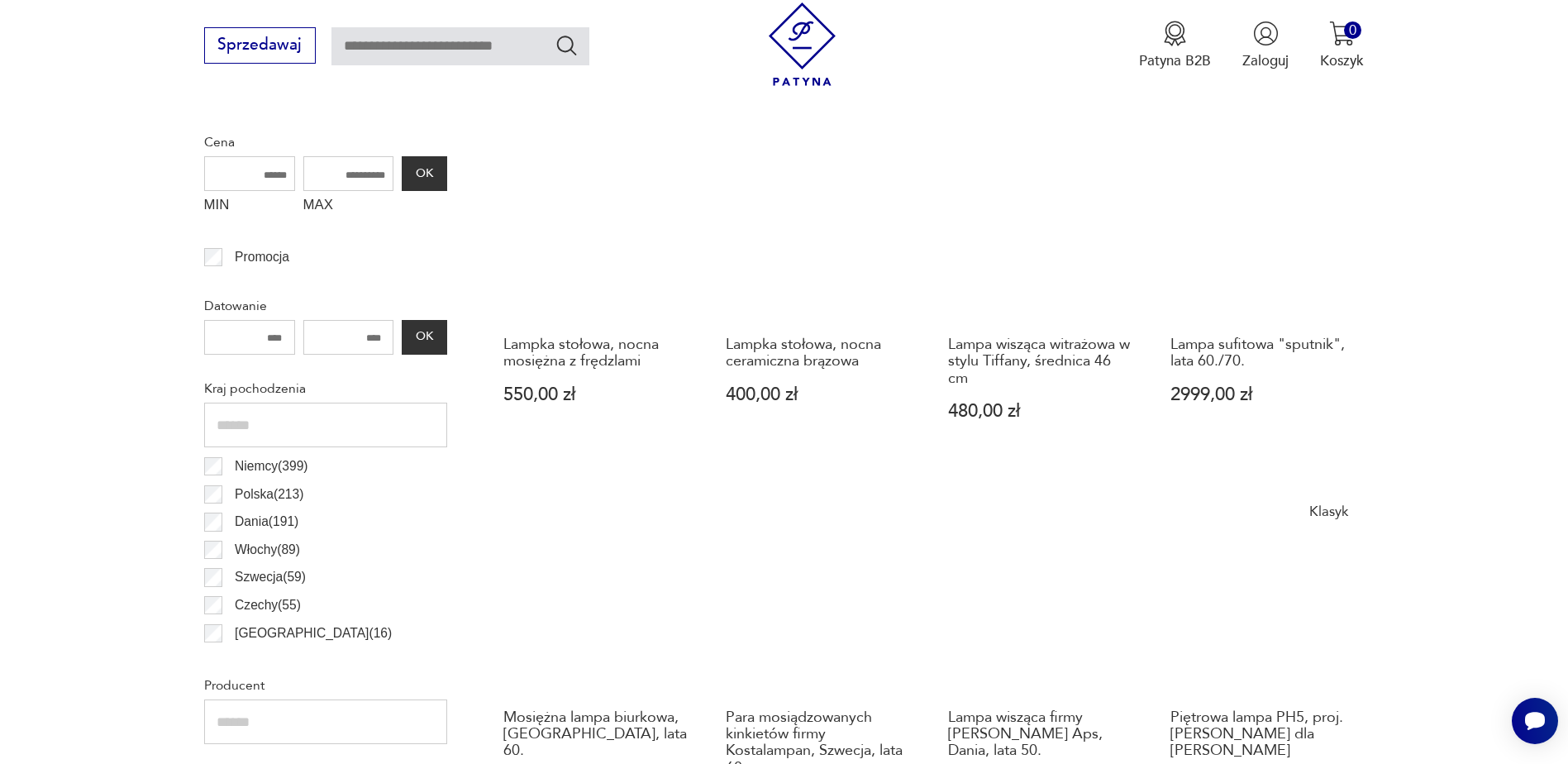
scroll to position [656, 0]
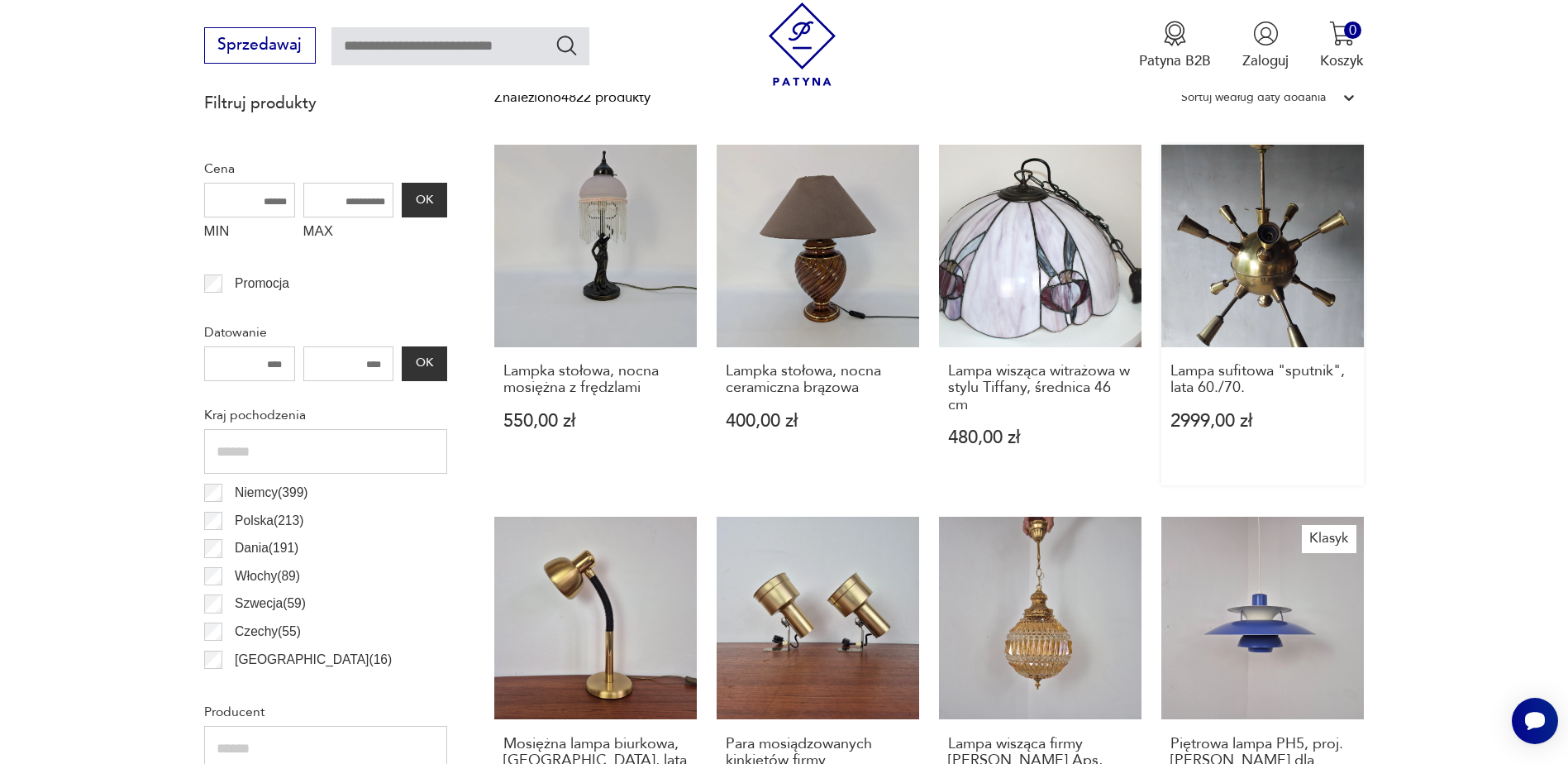
click at [1282, 281] on link "Lampa sufitowa "sputnik", lata 60./70. 2999,00 zł" at bounding box center [1262, 314] width 202 height 341
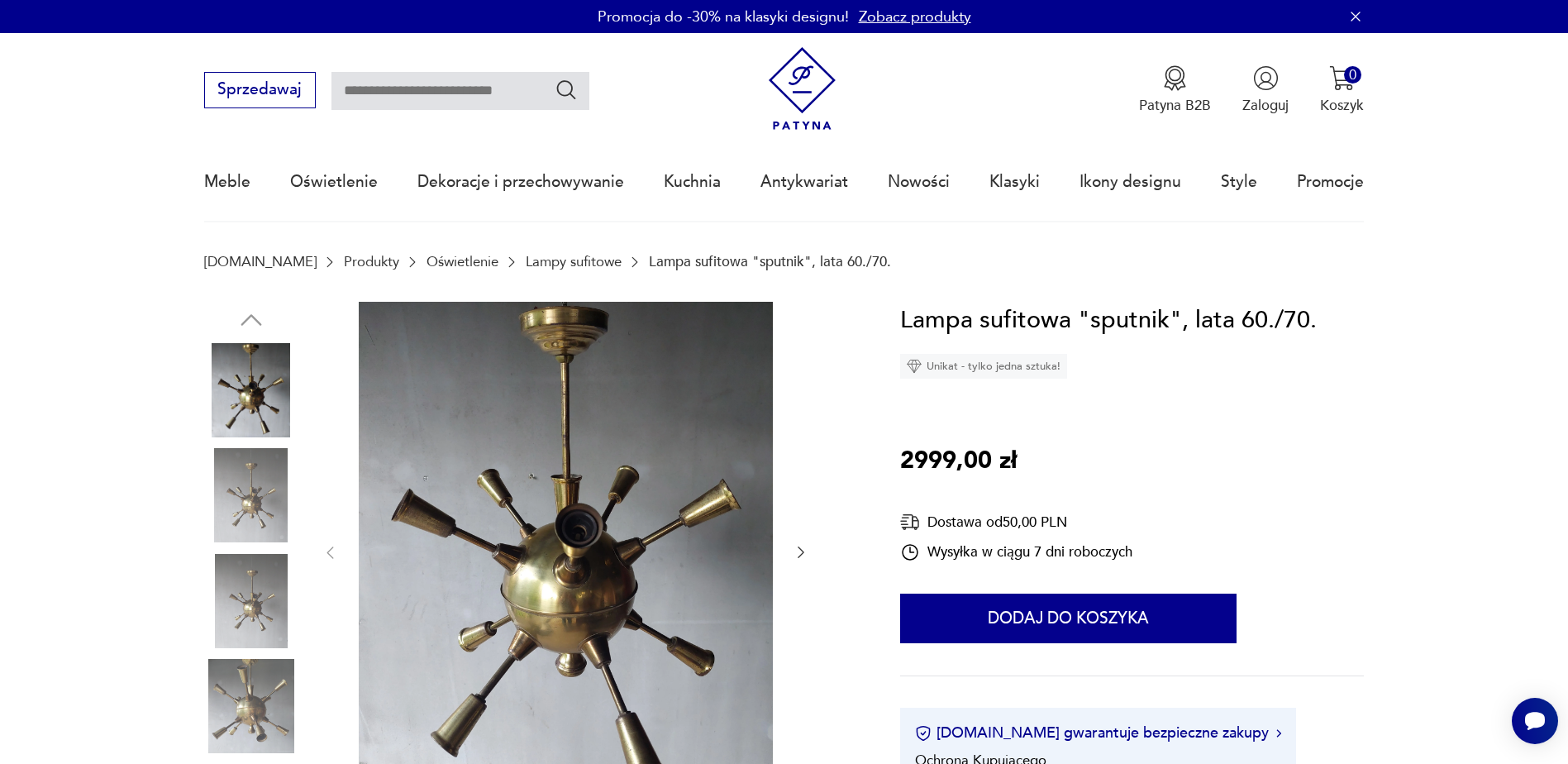
click at [236, 485] on img at bounding box center [251, 494] width 94 height 94
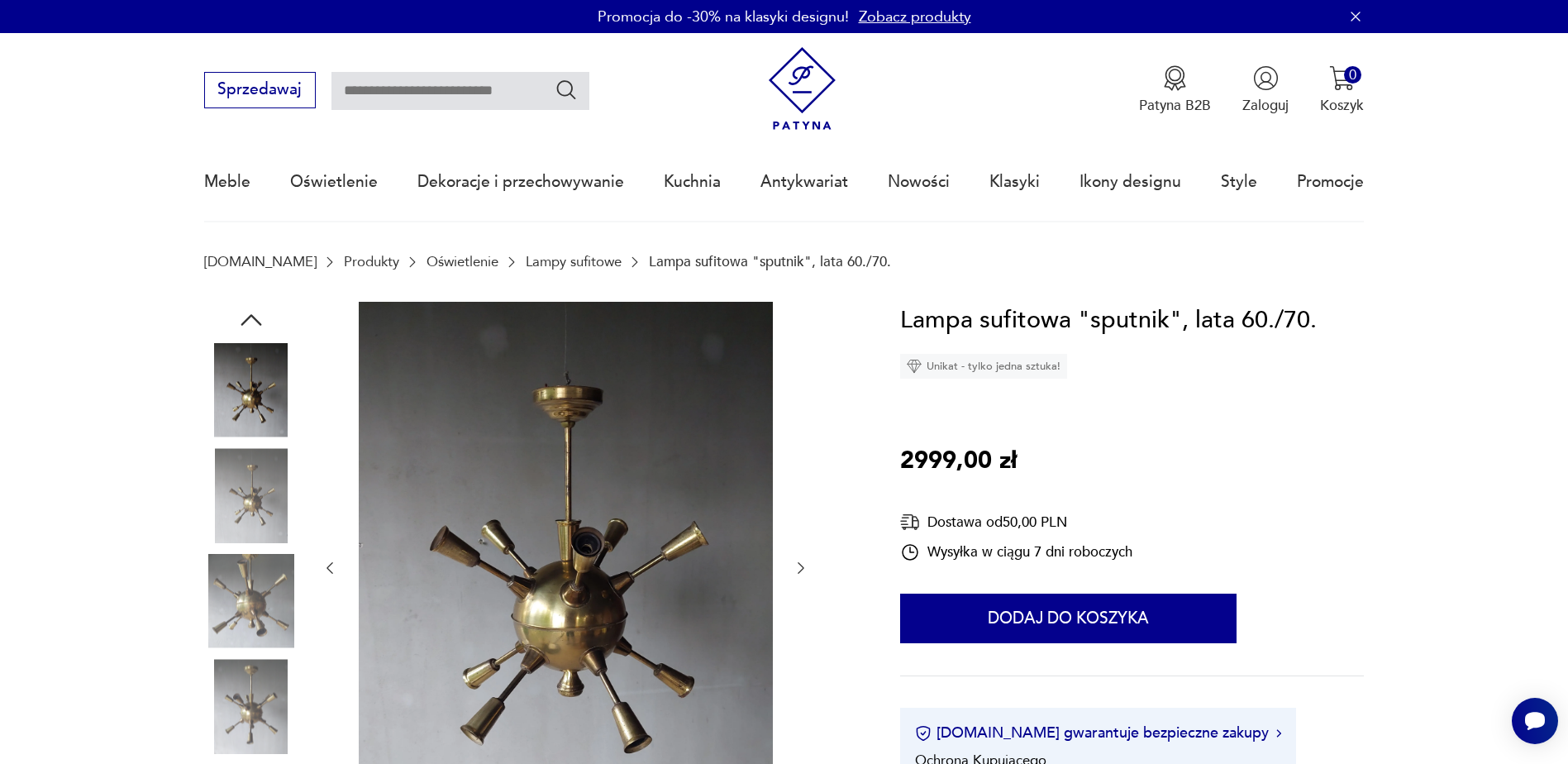
click at [257, 594] on img at bounding box center [251, 600] width 94 height 94
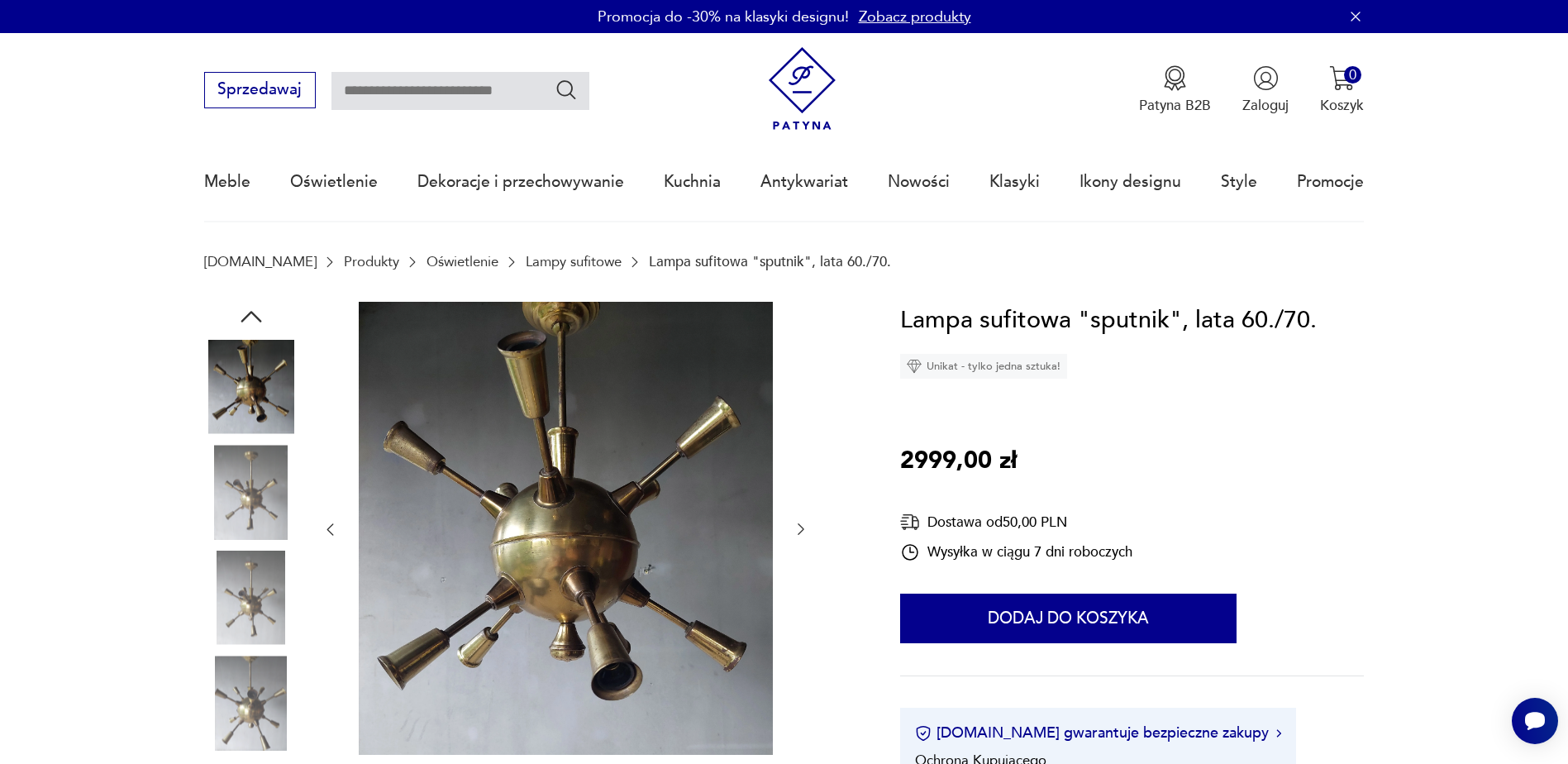
click at [261, 607] on img at bounding box center [251, 597] width 94 height 94
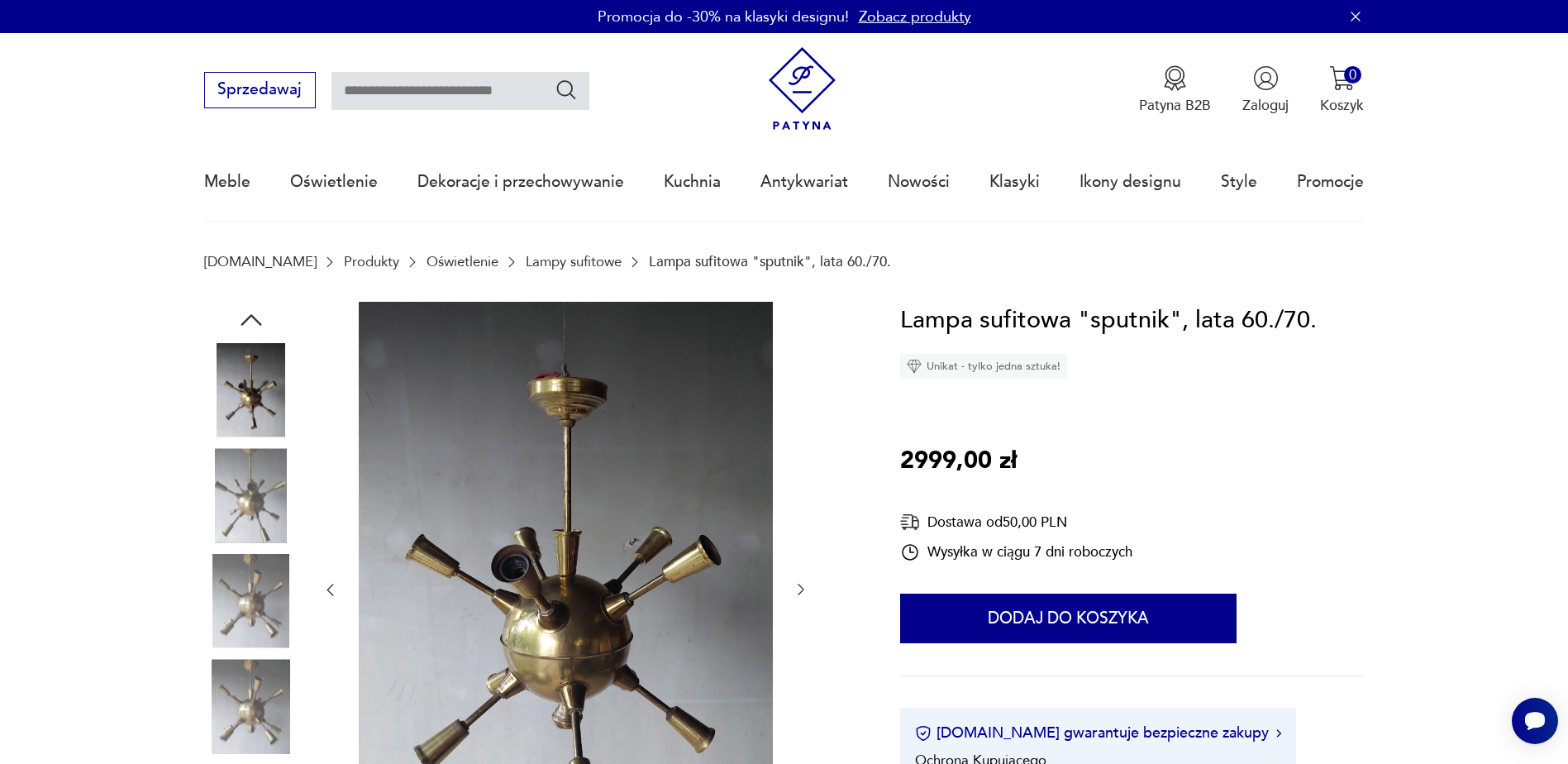
click at [261, 607] on img at bounding box center [251, 600] width 94 height 94
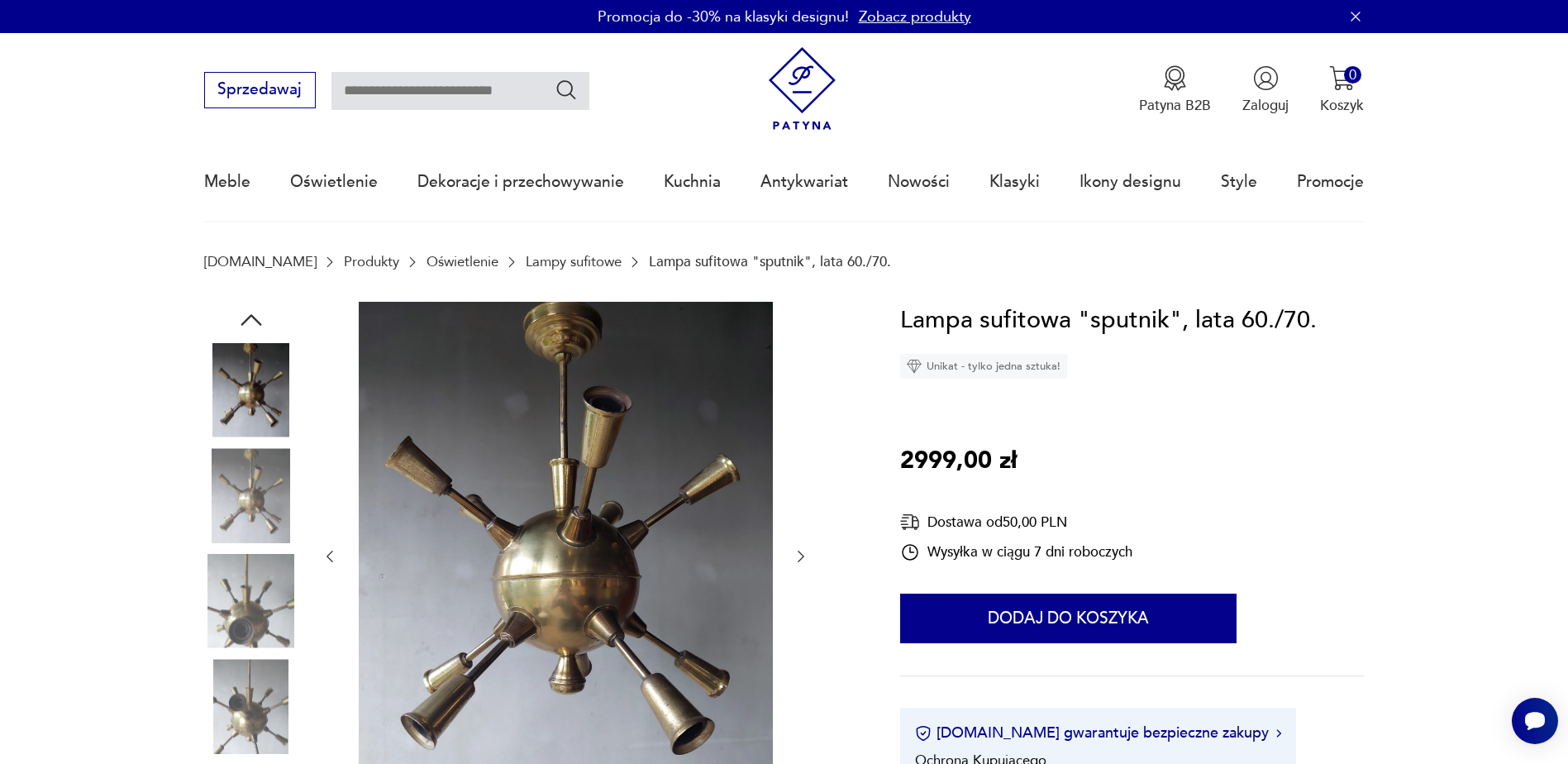
click at [261, 607] on img at bounding box center [251, 600] width 94 height 94
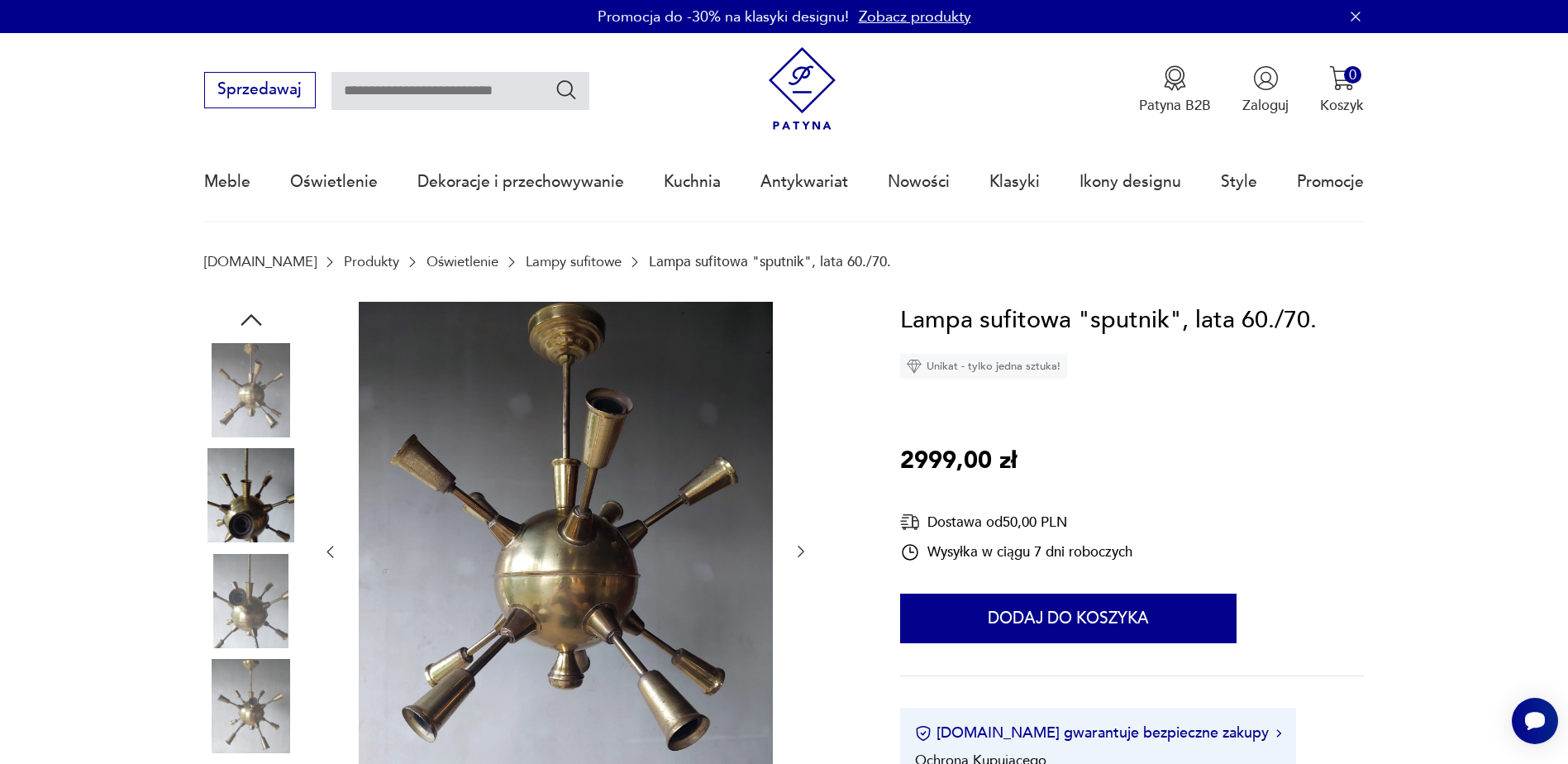
click at [261, 607] on img at bounding box center [251, 600] width 94 height 94
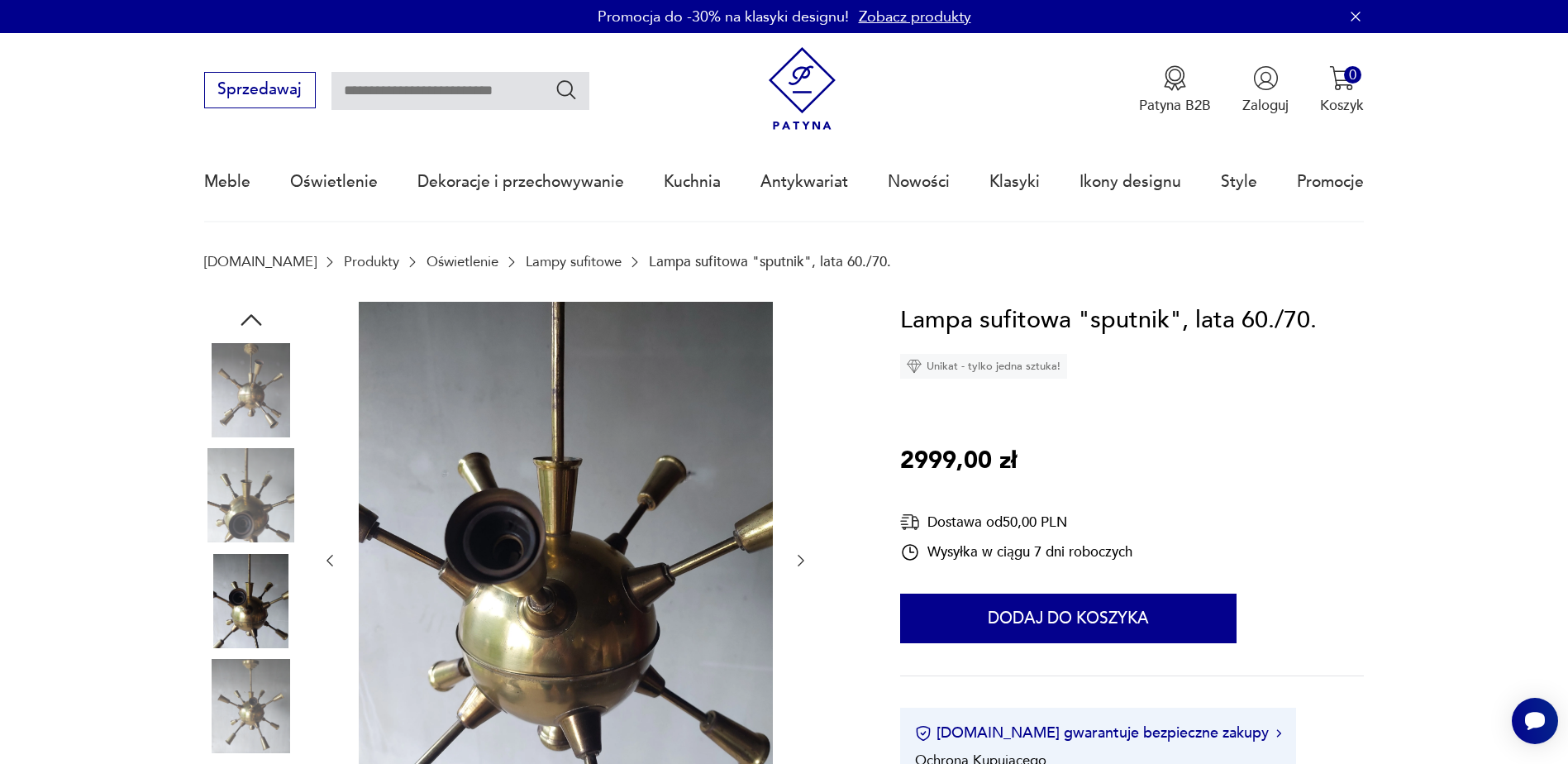
click at [261, 607] on img at bounding box center [251, 600] width 94 height 94
click at [252, 695] on img at bounding box center [251, 705] width 94 height 94
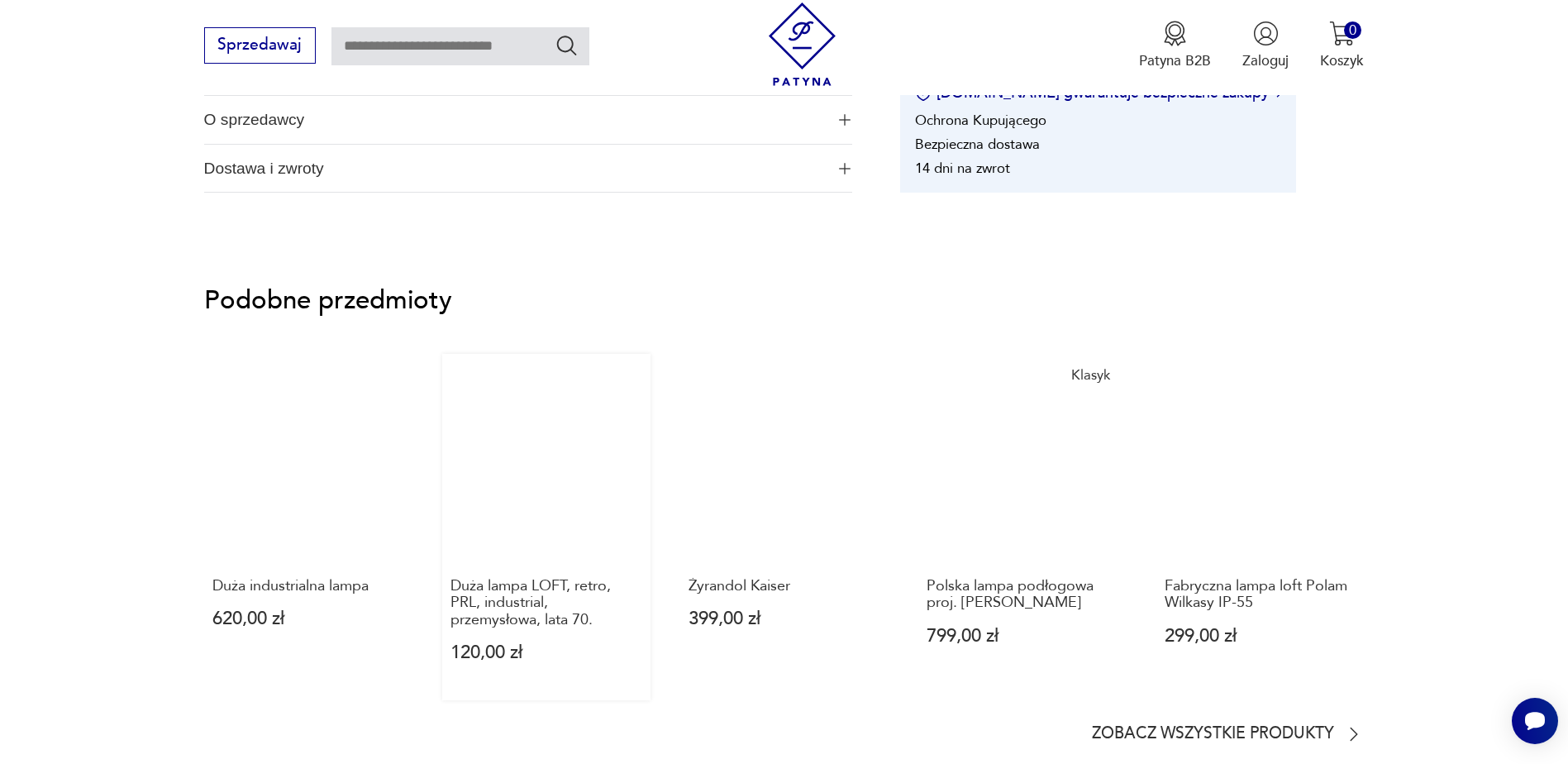
scroll to position [1074, 0]
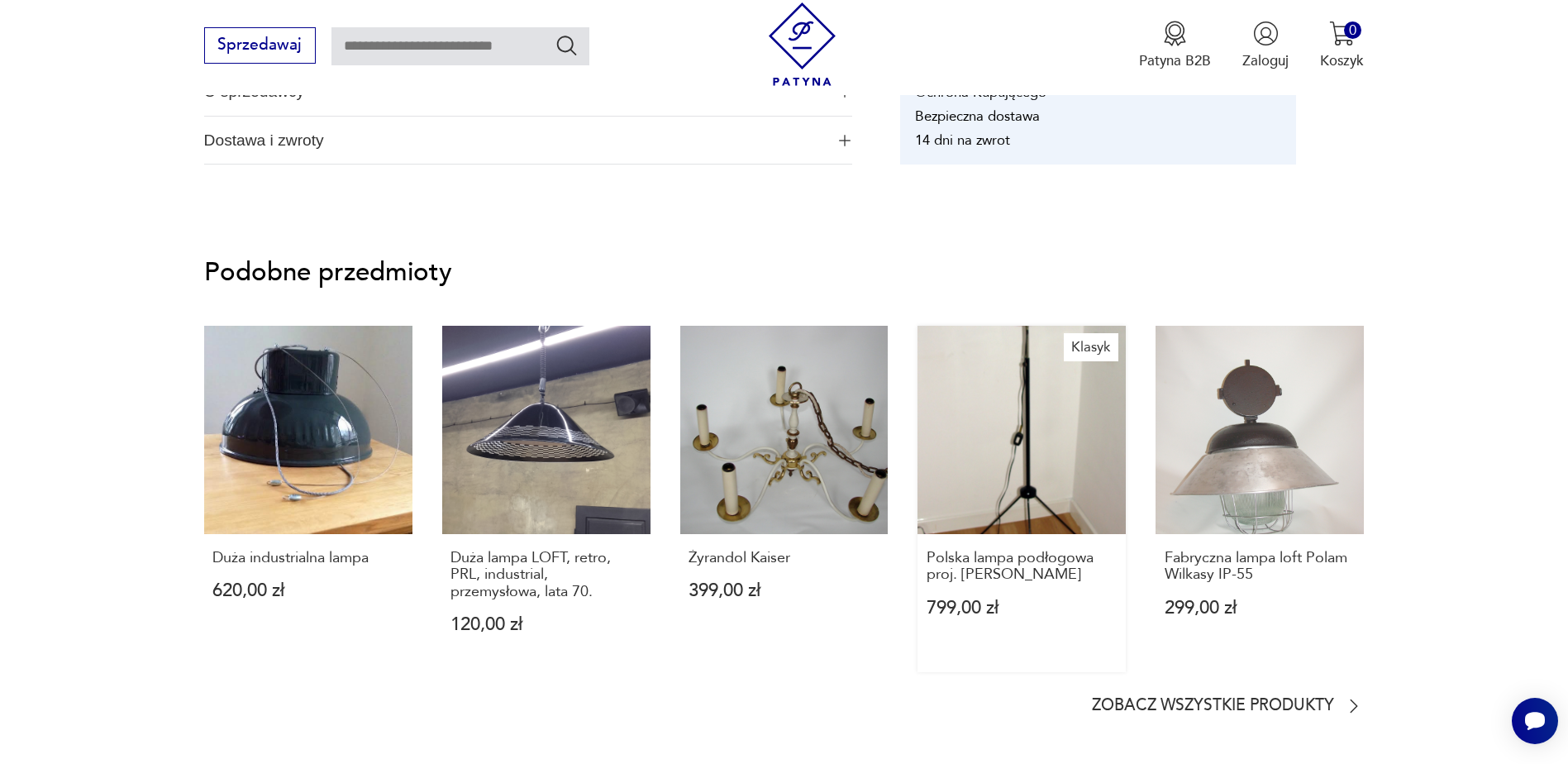
click at [1029, 496] on link "Klasyk Polska lampa podłogowa proj. [PERSON_NAME] 799,00 zł" at bounding box center [1021, 498] width 208 height 346
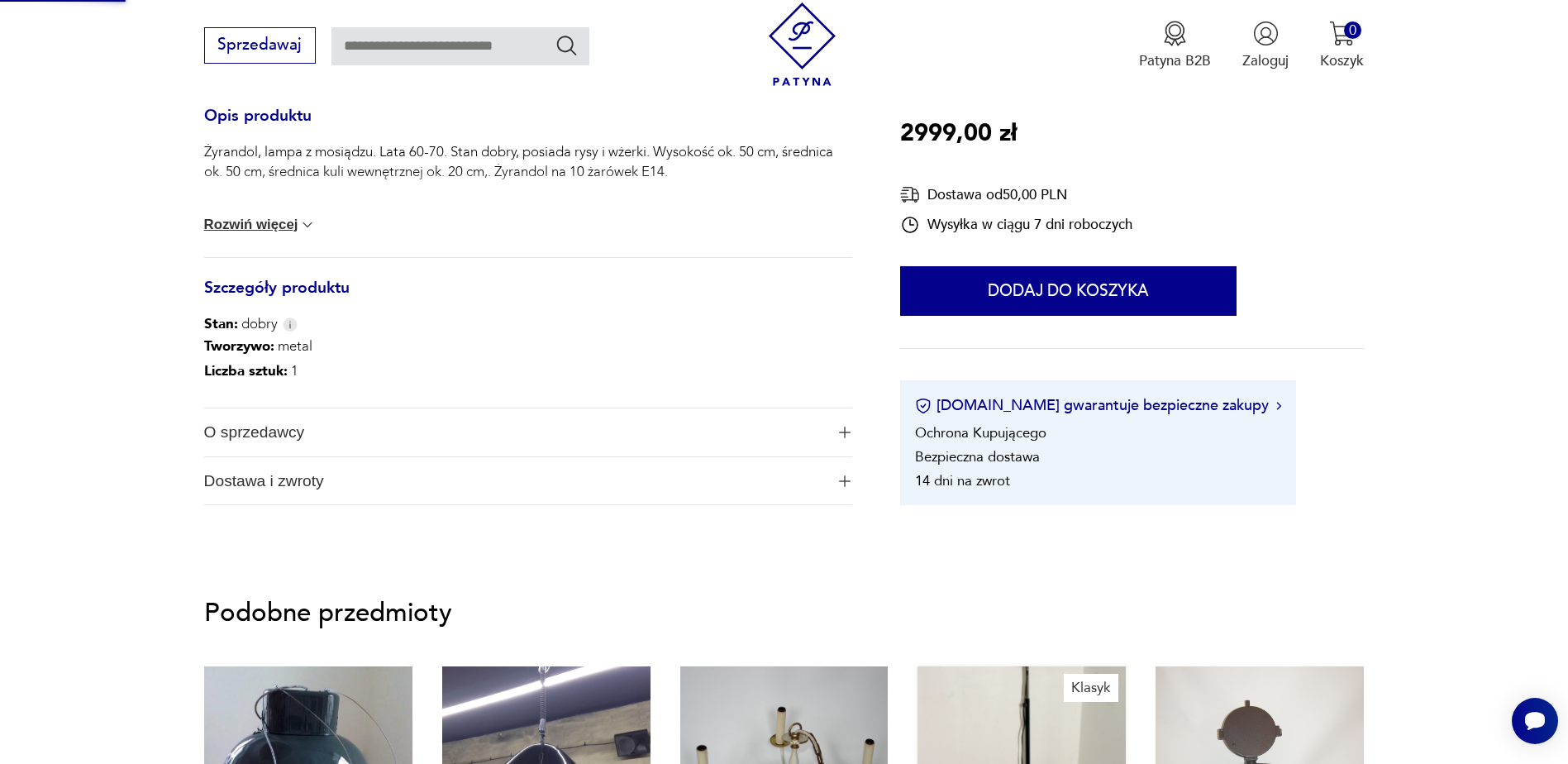
scroll to position [384, 0]
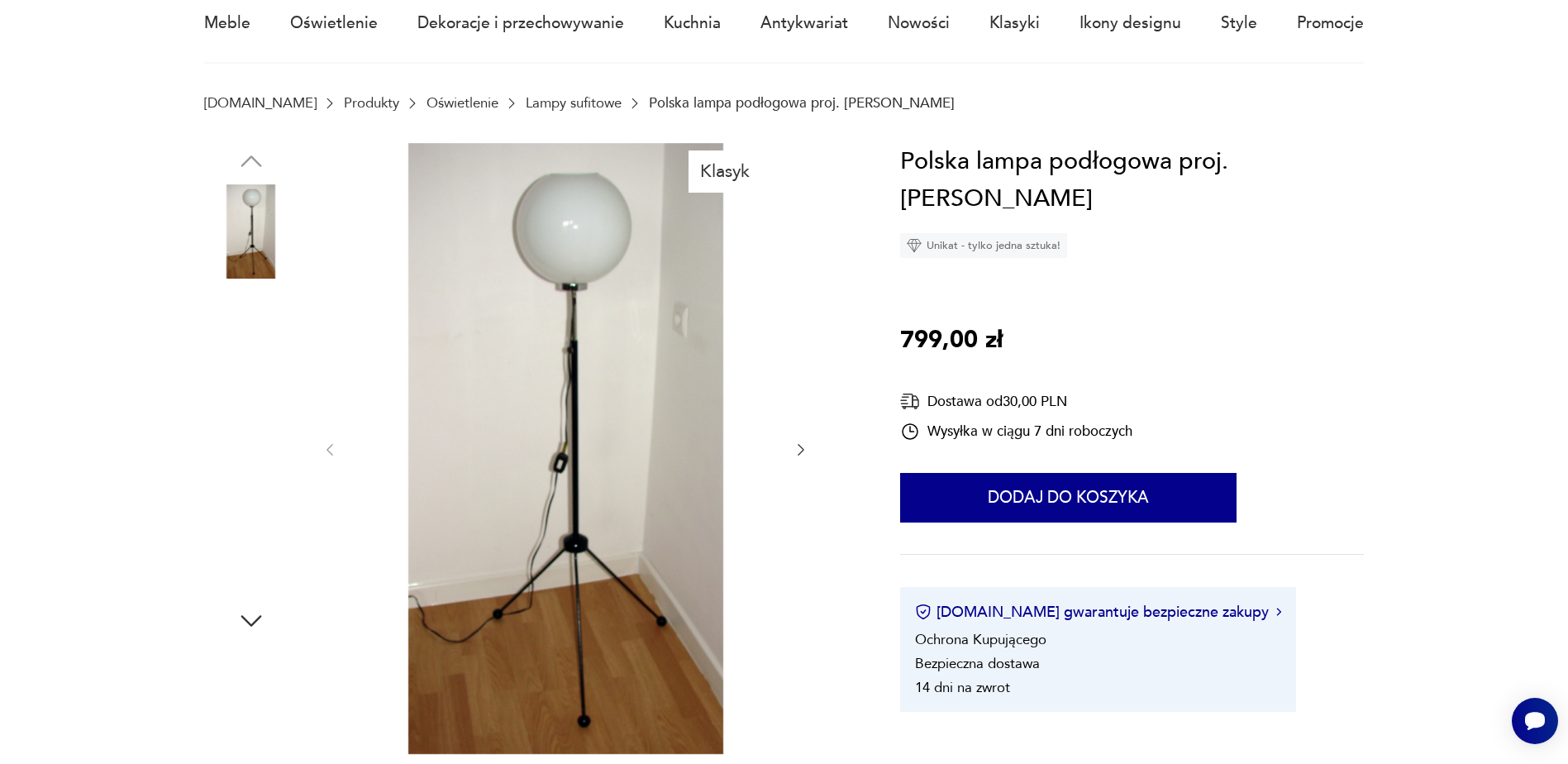
scroll to position [165, 0]
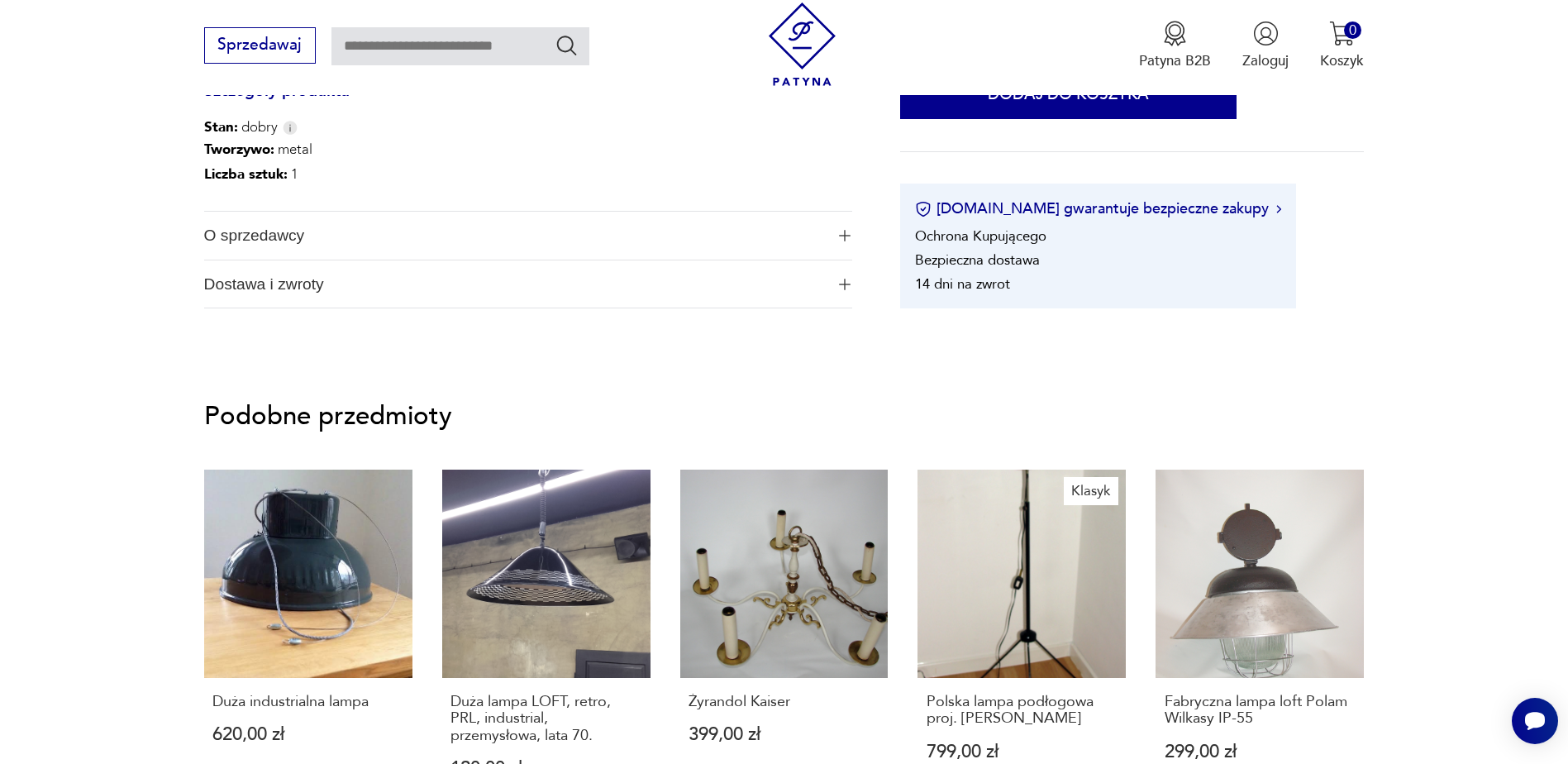
scroll to position [997, 0]
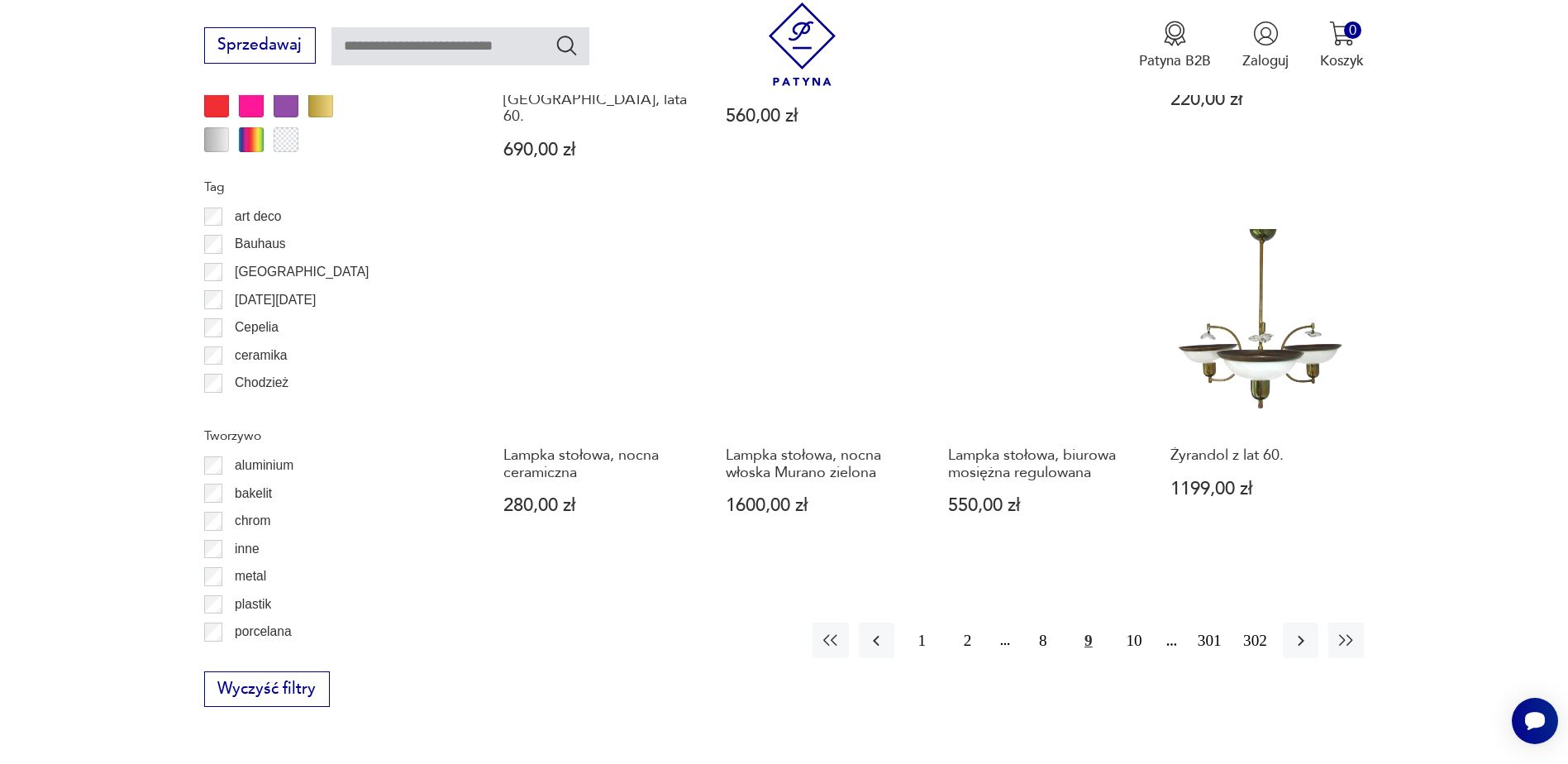
scroll to position [1814, 0]
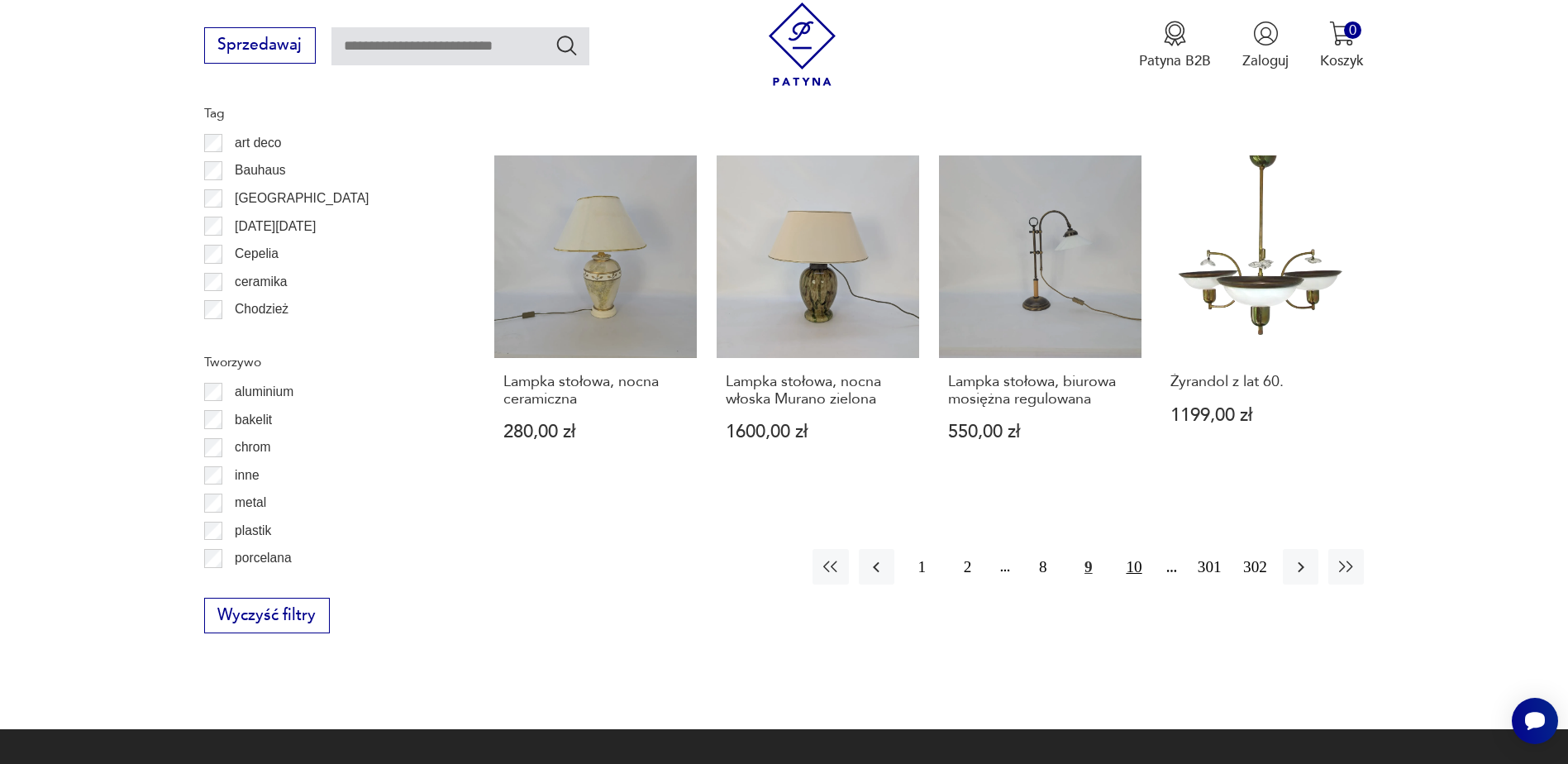
click at [1132, 549] on button "10" at bounding box center [1133, 566] width 35 height 35
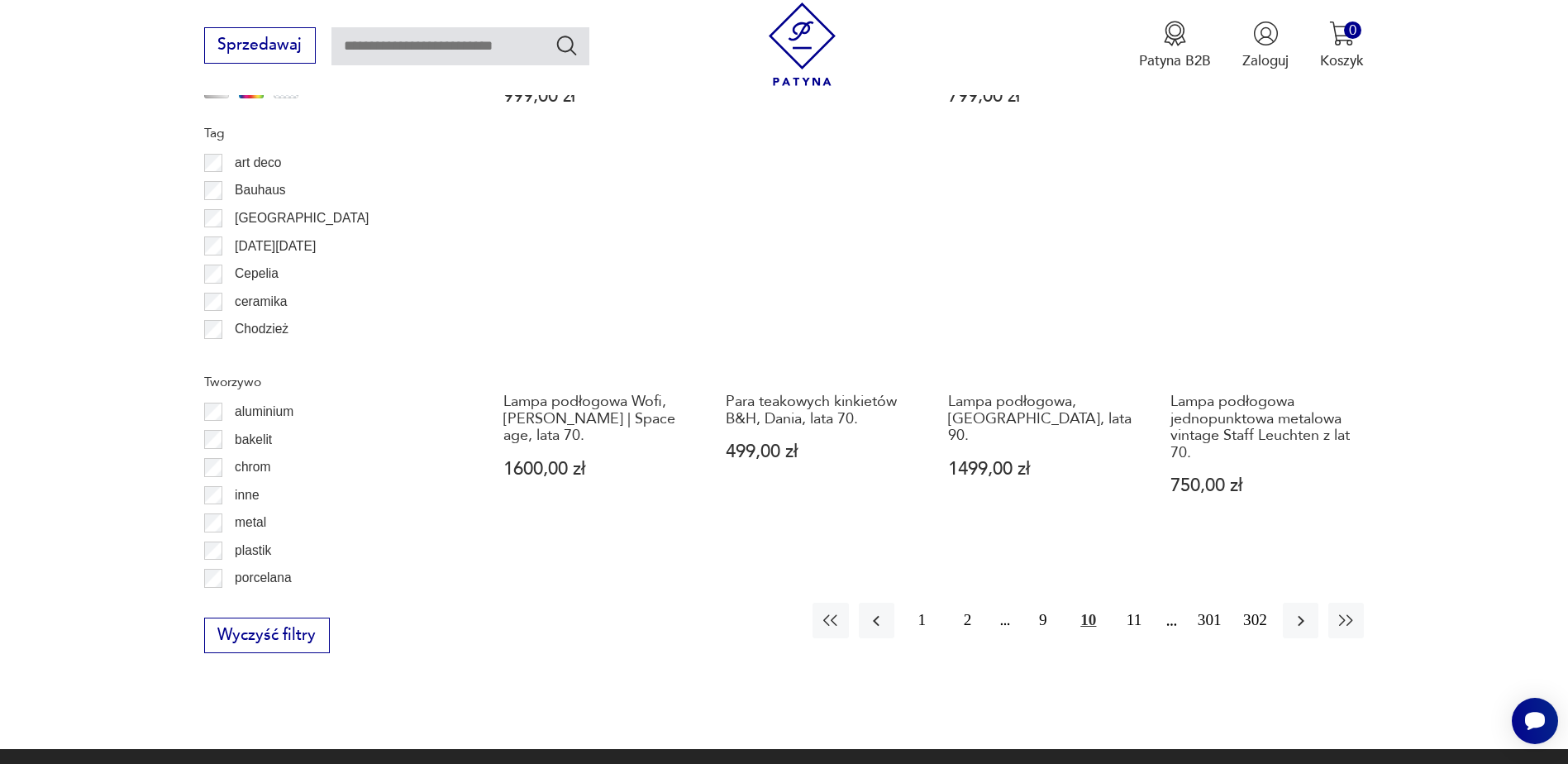
scroll to position [1814, 0]
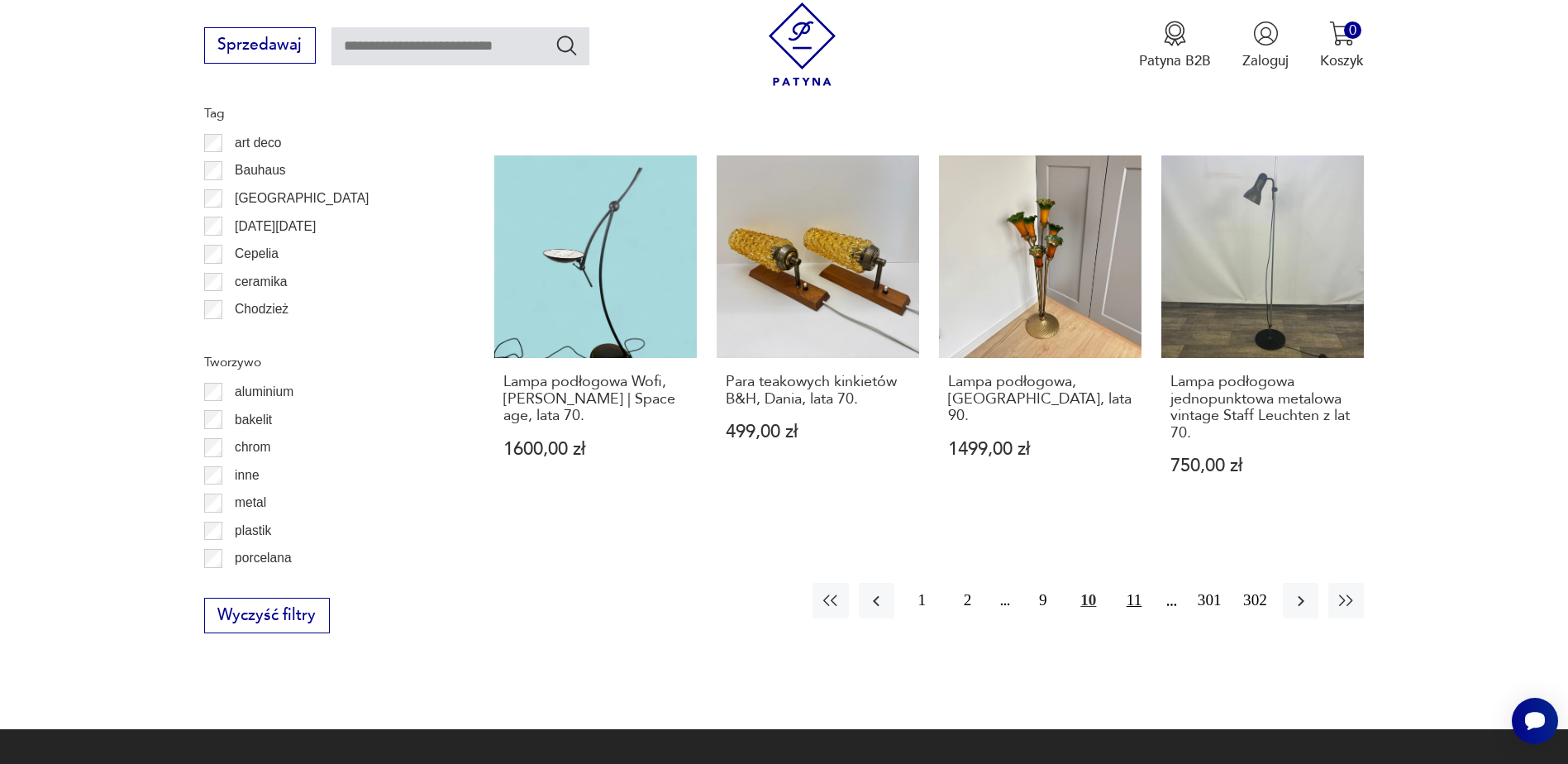
click at [1130, 583] on button "11" at bounding box center [1133, 600] width 35 height 35
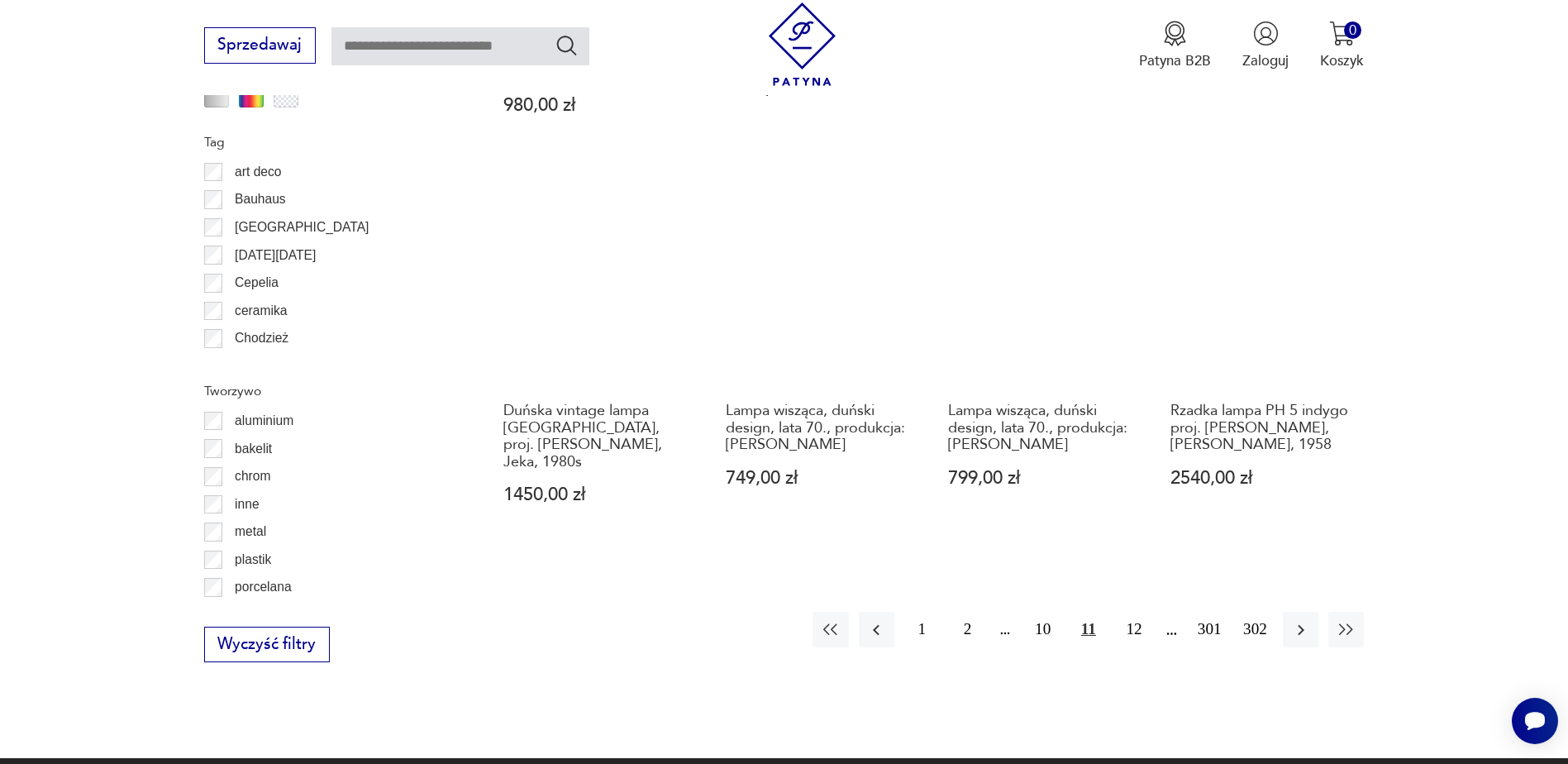
scroll to position [1814, 0]
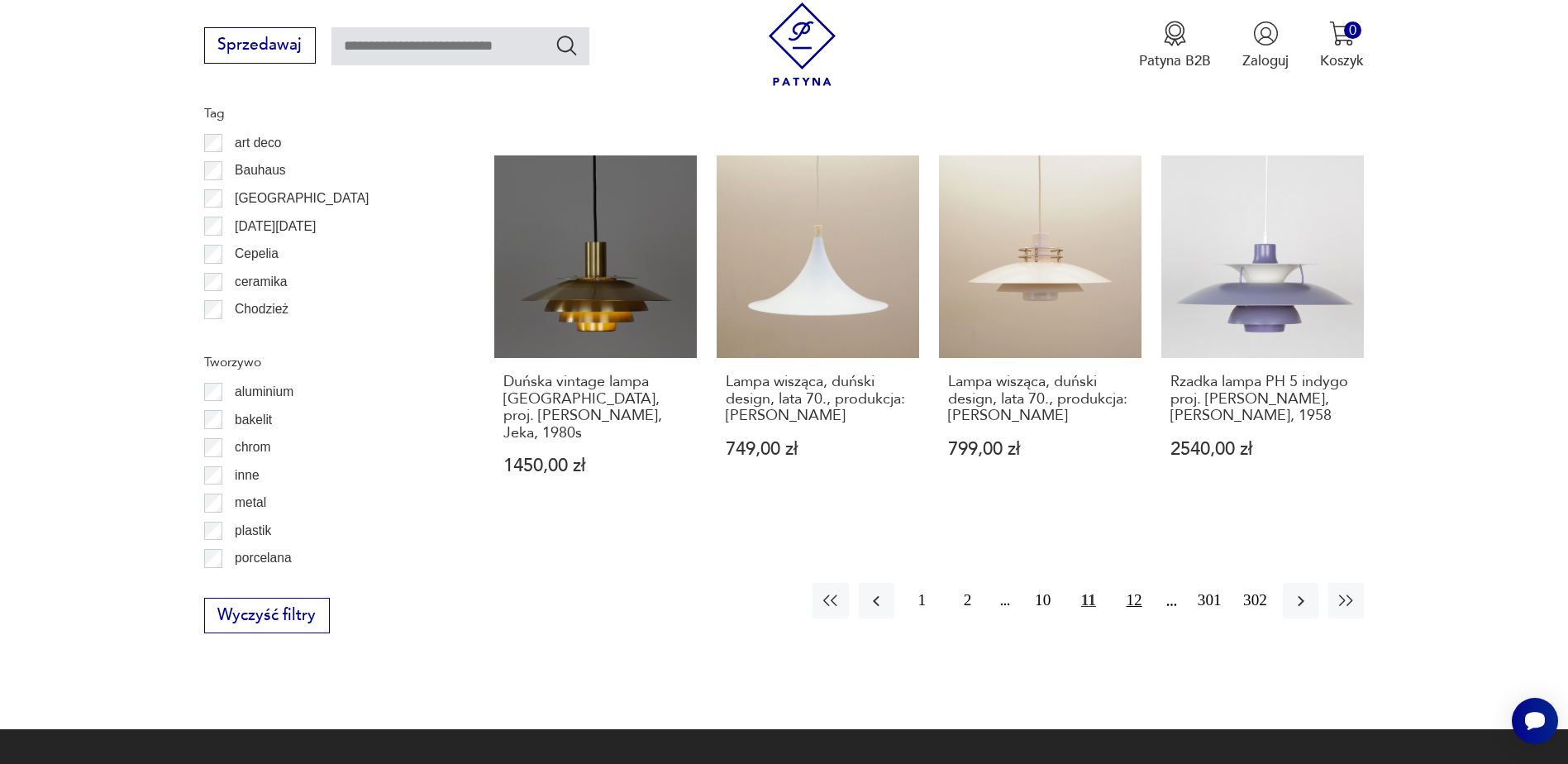
click at [1137, 583] on button "12" at bounding box center [1133, 600] width 35 height 35
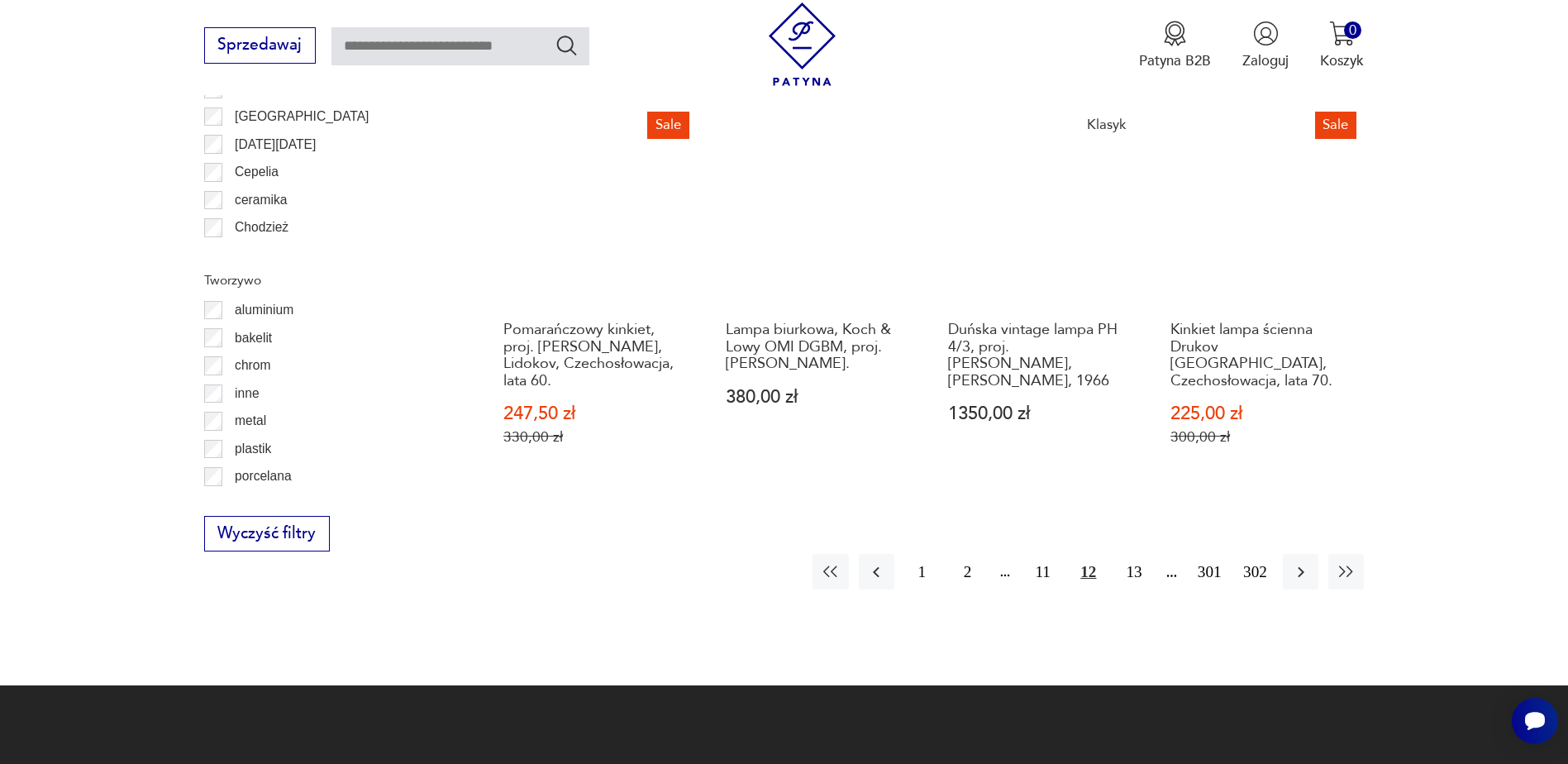
scroll to position [1896, 0]
